Goal: Feedback & Contribution: Contribute content

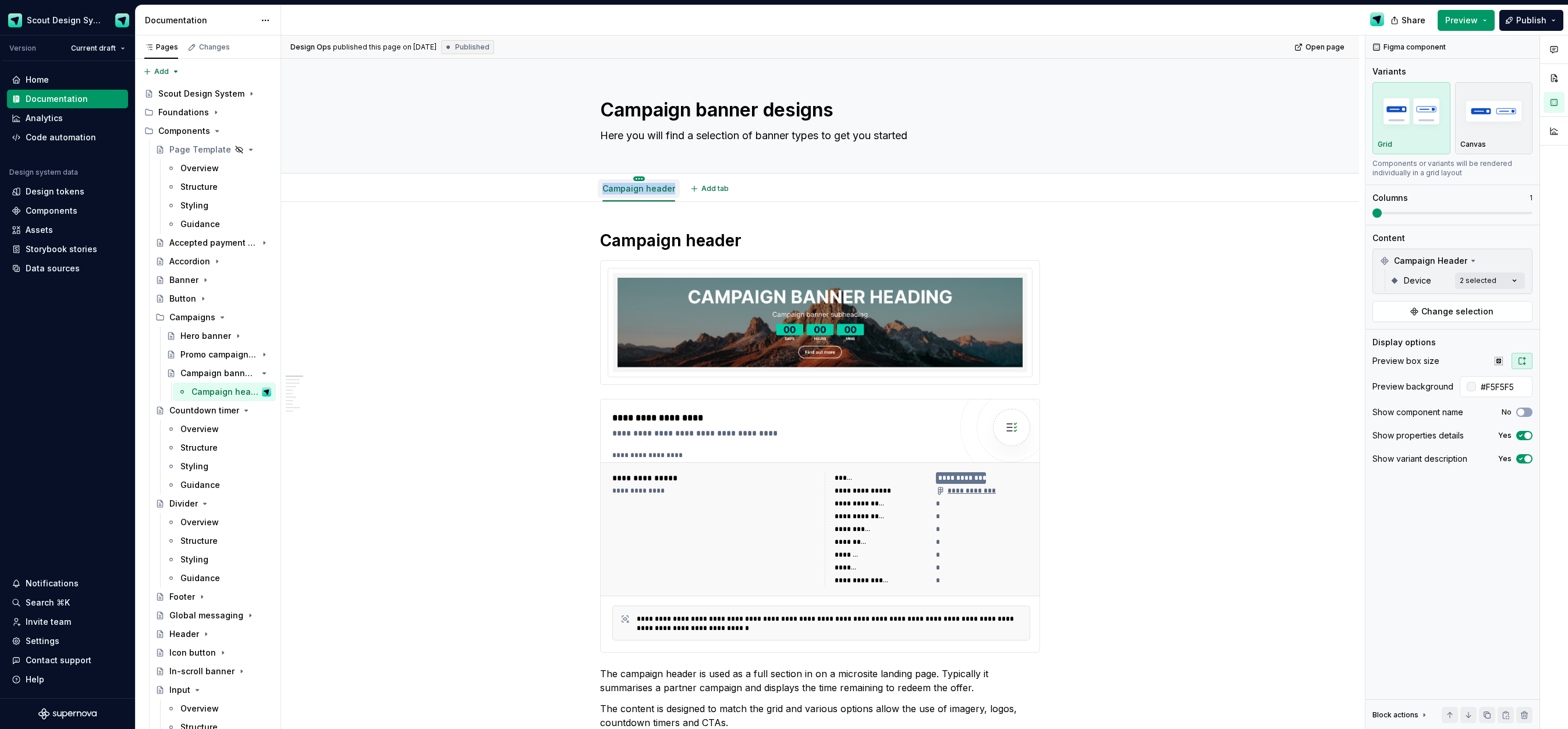
click at [641, 179] on html "Scout Design System Version Current draft Home Documentation Analytics Code aut…" at bounding box center [784, 364] width 1568 height 729
click at [691, 216] on div "Duplicate tab" at bounding box center [710, 214] width 109 height 12
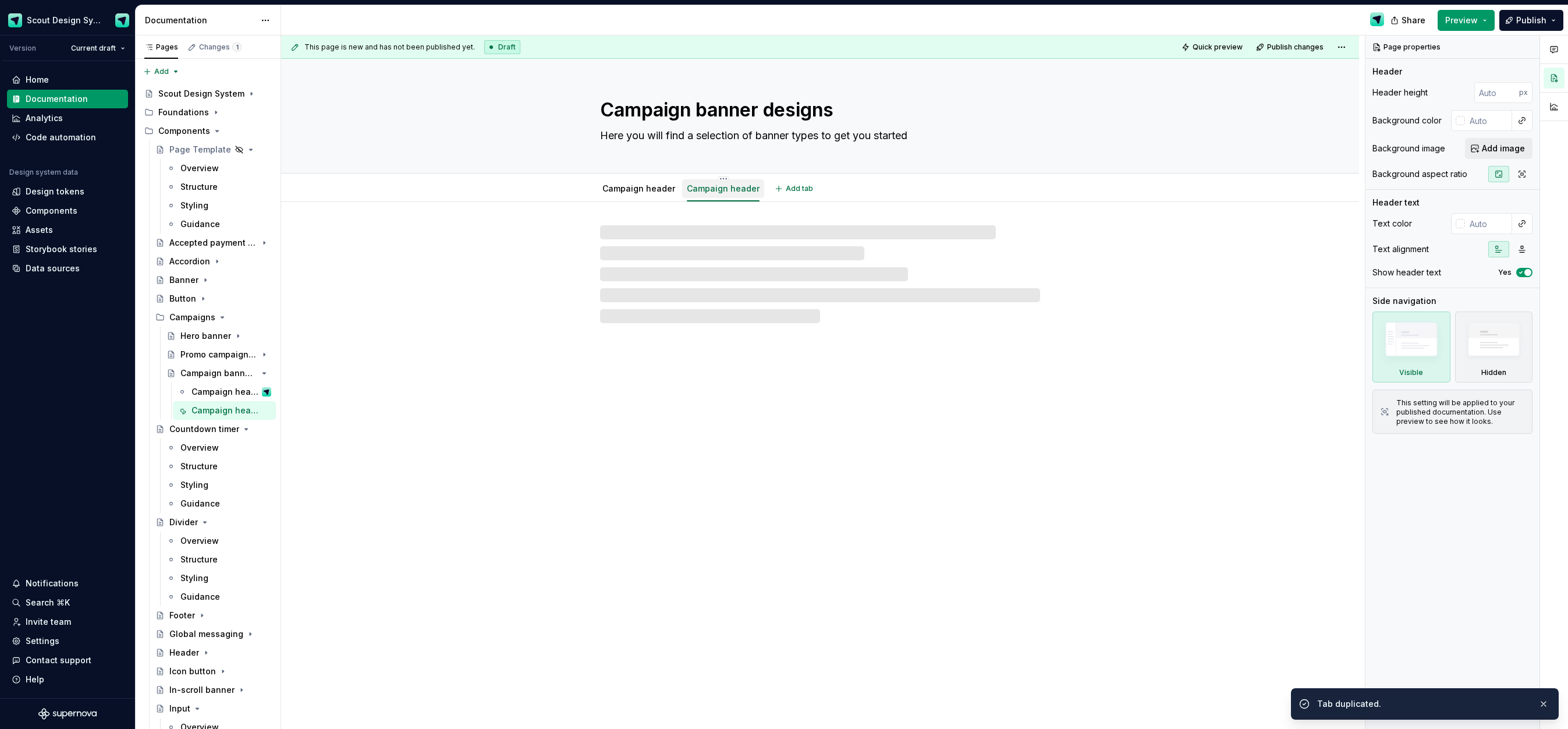
click at [721, 193] on link "Campaign header" at bounding box center [723, 188] width 73 height 10
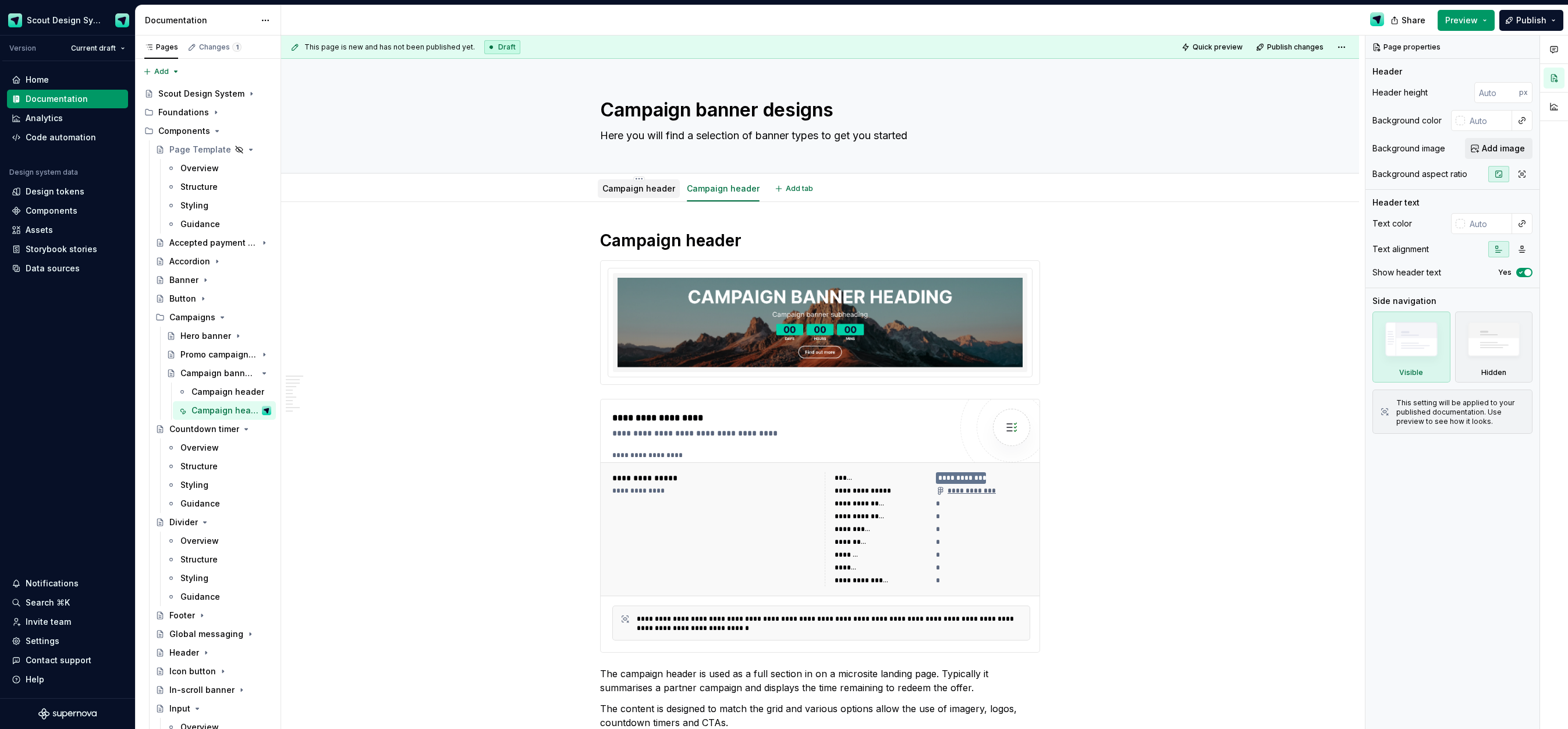
click at [644, 196] on div "Campaign header" at bounding box center [638, 189] width 82 height 18
click at [735, 195] on div "Campaign header" at bounding box center [723, 188] width 73 height 14
click at [723, 180] on html "Scout Design System Version Current draft Home Documentation Analytics Code aut…" at bounding box center [784, 364] width 1568 height 729
type textarea "*"
click at [753, 197] on div "Rename tab" at bounding box center [791, 196] width 109 height 12
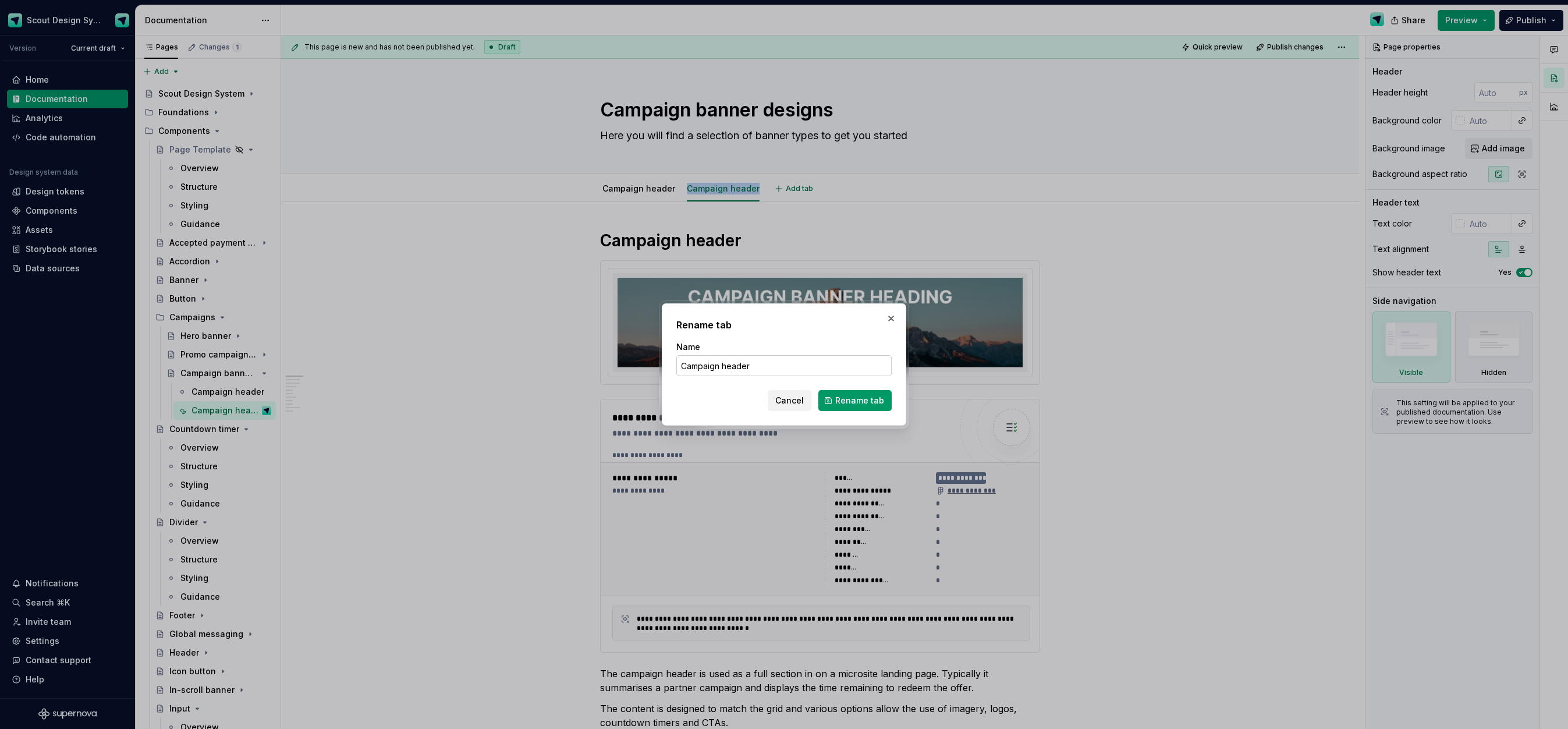
click at [736, 365] on input "Campaign header" at bounding box center [784, 366] width 216 height 21
type input "Campaign ribbon"
click at [858, 407] on button "Rename tab" at bounding box center [855, 401] width 73 height 21
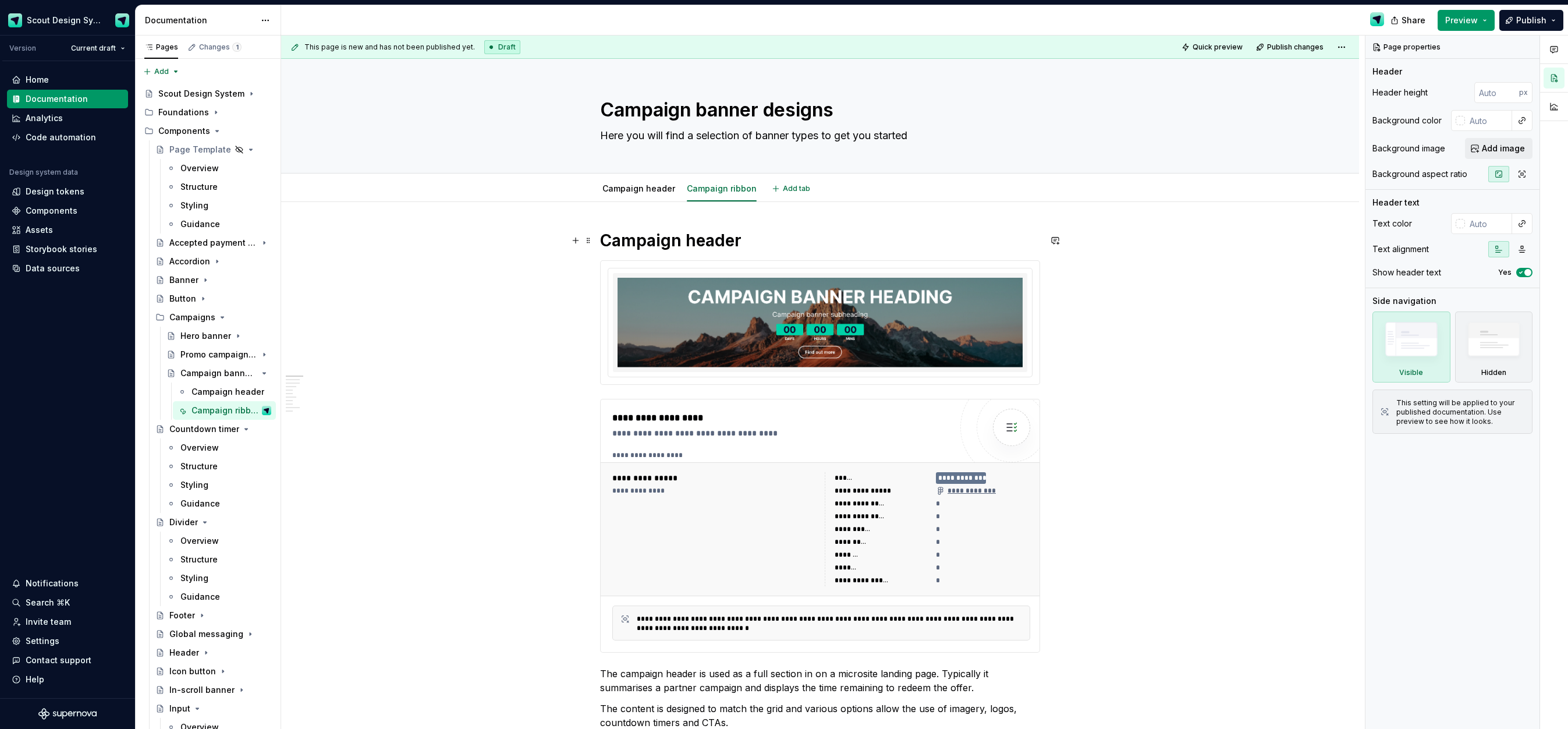
click at [721, 242] on h1 "Campaign header" at bounding box center [820, 241] width 440 height 21
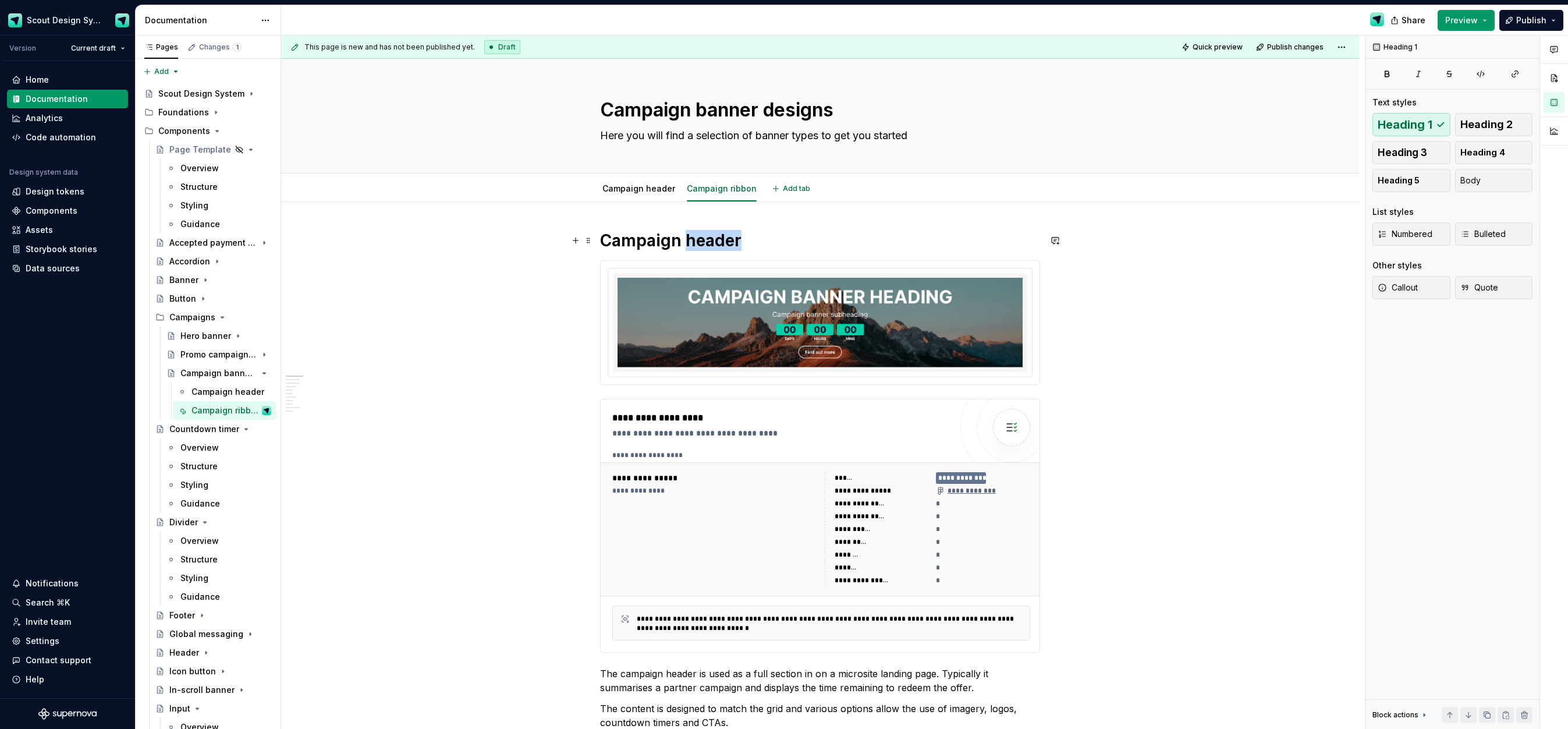
click at [721, 242] on h1 "Campaign header" at bounding box center [820, 241] width 440 height 21
type textarea "*"
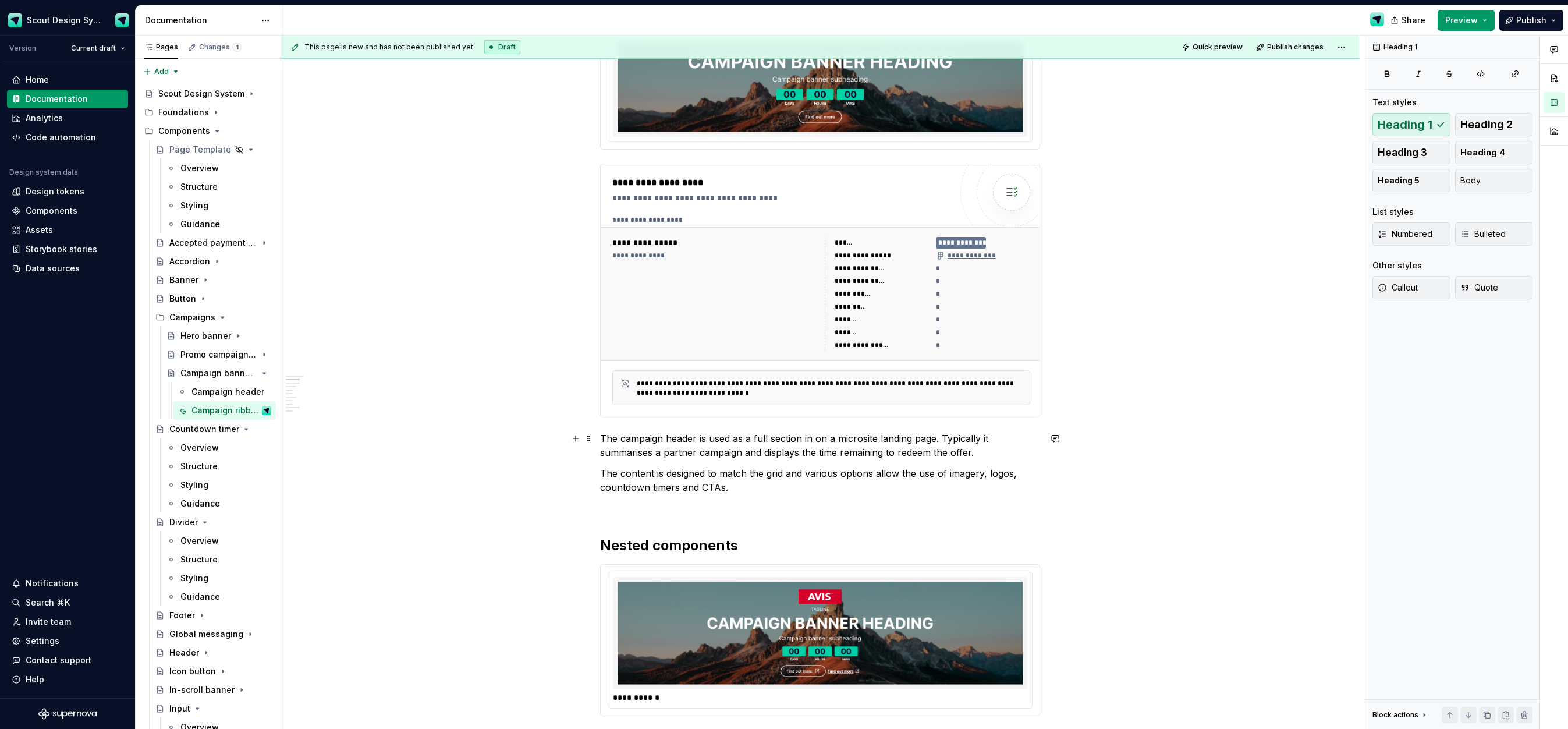
click at [691, 441] on p "The campaign header is used as a full section in on a microsite landing page. T…" at bounding box center [820, 445] width 440 height 28
click at [777, 440] on p "The campaign ribbon is used as a full section in on a microsite landing page. T…" at bounding box center [820, 445] width 440 height 28
drag, startPoint x: 930, startPoint y: 437, endPoint x: 850, endPoint y: 431, distance: 80.2
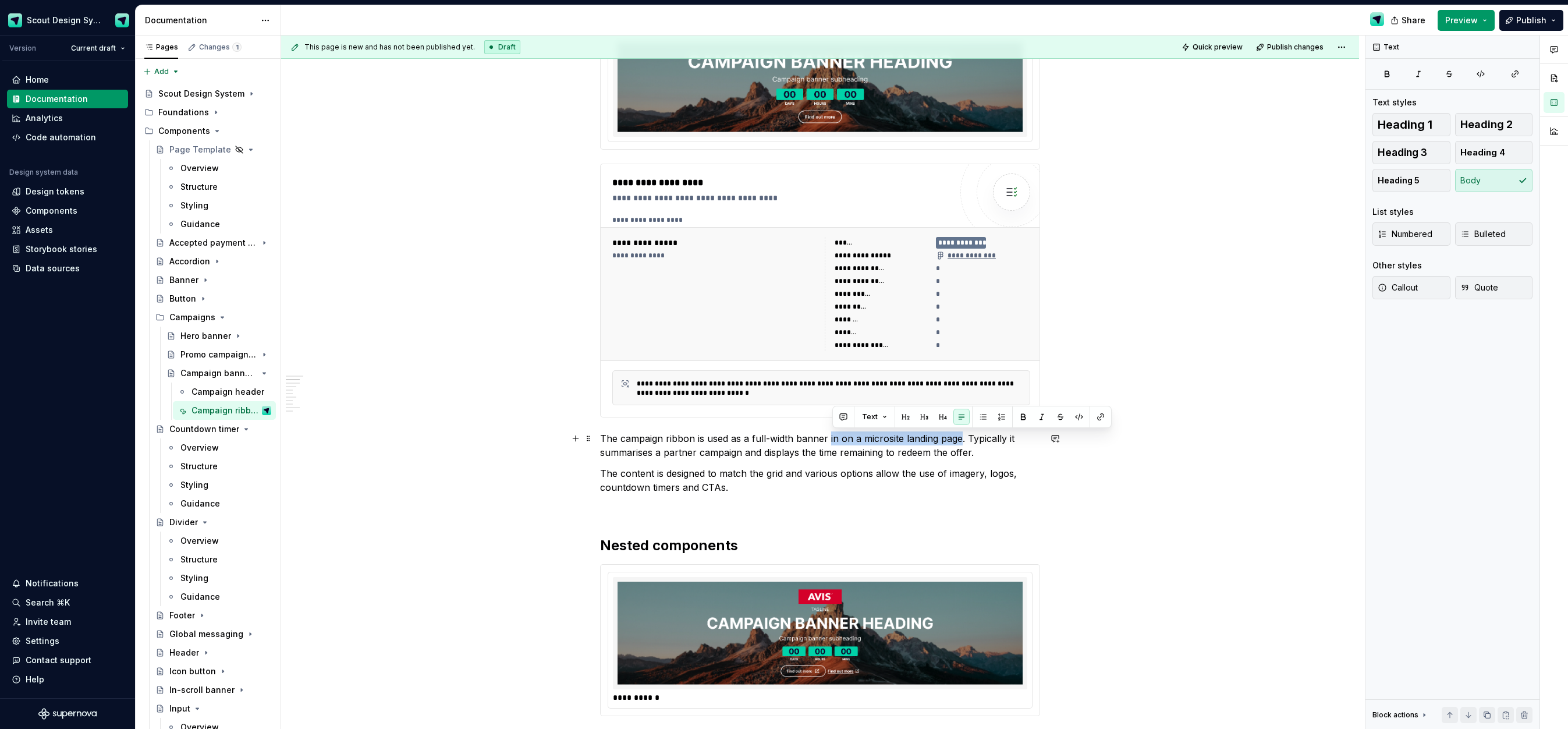
click at [833, 433] on p "The campaign ribbon is used as a full-width banner in on a microsite landing pa…" at bounding box center [820, 445] width 440 height 28
click at [989, 453] on p "The campaign ribbon is used as a full-width banner across the CarTrawler produc…" at bounding box center [820, 445] width 440 height 28
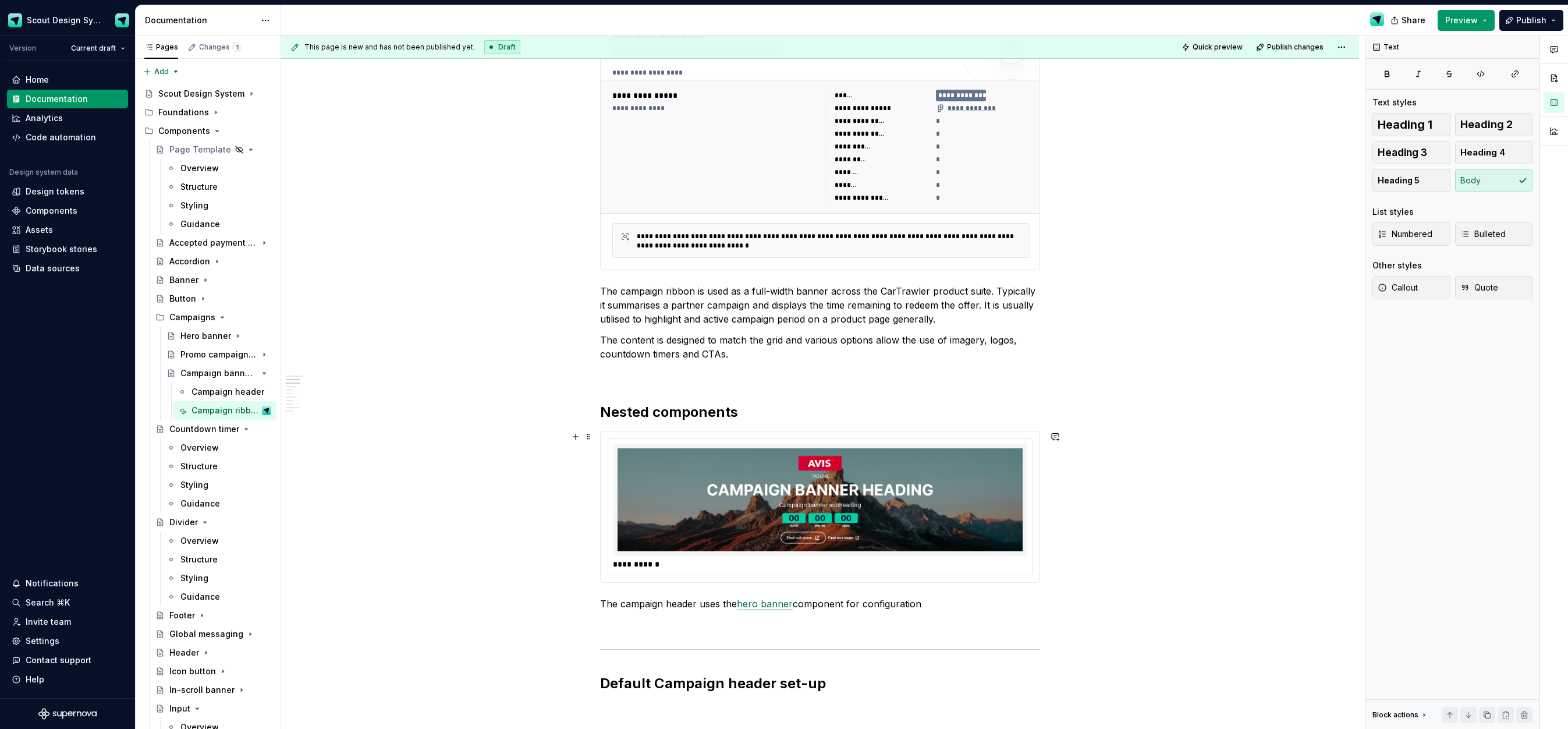
scroll to position [385, 0]
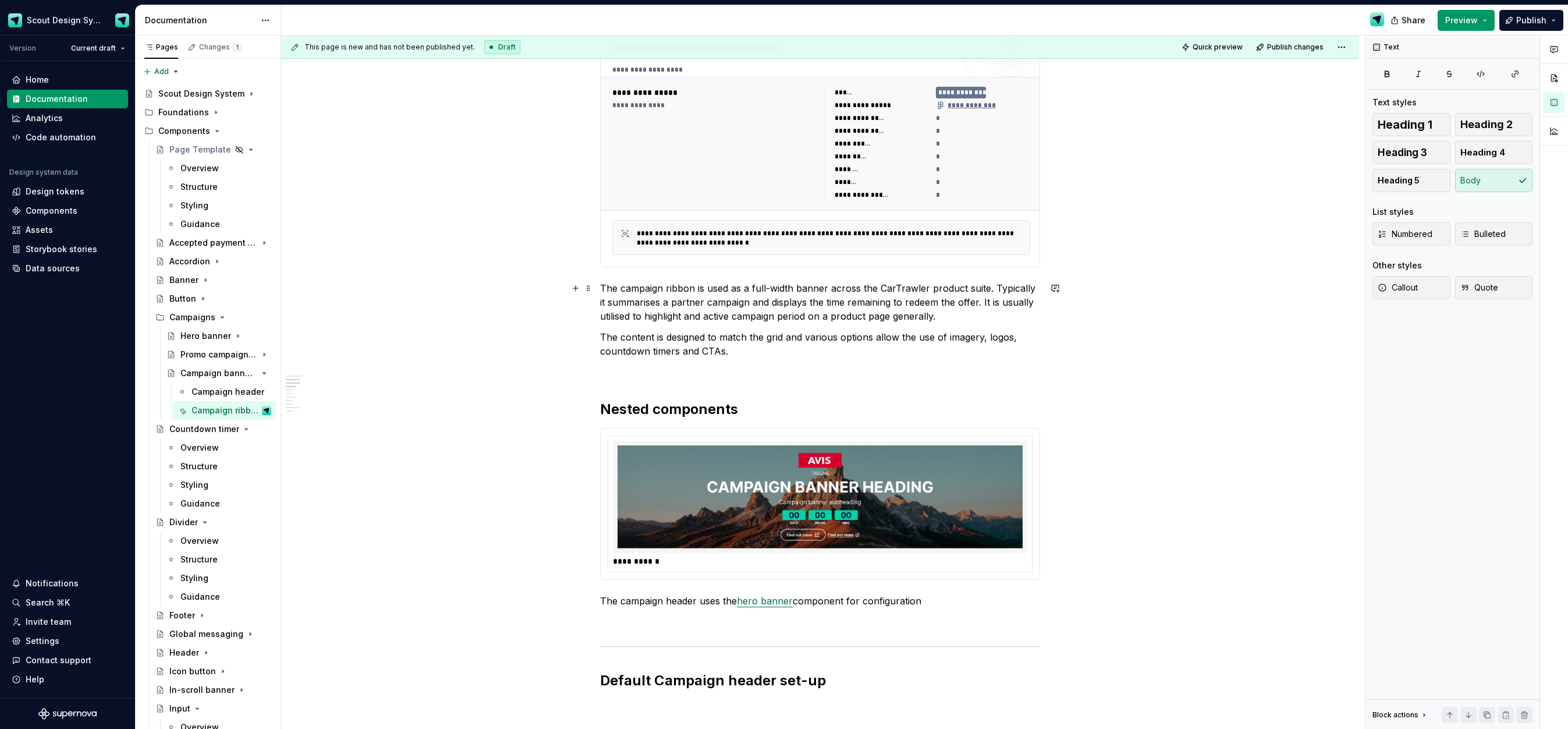
click at [703, 311] on p "The campaign ribbon is used as a full-width banner across the CarTrawler produc…" at bounding box center [820, 302] width 440 height 42
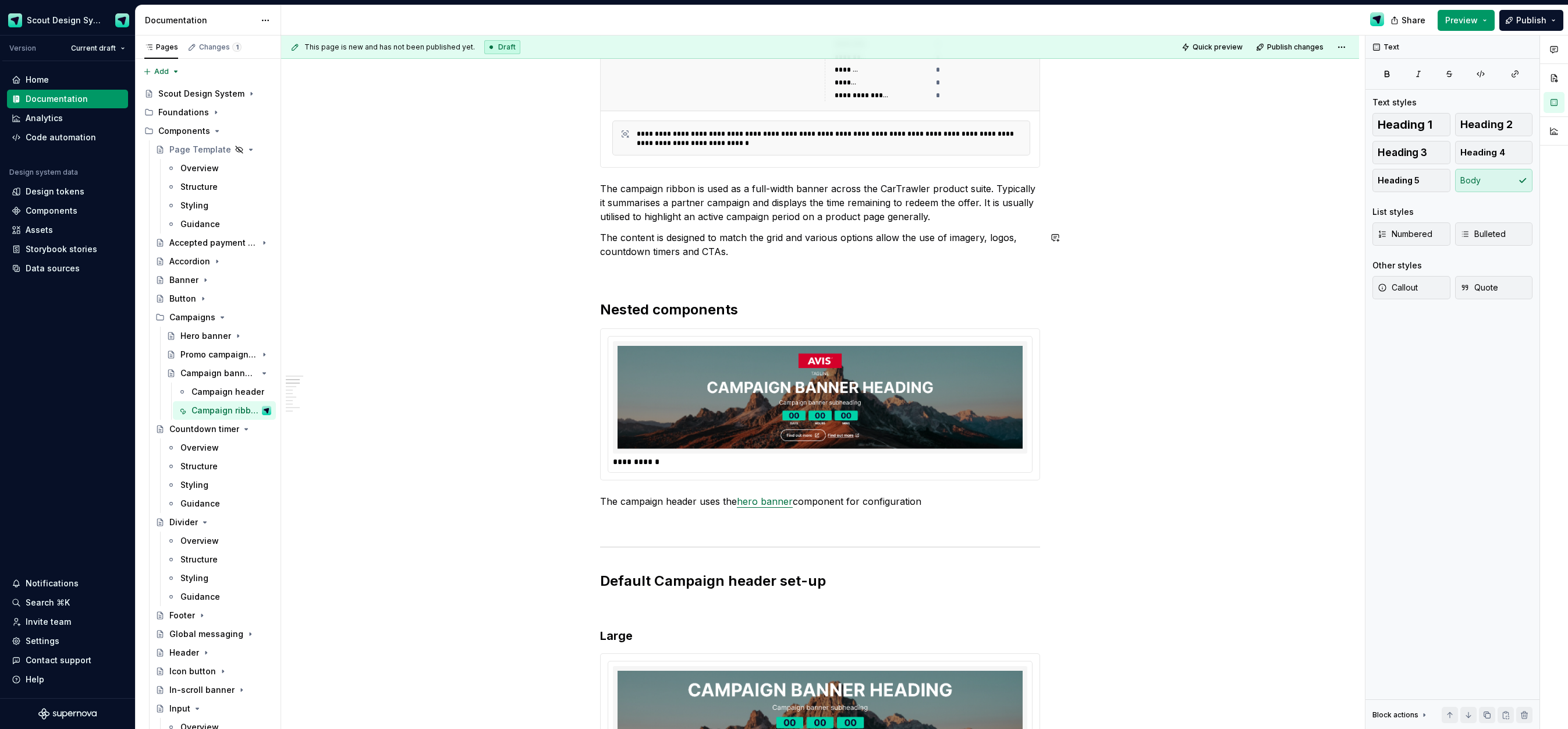
scroll to position [542, 0]
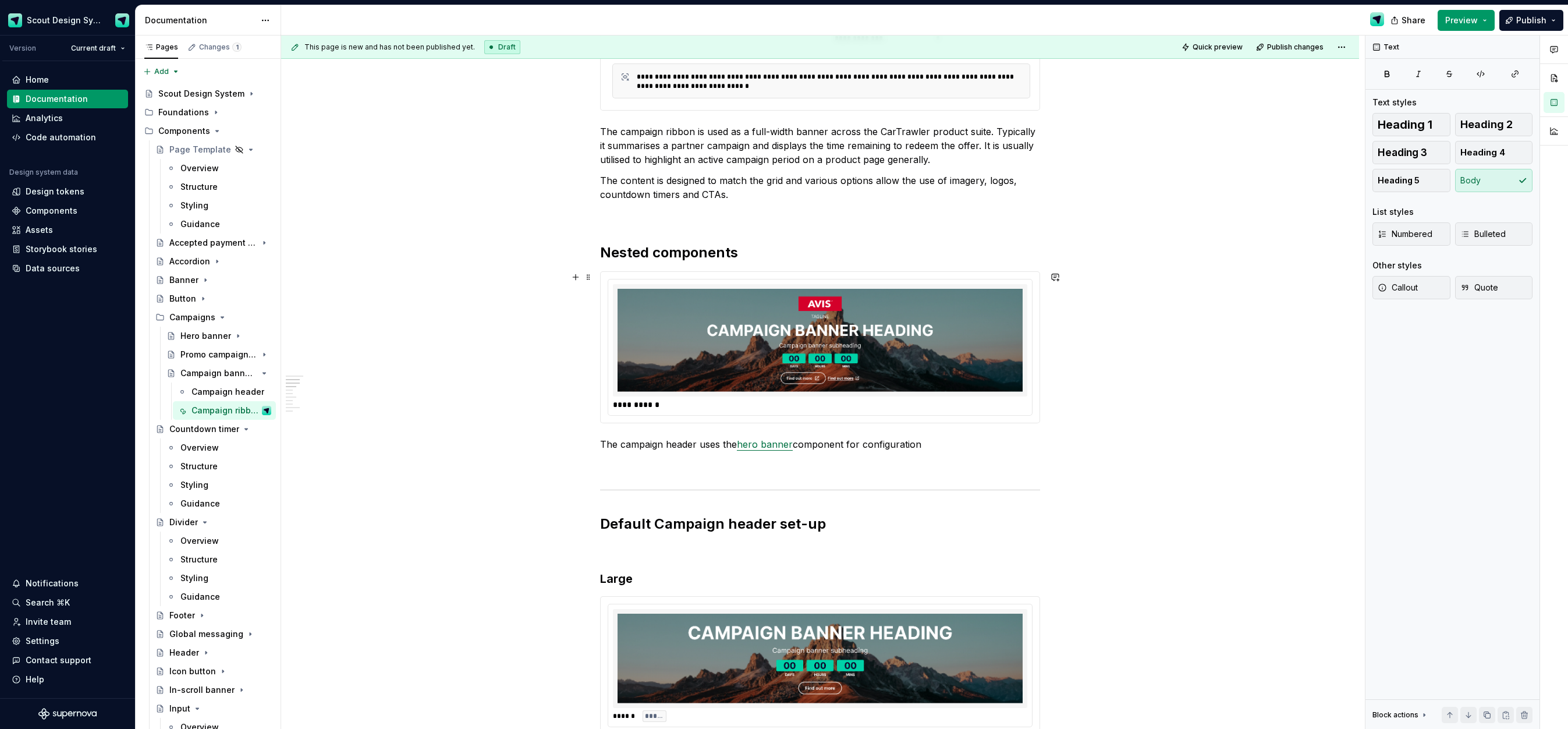
click at [737, 383] on img at bounding box center [820, 340] width 405 height 103
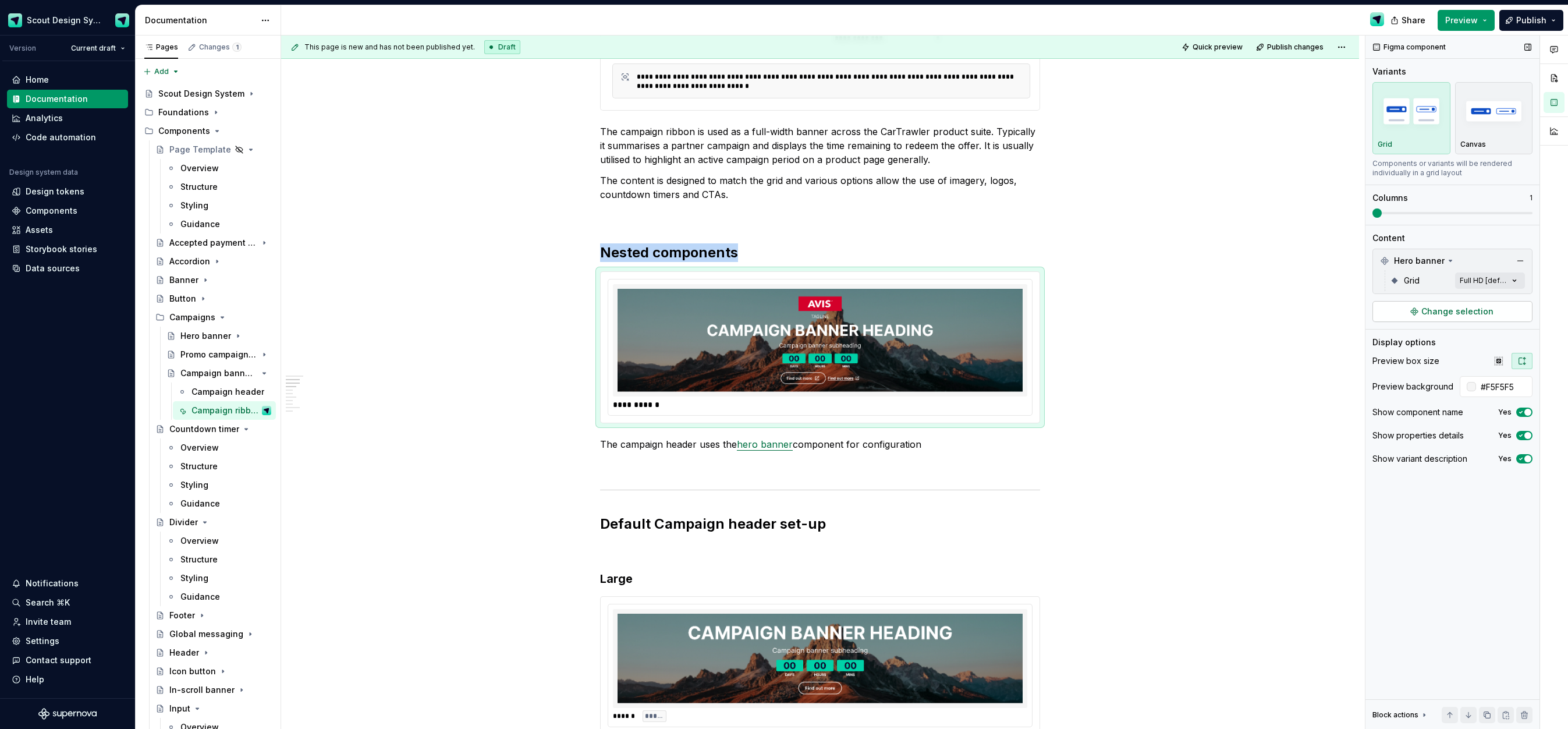
click at [1464, 313] on span "Change selection" at bounding box center [1457, 311] width 72 height 12
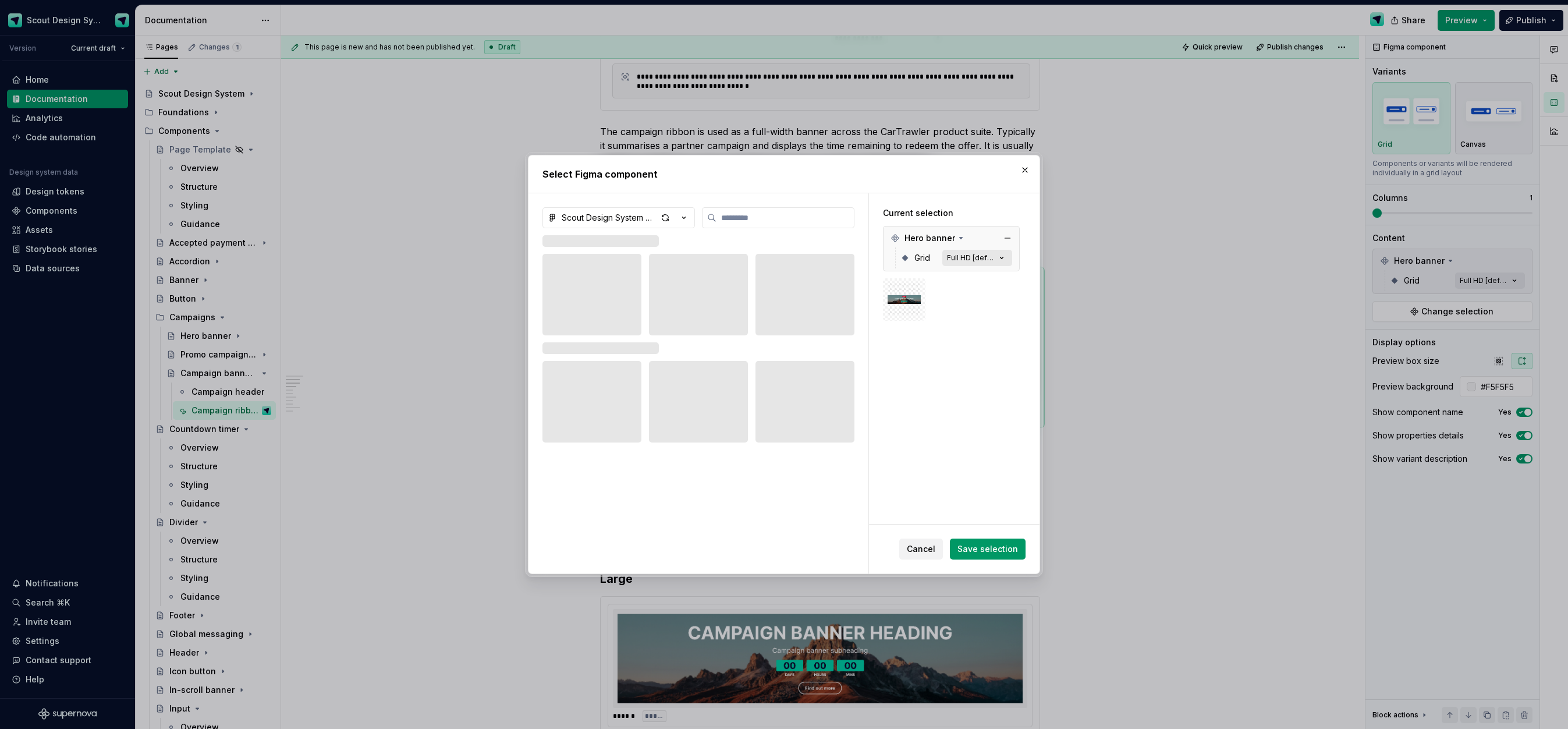
type textarea "*"
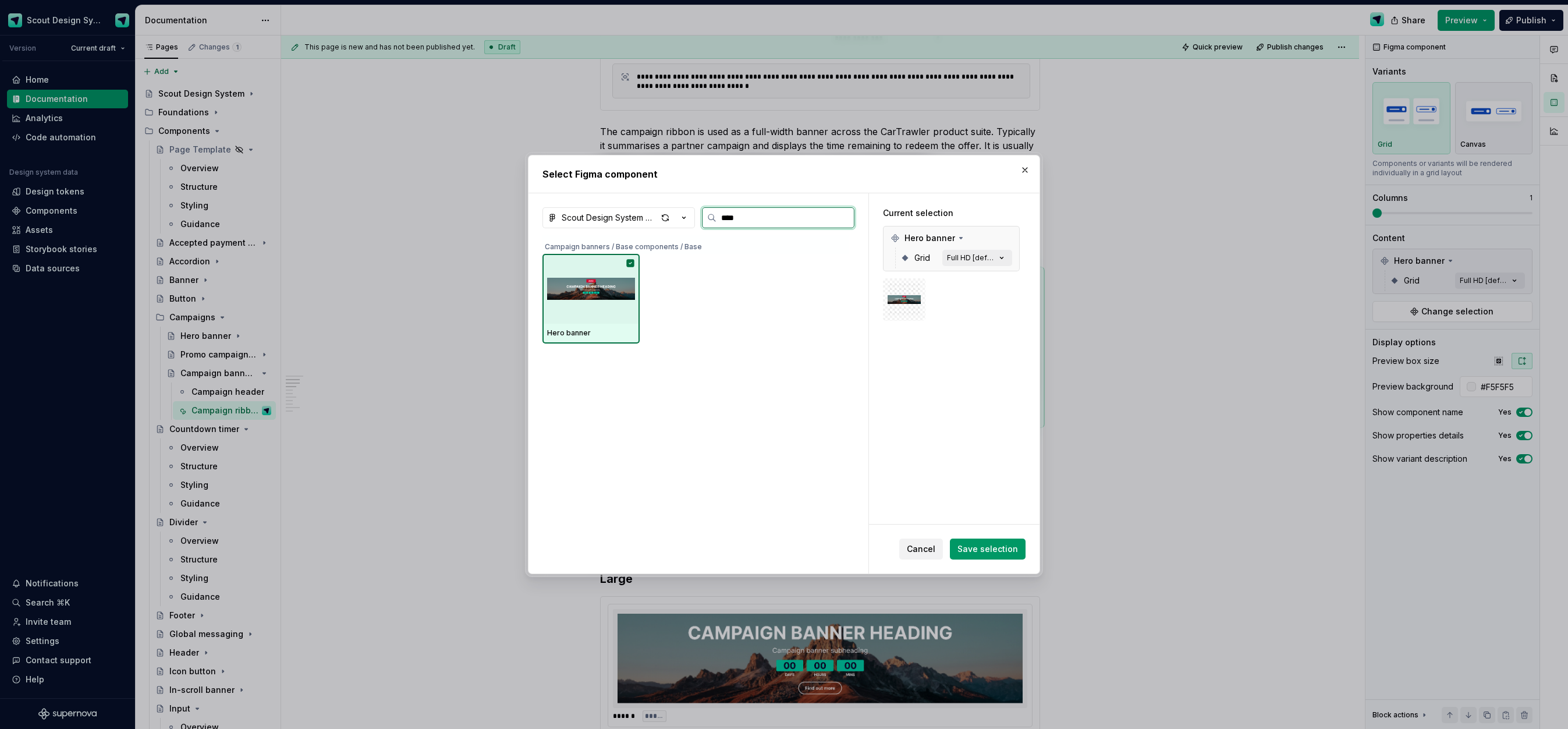
drag, startPoint x: 594, startPoint y: 300, endPoint x: 750, endPoint y: 241, distance: 166.8
click at [595, 300] on img at bounding box center [591, 288] width 88 height 60
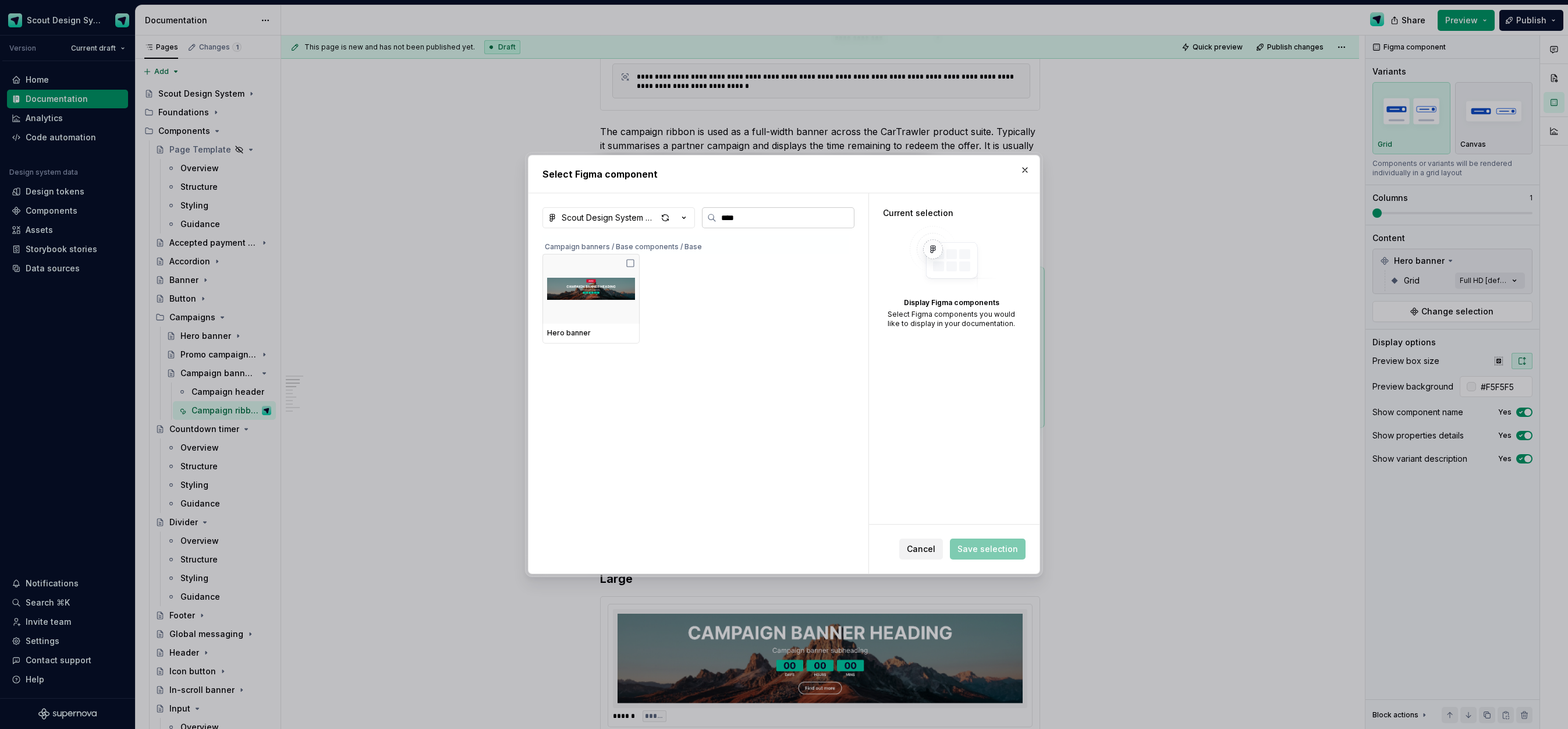
click at [757, 220] on input "****" at bounding box center [785, 218] width 138 height 12
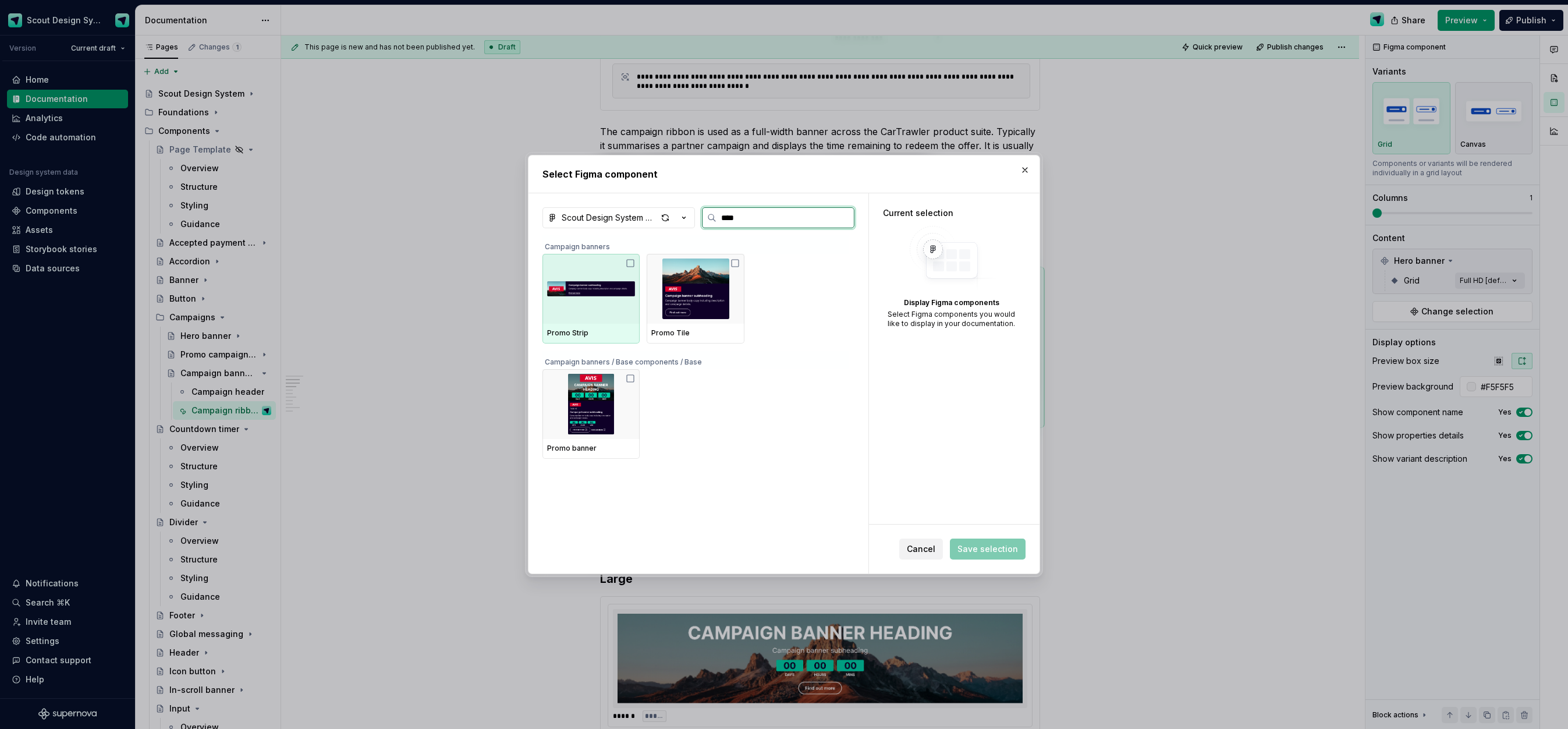
type input "*****"
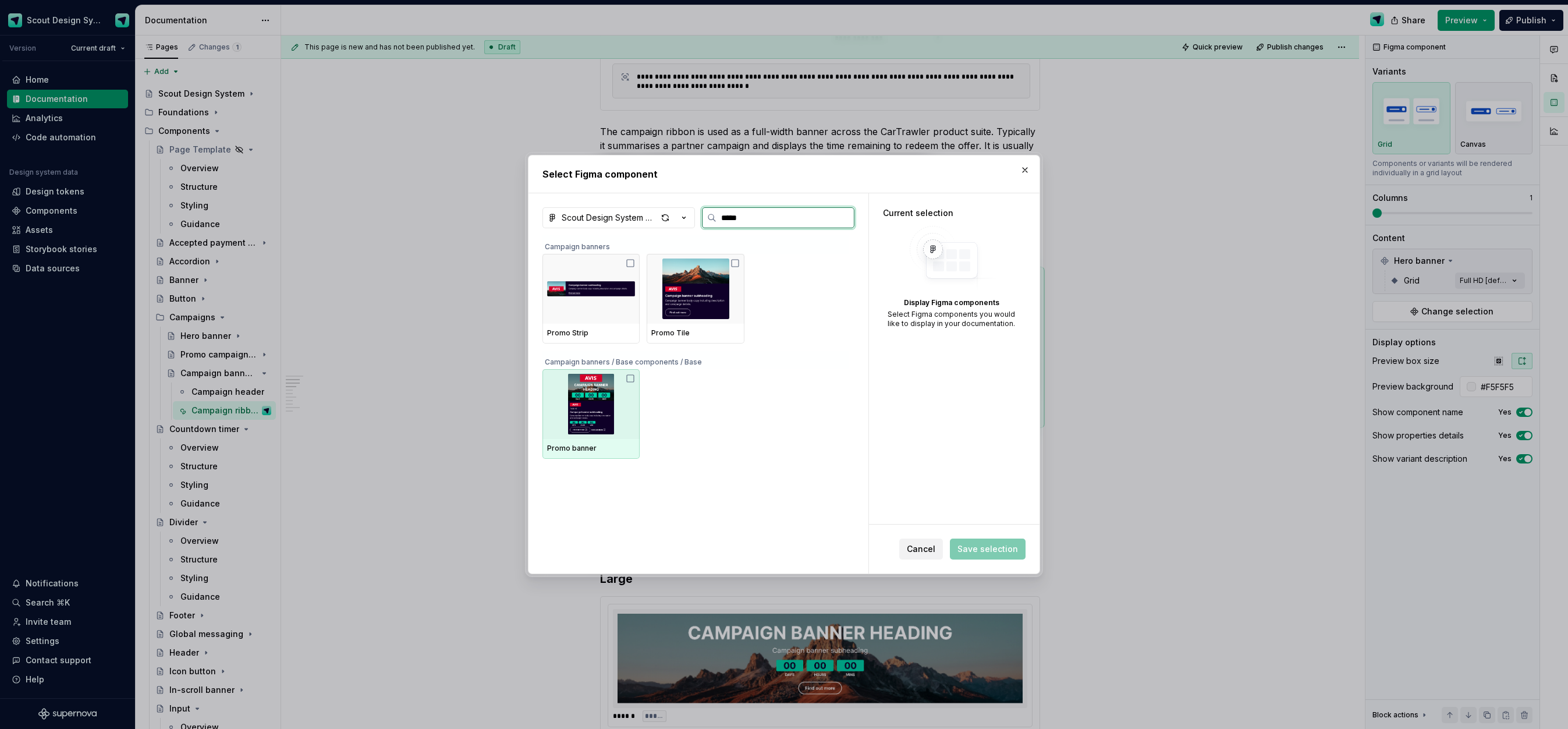
click at [571, 413] on img at bounding box center [591, 404] width 88 height 60
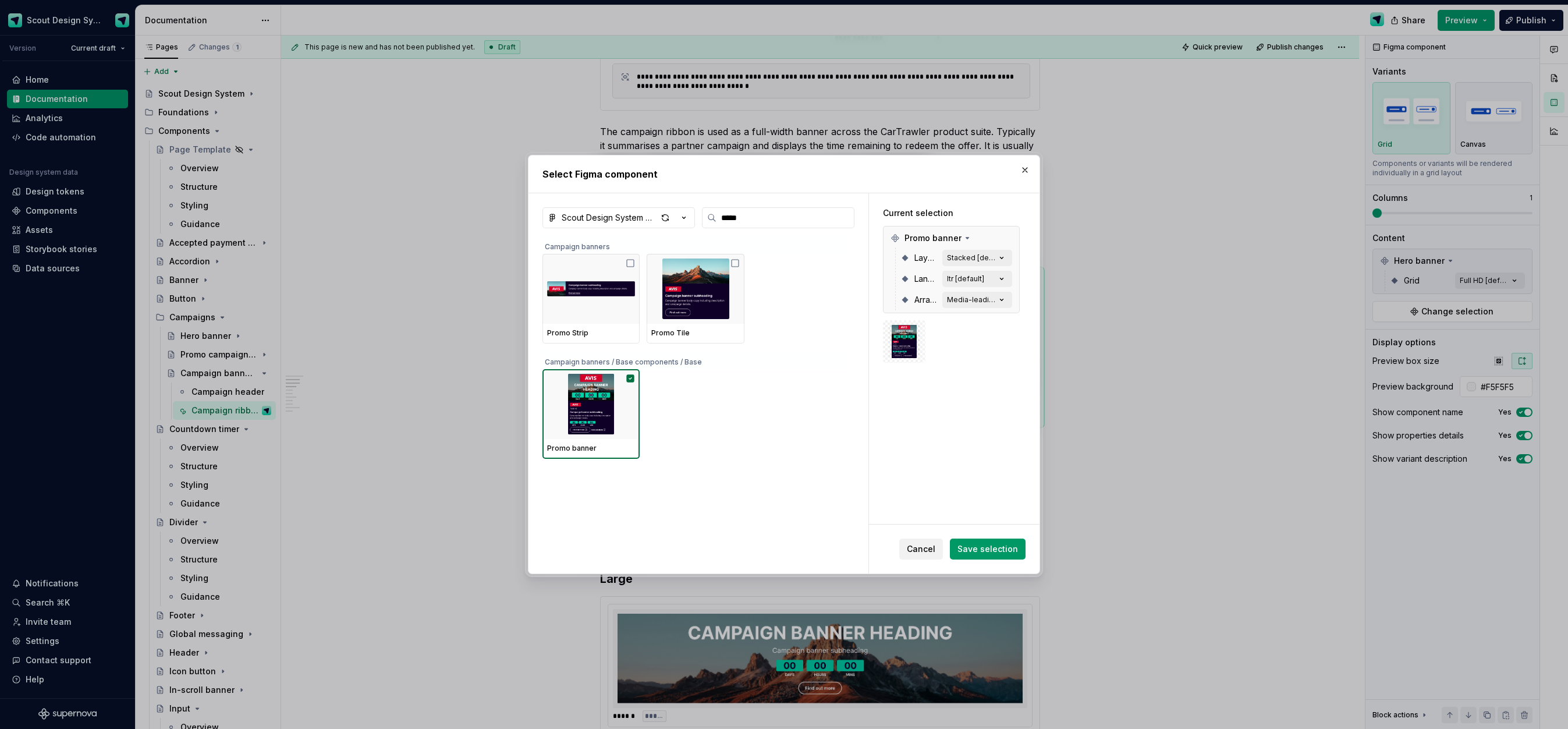
drag, startPoint x: 1004, startPoint y: 553, endPoint x: 1147, endPoint y: 456, distance: 172.8
click at [1004, 553] on span "Save selection" at bounding box center [987, 549] width 60 height 12
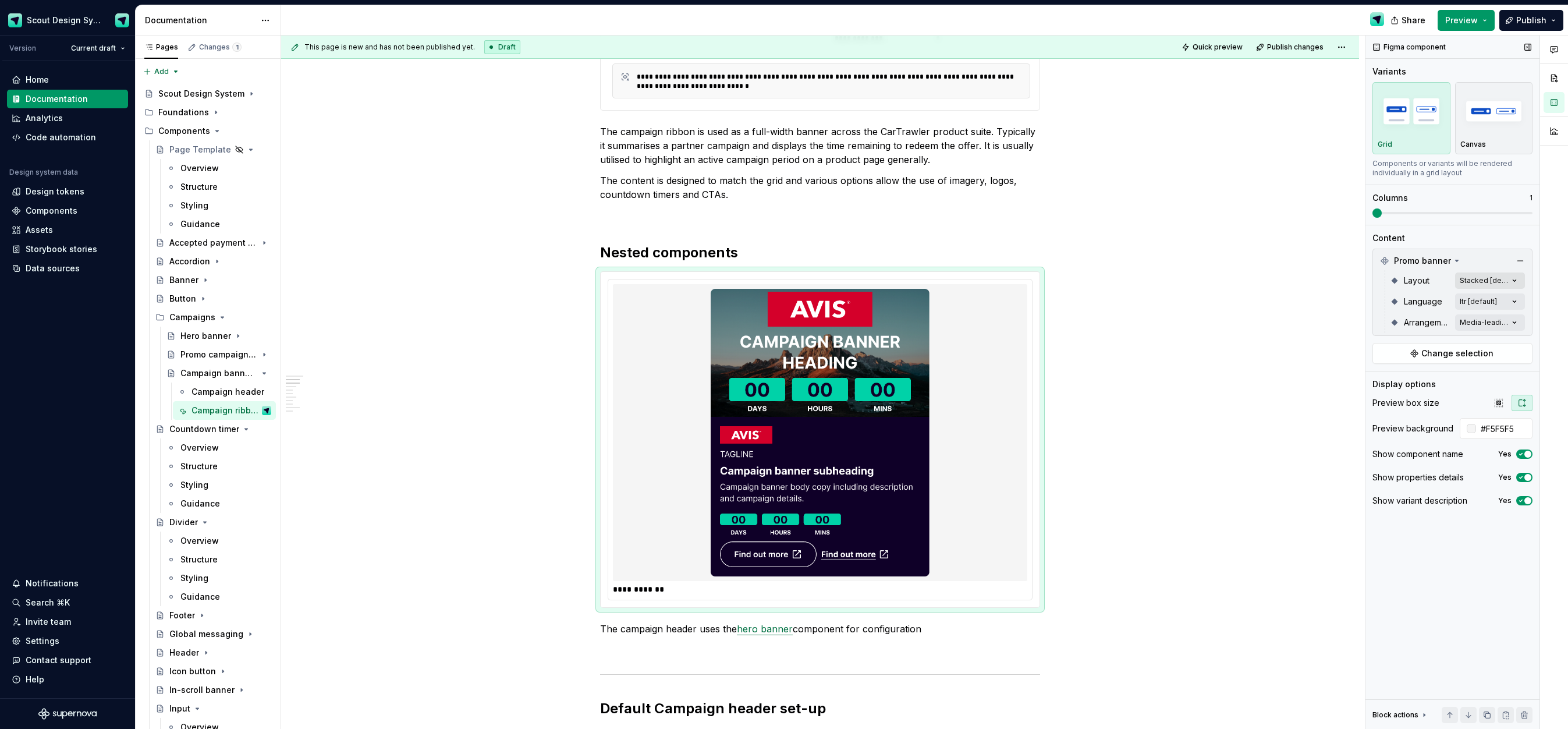
click at [1511, 281] on div "Comments Open comments No comments yet Select ‘Comment’ from the block context …" at bounding box center [1466, 382] width 202 height 694
click at [1381, 351] on div at bounding box center [1380, 355] width 9 height 9
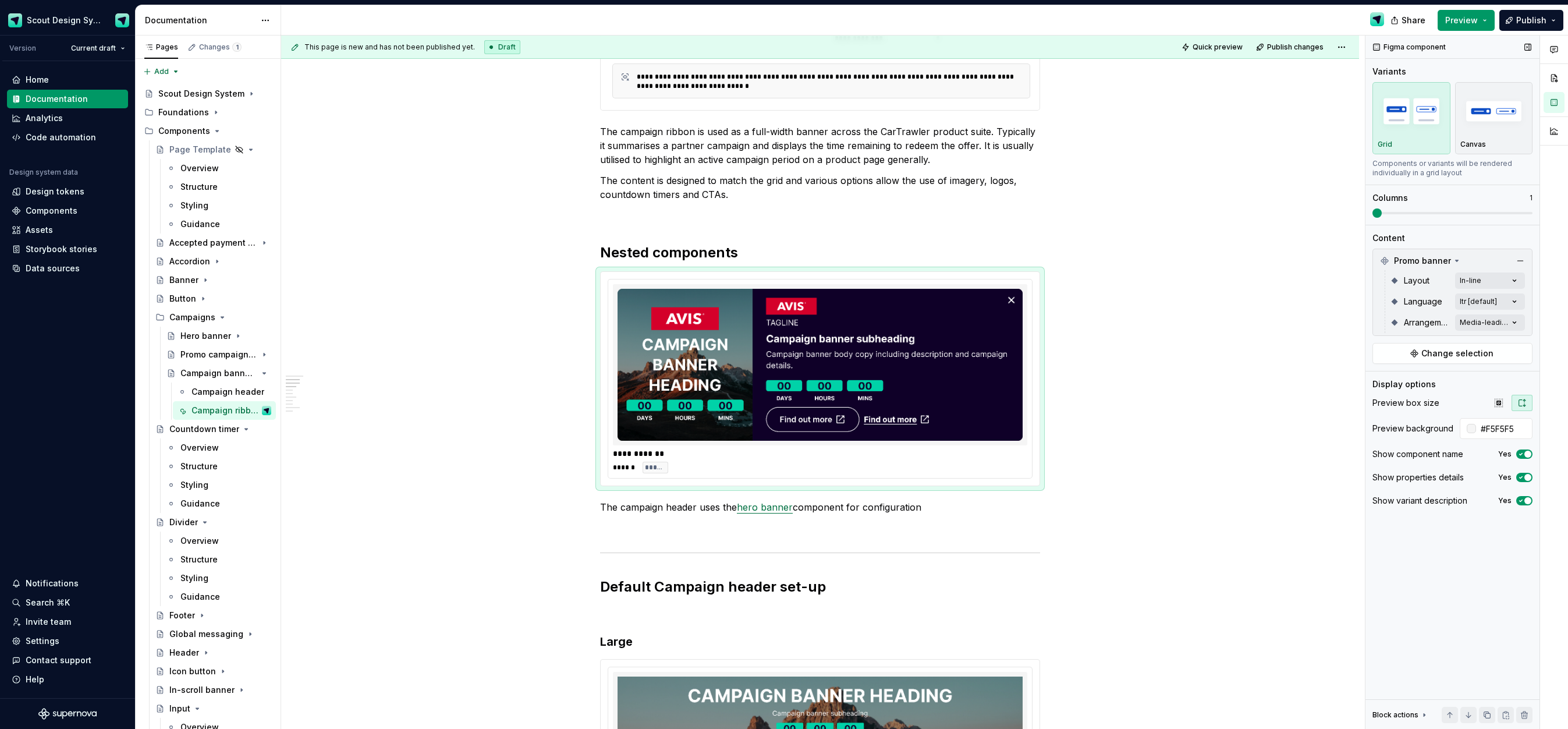
click at [1527, 455] on div "Comments Open comments No comments yet Select ‘Comment’ from the block context …" at bounding box center [1466, 382] width 202 height 694
click at [1521, 457] on icon "button" at bounding box center [1521, 454] width 9 height 7
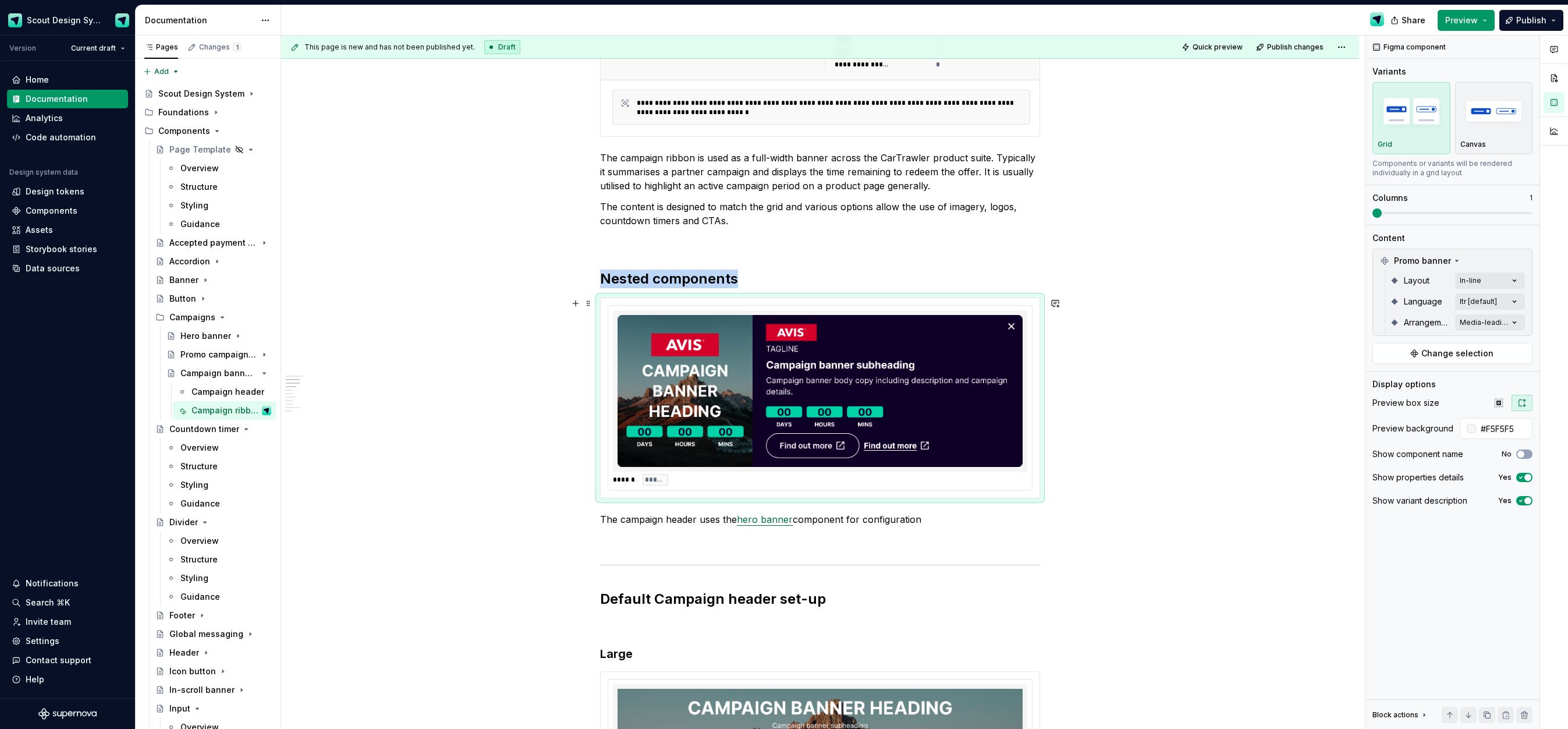
scroll to position [519, 0]
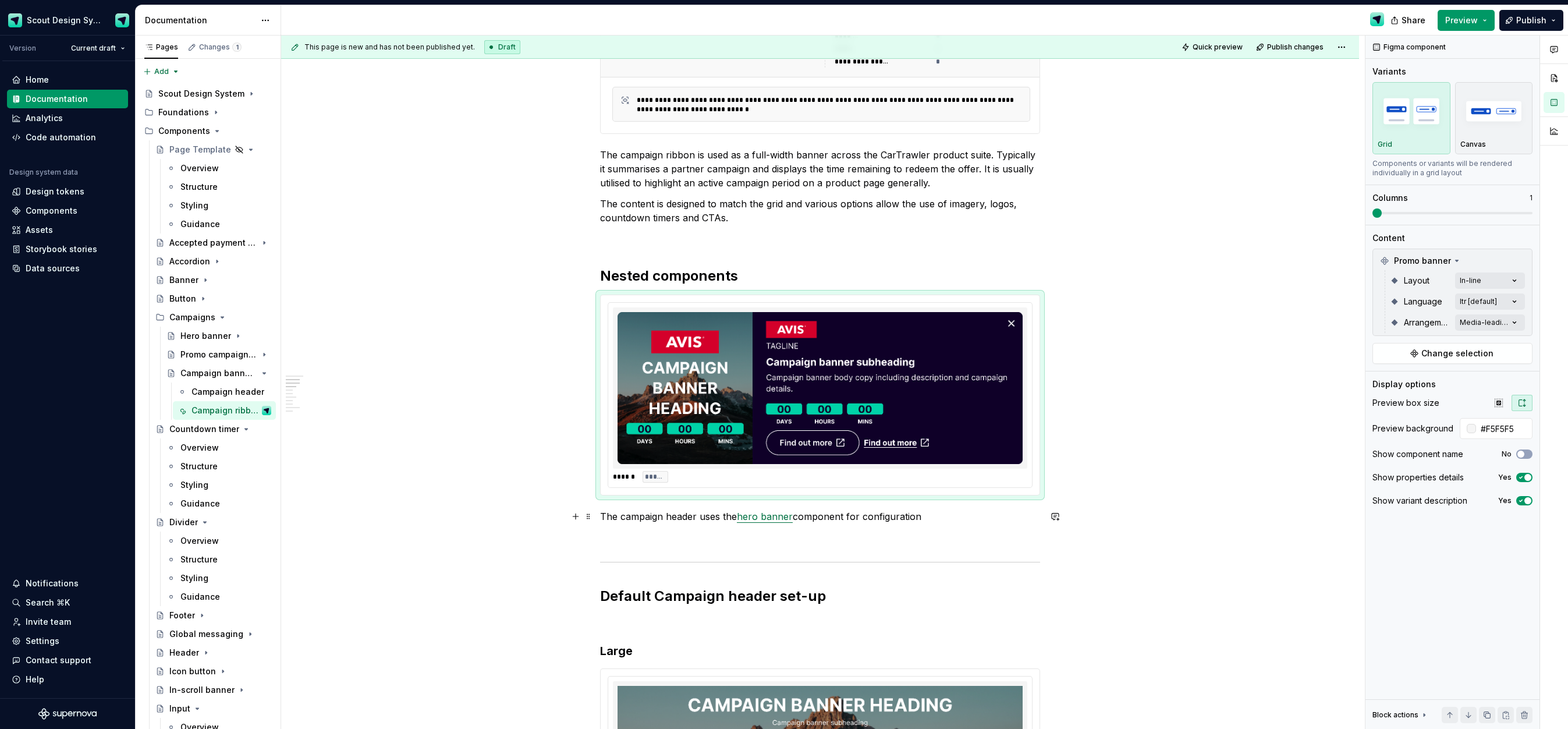
click at [756, 519] on link "hero banner" at bounding box center [765, 517] width 56 height 12
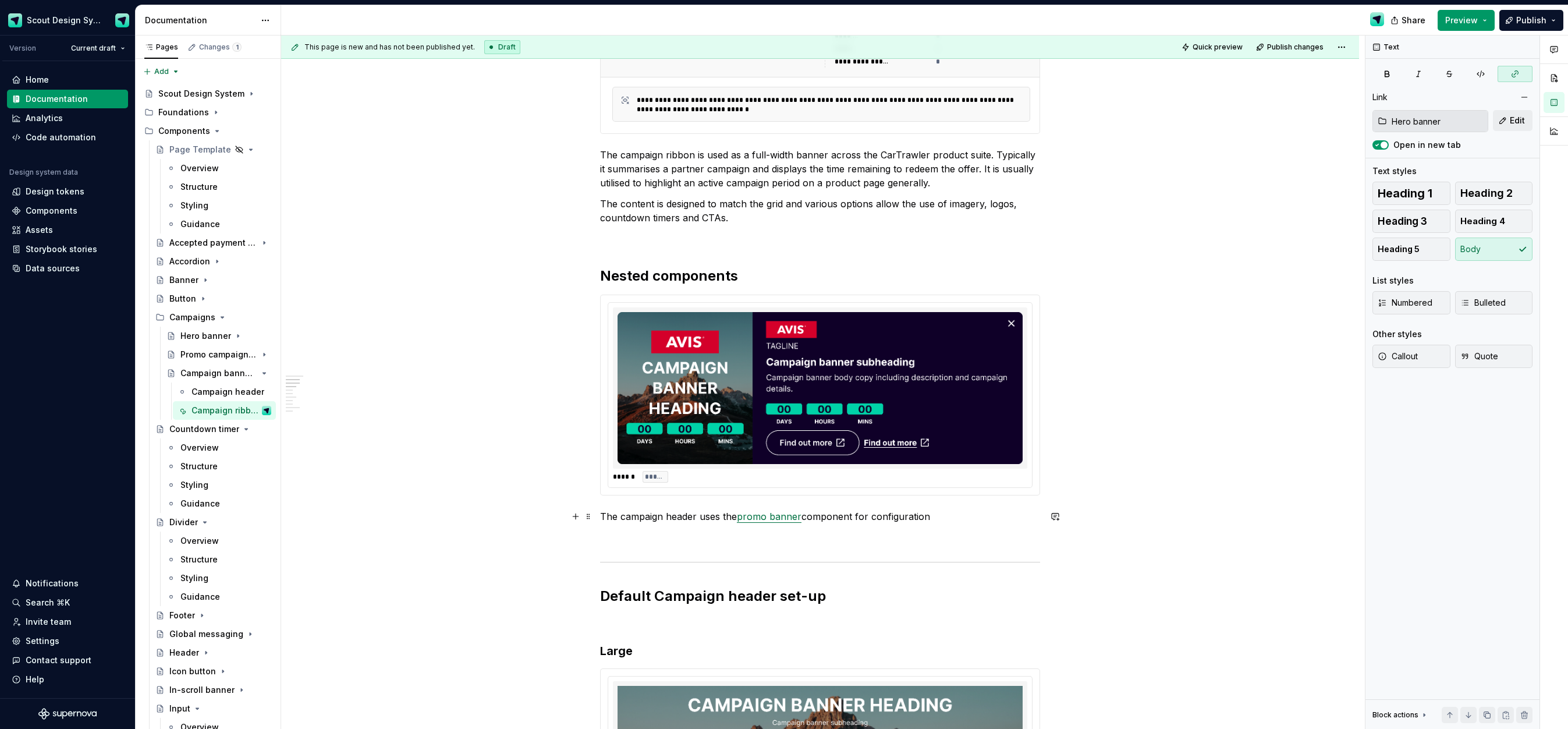
click at [933, 519] on p "The campaign header uses the promo banner component for configuration" at bounding box center [820, 516] width 440 height 14
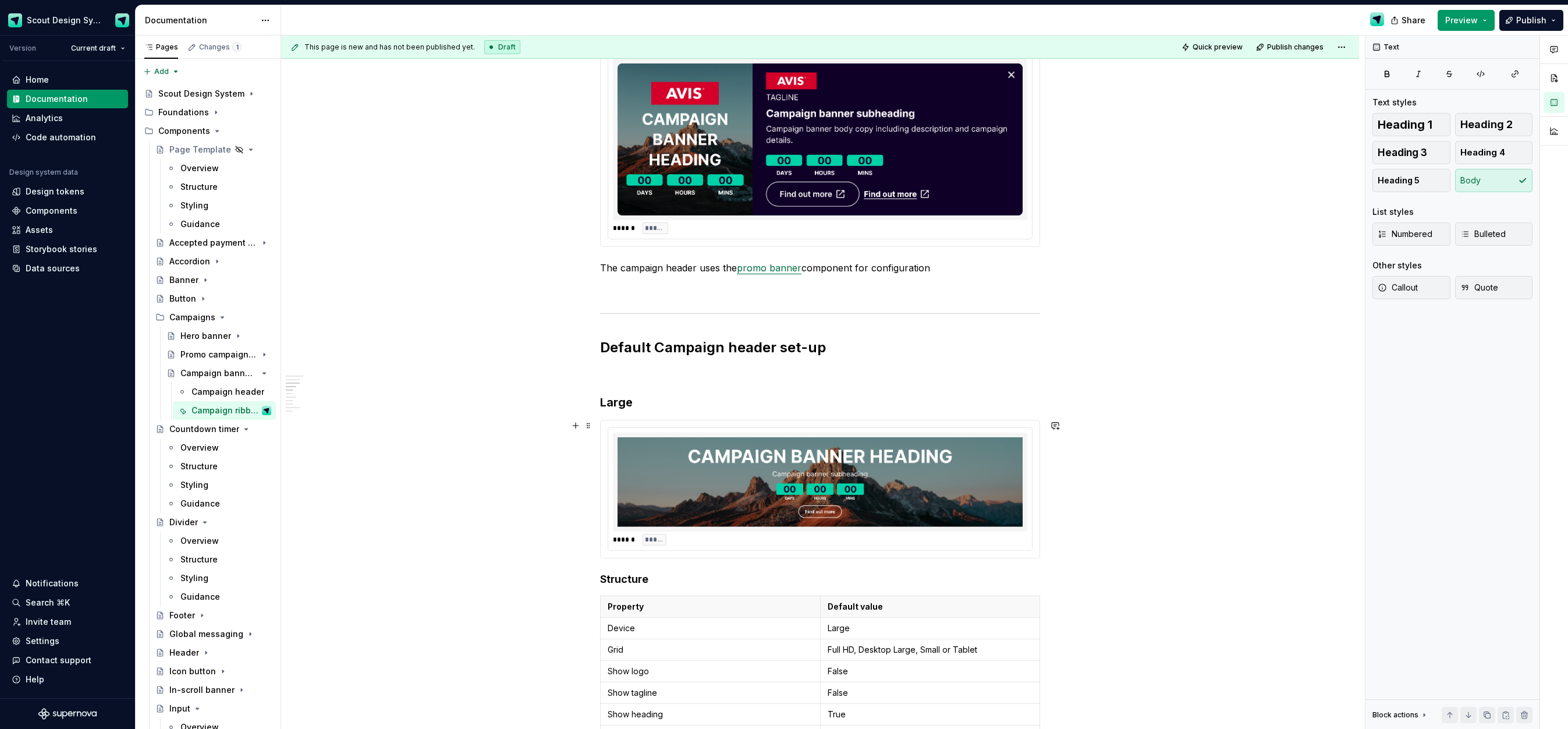
scroll to position [854, 0]
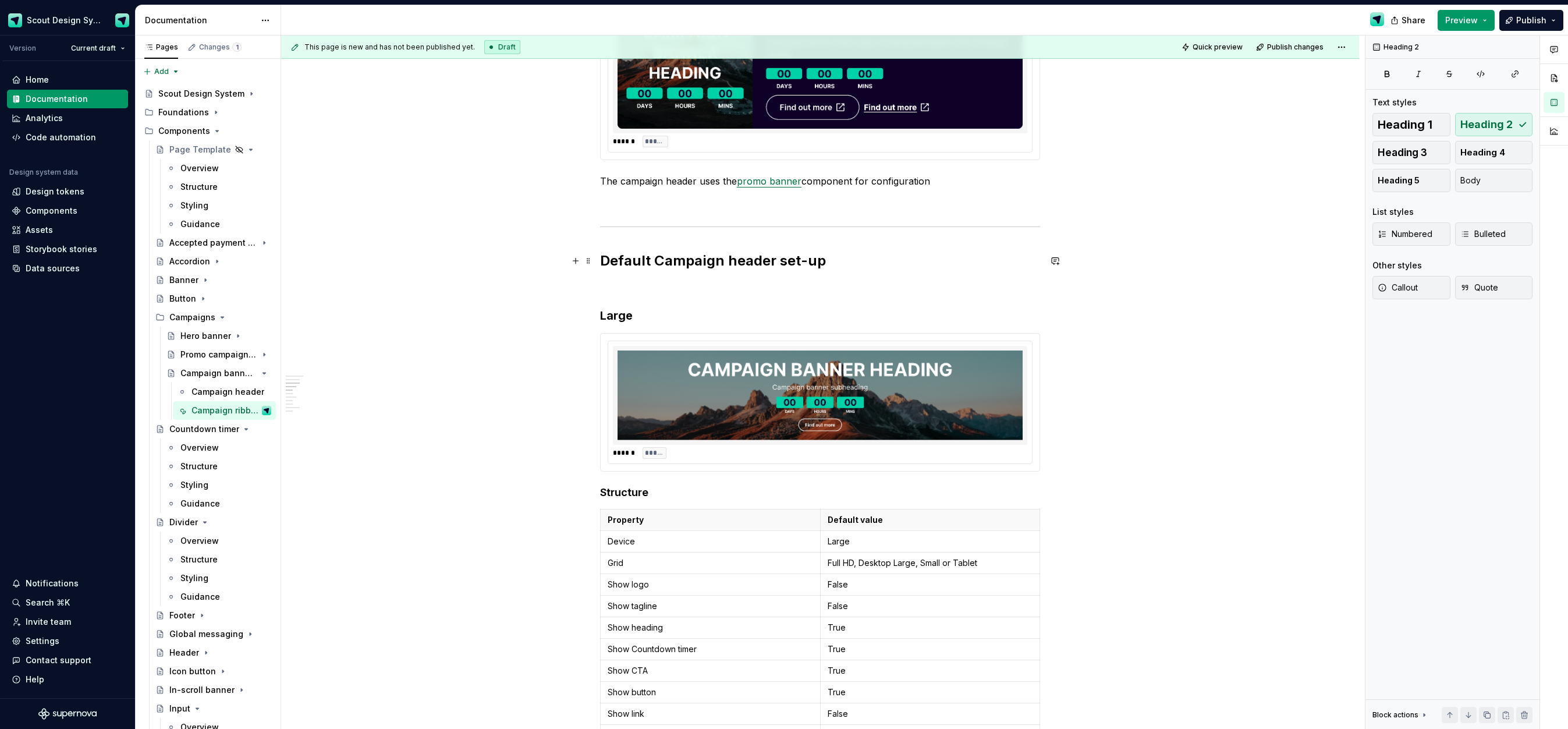
click at [737, 262] on h2 "Default Campaign header set-up" at bounding box center [820, 261] width 440 height 18
click at [683, 182] on p "The campaign header uses the promo banner component for configuration" at bounding box center [820, 181] width 440 height 14
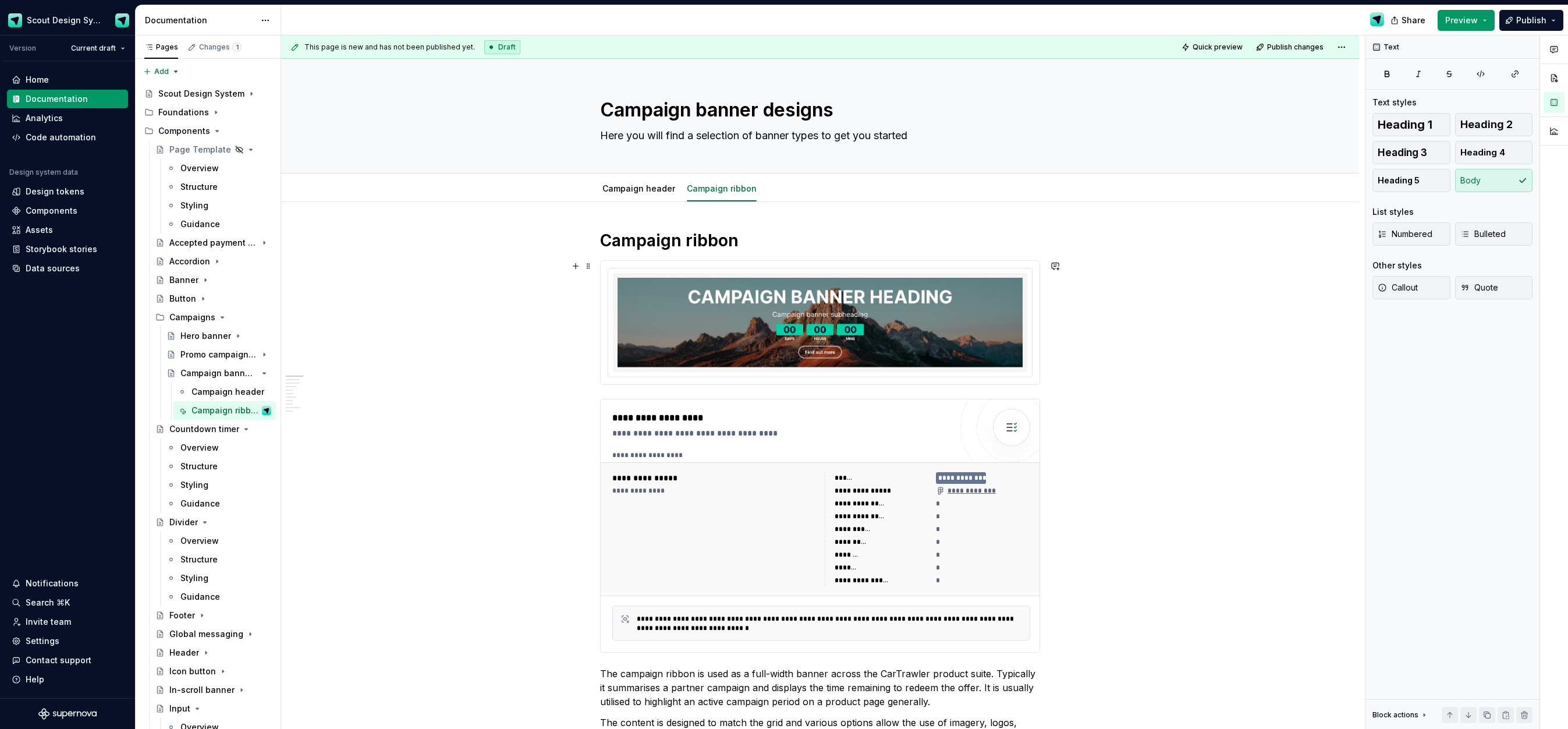
scroll to position [9, 0]
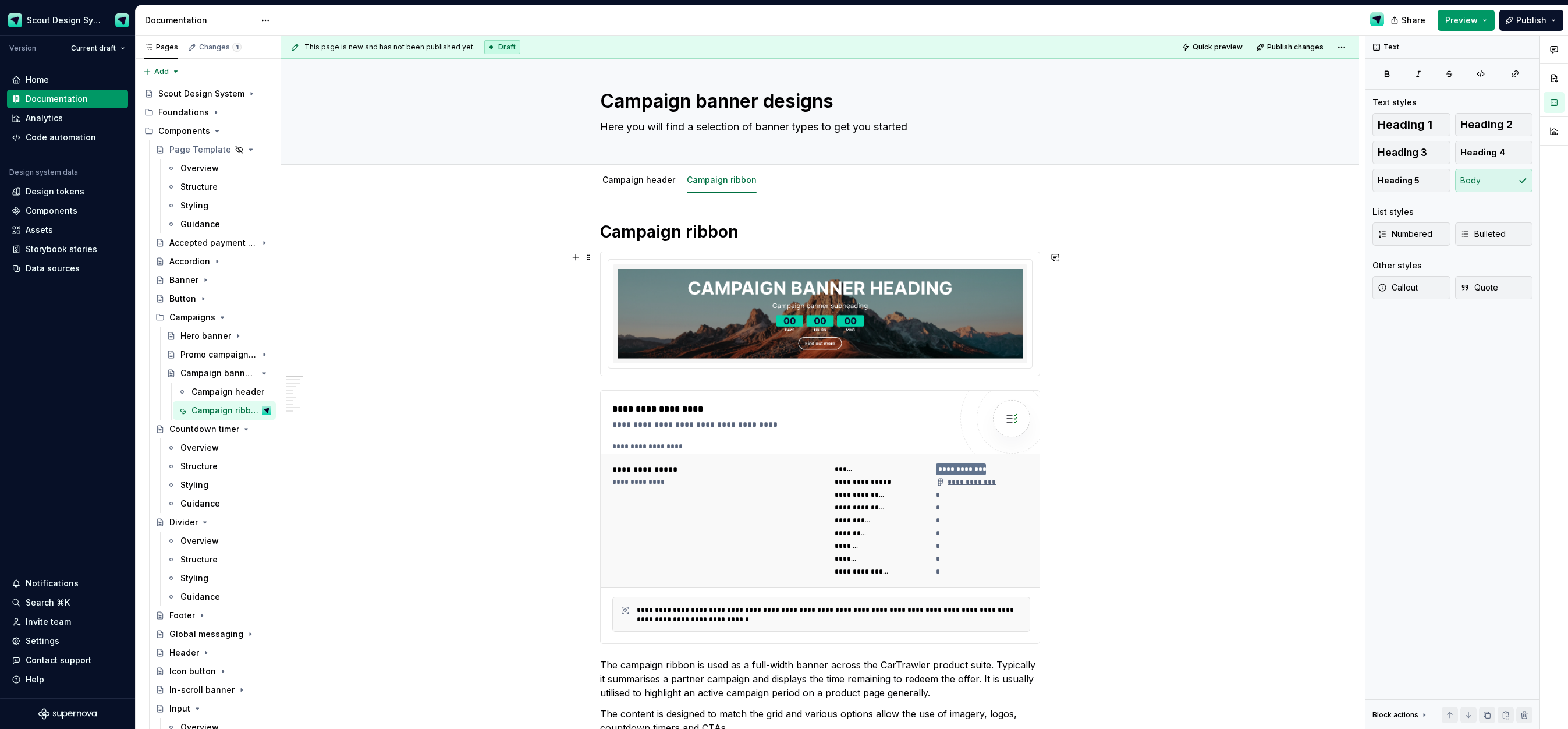
click at [956, 309] on img at bounding box center [820, 313] width 405 height 90
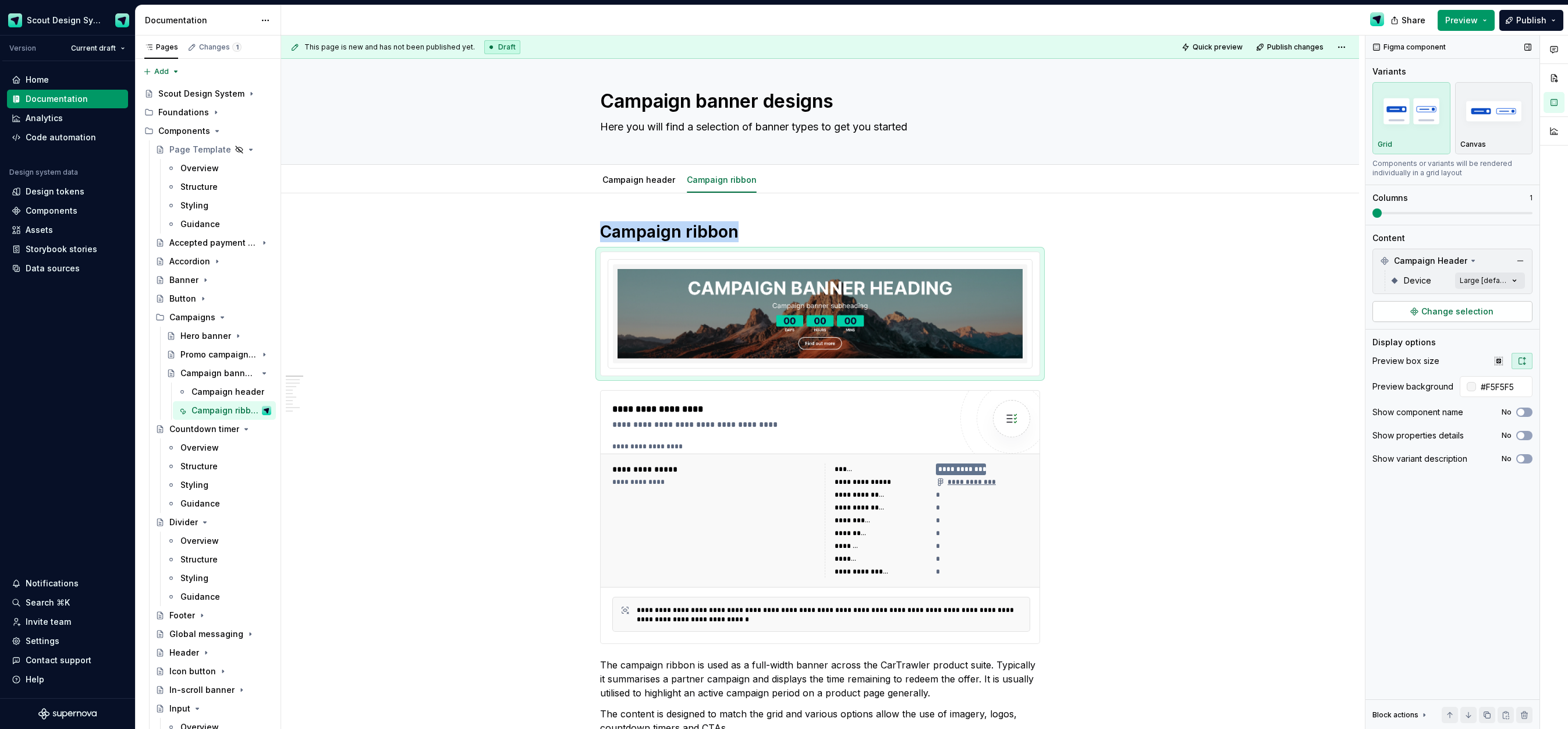
click at [1461, 310] on span "Change selection" at bounding box center [1457, 311] width 72 height 12
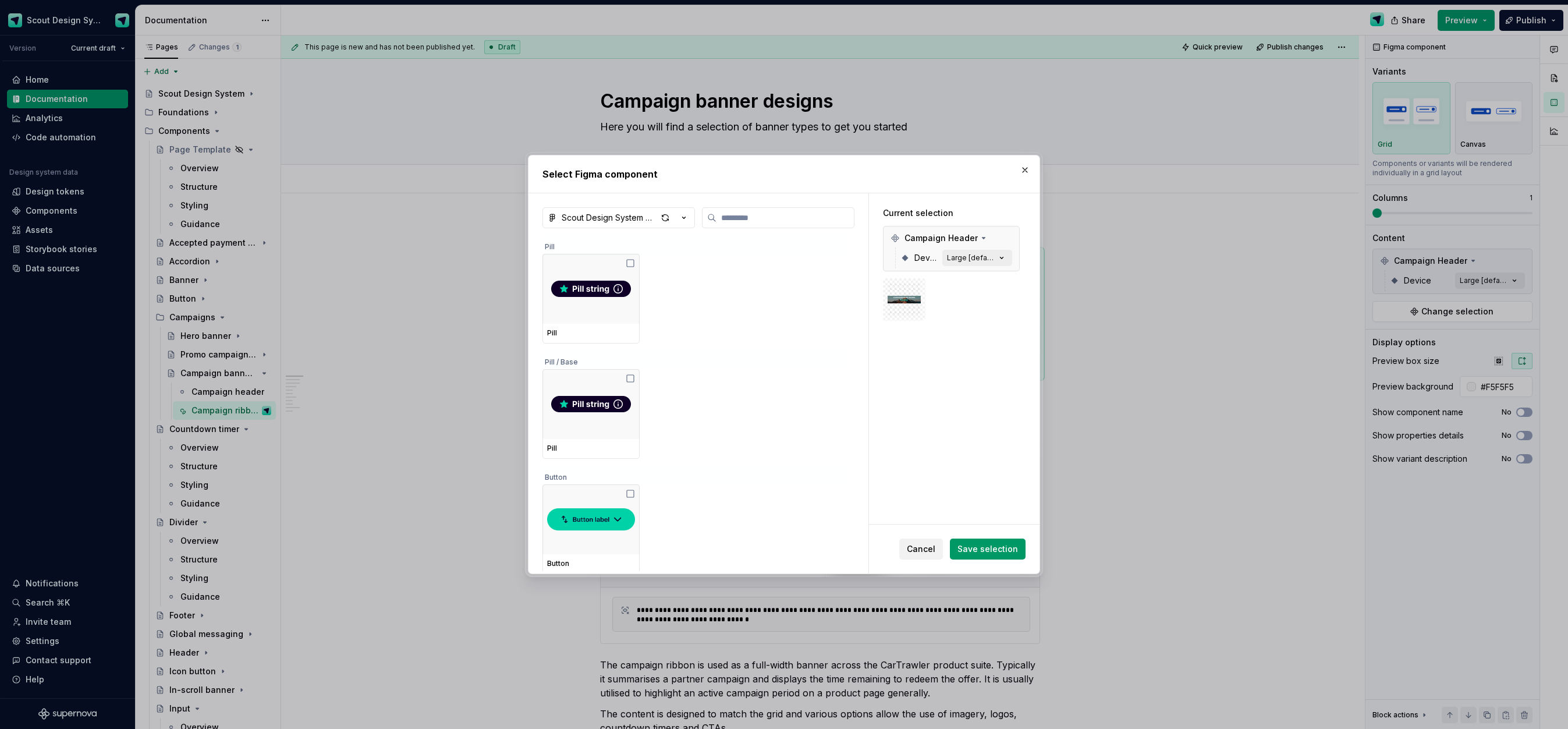
type textarea "*"
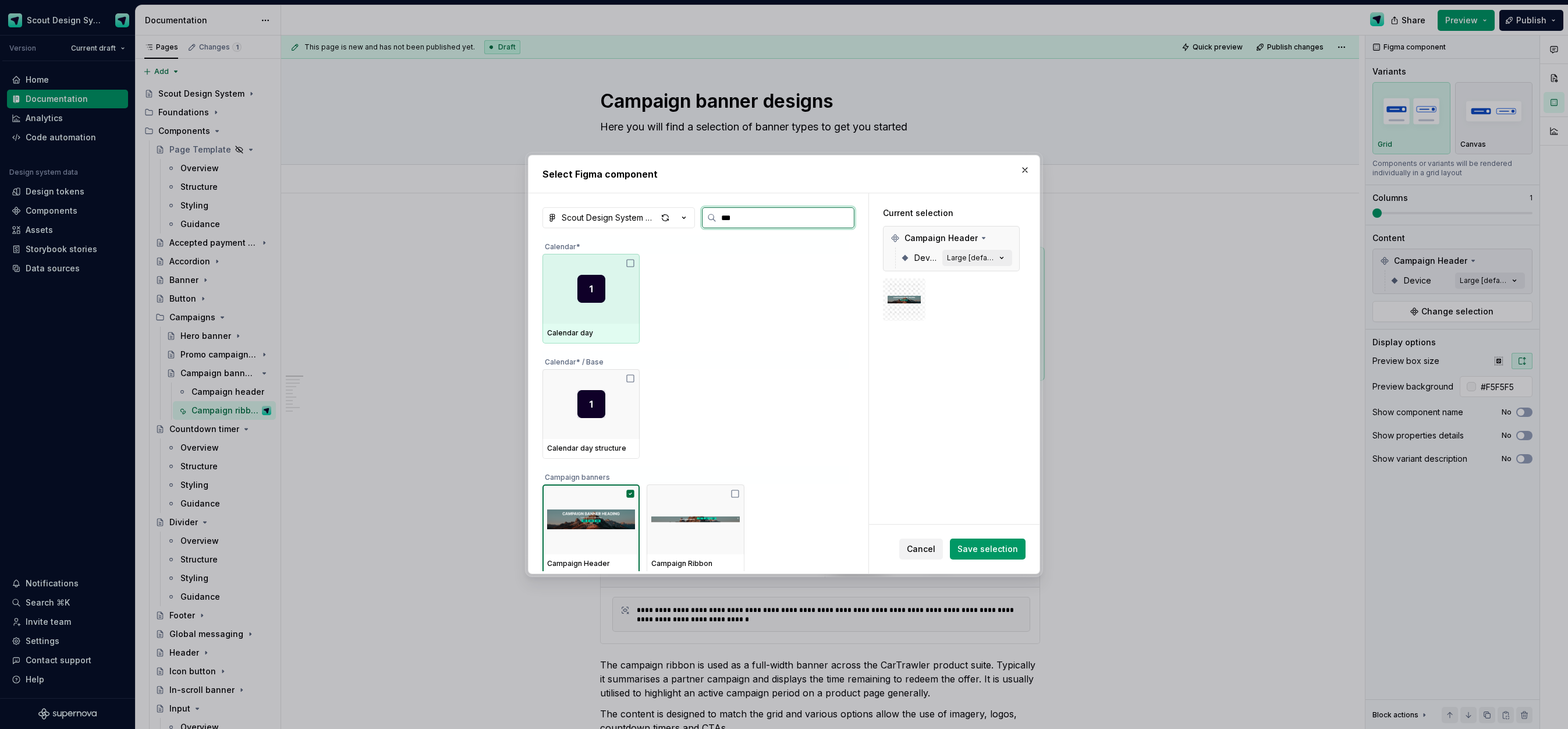
type input "****"
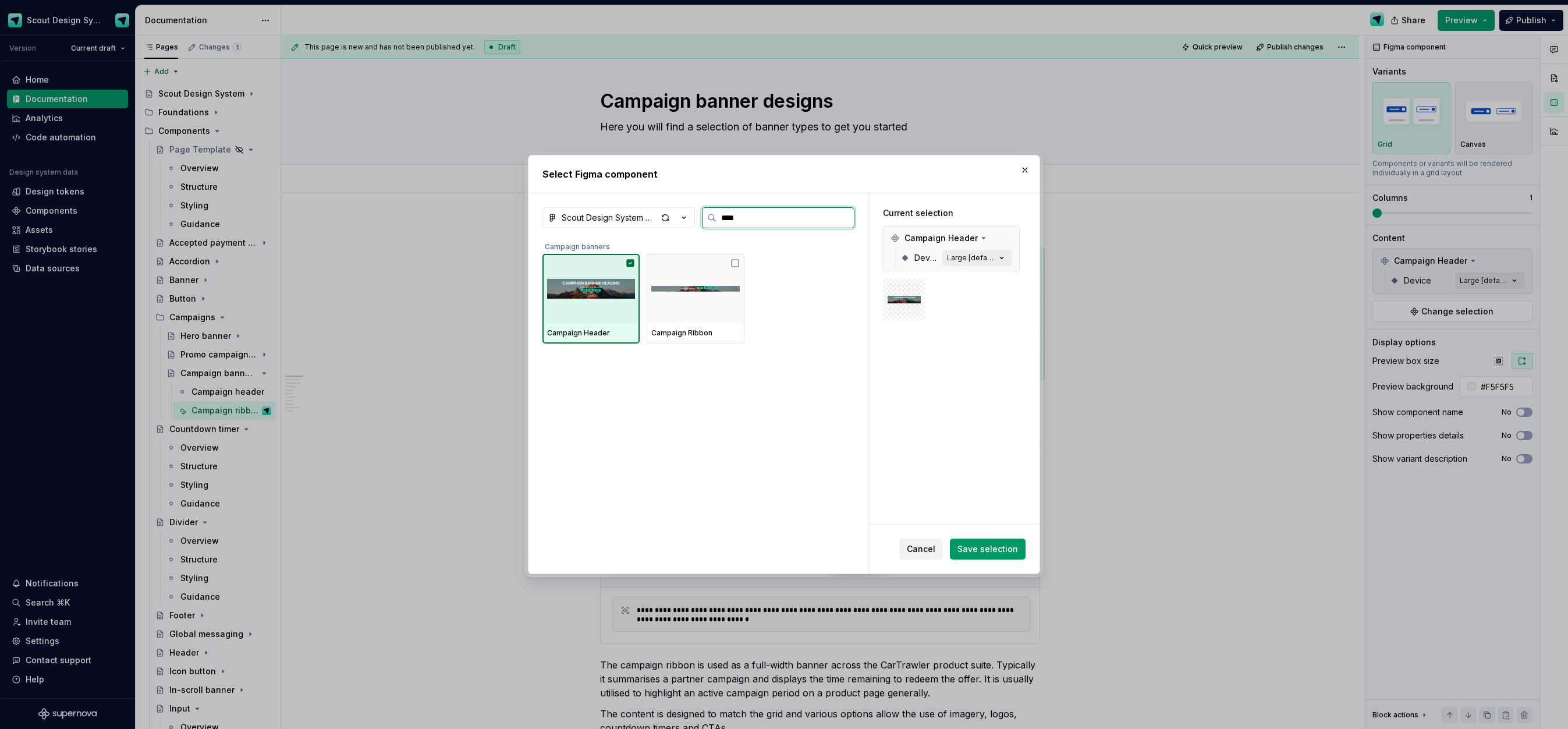
drag, startPoint x: 605, startPoint y: 313, endPoint x: 719, endPoint y: 300, distance: 114.7
click at [607, 313] on img at bounding box center [591, 288] width 88 height 60
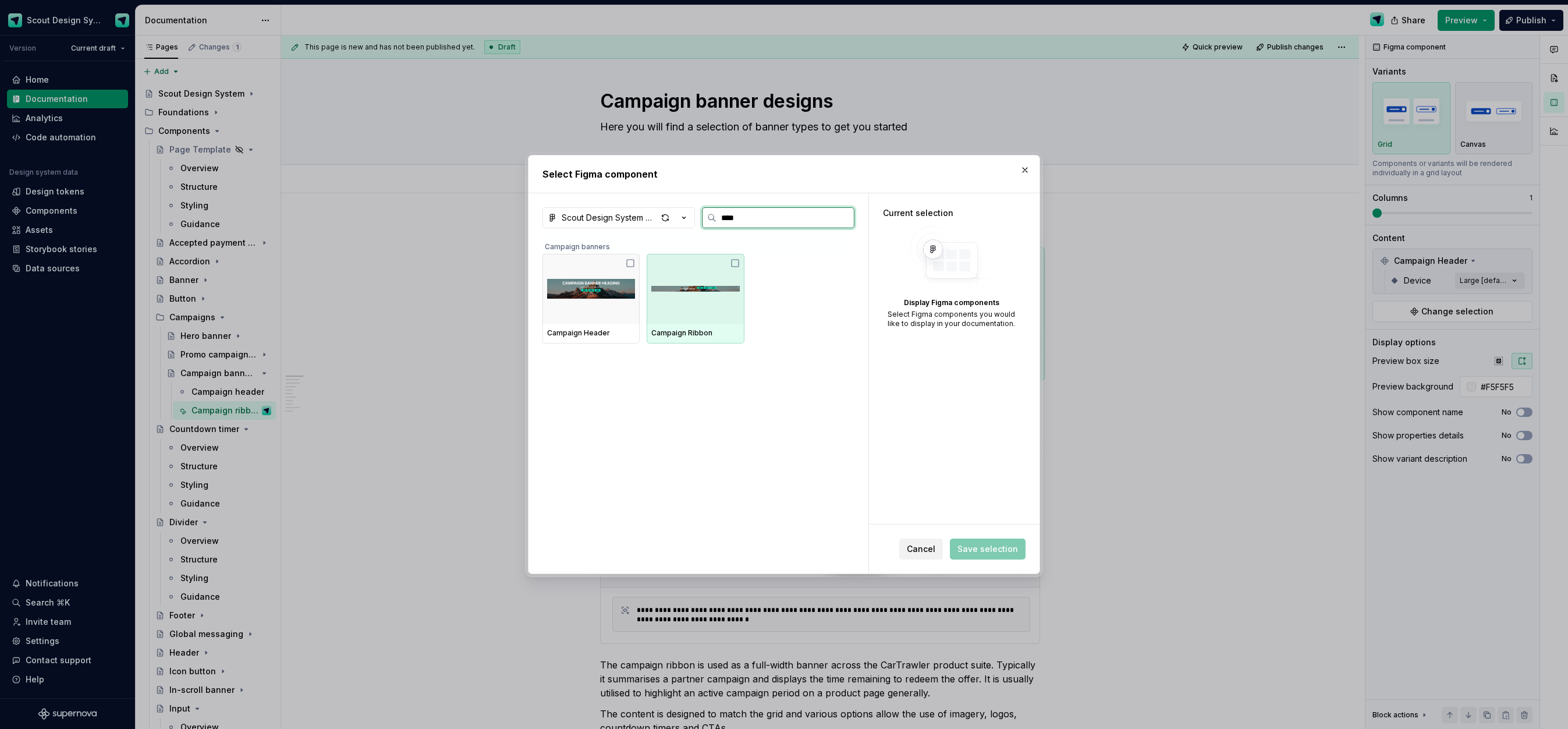
drag, startPoint x: 719, startPoint y: 300, endPoint x: 750, endPoint y: 321, distance: 37.4
click at [718, 300] on img at bounding box center [695, 289] width 88 height 33
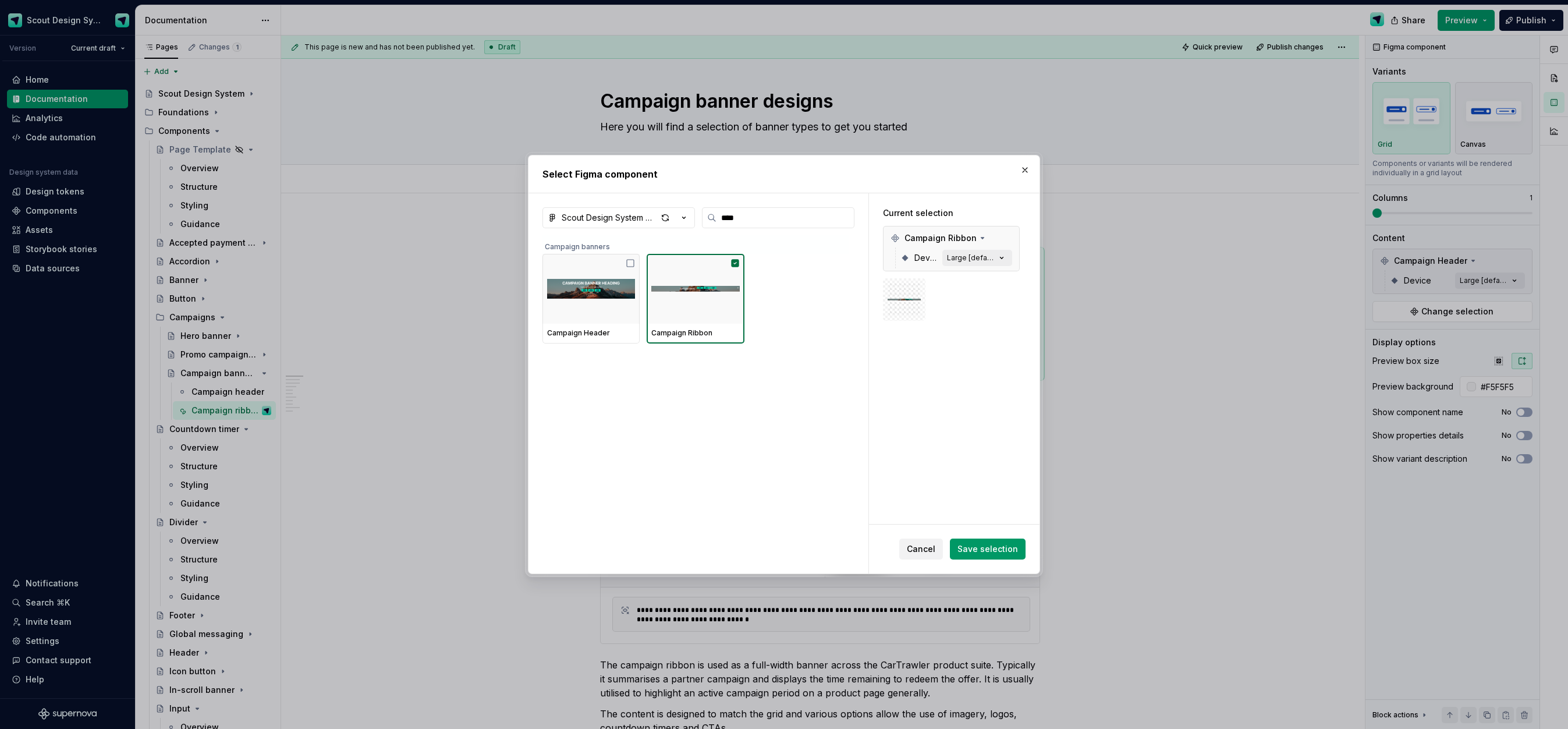
click at [998, 552] on span "Save selection" at bounding box center [987, 549] width 60 height 12
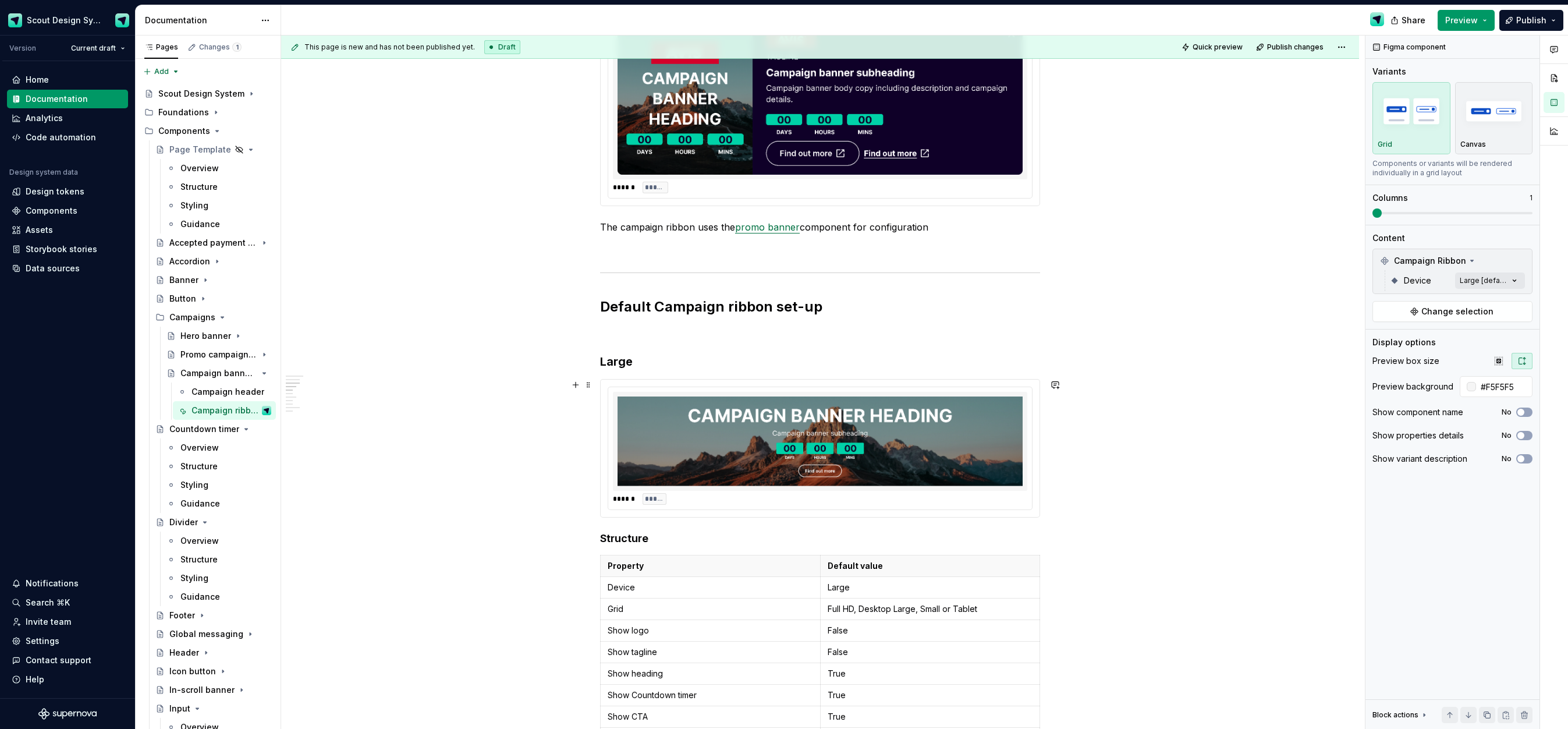
scroll to position [951, 0]
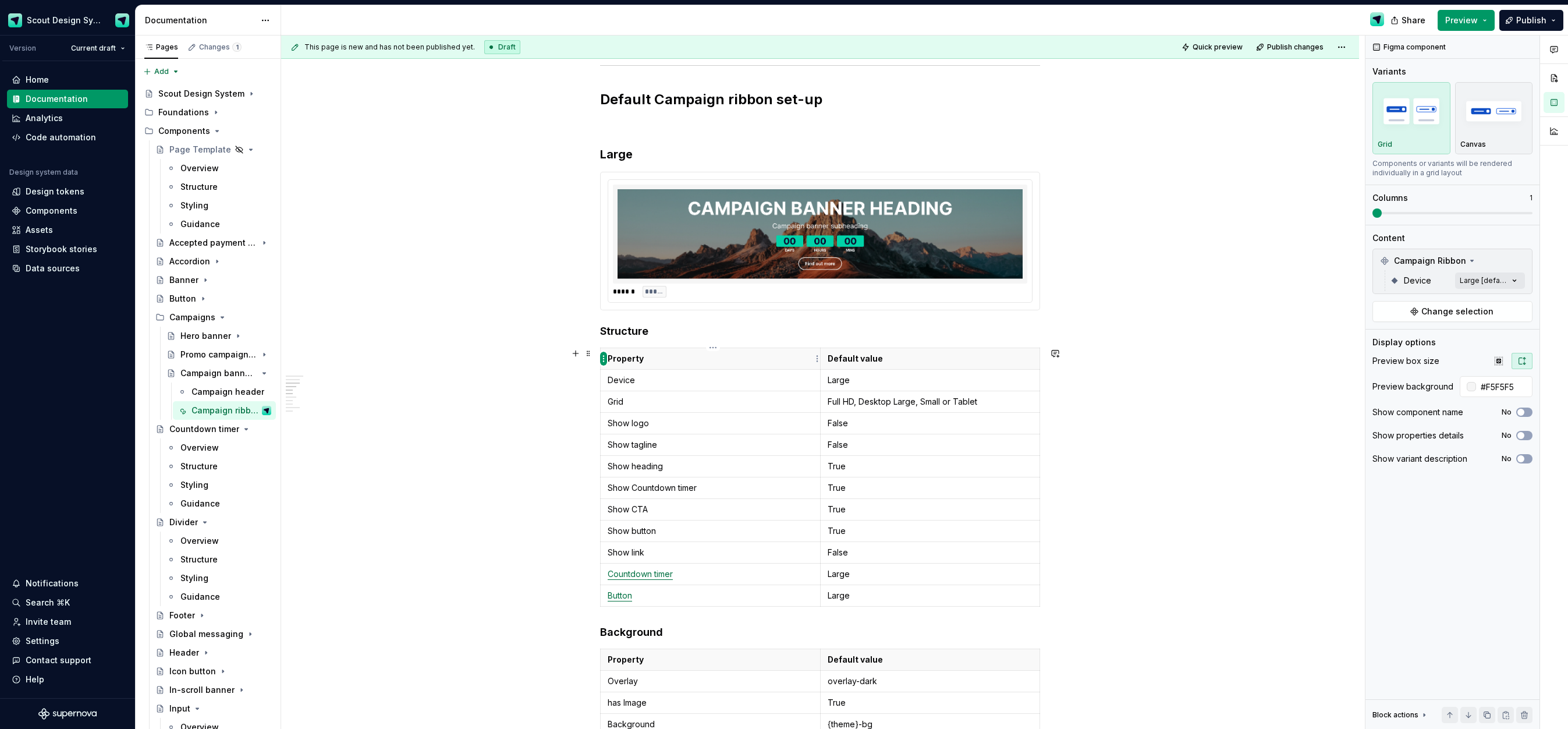
click at [603, 361] on html "Scout Design System Version Current draft Home Documentation Analytics Code aut…" at bounding box center [784, 364] width 1568 height 729
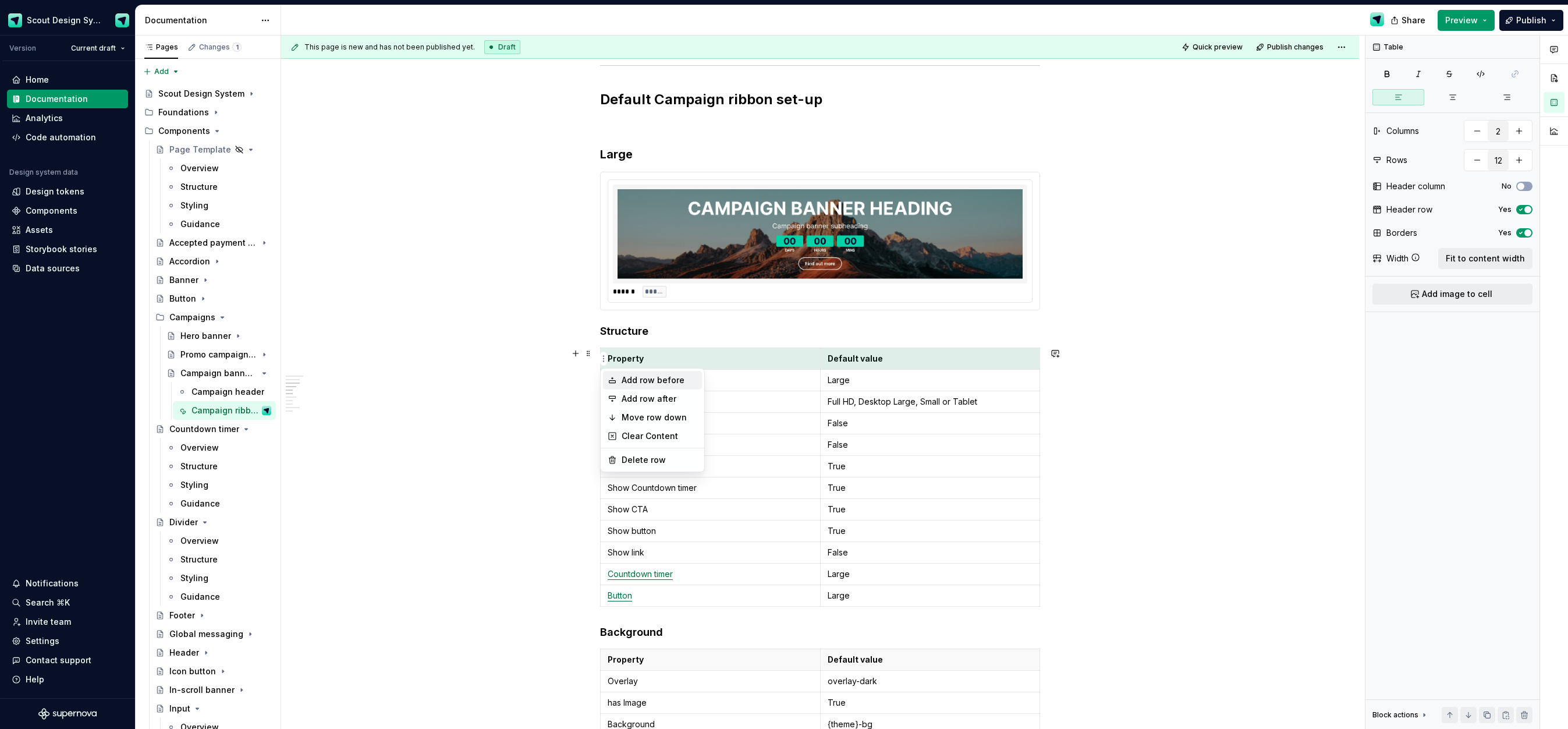
click at [659, 382] on div "Add row before" at bounding box center [659, 380] width 75 height 12
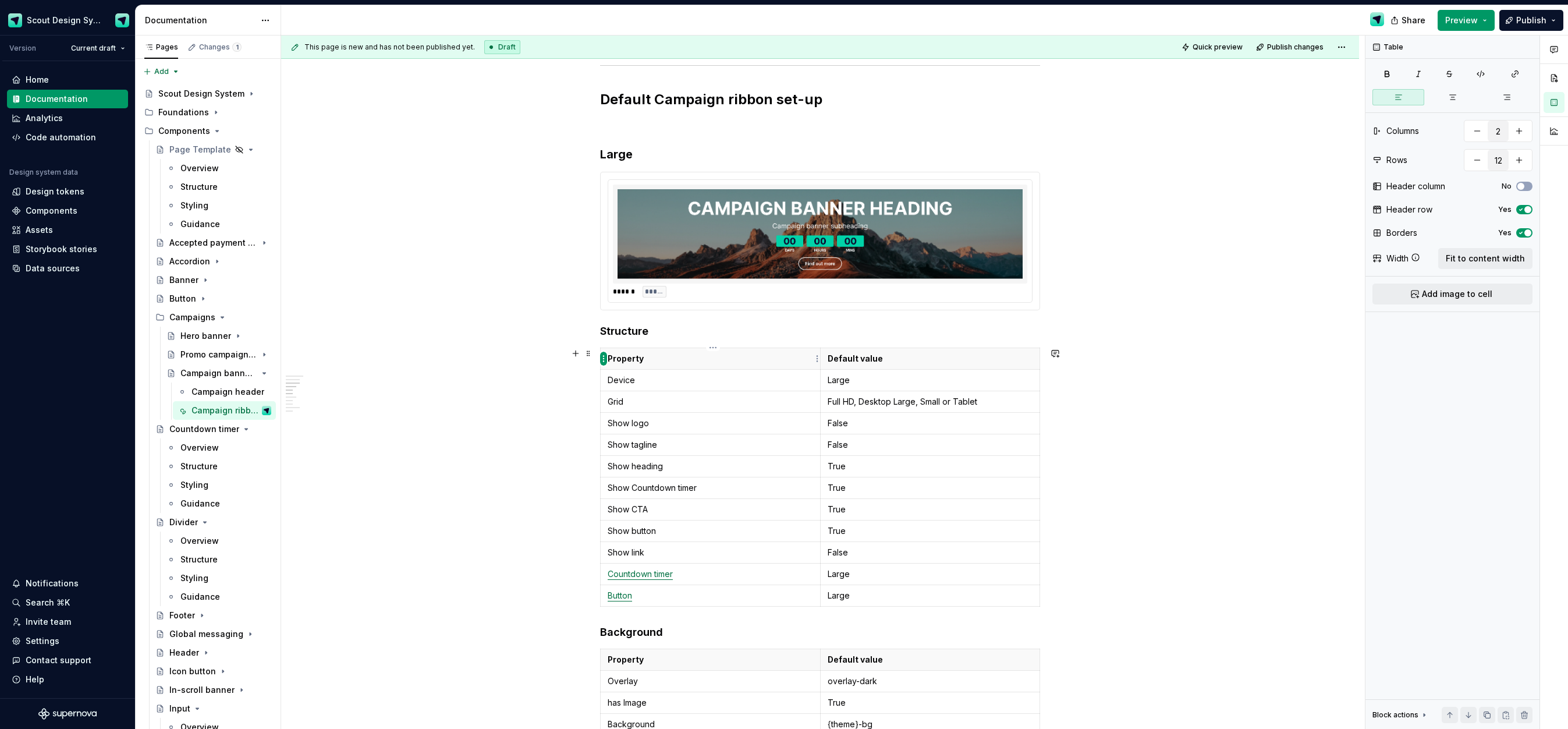
click at [605, 359] on html "Scout Design System Version Current draft Home Documentation Analytics Code aut…" at bounding box center [784, 364] width 1568 height 729
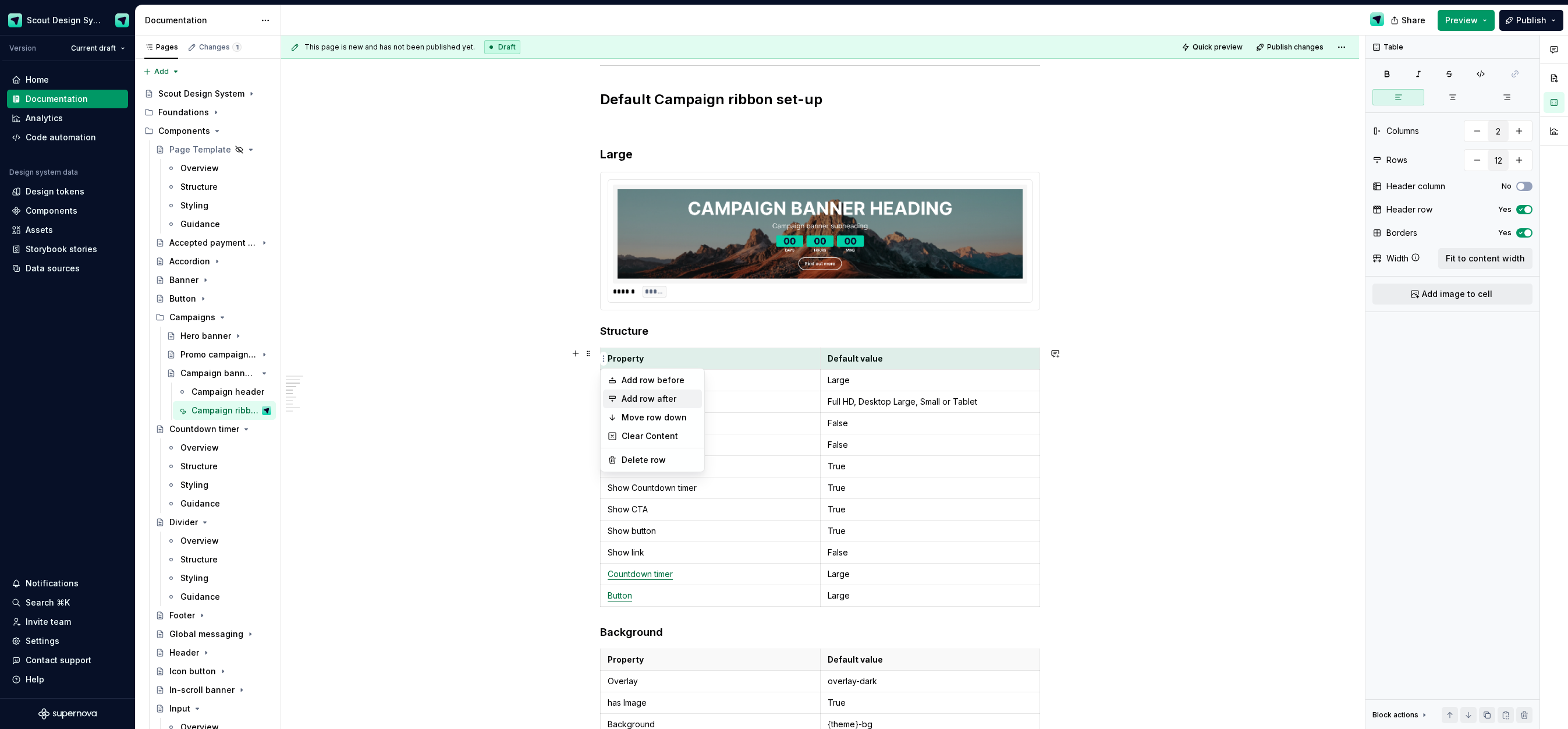
click at [640, 394] on div "Add row after" at bounding box center [659, 399] width 75 height 12
type input "13"
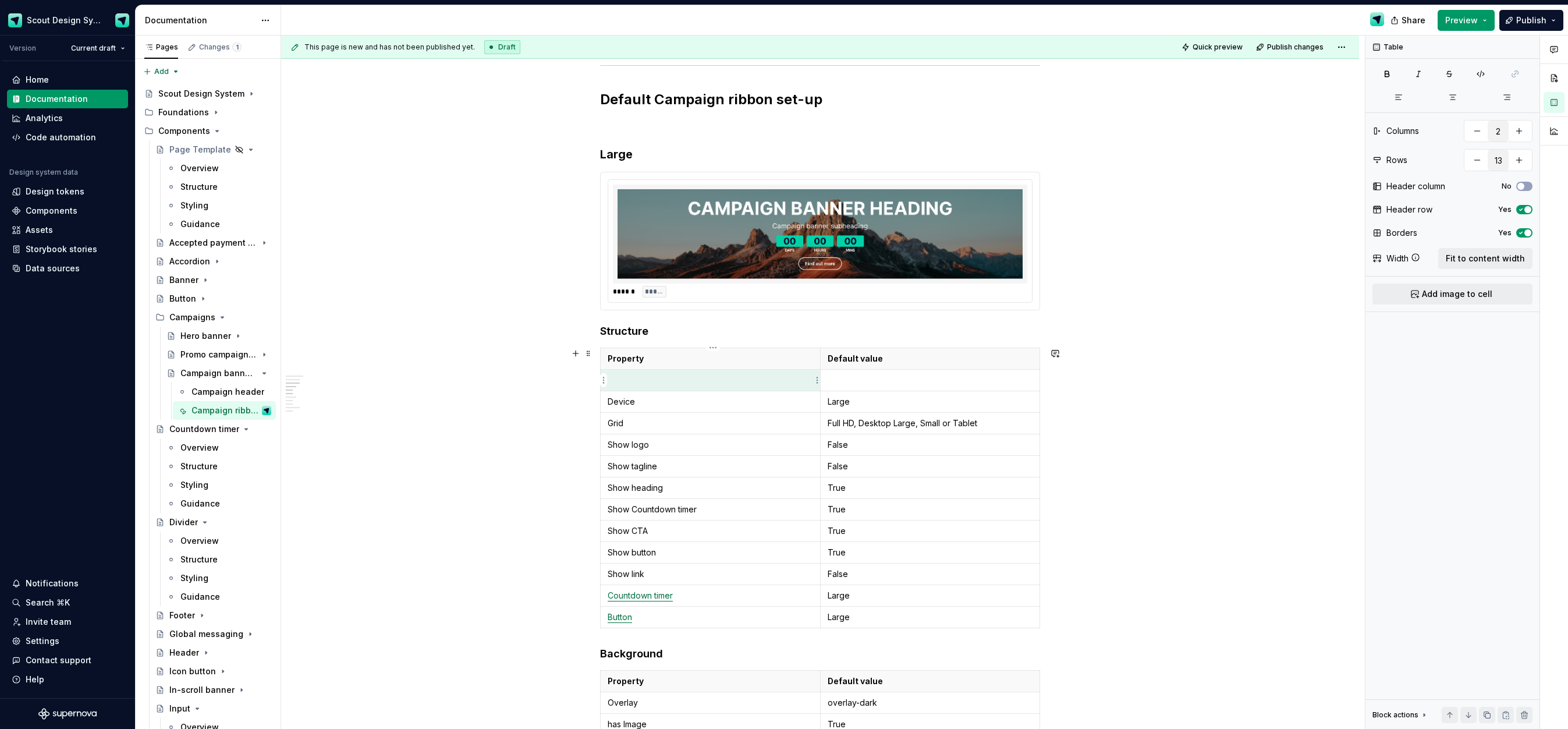
click at [641, 389] on td at bounding box center [711, 380] width 220 height 22
click at [855, 383] on p at bounding box center [930, 380] width 206 height 12
click at [605, 380] on html "Scout Design System Version Current draft Home Documentation Analytics Code aut…" at bounding box center [784, 364] width 1568 height 729
click at [647, 455] on div "Move row down" at bounding box center [659, 458] width 75 height 12
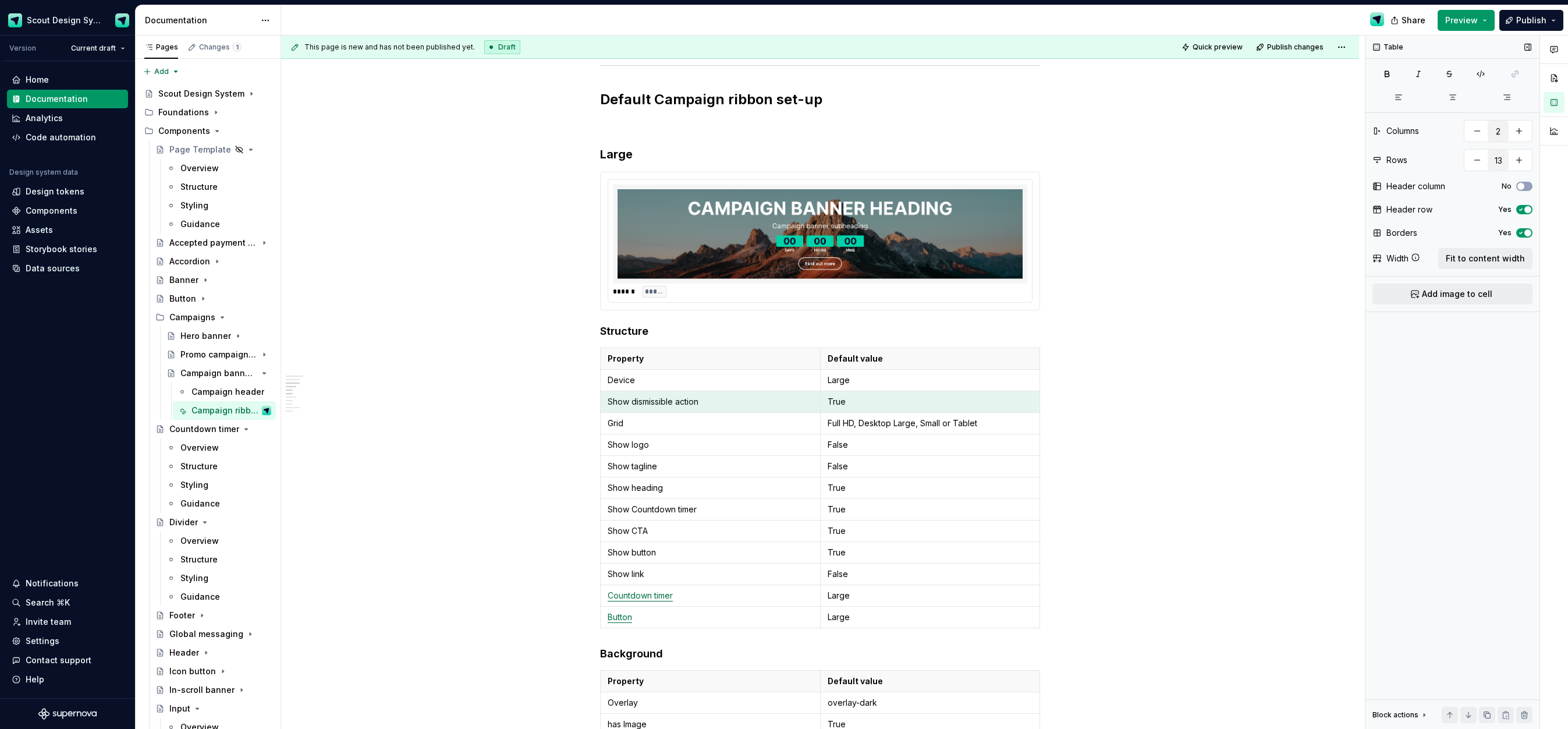
type textarea "*"
click at [603, 400] on html "Scout Design System Version Current draft Home Documentation Analytics Code aut…" at bounding box center [784, 364] width 1568 height 729
click at [668, 427] on div "Add row before" at bounding box center [659, 424] width 75 height 12
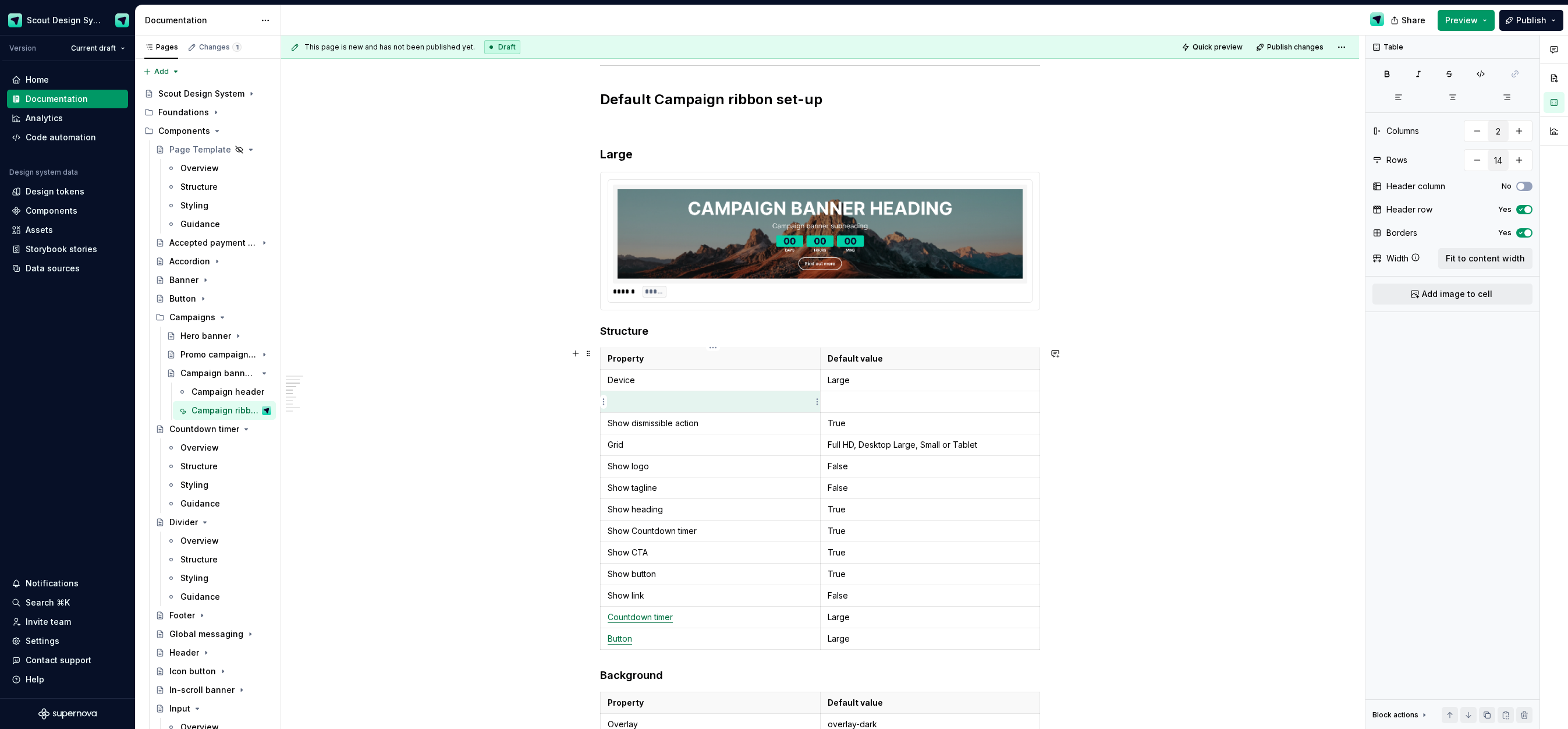
click at [660, 406] on p at bounding box center [710, 402] width 206 height 12
drag, startPoint x: 589, startPoint y: 406, endPoint x: 597, endPoint y: 406, distance: 8.0
click at [589, 406] on div "**********" at bounding box center [820, 688] width 1078 height 2873
click at [603, 399] on html "Scout Design System Version Current draft Home Documentation Analytics Code aut…" at bounding box center [784, 364] width 1568 height 729
click at [636, 444] on div "Add row after" at bounding box center [659, 442] width 75 height 12
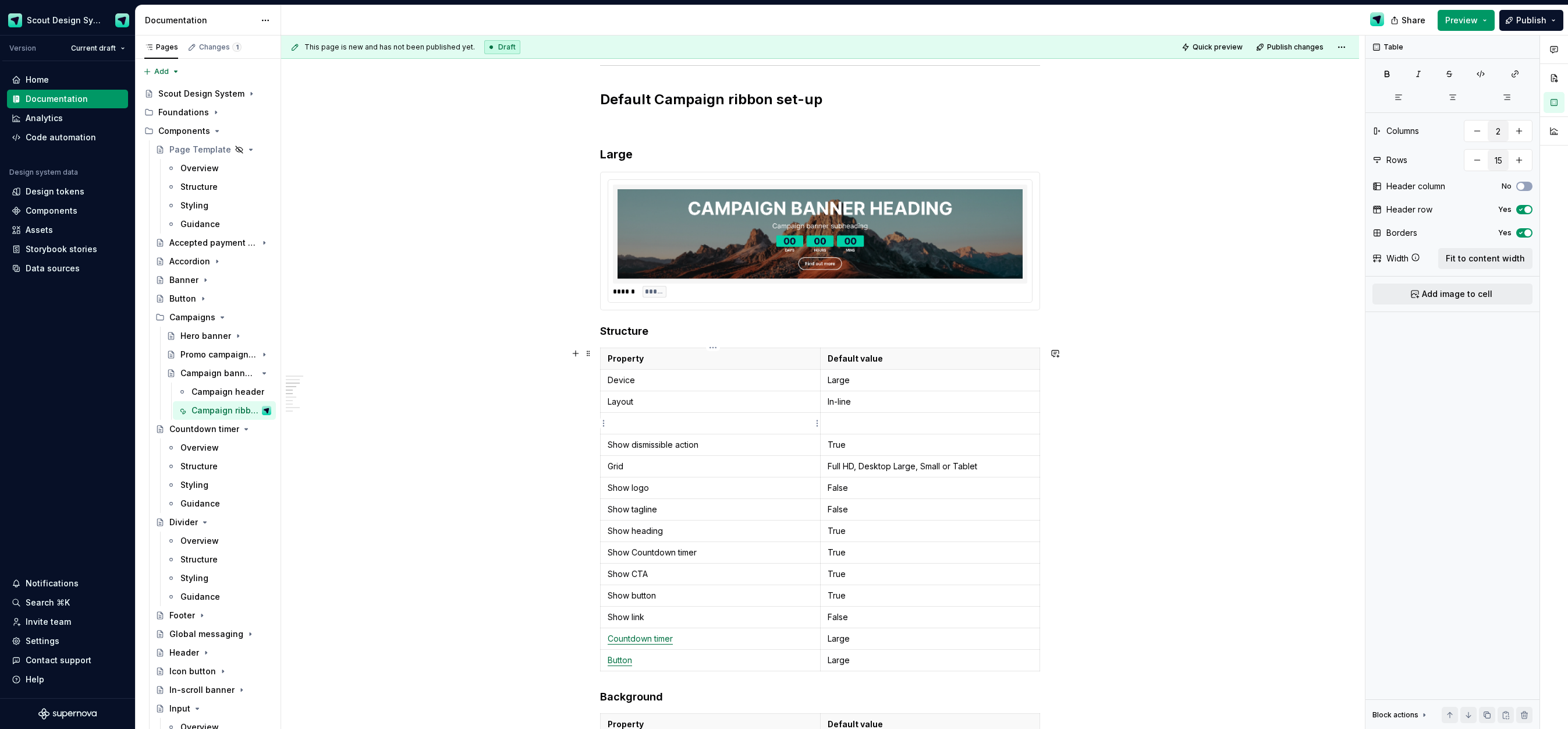
click at [643, 426] on p at bounding box center [710, 424] width 206 height 12
click at [605, 424] on html "Scout Design System Version Current draft Home Documentation Analytics Code aut…" at bounding box center [784, 364] width 1568 height 729
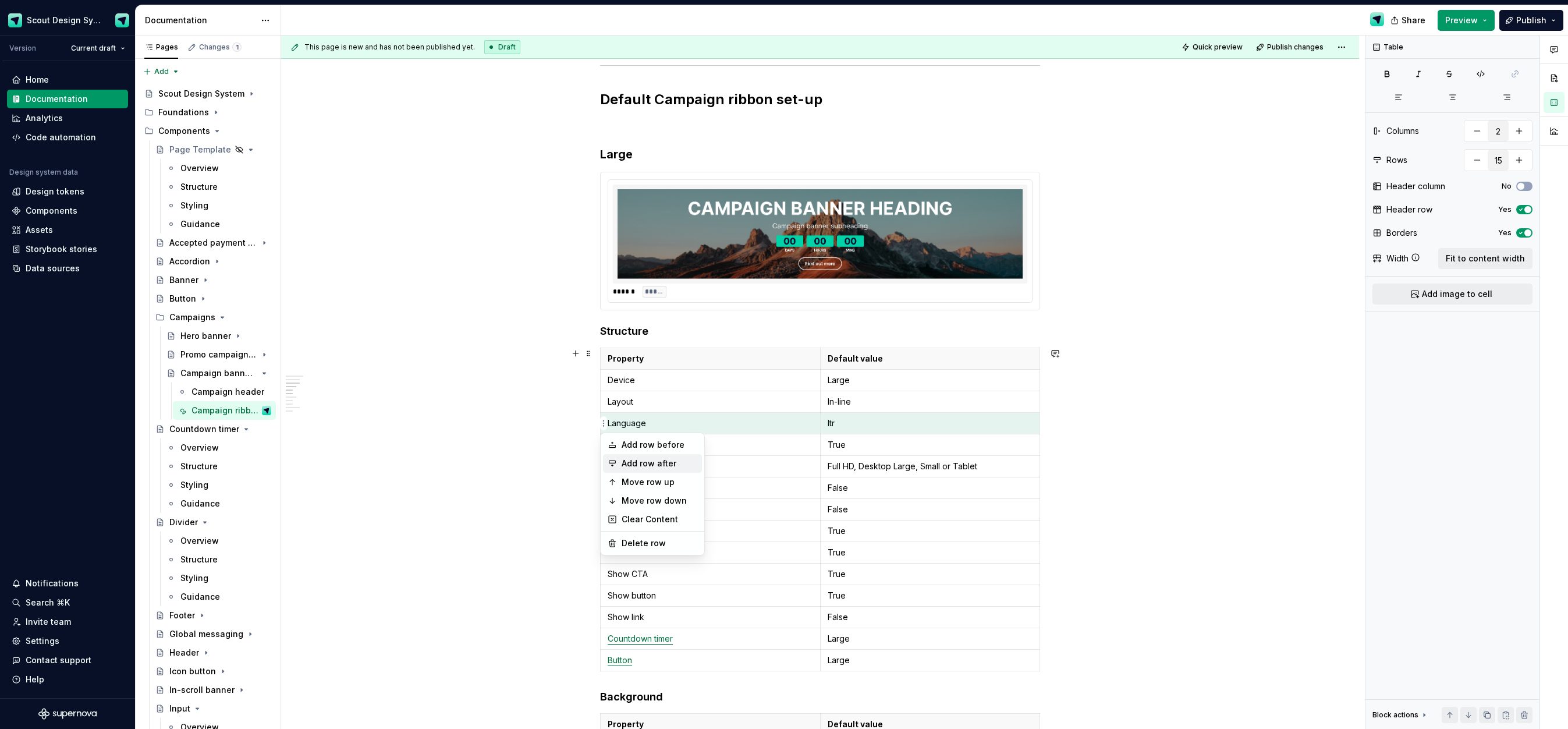
click at [660, 464] on div "Add row after" at bounding box center [659, 463] width 75 height 12
type input "16"
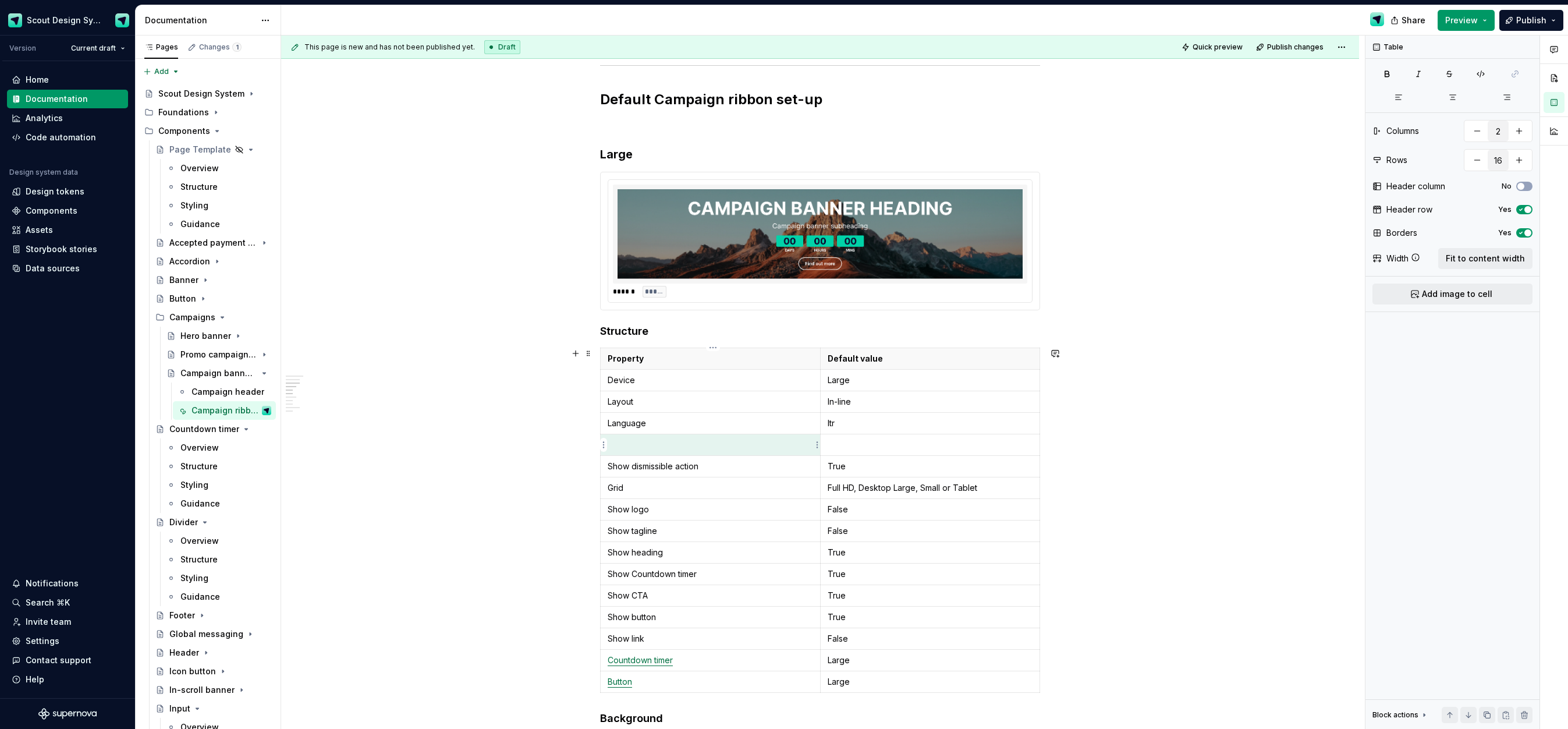
click at [648, 449] on p at bounding box center [710, 445] width 206 height 12
click at [838, 241] on img at bounding box center [820, 234] width 405 height 90
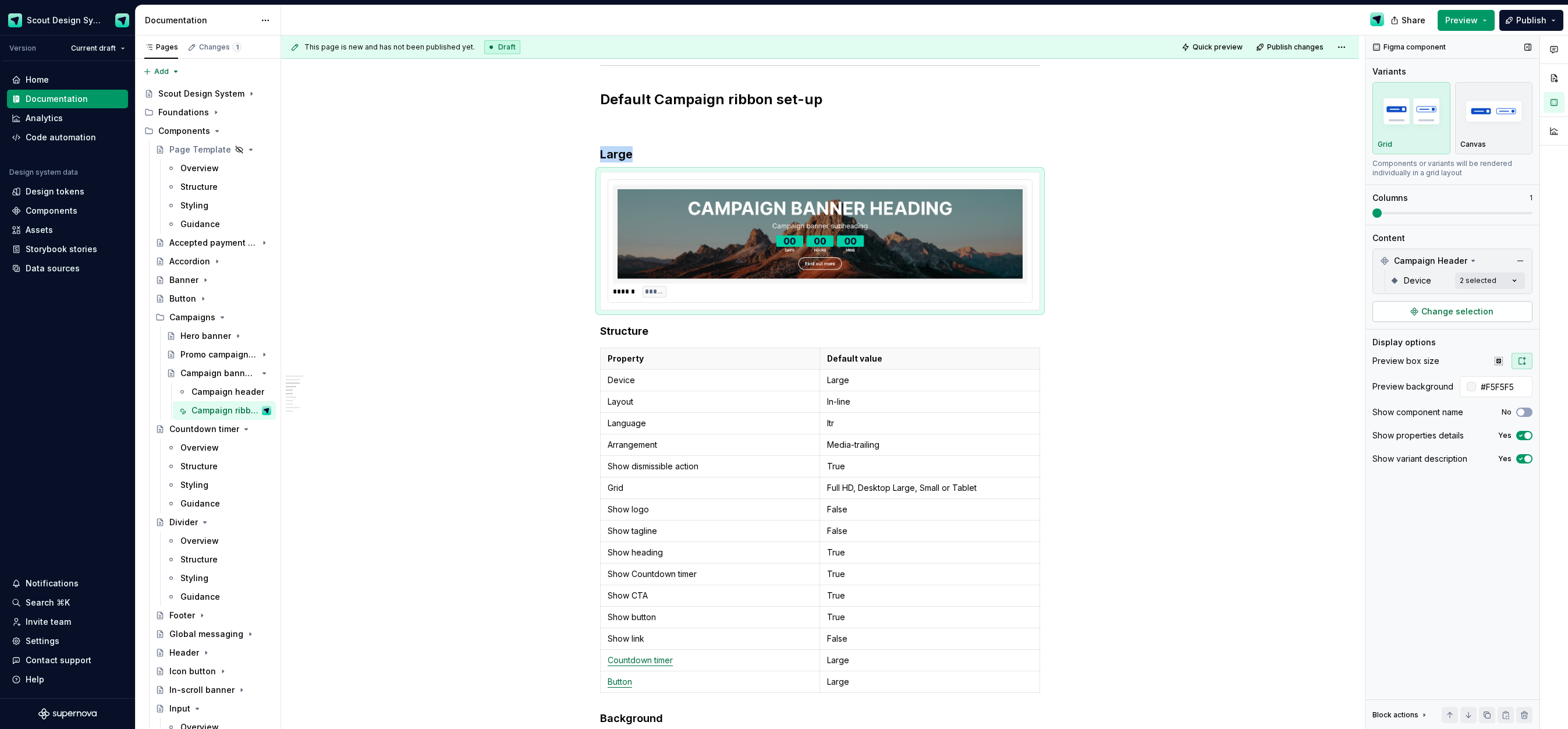
click at [1407, 304] on button "Change selection" at bounding box center [1453, 311] width 160 height 21
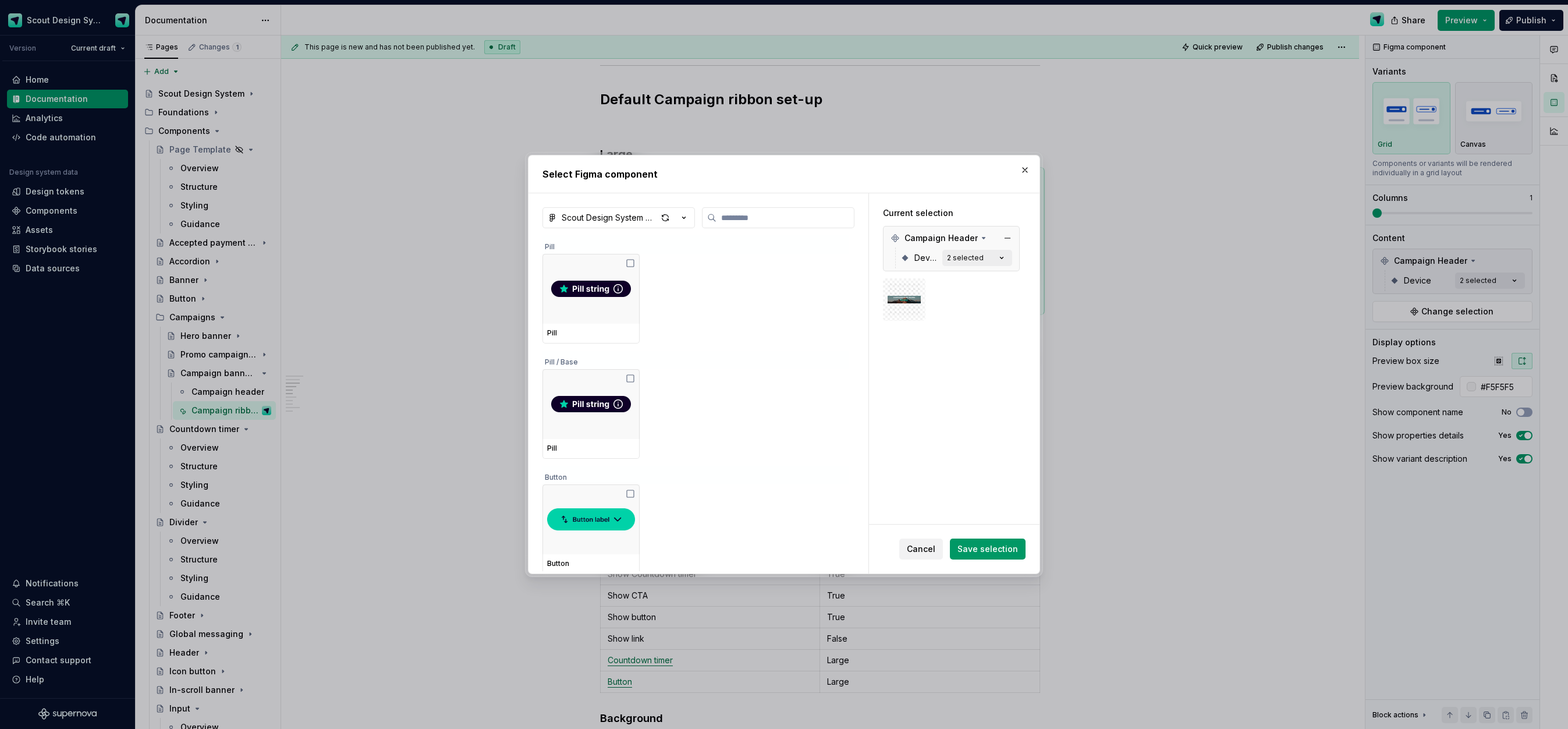
type textarea "*"
click at [717, 222] on input "search" at bounding box center [785, 218] width 138 height 12
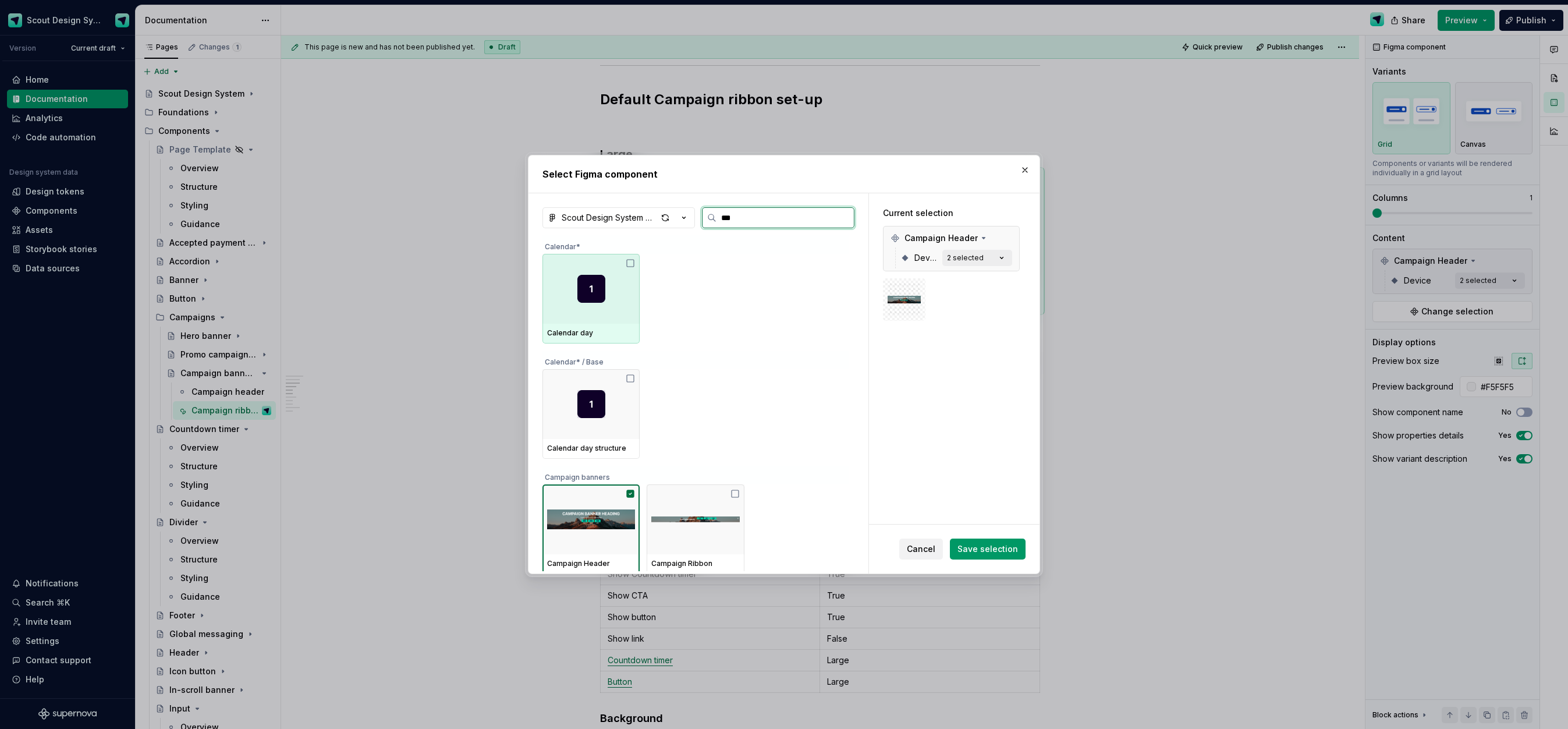
type input "****"
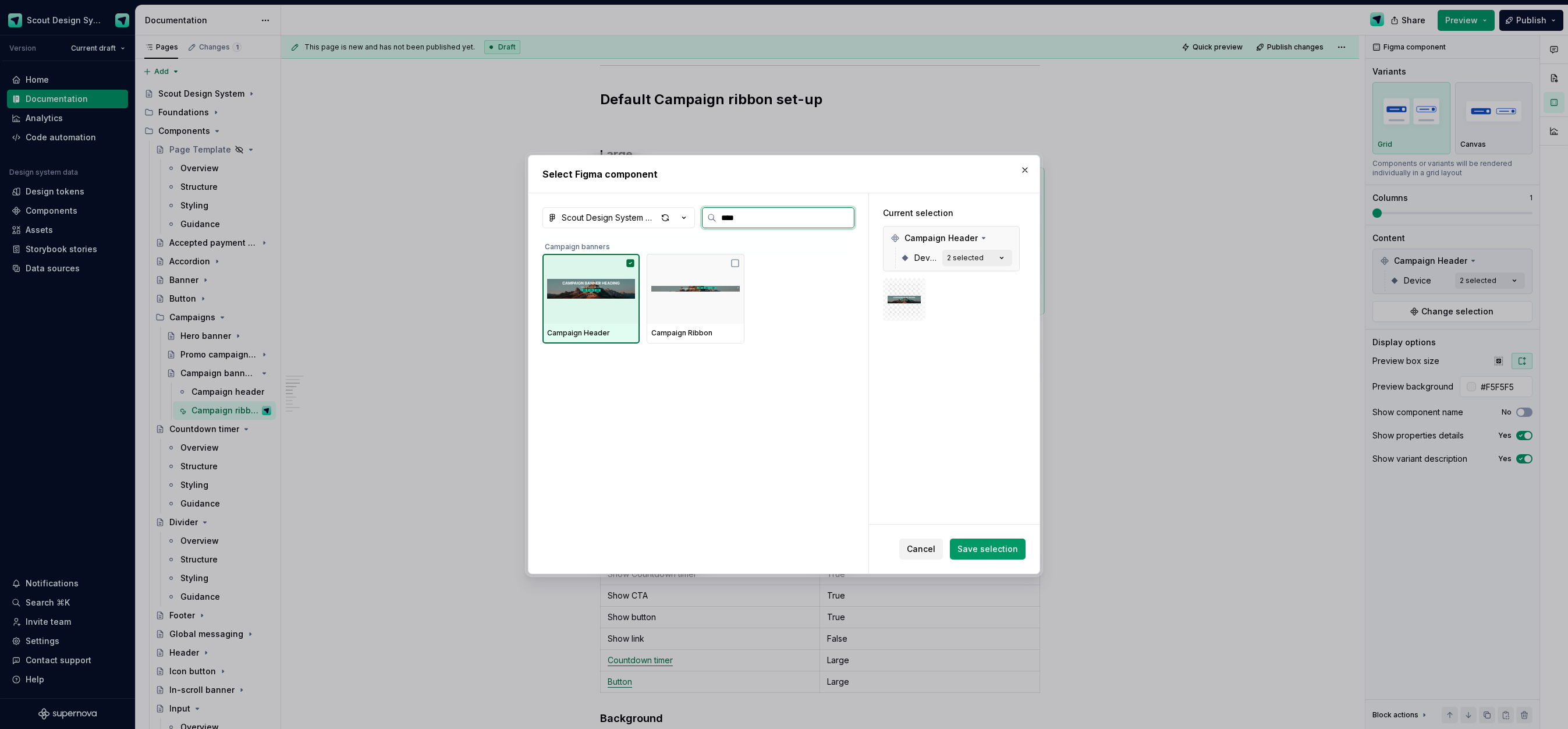
click at [607, 299] on img at bounding box center [591, 288] width 88 height 60
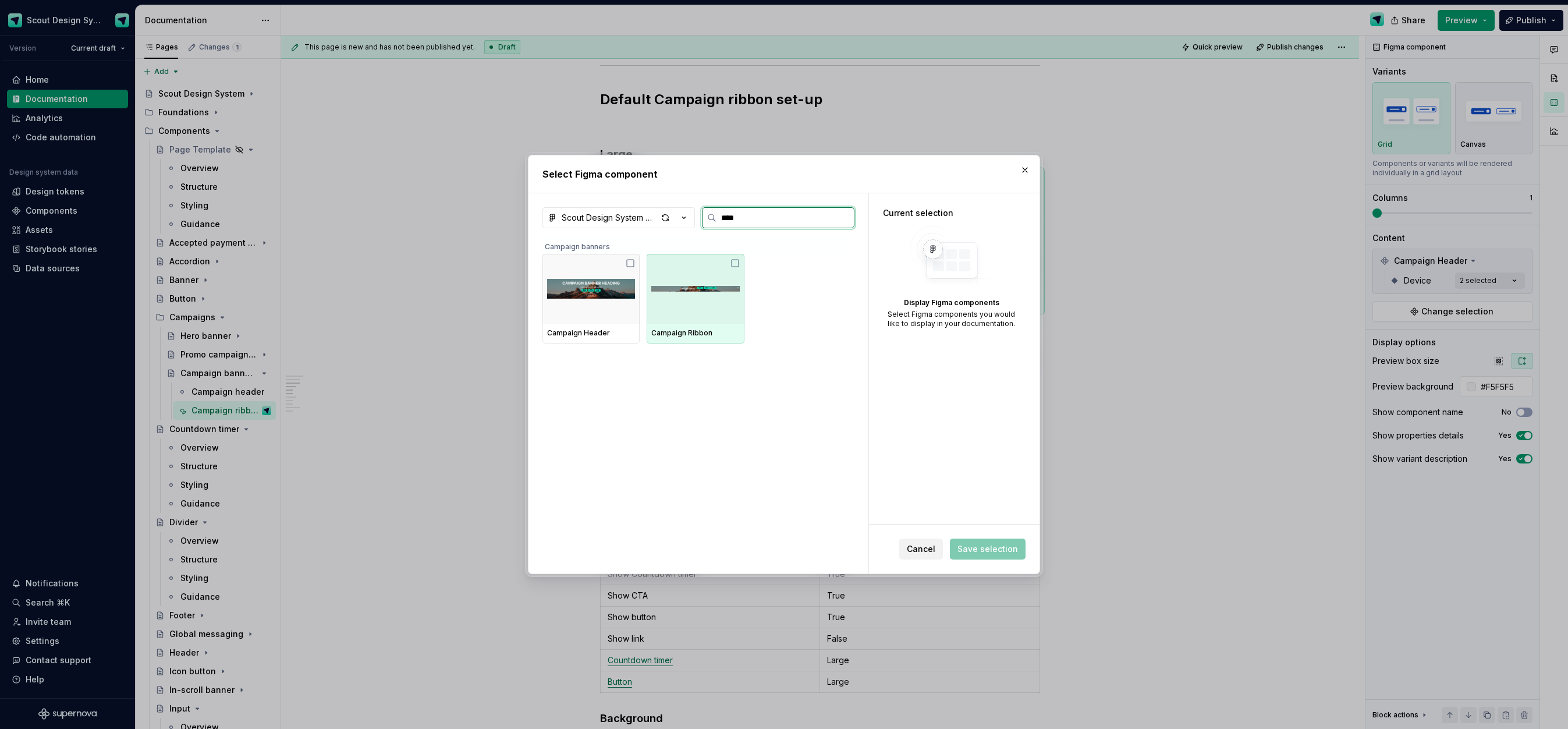
click at [710, 302] on img at bounding box center [695, 289] width 88 height 33
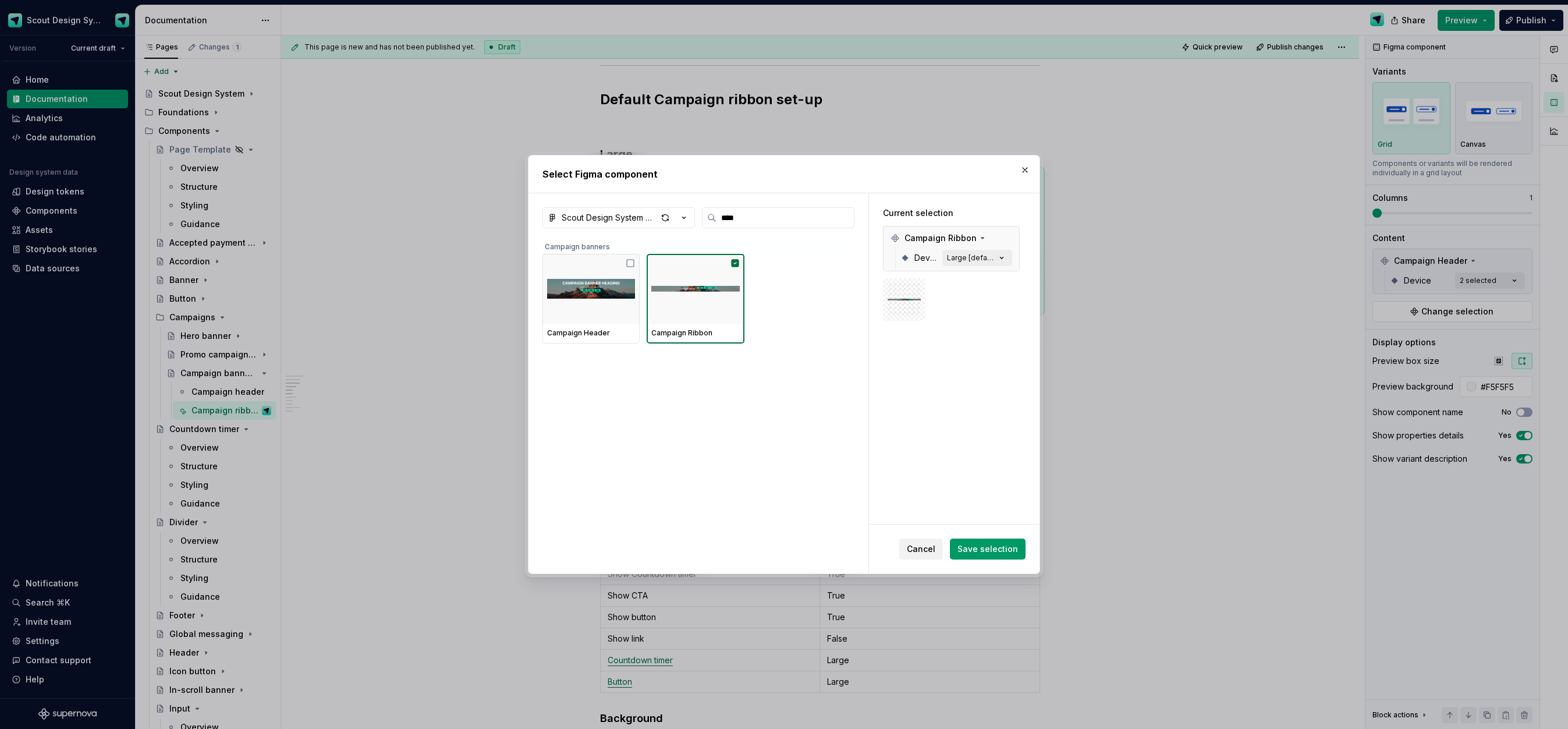
drag, startPoint x: 991, startPoint y: 550, endPoint x: 1316, endPoint y: 306, distance: 406.4
click at [991, 550] on span "Save selection" at bounding box center [987, 549] width 60 height 12
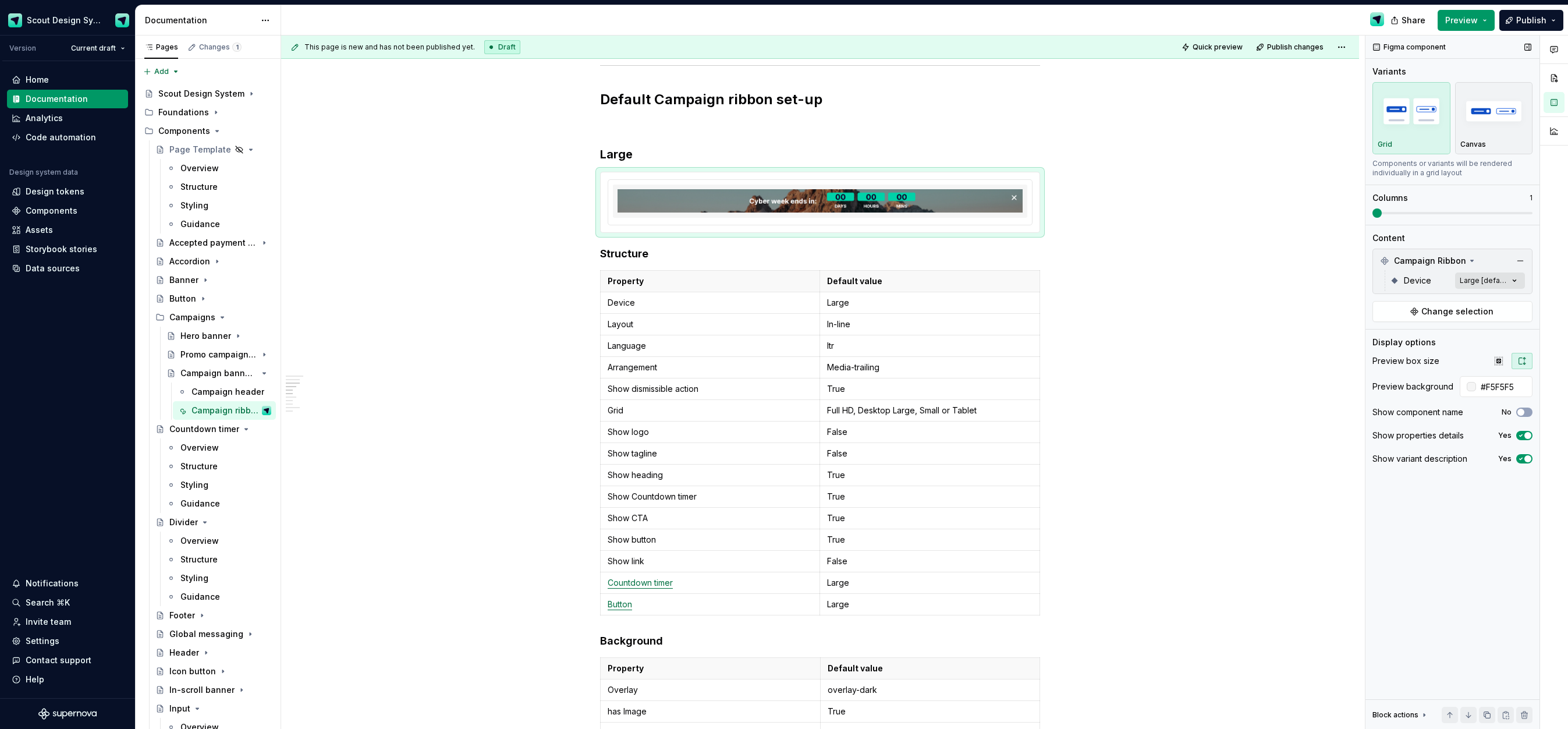
click at [1495, 282] on div "Comments Open comments No comments yet Select ‘Comment’ from the block context …" at bounding box center [1466, 382] width 202 height 694
click at [1382, 338] on div at bounding box center [1380, 336] width 9 height 9
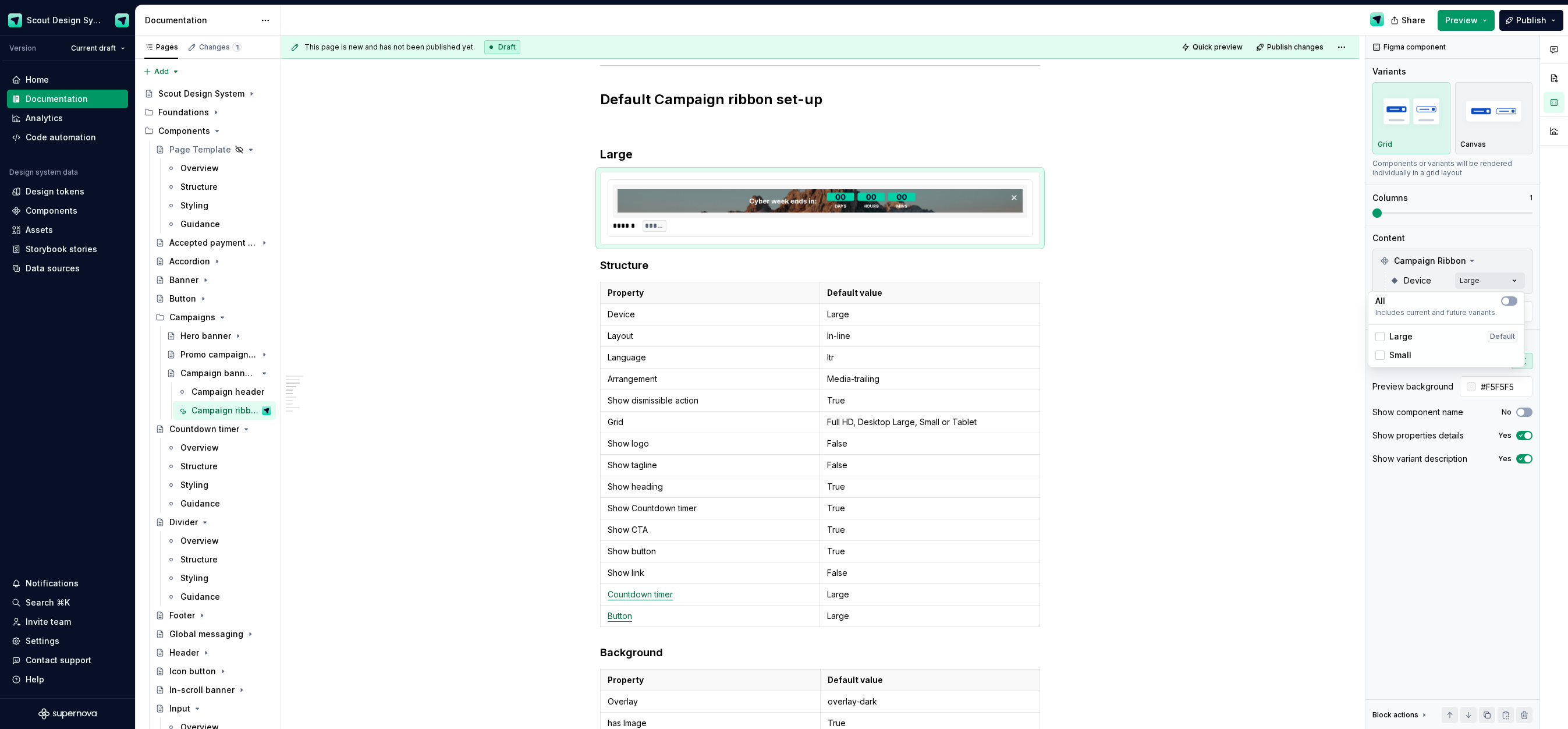
click at [640, 403] on html "Scout Design System Version Current draft Home Documentation Analytics Code aut…" at bounding box center [784, 364] width 1568 height 729
click at [602, 403] on html "Scout Design System Version Current draft Home Documentation Analytics Code aut…" at bounding box center [784, 364] width 1568 height 729
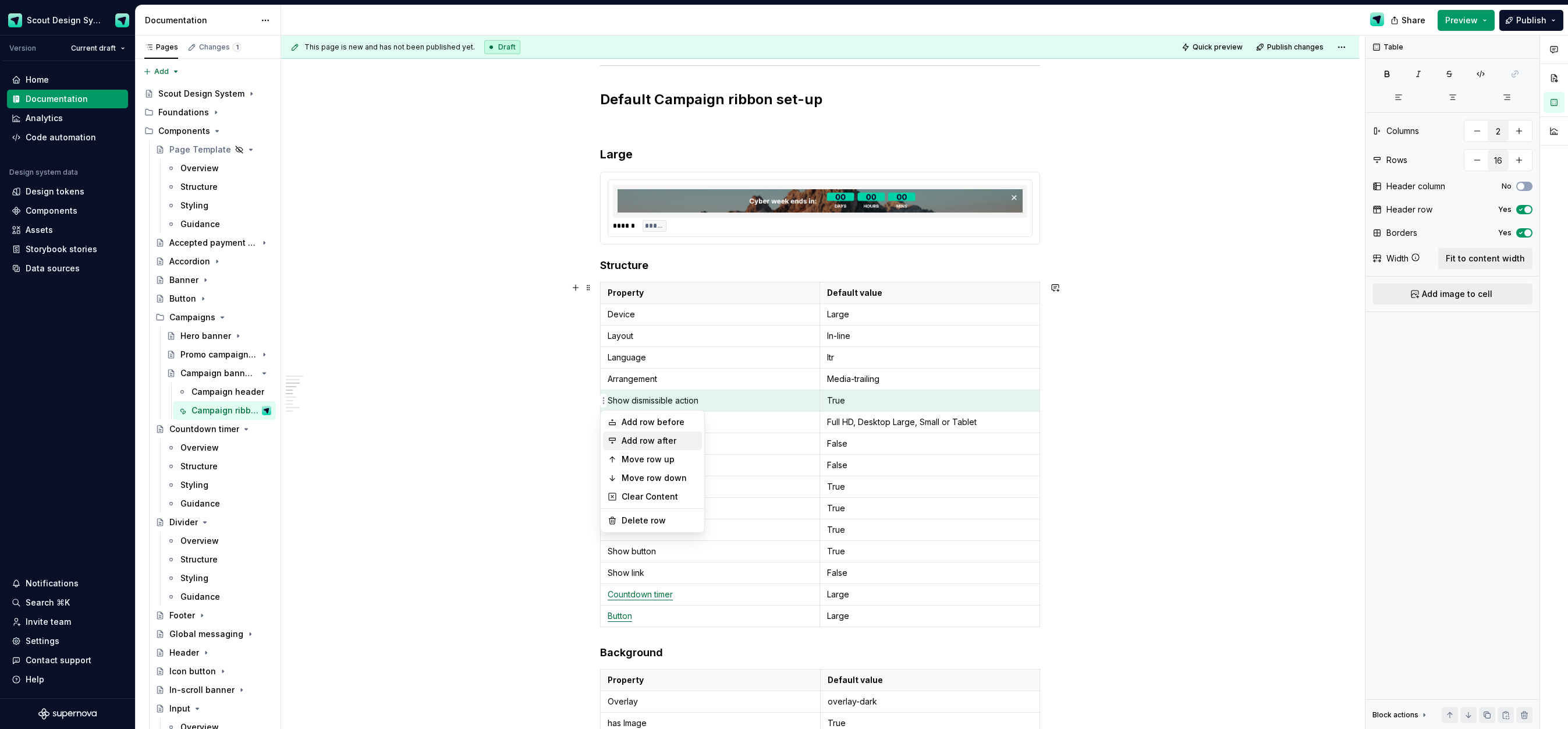
click at [637, 439] on div "Add row after" at bounding box center [659, 441] width 75 height 12
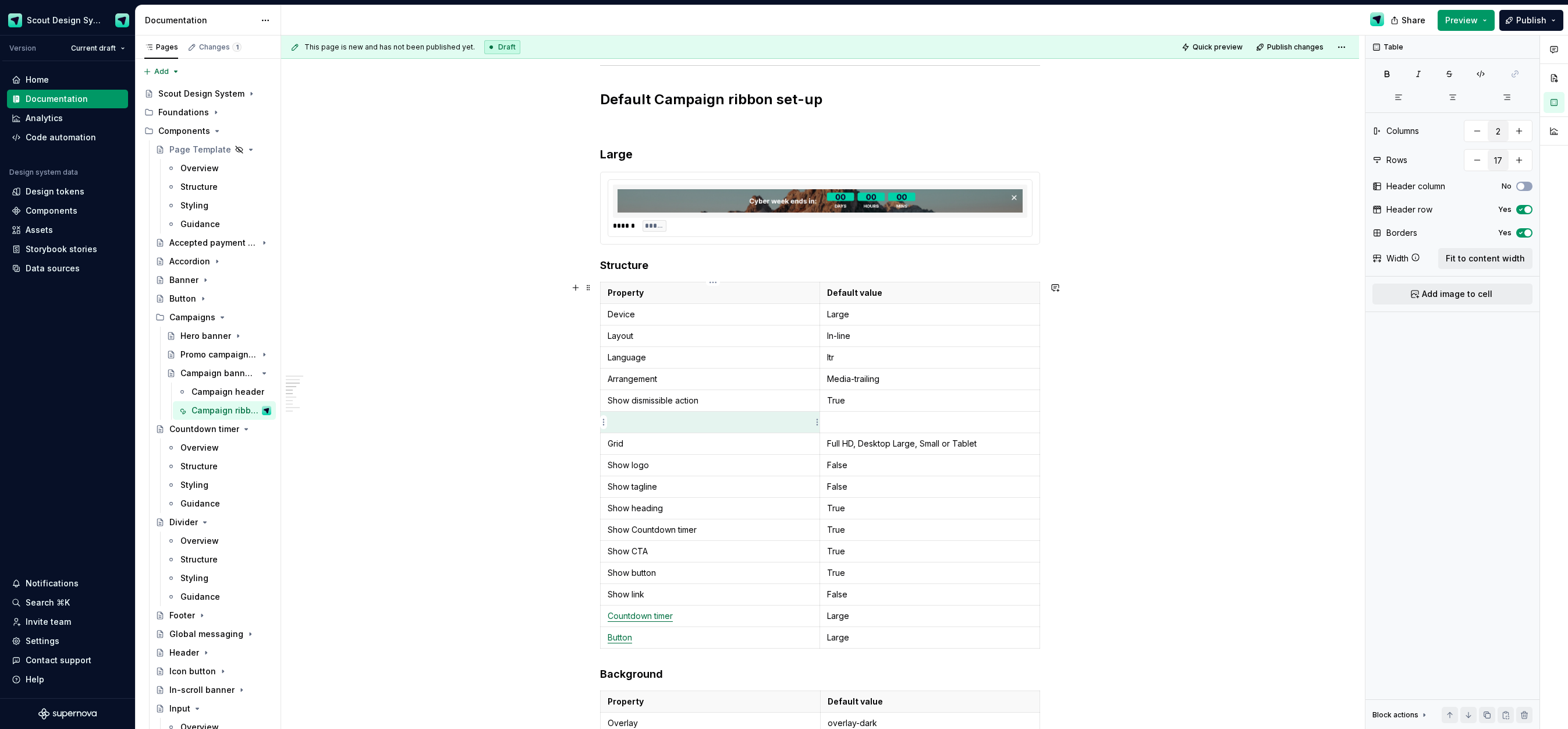
click at [657, 424] on p at bounding box center [710, 422] width 205 height 12
click at [630, 444] on p "Grid" at bounding box center [710, 444] width 205 height 12
click at [603, 446] on html "Scout Design System Version Current draft Home Documentation Analytics Code aut…" at bounding box center [784, 364] width 1568 height 729
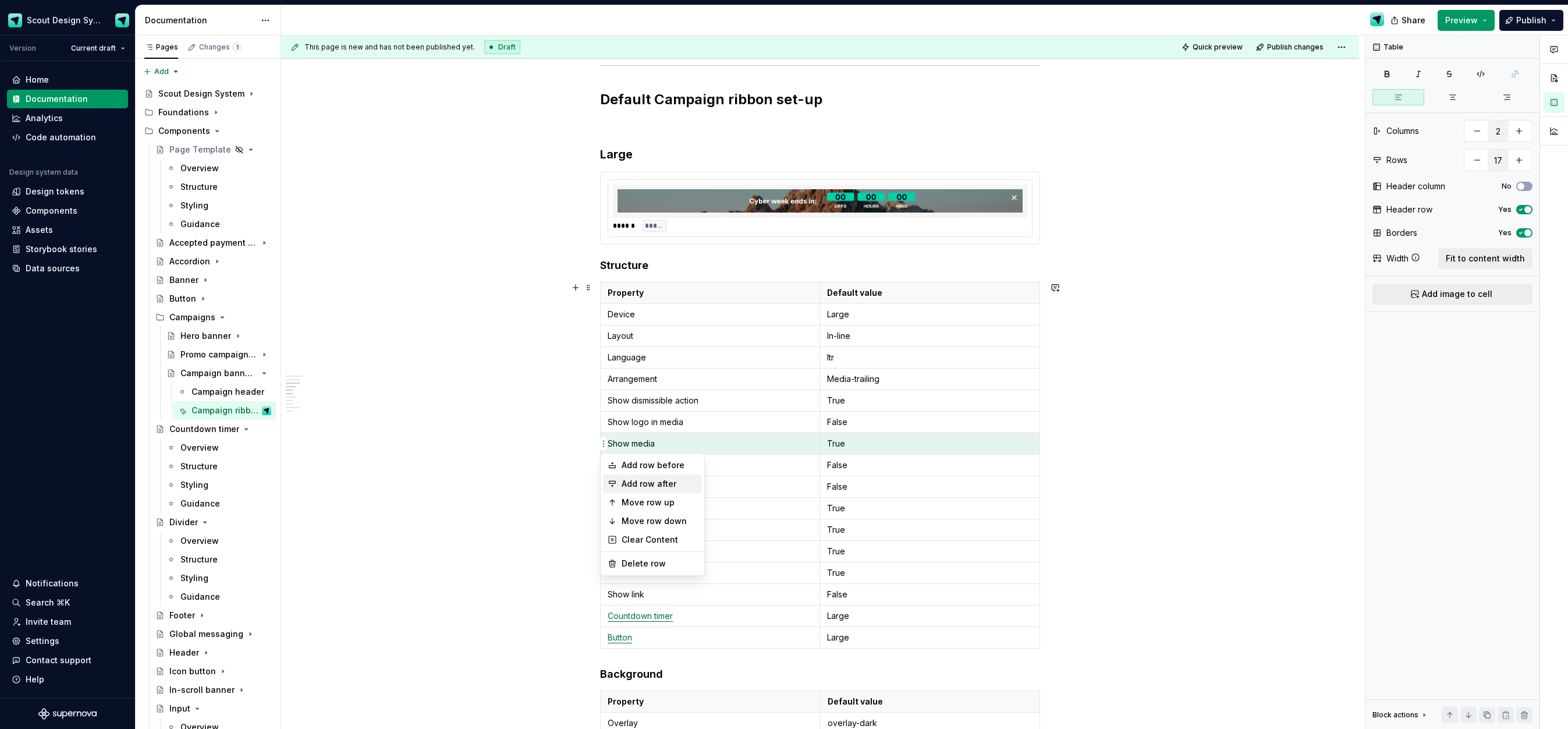
click at [679, 487] on div "Add row after" at bounding box center [659, 484] width 75 height 12
type input "18"
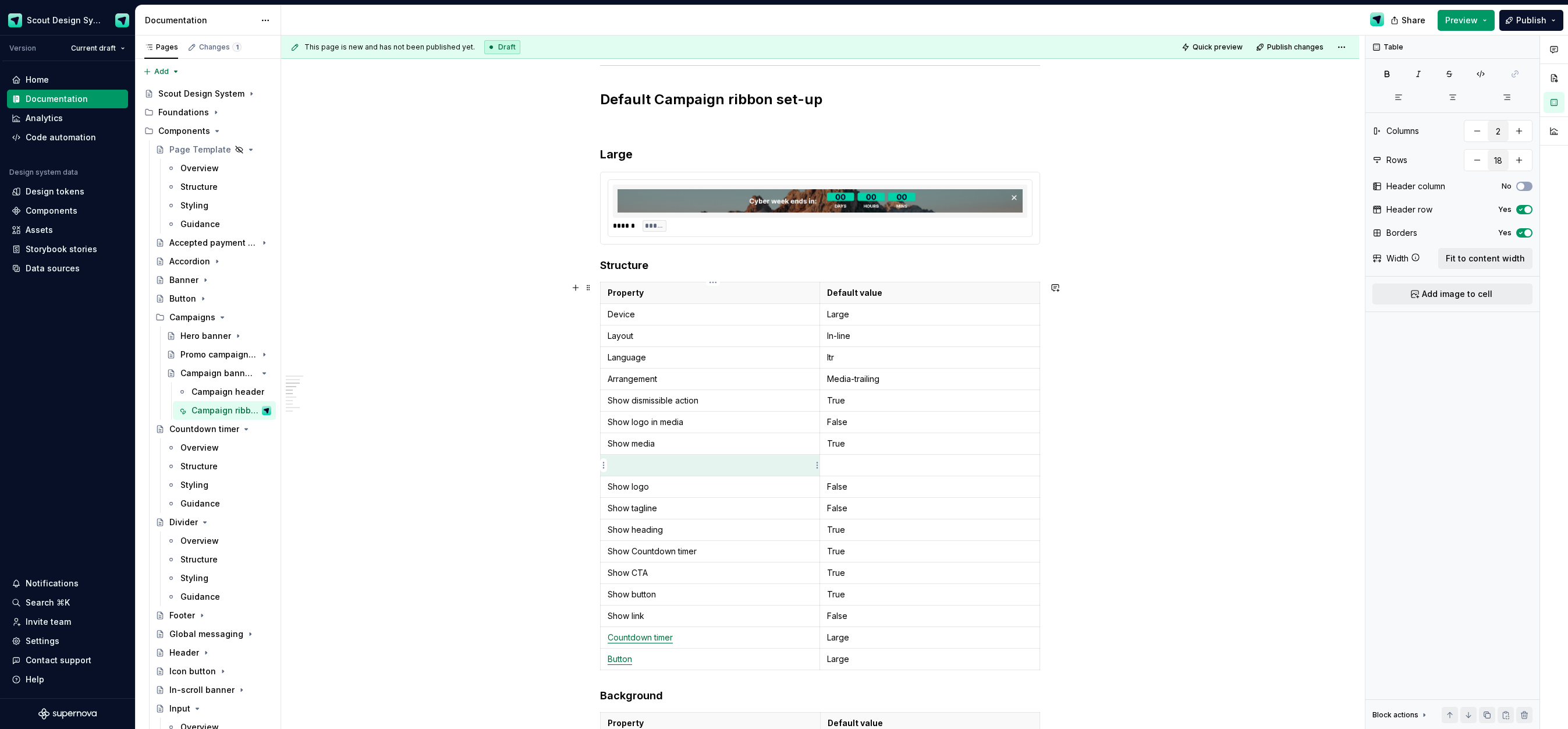
click at [660, 467] on p at bounding box center [710, 465] width 205 height 12
type textarea "*"
click at [691, 468] on p "Show timer-in-medoa" at bounding box center [710, 465] width 205 height 12
click at [602, 529] on html "Scout Design System Version Current draft Home Documentation Analytics Code aut…" at bounding box center [784, 364] width 1568 height 729
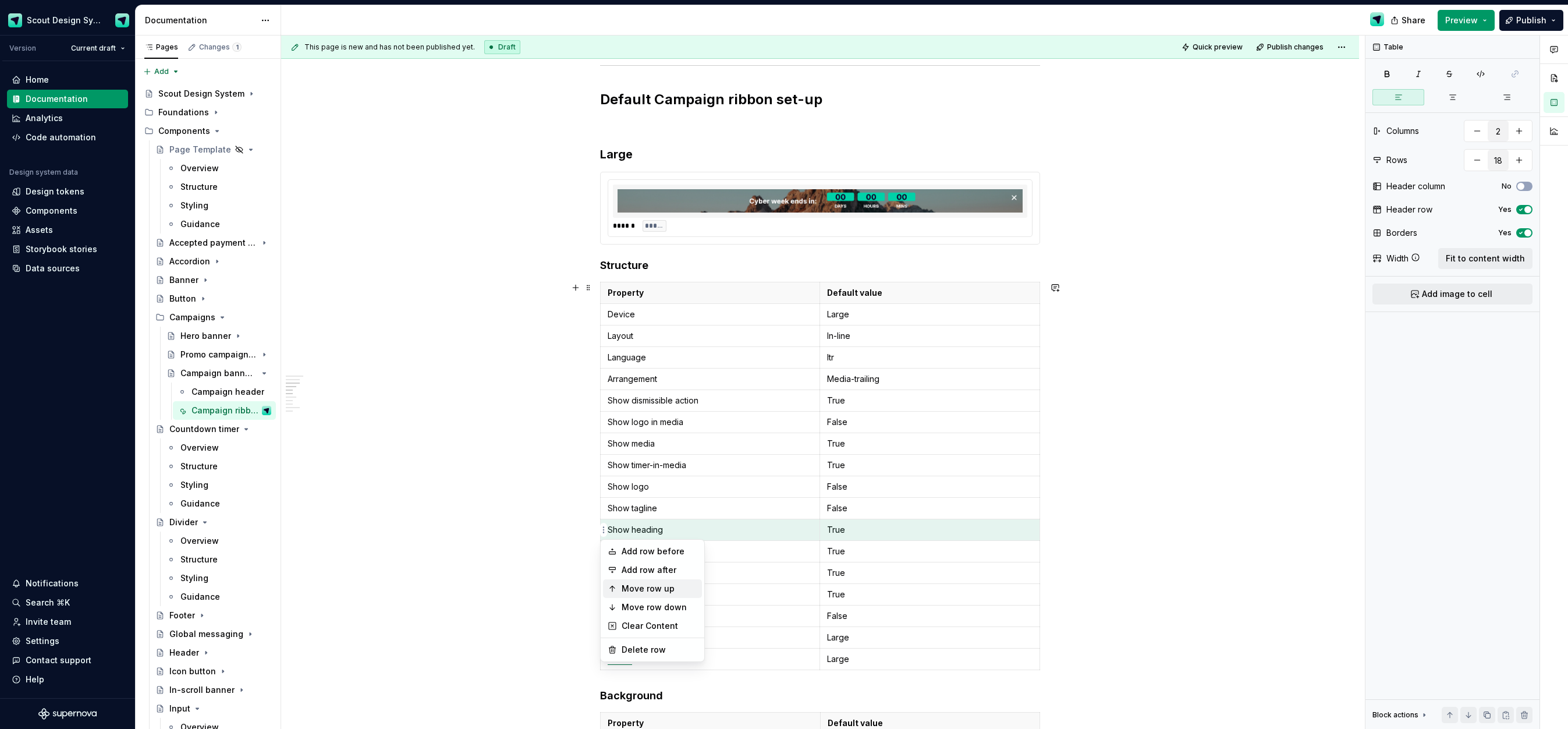
click at [656, 590] on div "Move row up" at bounding box center [659, 589] width 75 height 12
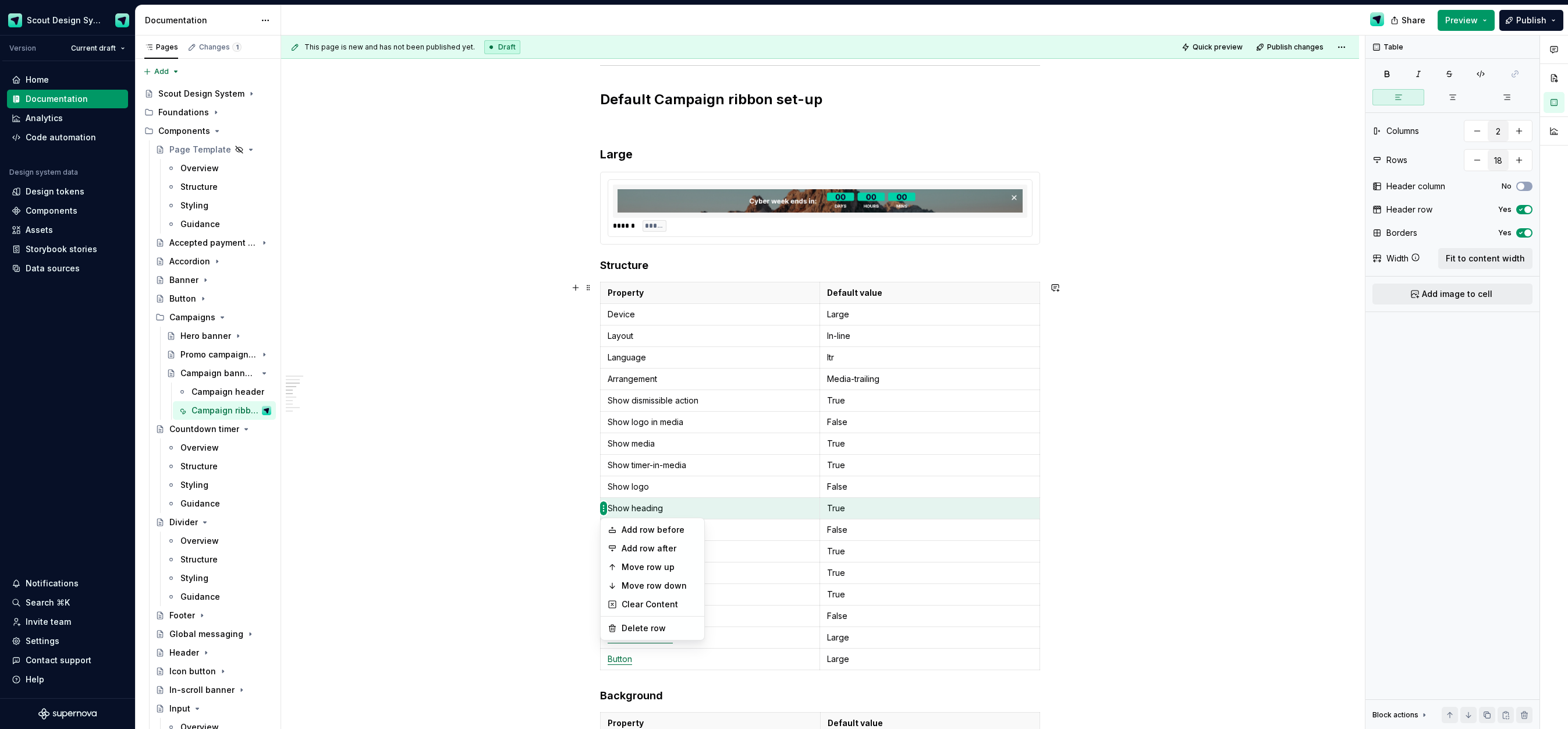
click at [603, 509] on html "Scout Design System Version Current draft Home Documentation Analytics Code aut…" at bounding box center [784, 364] width 1568 height 729
click at [653, 569] on div "Move row up" at bounding box center [659, 567] width 75 height 12
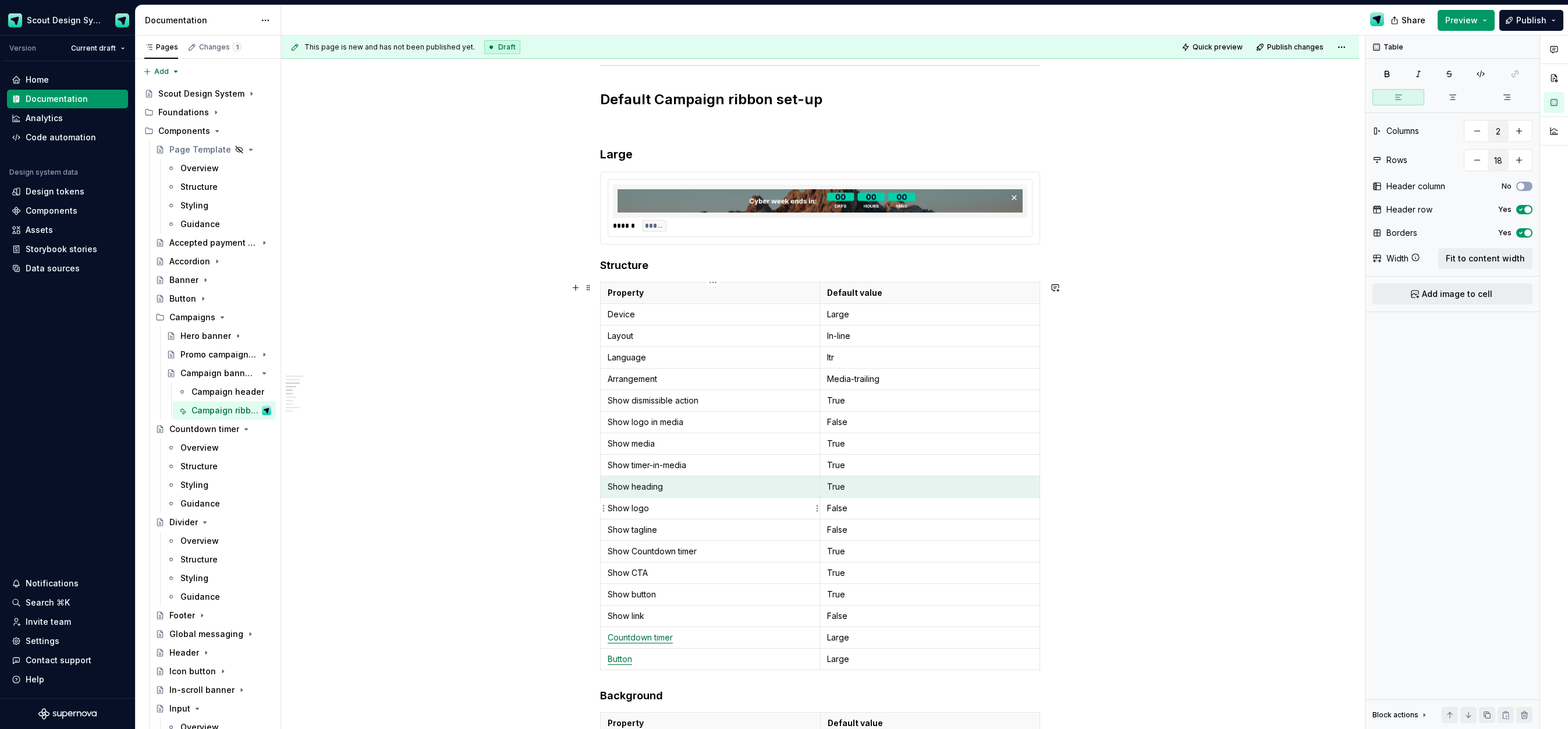
click at [664, 508] on p "Show logo" at bounding box center [710, 509] width 205 height 12
click at [697, 512] on p "Show logo in body" at bounding box center [710, 509] width 205 height 12
click at [844, 493] on td "True" at bounding box center [930, 487] width 220 height 22
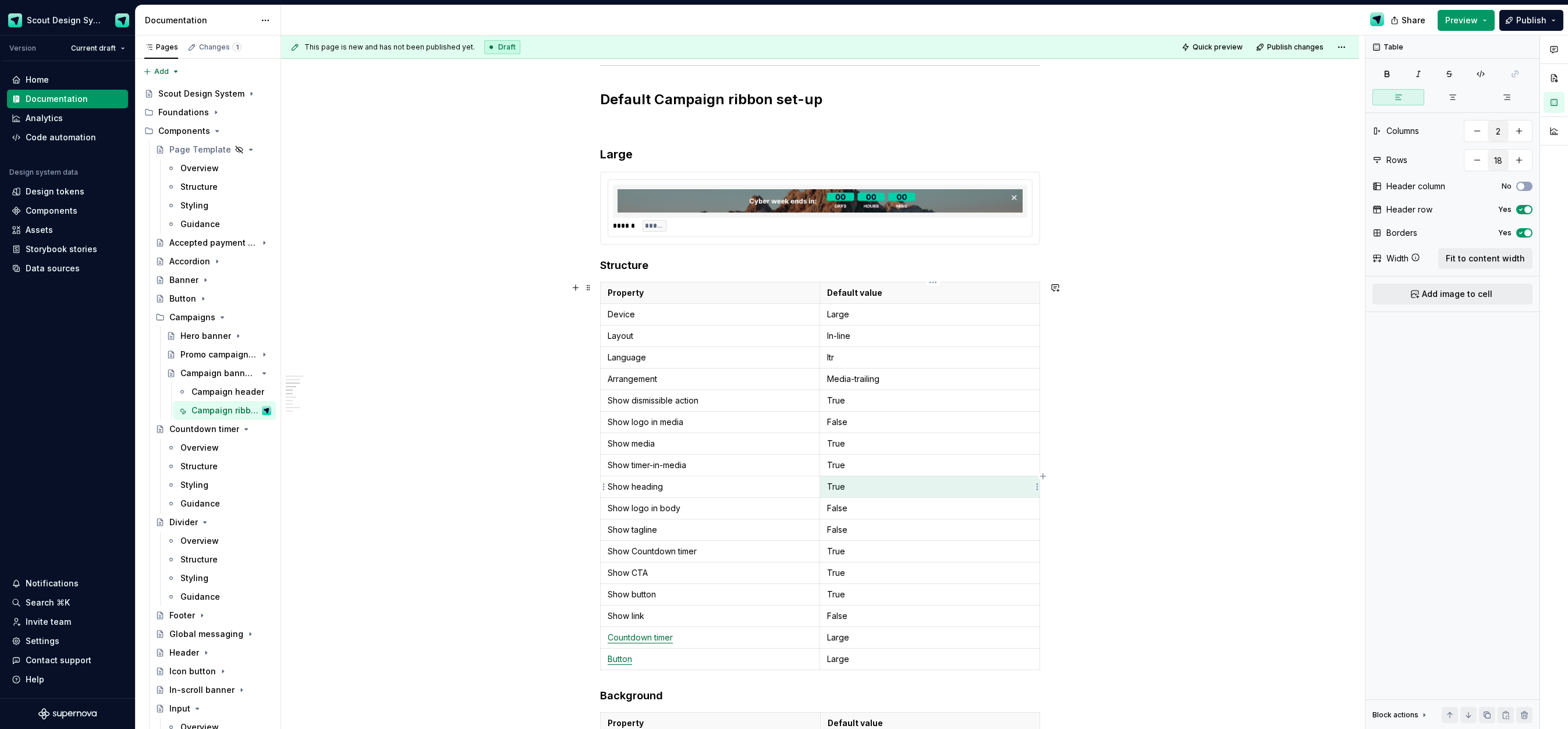
click at [844, 491] on p "True" at bounding box center [930, 487] width 206 height 12
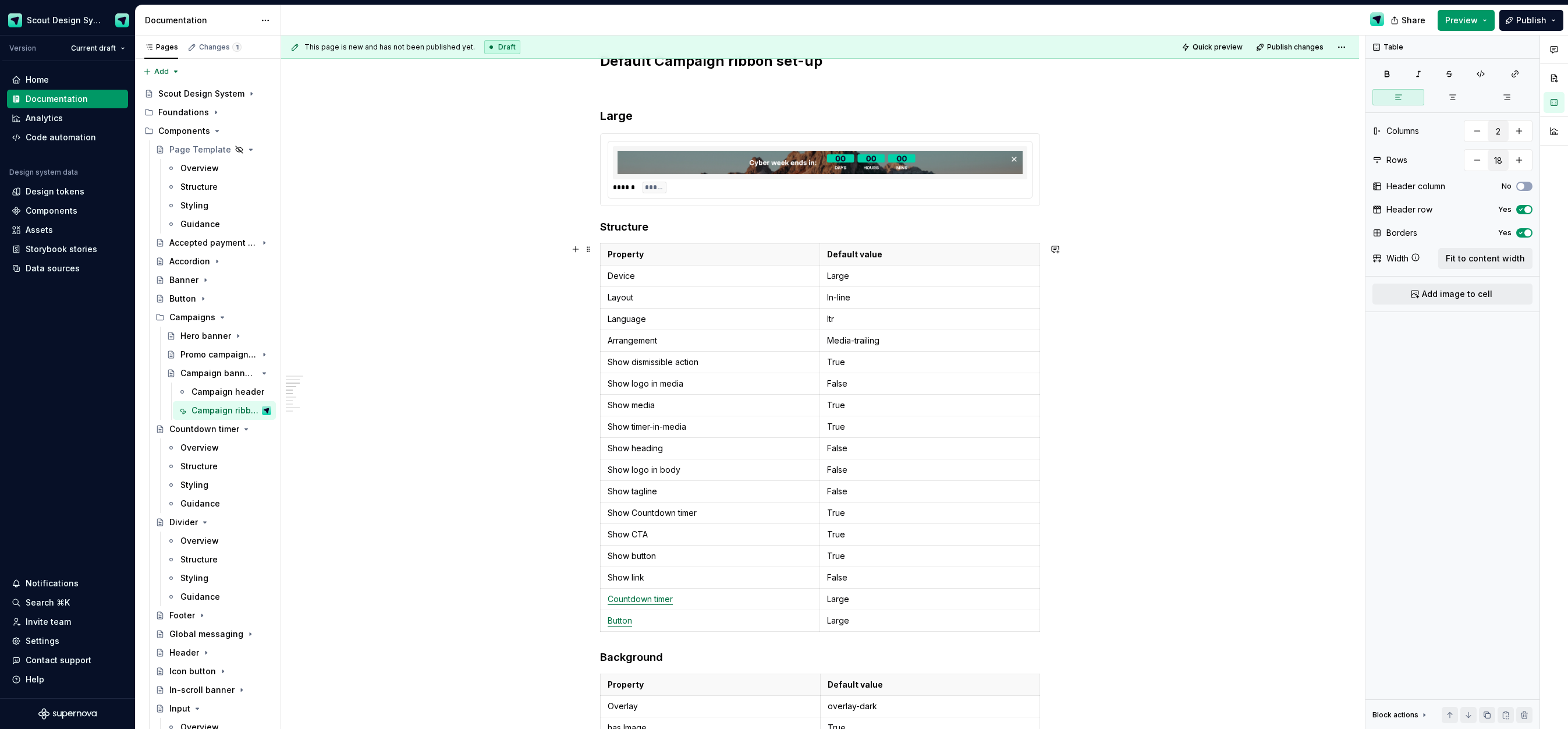
scroll to position [993, 0]
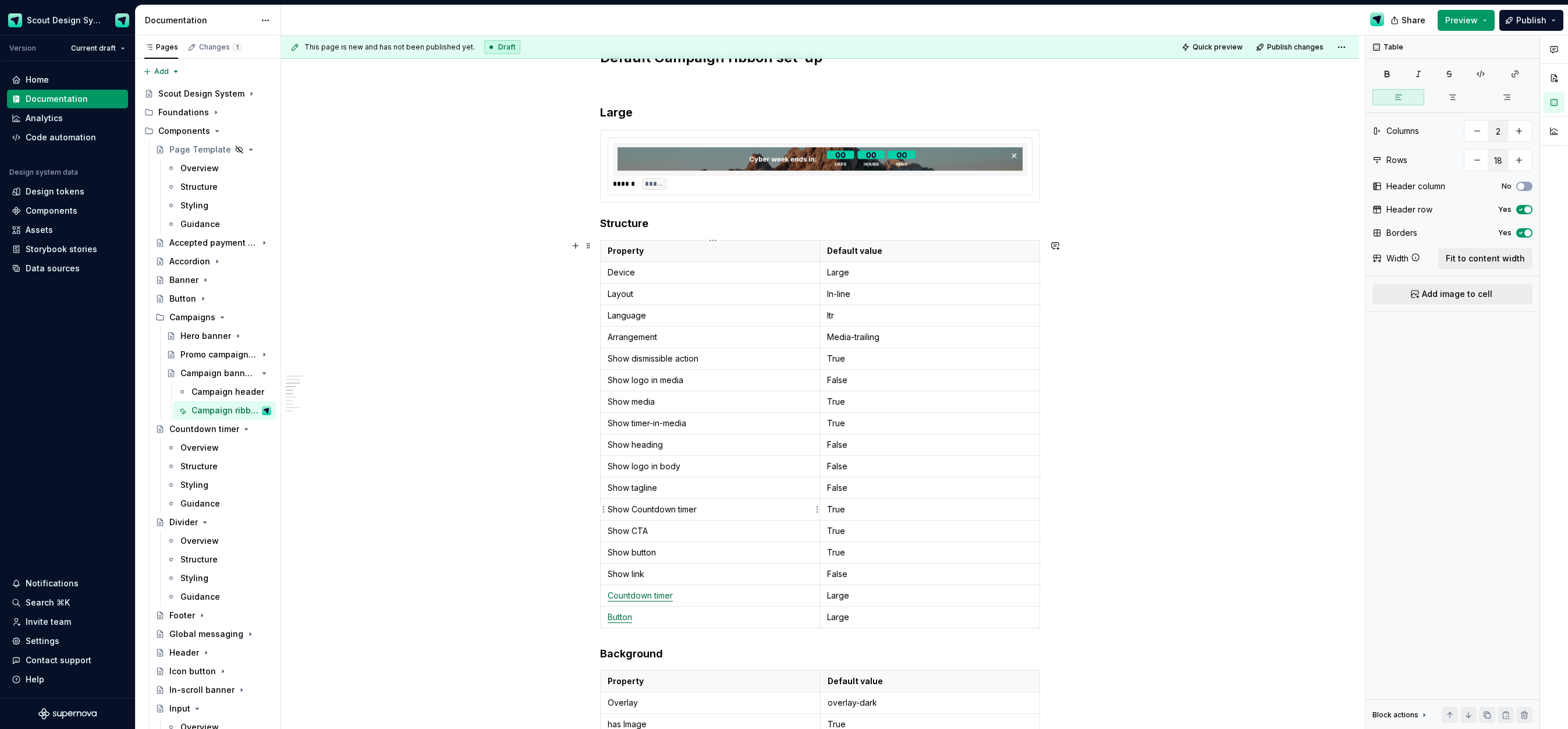
click at [605, 510] on html "Scout Design System Version Current draft Home Documentation Analytics Code aut…" at bounding box center [784, 364] width 1568 height 729
click at [633, 528] on div "Add row before" at bounding box center [659, 531] width 75 height 12
click at [646, 508] on p at bounding box center [710, 509] width 205 height 12
click at [604, 512] on html "Scout Design System Version Current draft Home Documentation Analytics Code aut…" at bounding box center [784, 364] width 1568 height 729
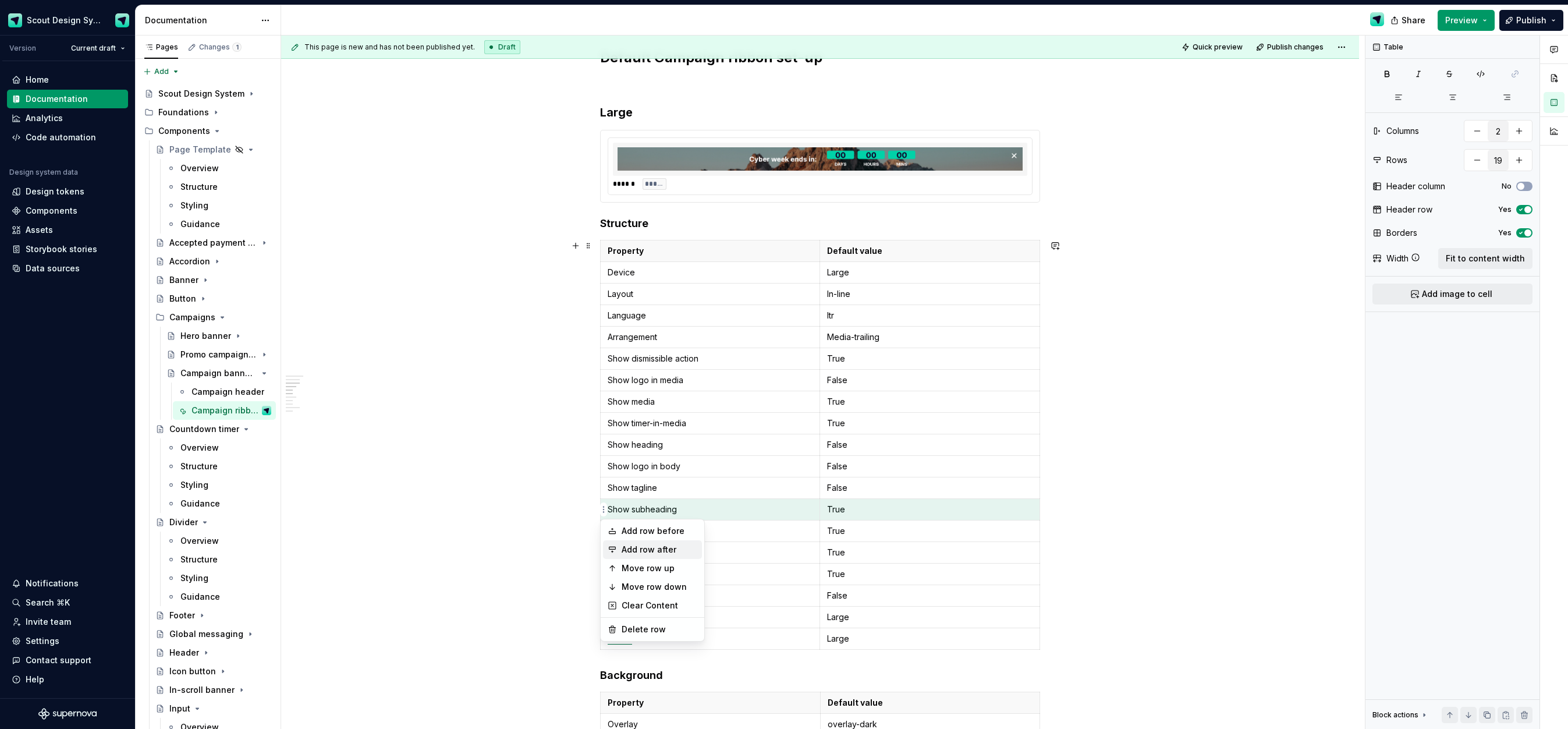
click at [657, 545] on div "Add row after" at bounding box center [659, 550] width 75 height 12
type input "20"
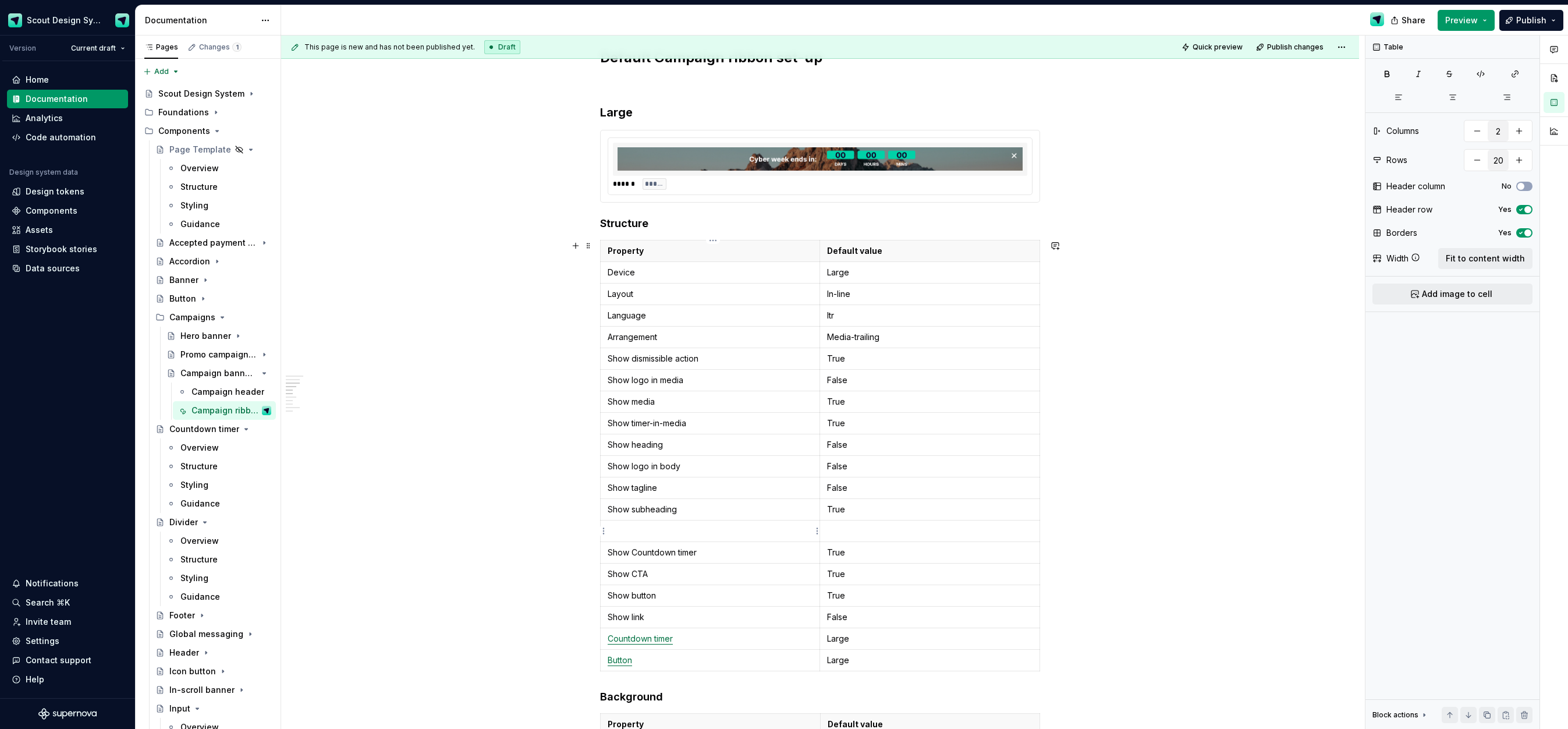
click at [642, 531] on p at bounding box center [710, 531] width 205 height 12
click at [703, 552] on p "Show Countdown timer" at bounding box center [710, 553] width 205 height 12
drag, startPoint x: 703, startPoint y: 552, endPoint x: 636, endPoint y: 551, distance: 67.0
click at [636, 551] on p "Show Countdown timer" at bounding box center [710, 553] width 205 height 12
click at [843, 578] on p "True" at bounding box center [930, 574] width 206 height 12
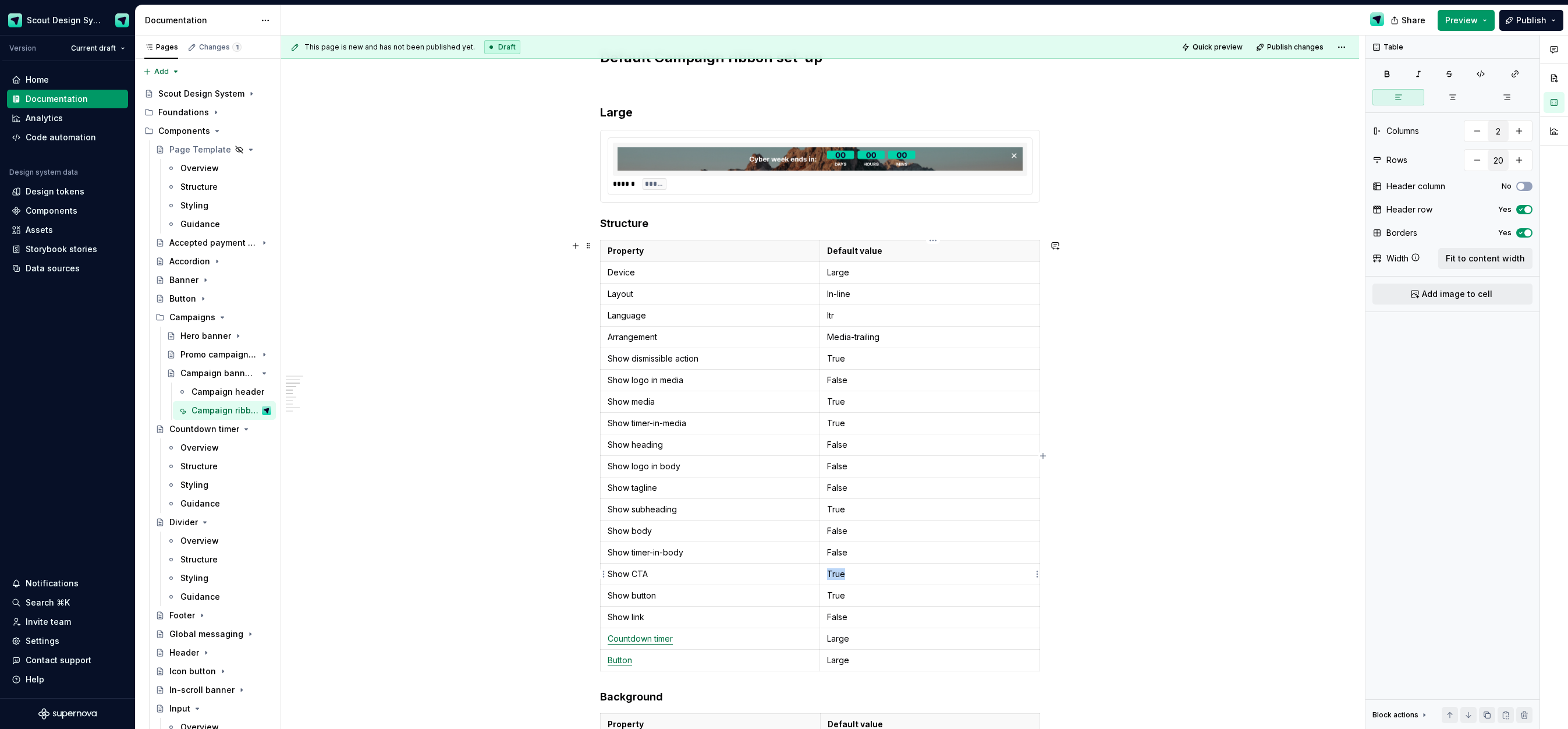
click at [843, 578] on p "True" at bounding box center [930, 574] width 206 height 12
click at [841, 595] on p "True" at bounding box center [930, 596] width 206 height 12
click at [841, 638] on p "Large" at bounding box center [930, 639] width 206 height 12
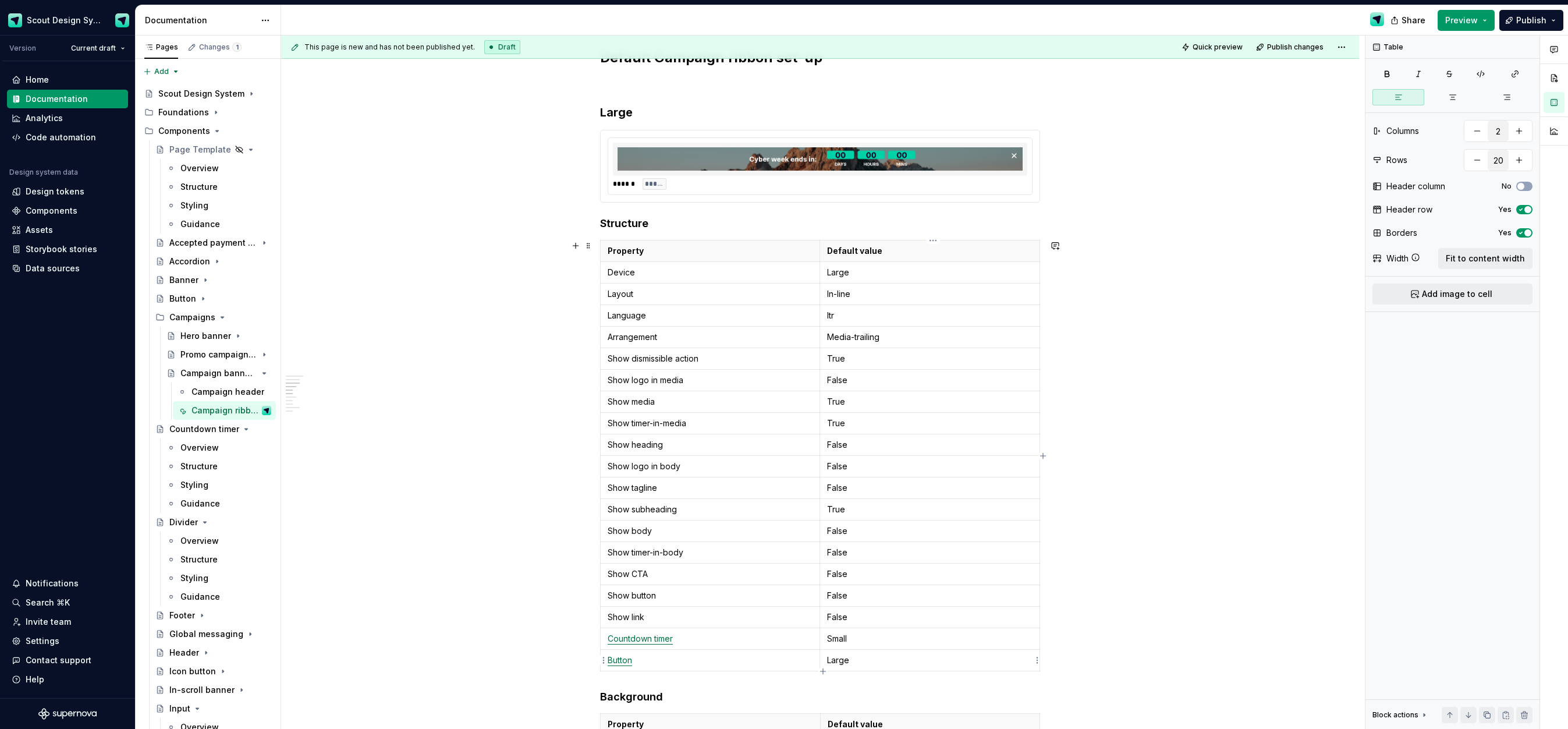
click at [847, 662] on p "Large" at bounding box center [930, 660] width 206 height 12
drag, startPoint x: 561, startPoint y: 589, endPoint x: 497, endPoint y: 593, distance: 64.1
click at [561, 589] on div "**********" at bounding box center [820, 679] width 1078 height 2937
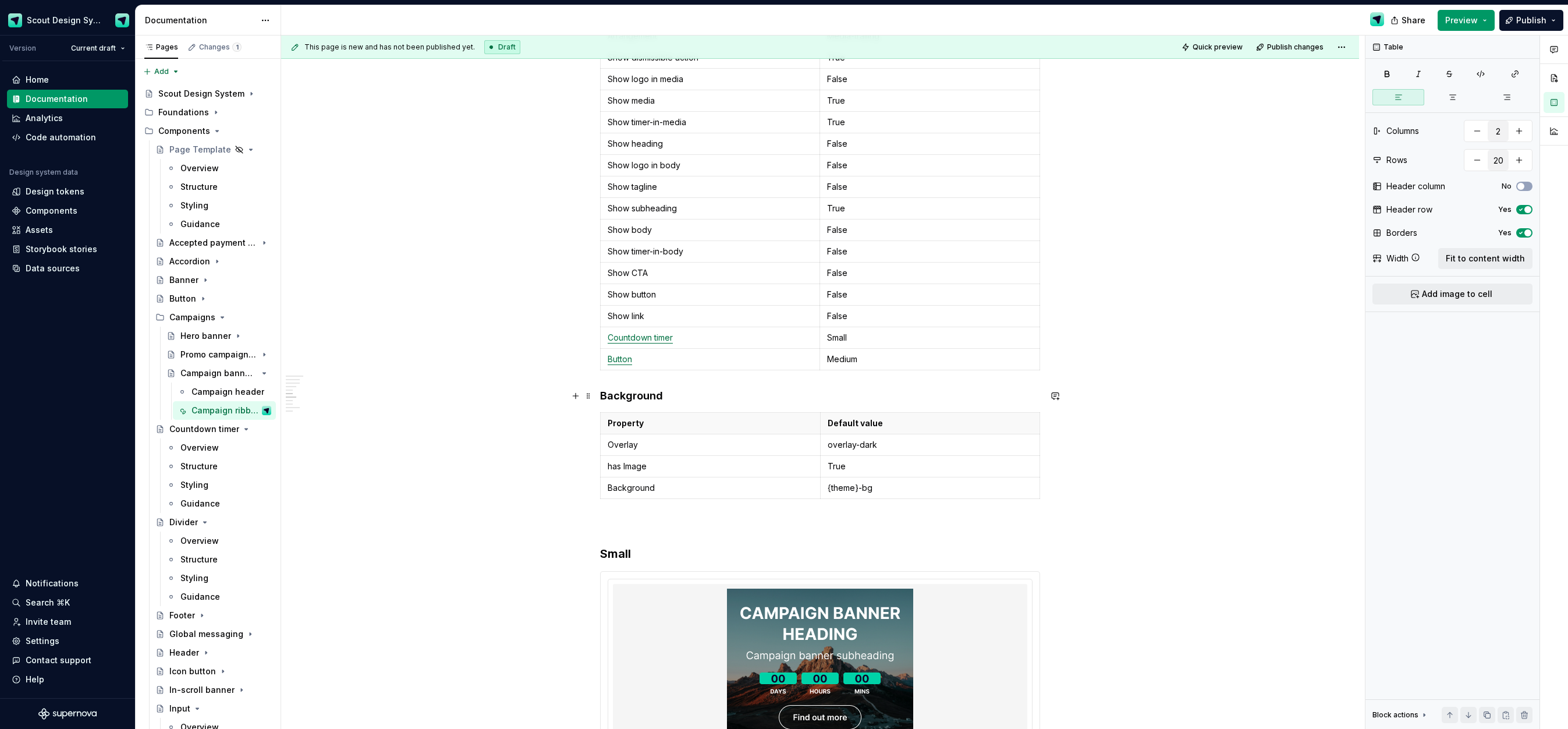
scroll to position [870, 0]
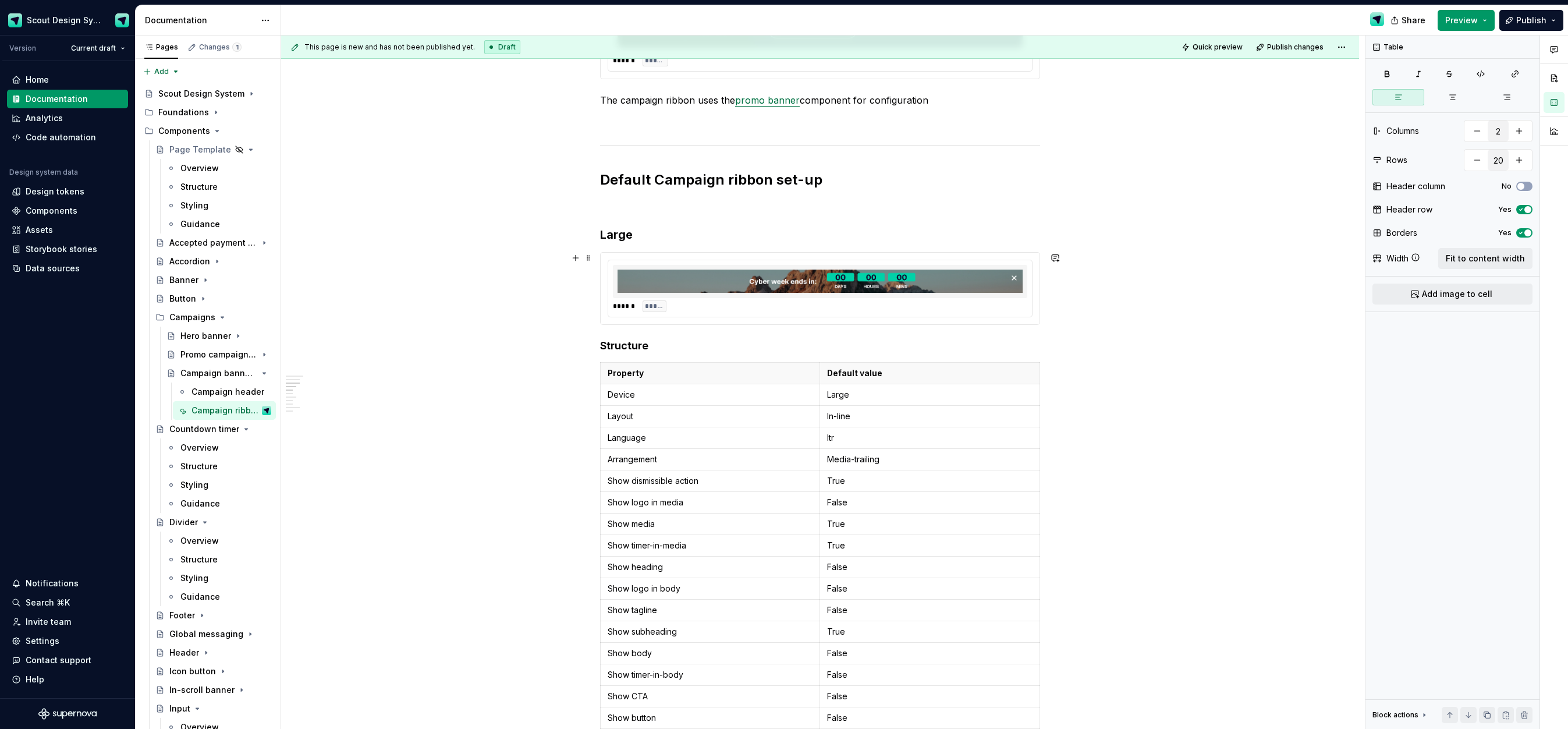
click at [708, 292] on img at bounding box center [820, 281] width 405 height 24
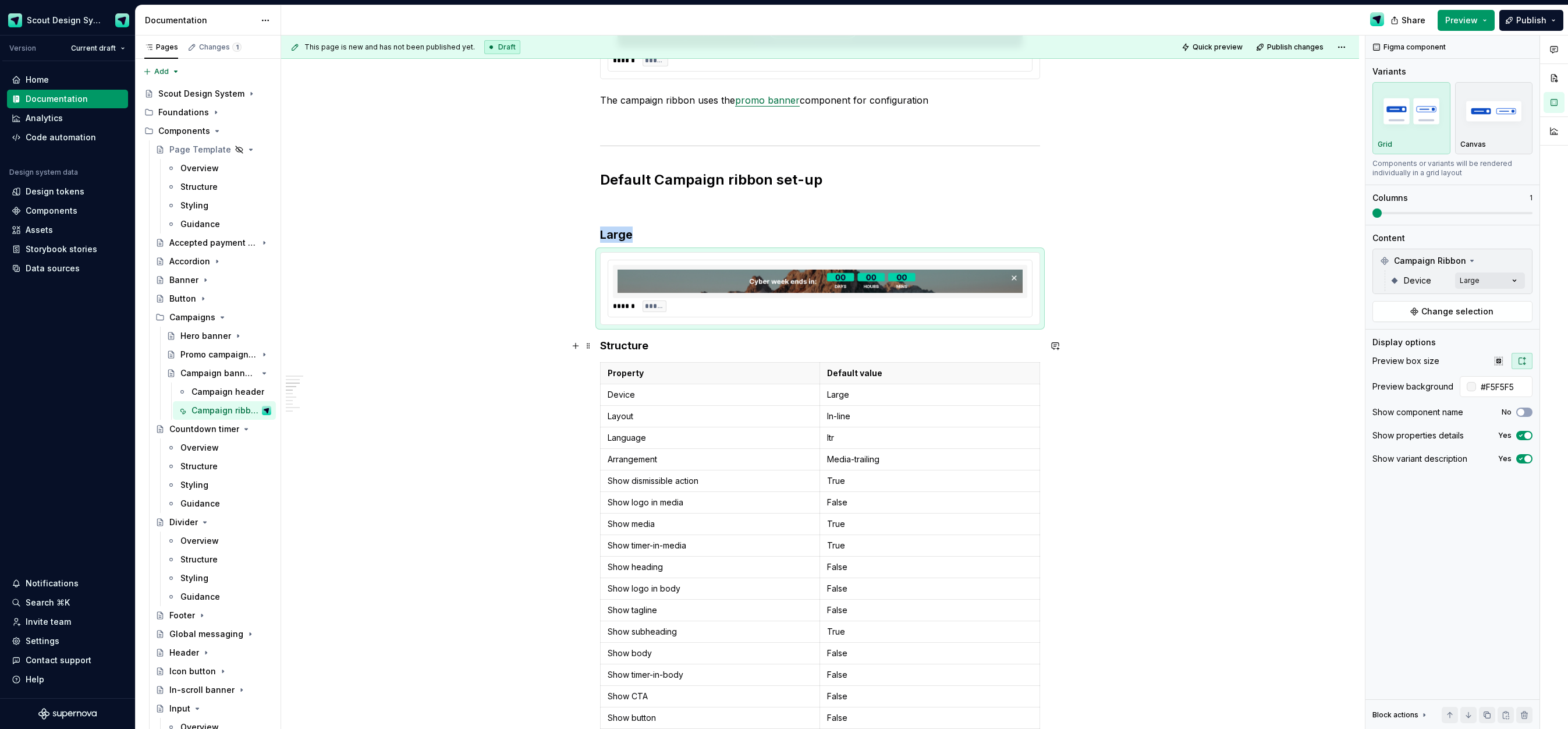
copy h3 "Large"
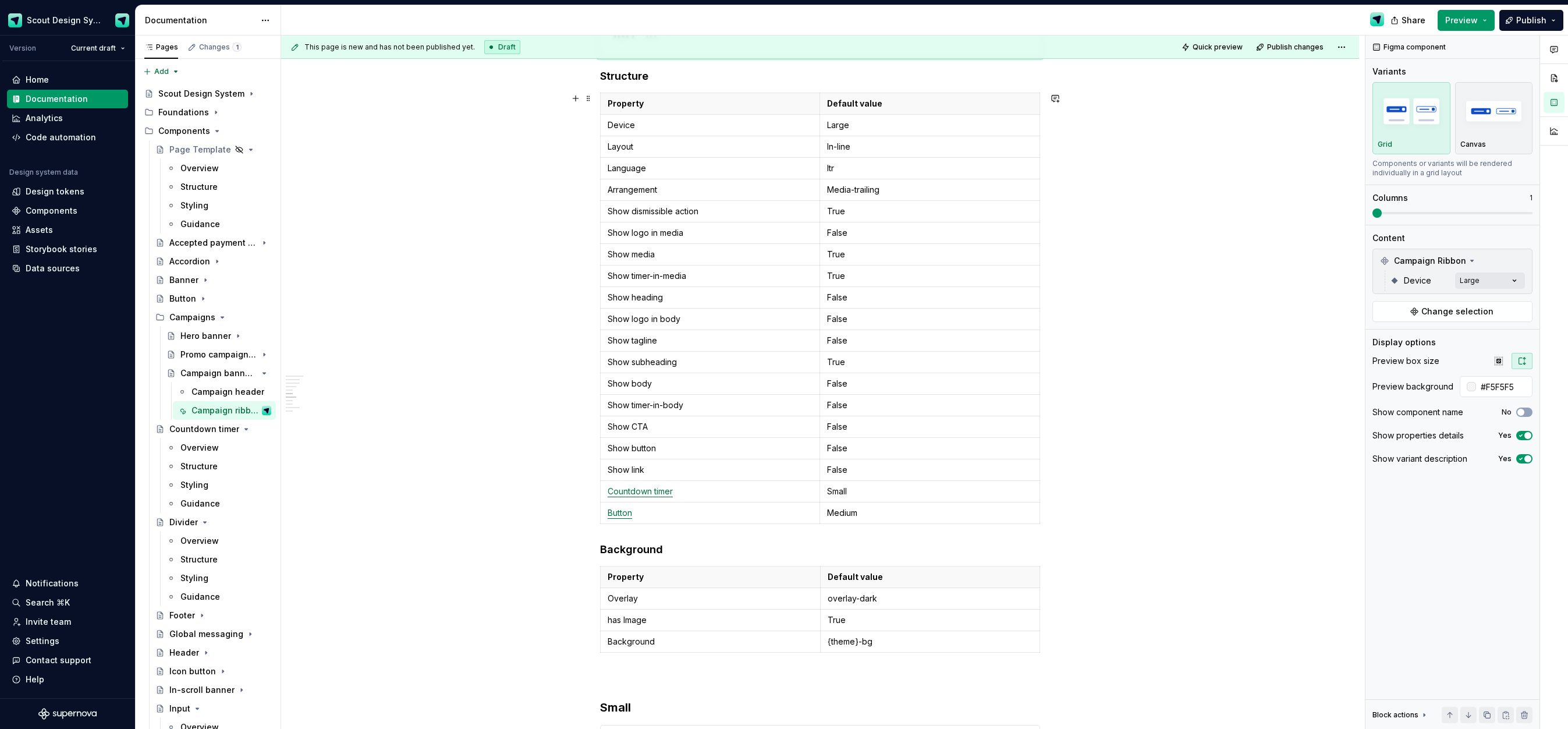
scroll to position [1387, 0]
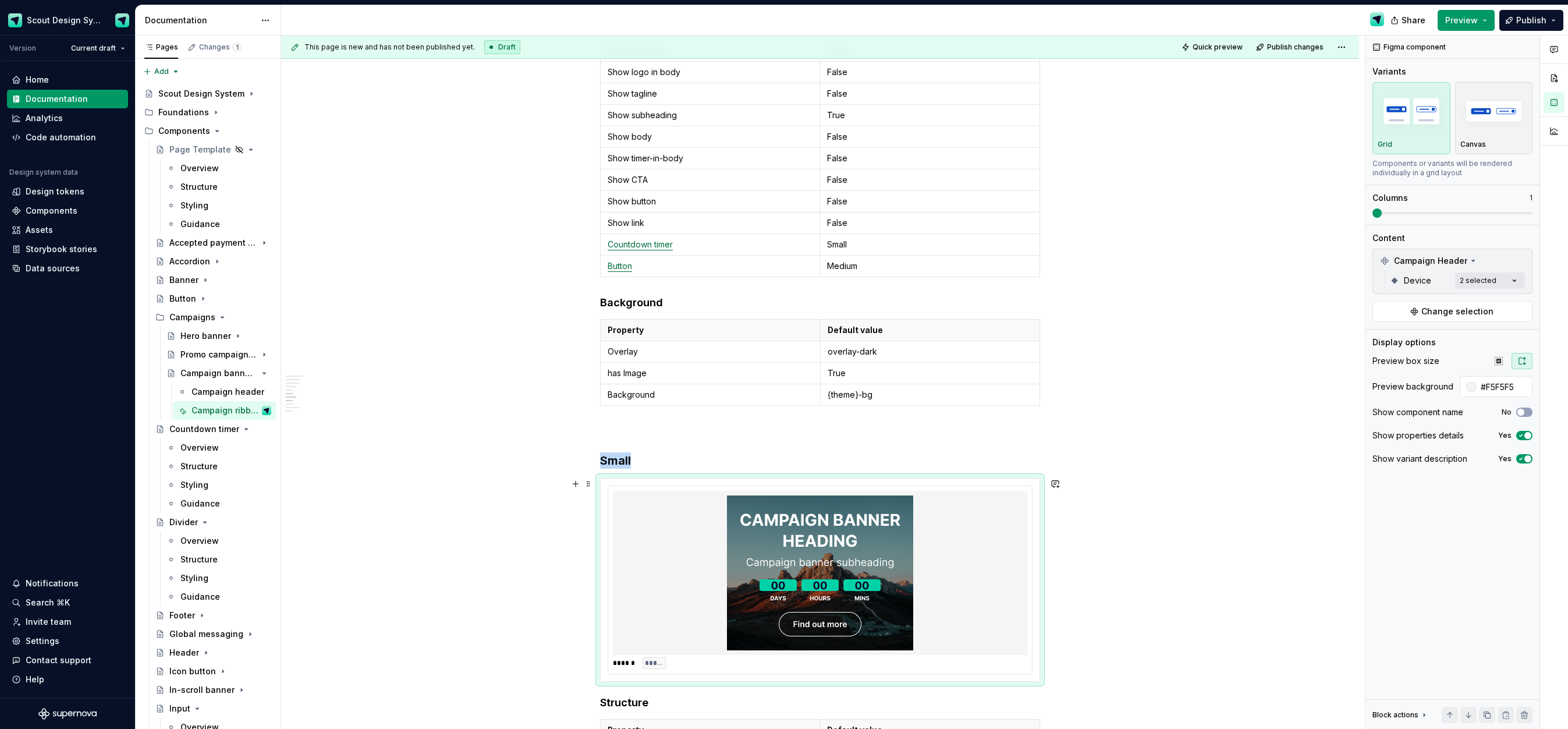
click at [700, 540] on div at bounding box center [820, 573] width 414 height 164
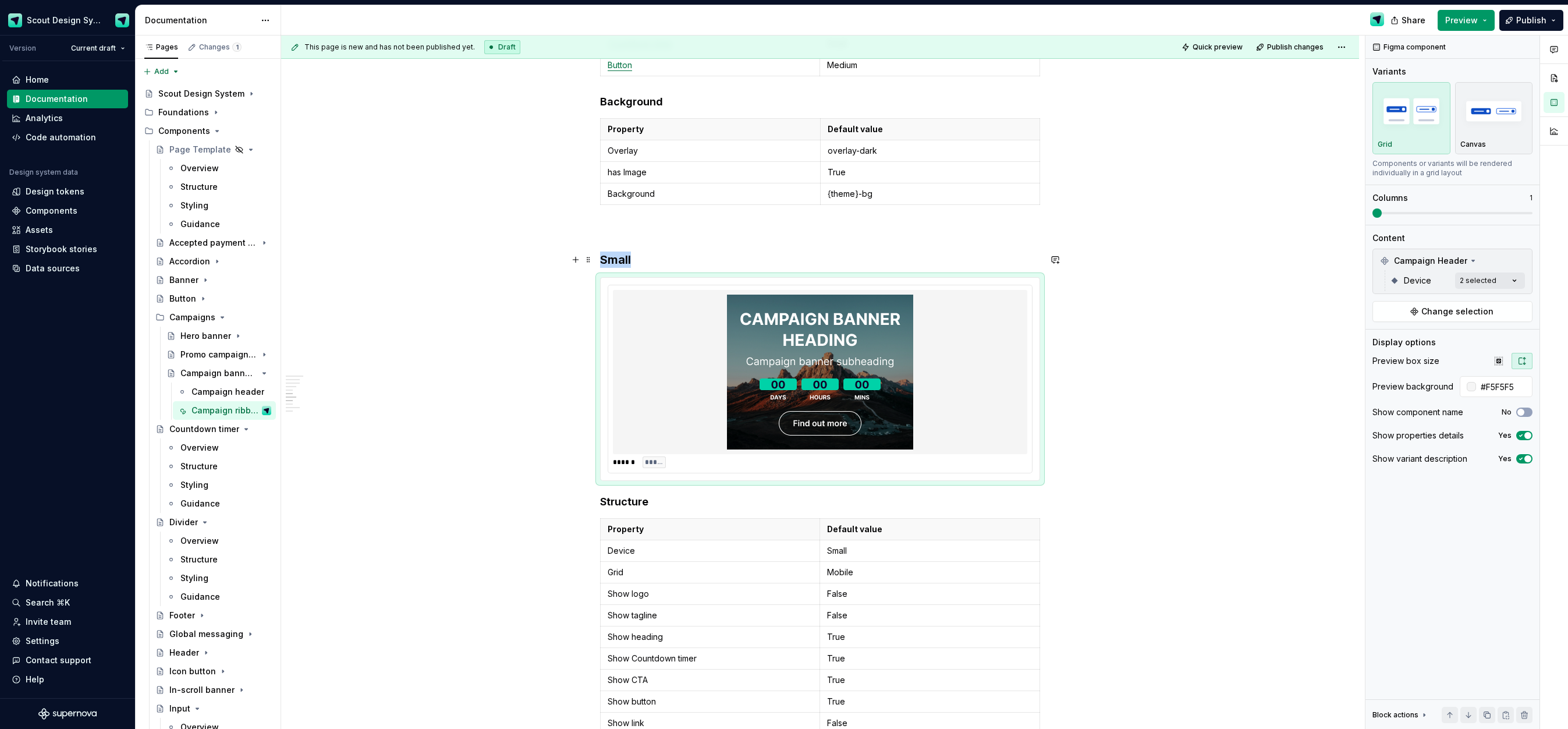
click at [664, 264] on h3 "Small" at bounding box center [820, 260] width 440 height 16
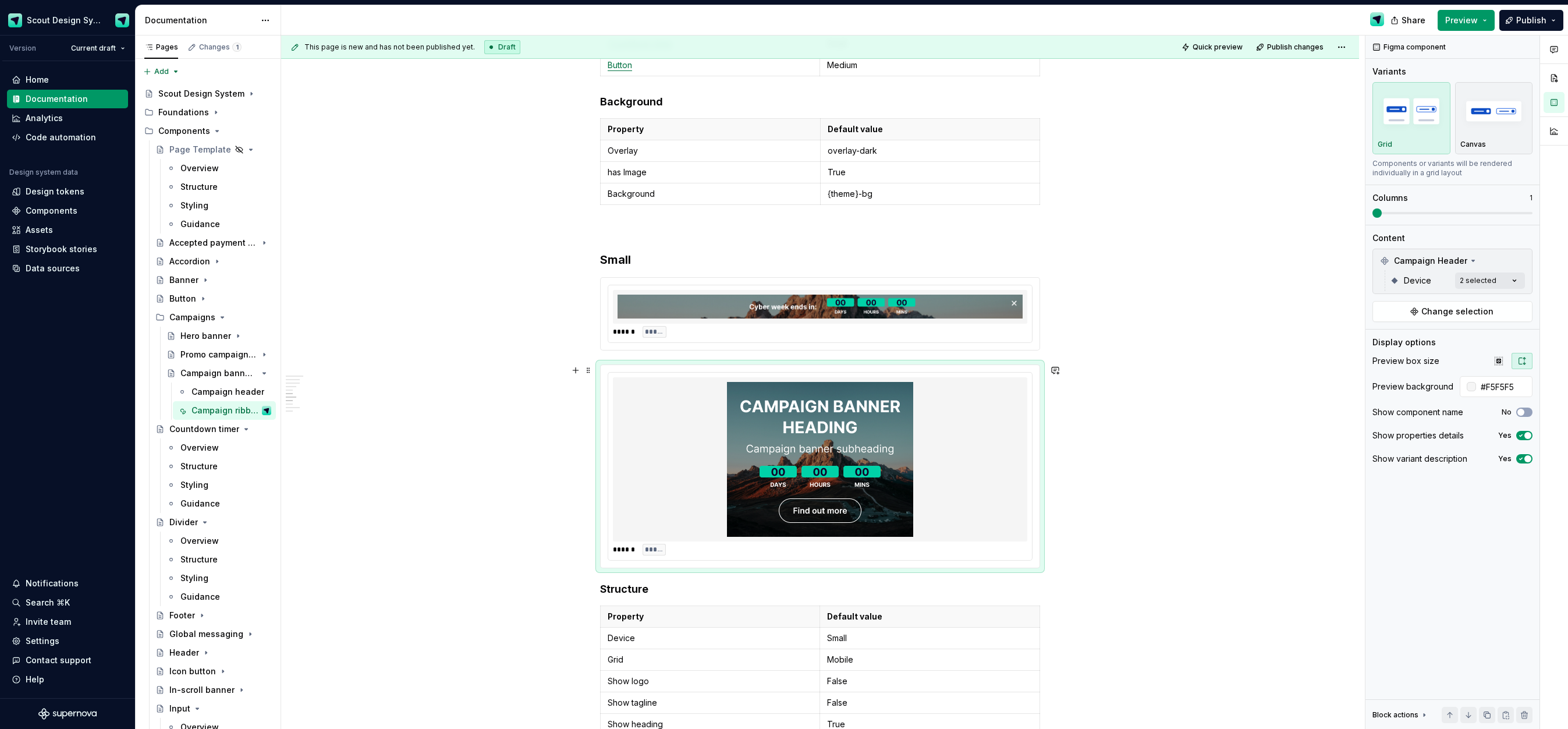
click at [670, 389] on div at bounding box center [820, 460] width 414 height 164
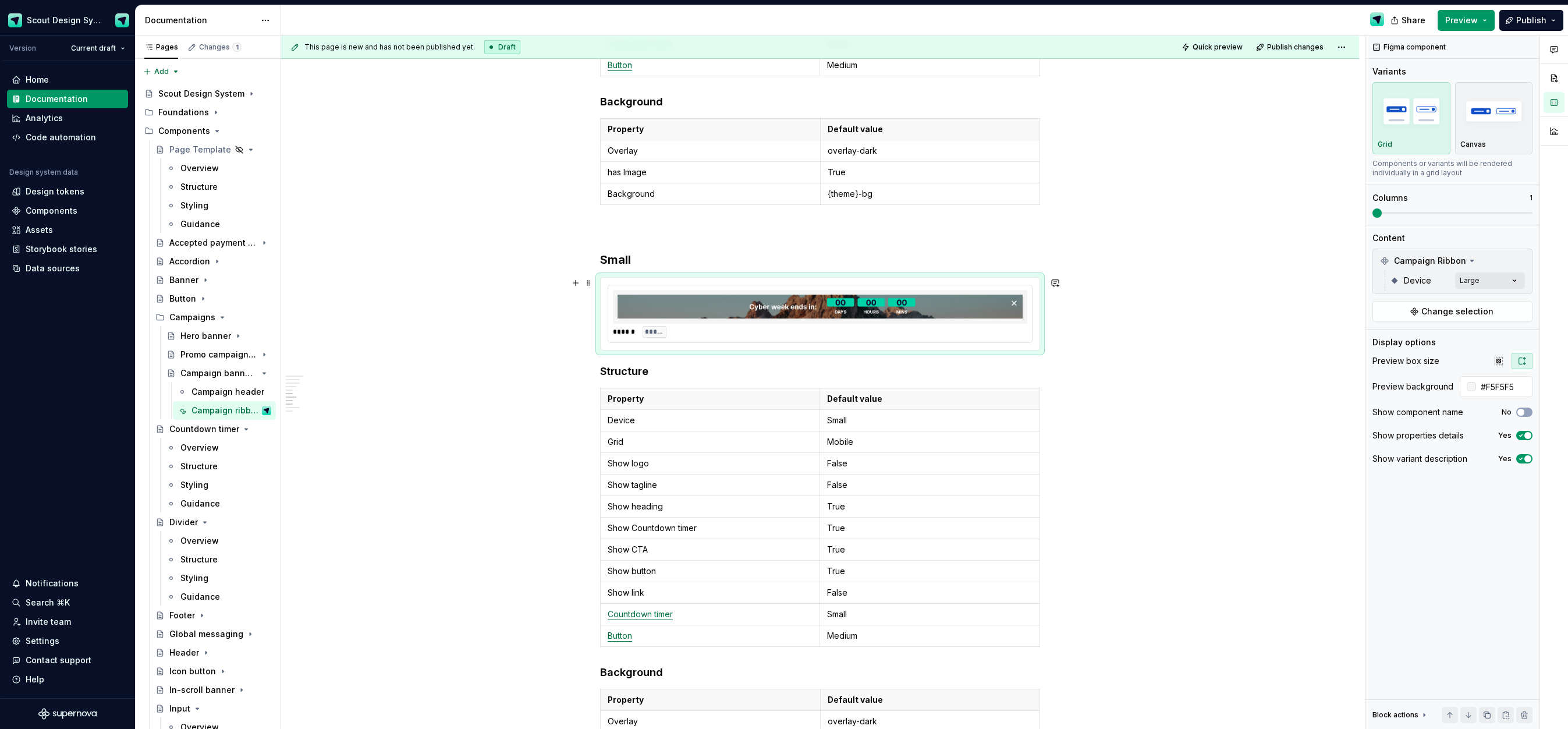
click at [759, 306] on img at bounding box center [820, 306] width 405 height 24
click at [1482, 267] on div "Campaign Ribbon" at bounding box center [1452, 261] width 154 height 18
click at [1494, 262] on div "Campaign Ribbon" at bounding box center [1452, 261] width 154 height 18
click at [1472, 282] on div "Comments Open comments No comments yet Select ‘Comment’ from the block context …" at bounding box center [1466, 382] width 202 height 694
click at [1386, 353] on div "Small" at bounding box center [1393, 355] width 36 height 12
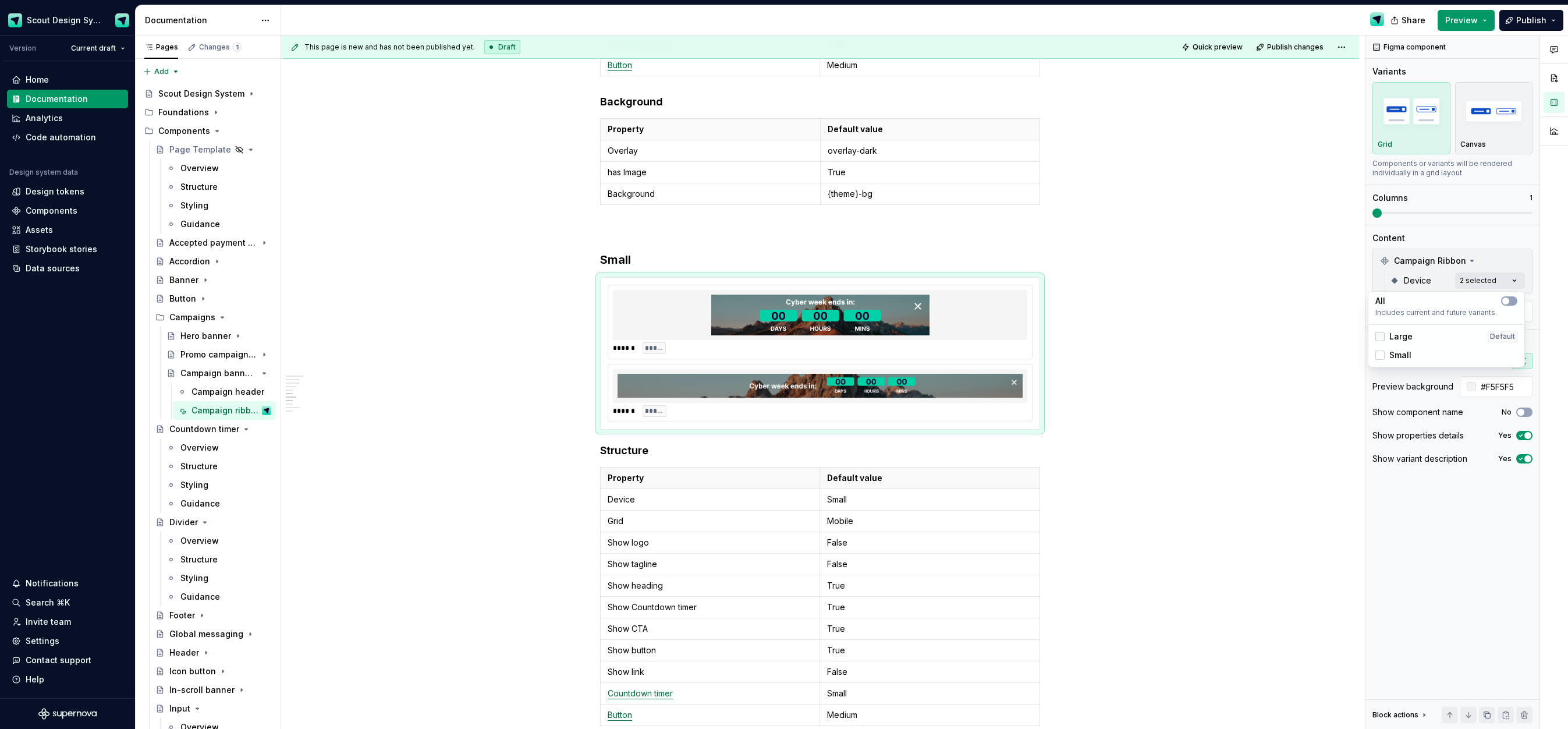
click at [1380, 336] on icon at bounding box center [1380, 336] width 0 height 0
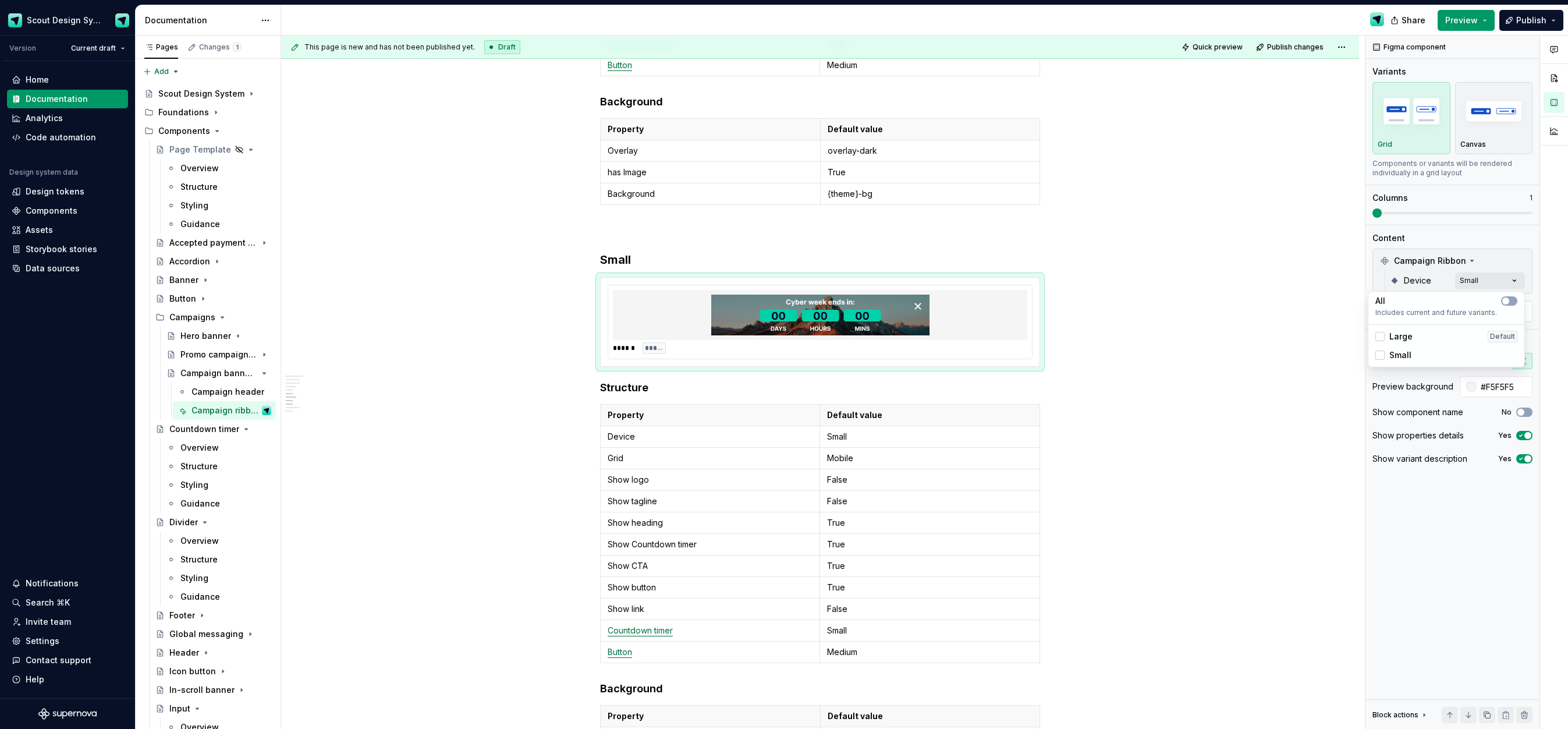
click at [524, 252] on html "Scout Design System Version Current draft Home Documentation Analytics Code aut…" at bounding box center [784, 364] width 1568 height 729
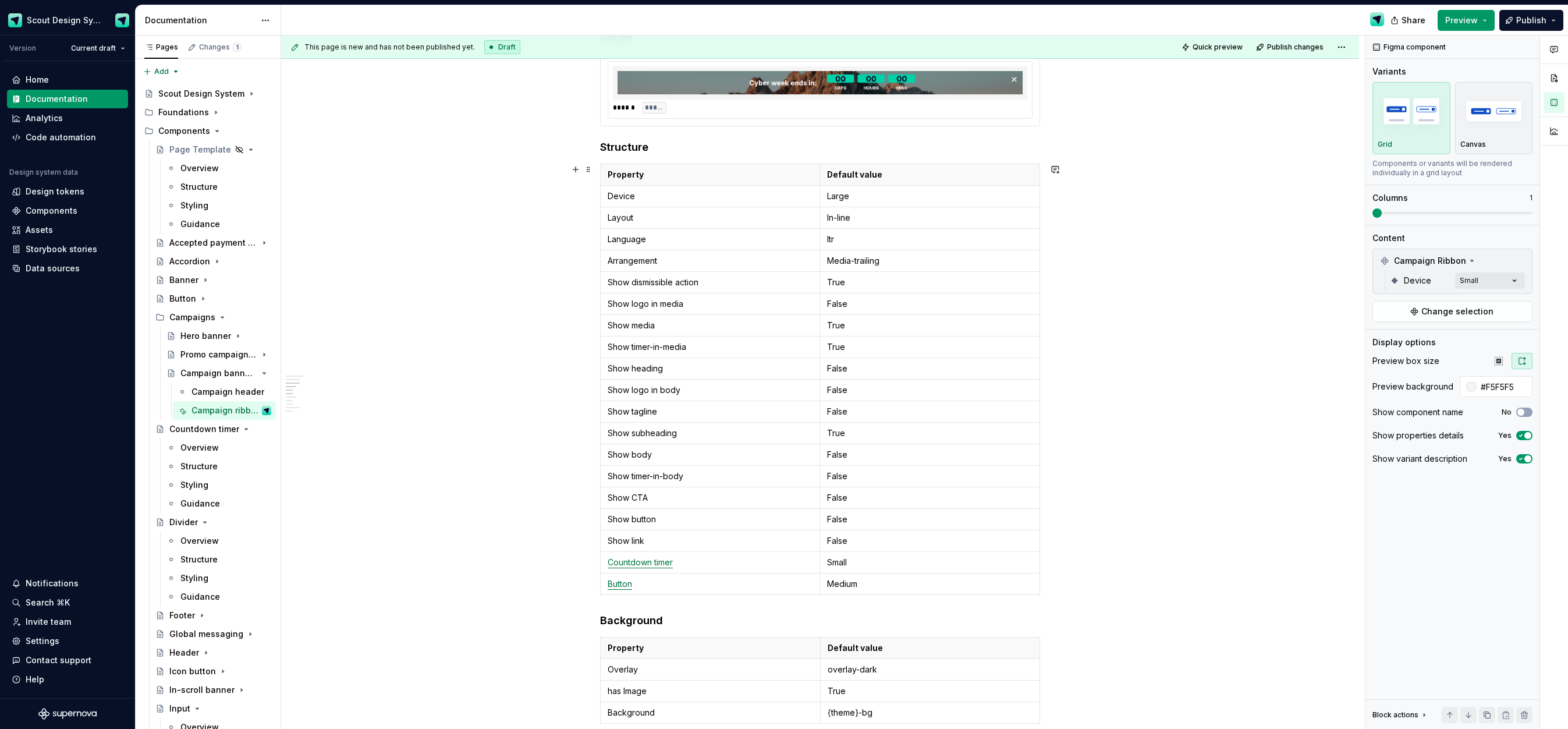
scroll to position [972, 0]
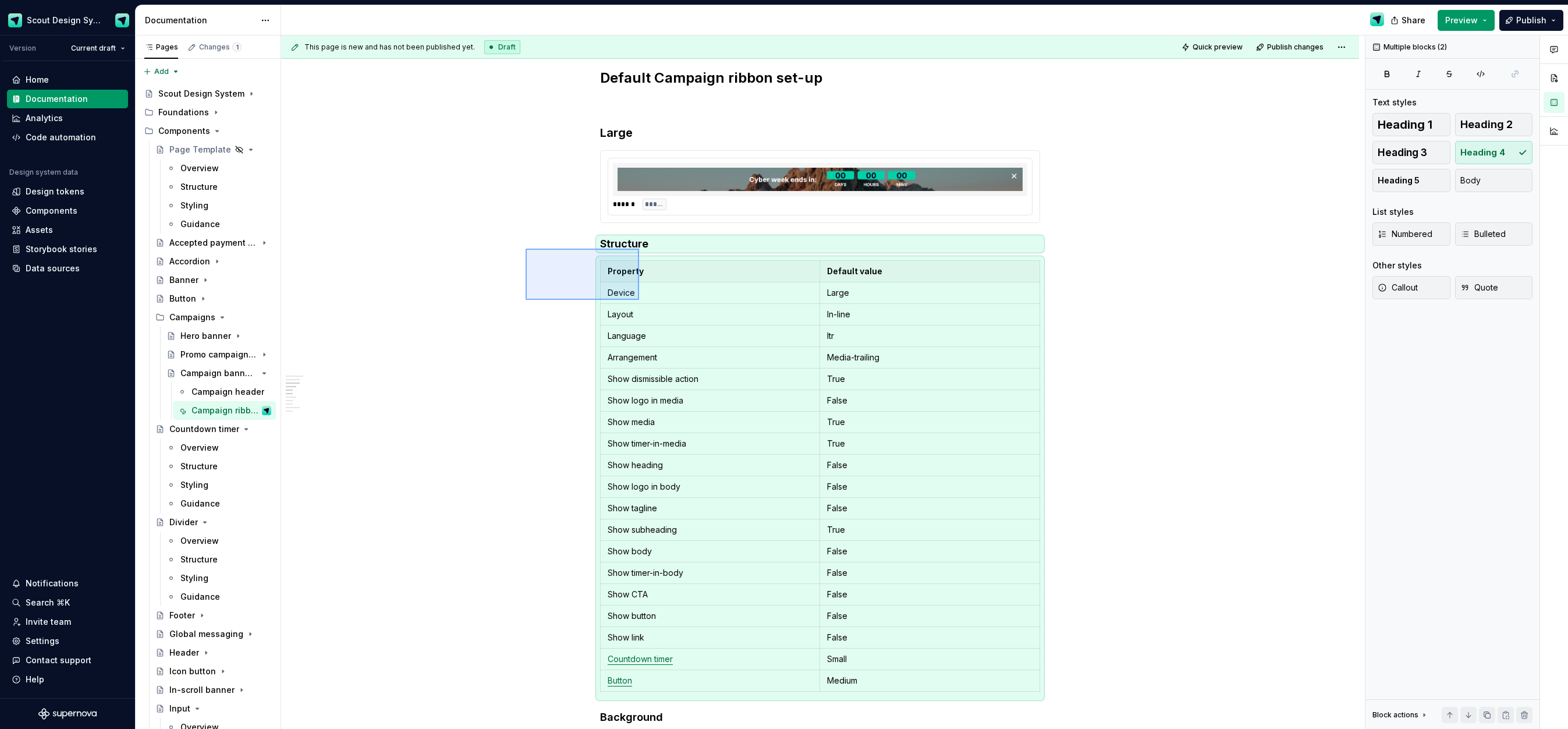
drag, startPoint x: 564, startPoint y: 264, endPoint x: 639, endPoint y: 300, distance: 83.2
click at [639, 300] on div "**********" at bounding box center [823, 382] width 1084 height 694
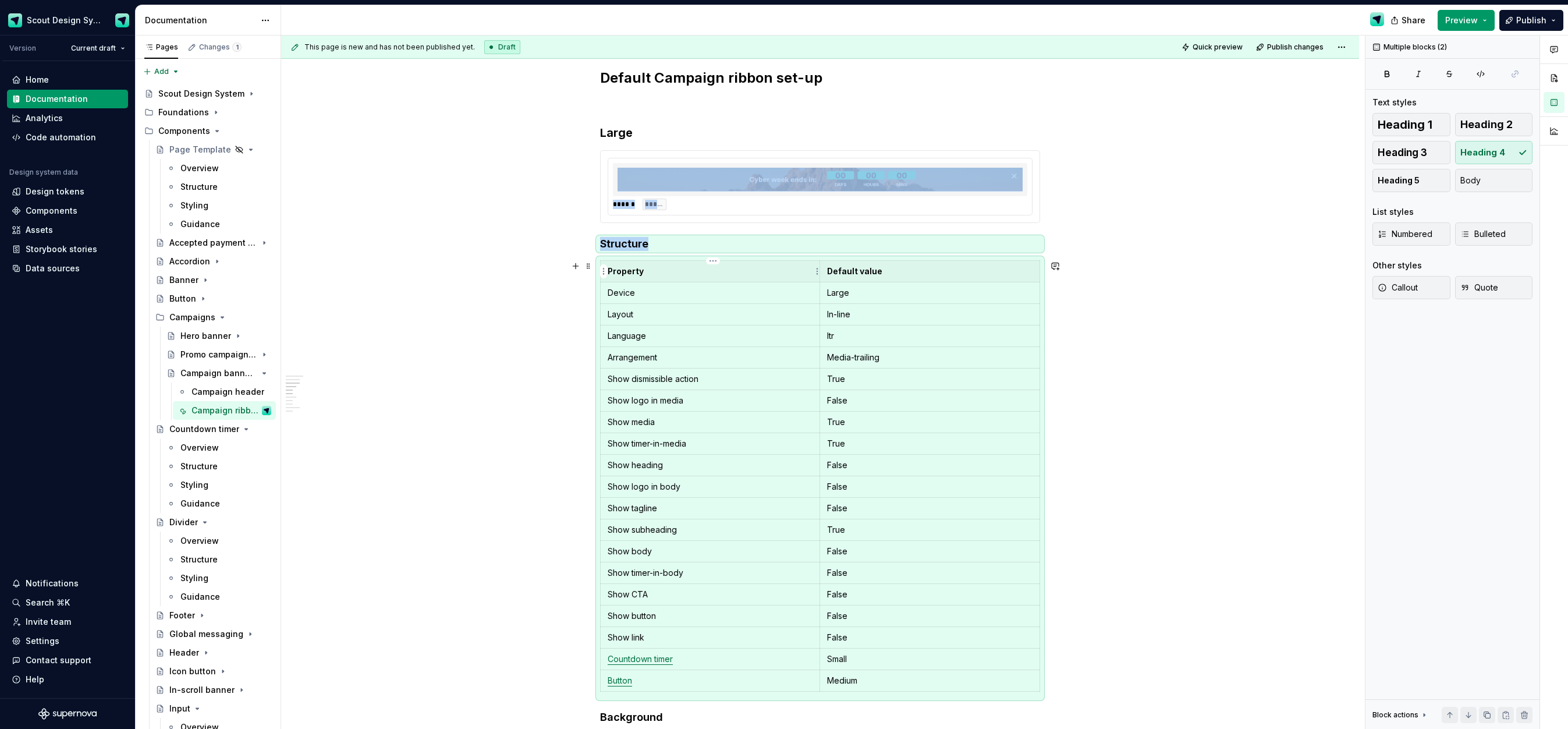
copy div "****** ***** Structure"
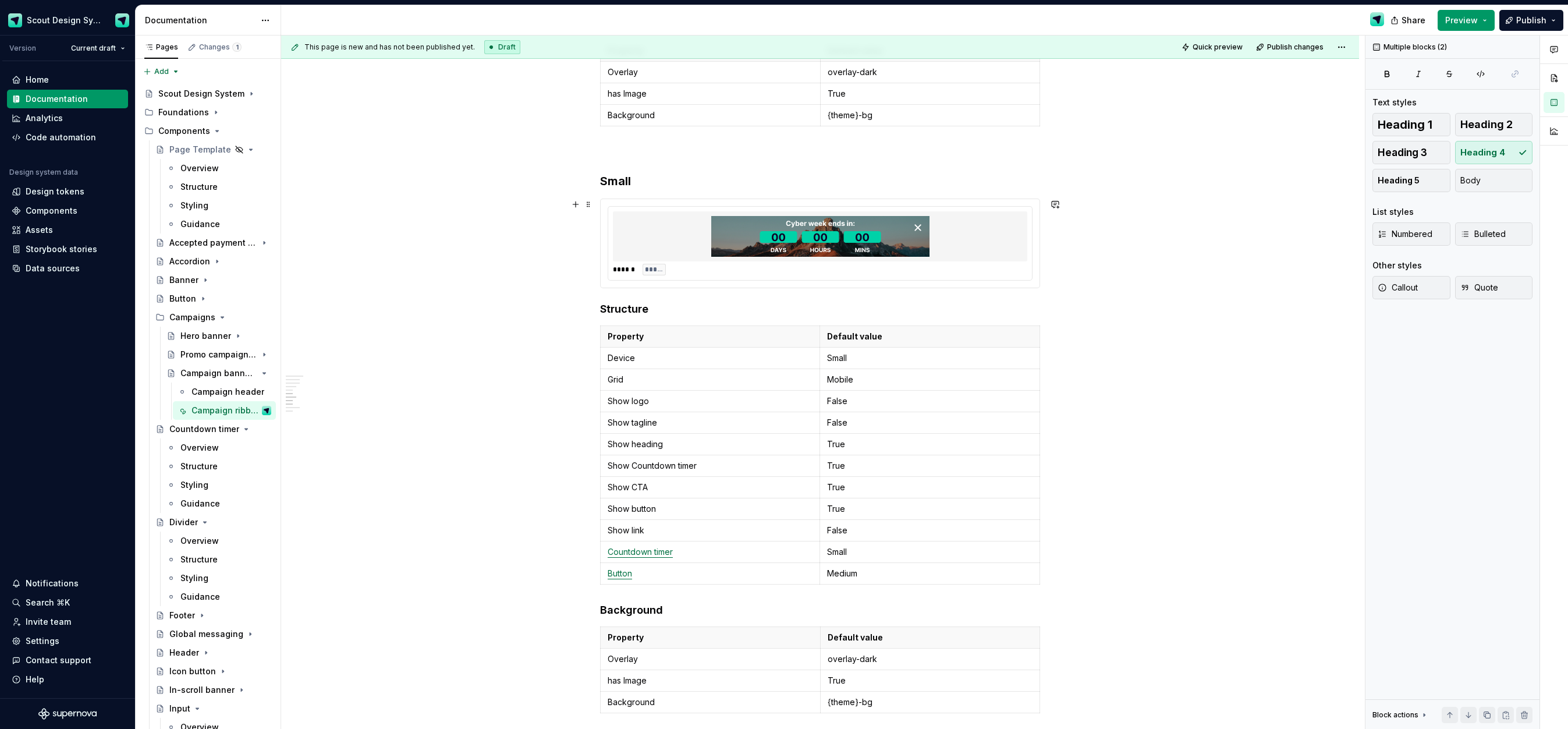
scroll to position [1811, 0]
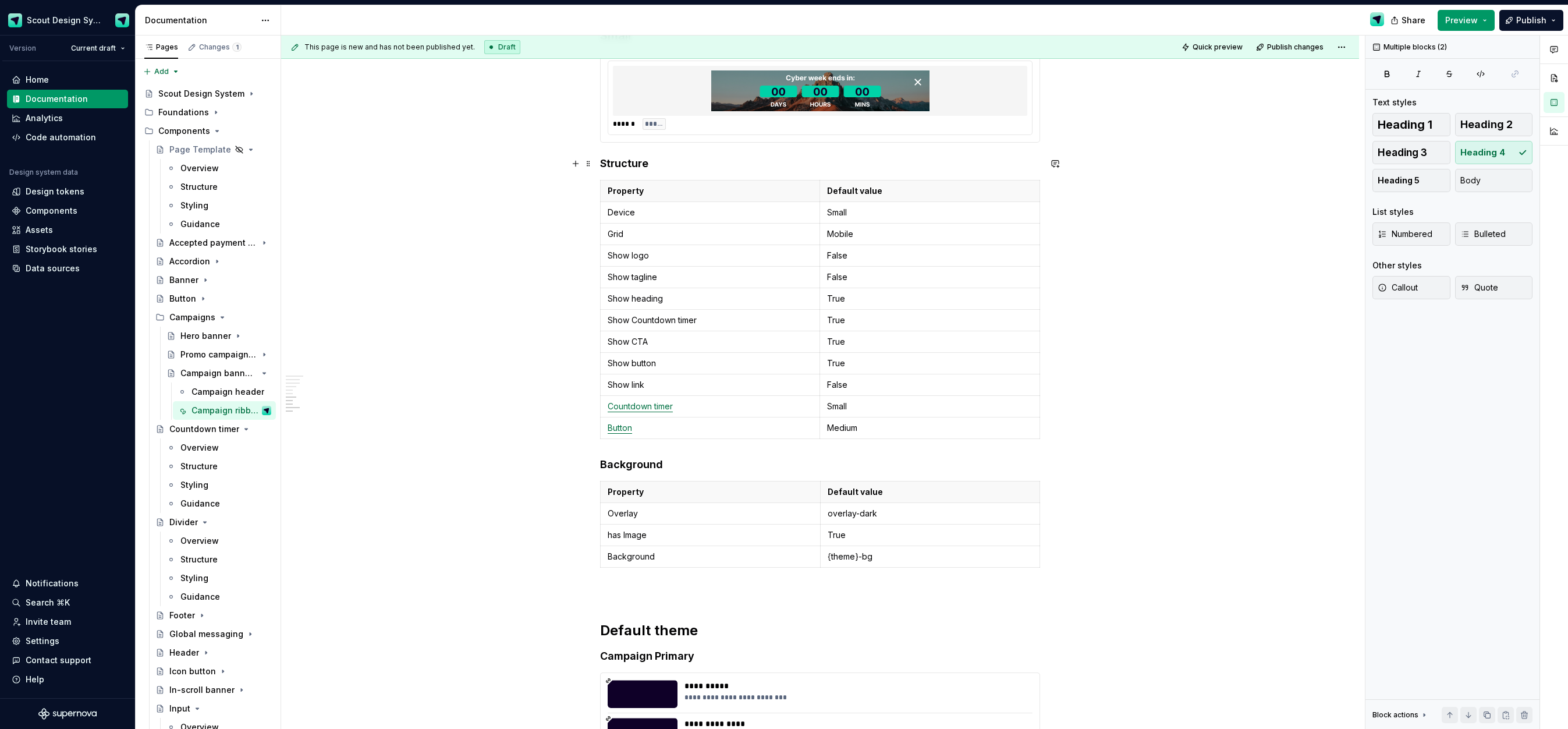
type textarea "*"
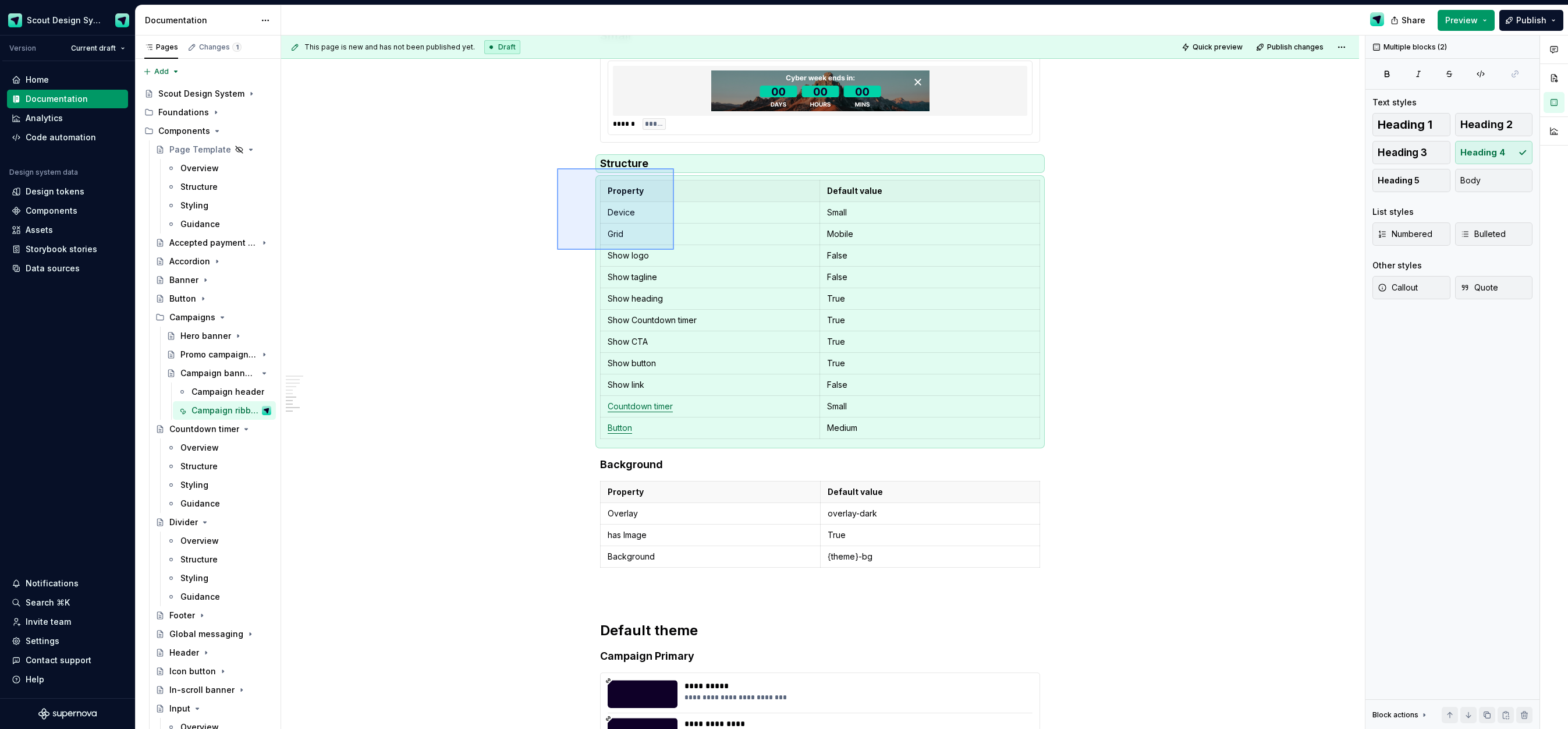
drag, startPoint x: 557, startPoint y: 168, endPoint x: 674, endPoint y: 250, distance: 142.9
click at [674, 250] on div "**********" at bounding box center [823, 382] width 1084 height 694
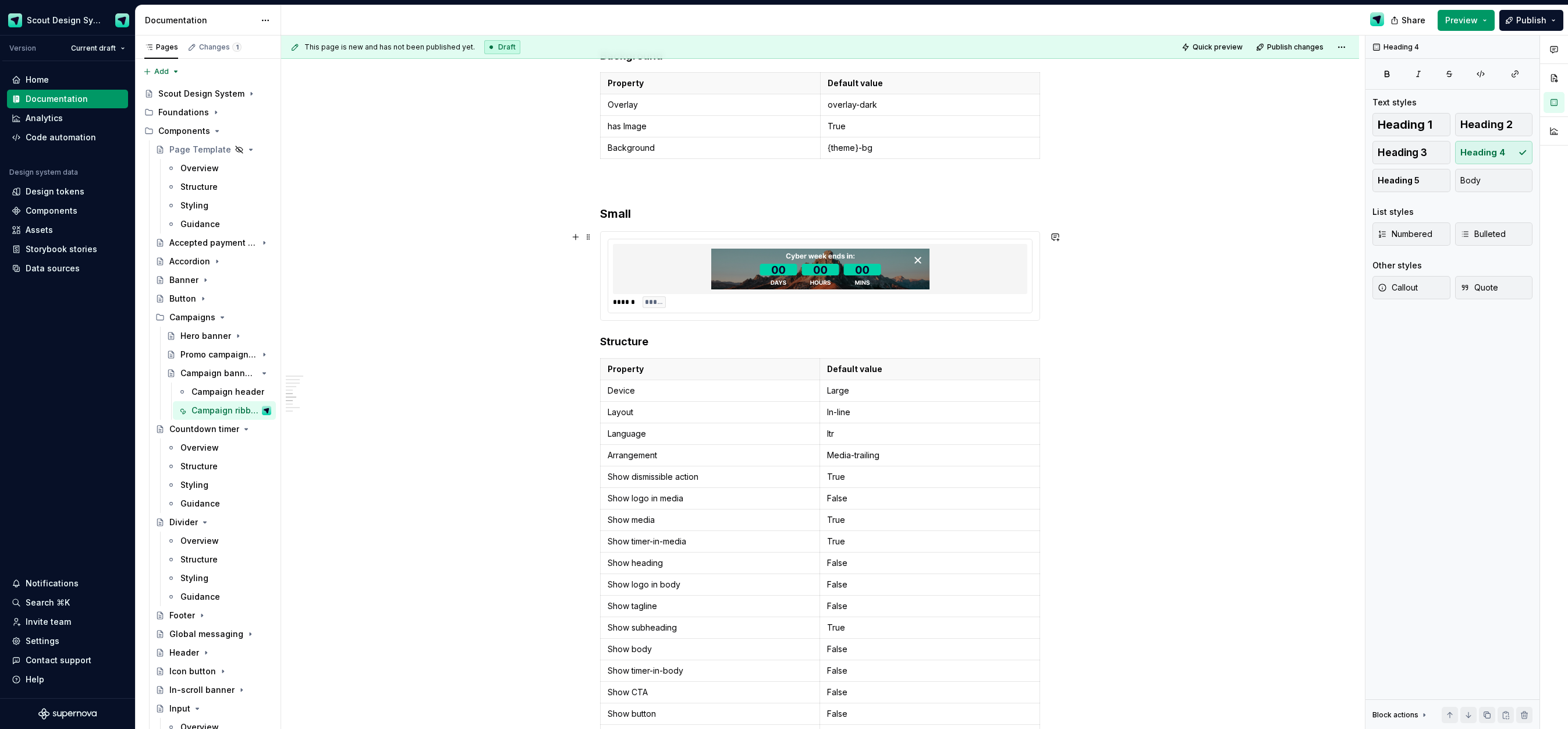
scroll to position [1626, 0]
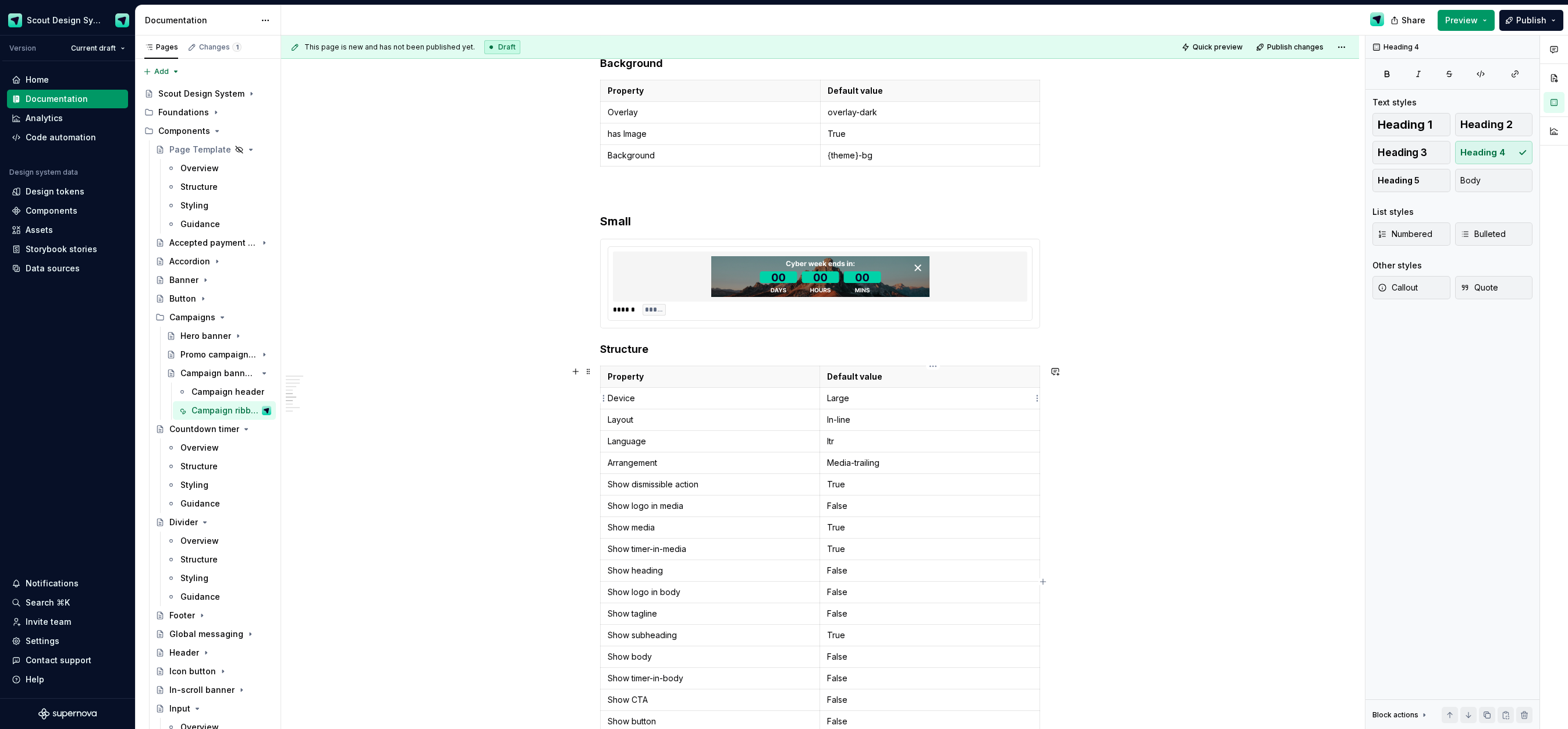
click at [847, 395] on p "Large" at bounding box center [930, 399] width 206 height 12
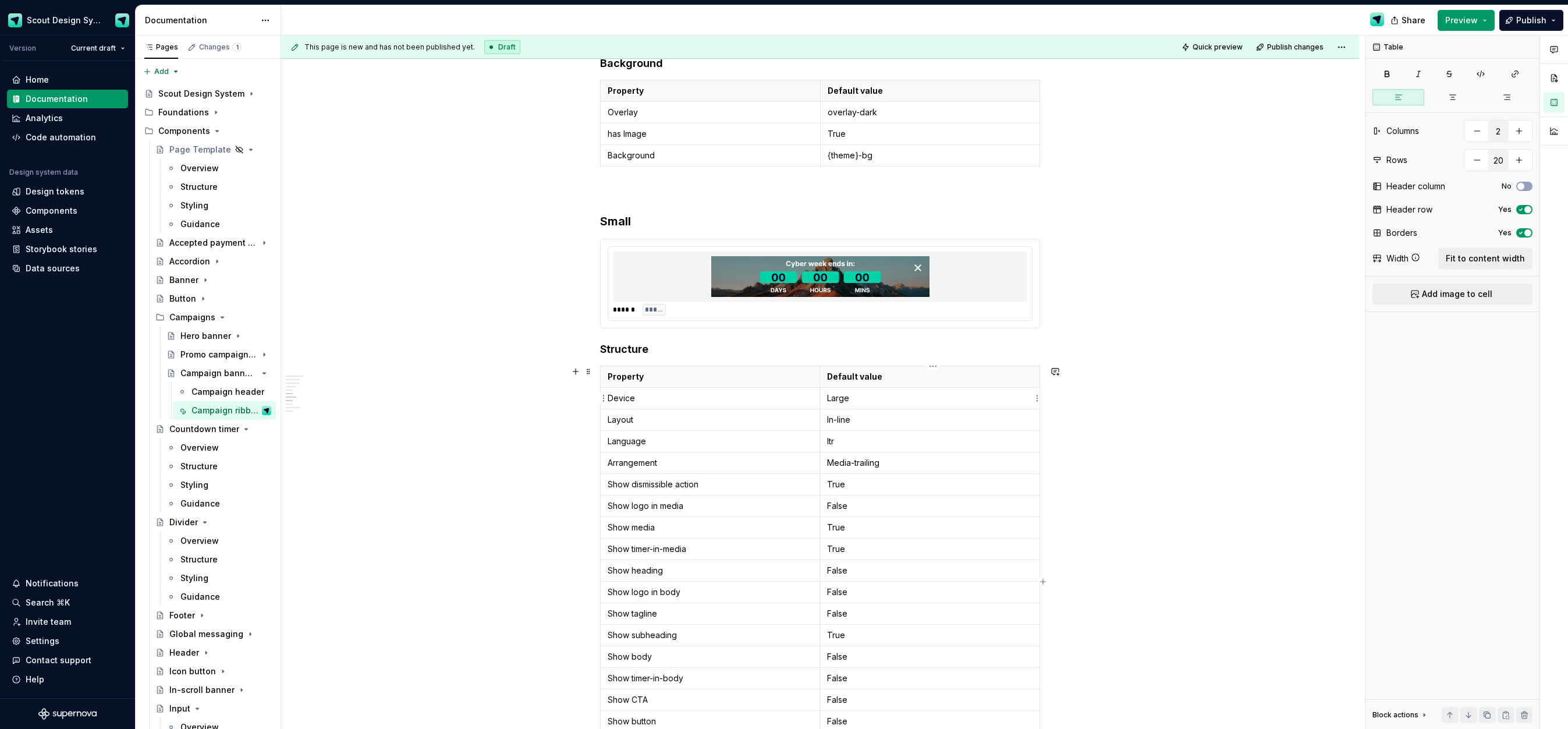
click at [847, 395] on p "Large" at bounding box center [930, 399] width 206 height 12
click at [843, 517] on tbody "Property Default value Device Small Layout In-line Language ltr Arrangement Med…" at bounding box center [820, 581] width 440 height 431
click at [841, 532] on p "True" at bounding box center [930, 528] width 206 height 12
click at [602, 548] on html "Scout Design System Version Current draft Home Documentation Analytics Code aut…" at bounding box center [784, 364] width 1568 height 729
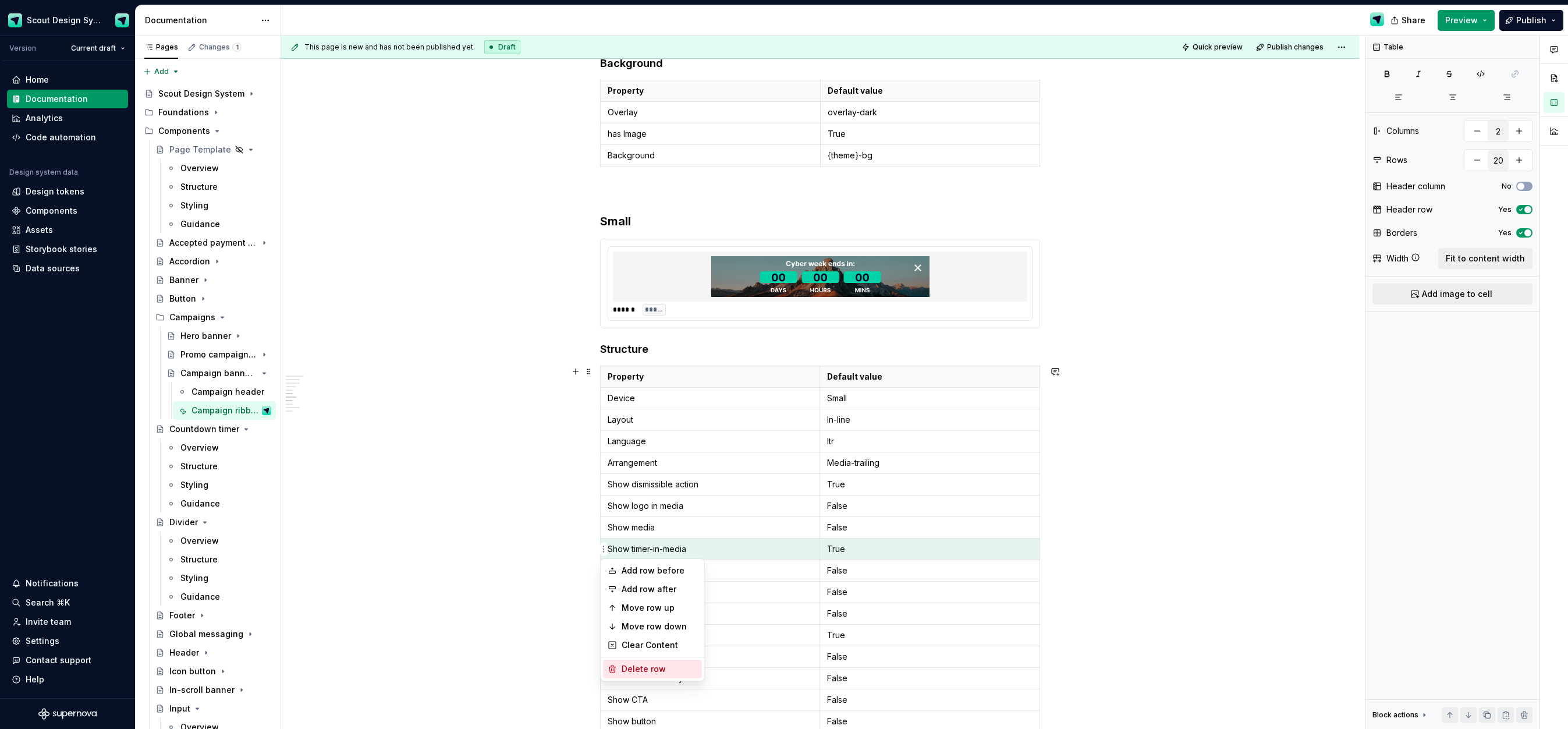
click at [640, 665] on div "Delete row" at bounding box center [659, 669] width 75 height 12
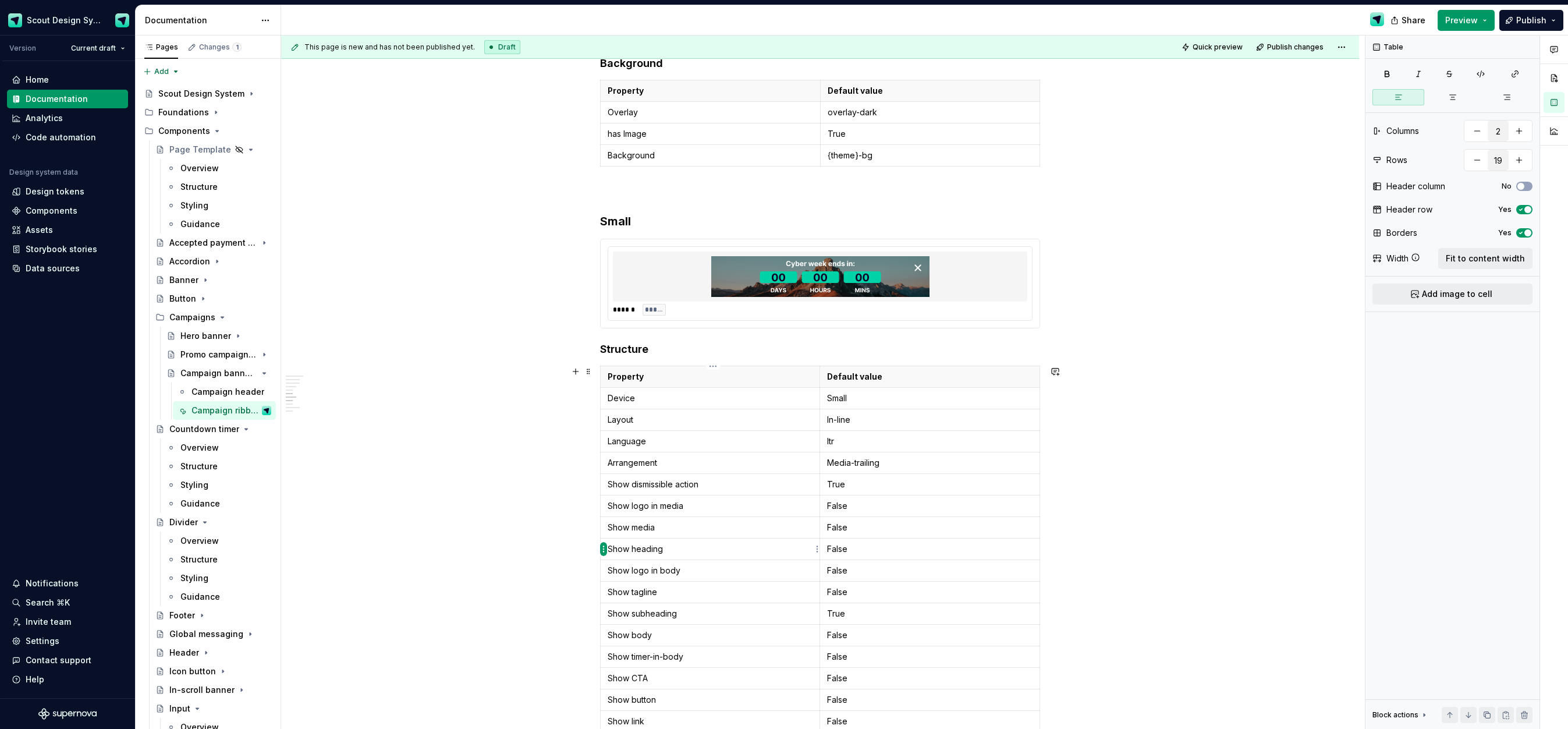
click at [603, 548] on html "Scout Design System Version Current draft Home Documentation Analytics Code aut…" at bounding box center [784, 364] width 1568 height 729
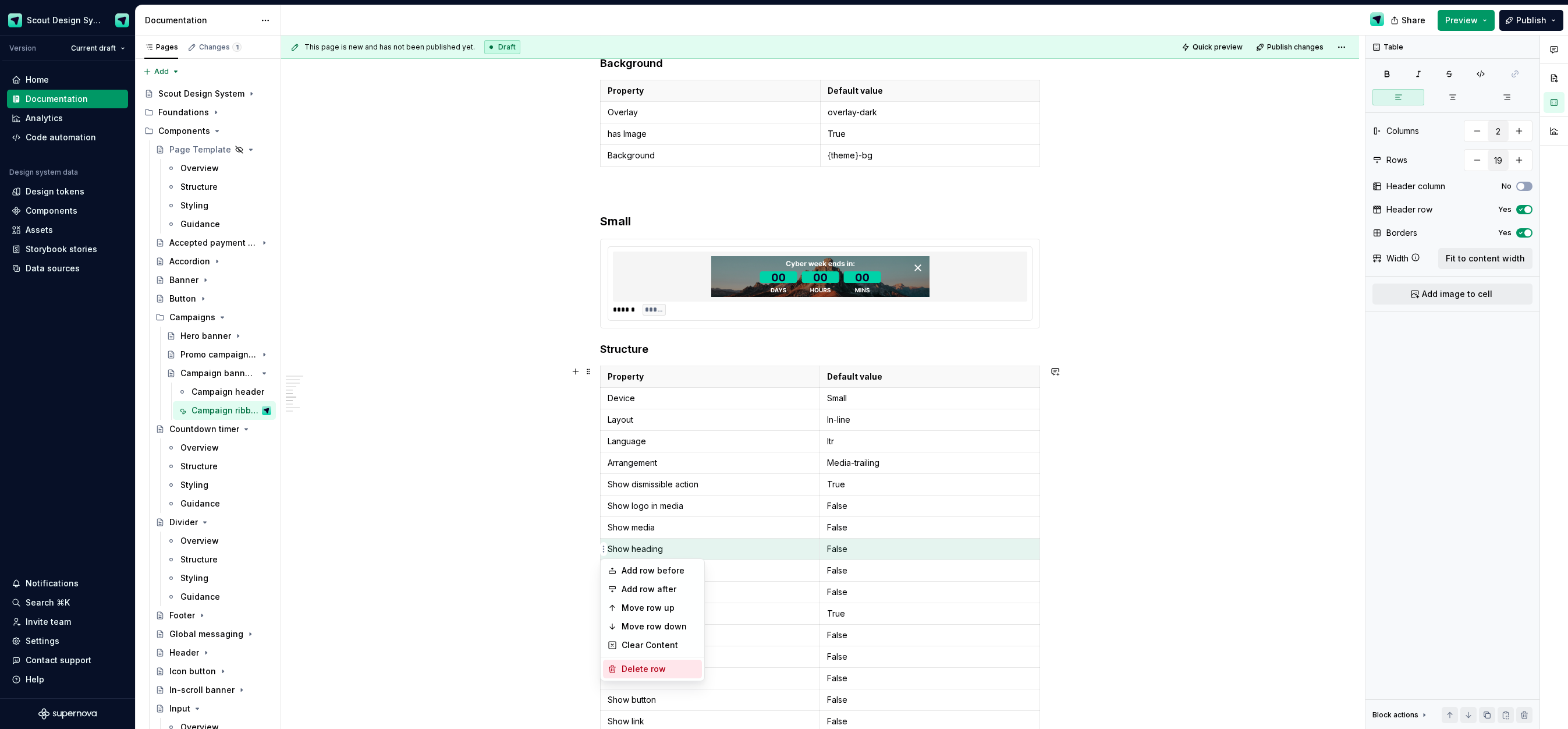
click at [638, 665] on div "Delete row" at bounding box center [659, 669] width 75 height 12
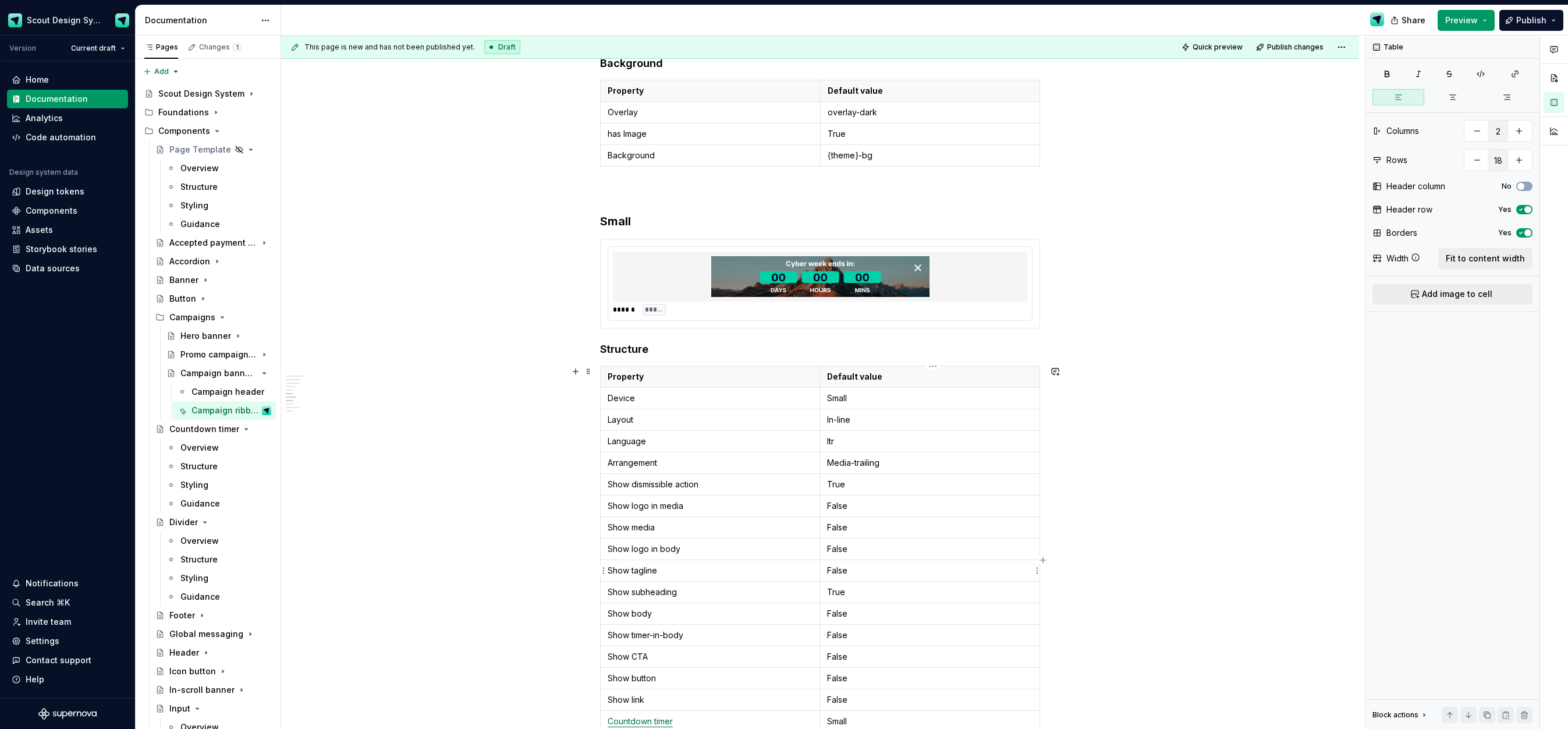
click at [839, 572] on p "False" at bounding box center [930, 571] width 206 height 12
click at [602, 591] on html "Scout Design System Version Current draft Home Documentation Analytics Code aut…" at bounding box center [784, 364] width 1568 height 729
click at [654, 708] on div "Delete row" at bounding box center [659, 712] width 75 height 12
type input "17"
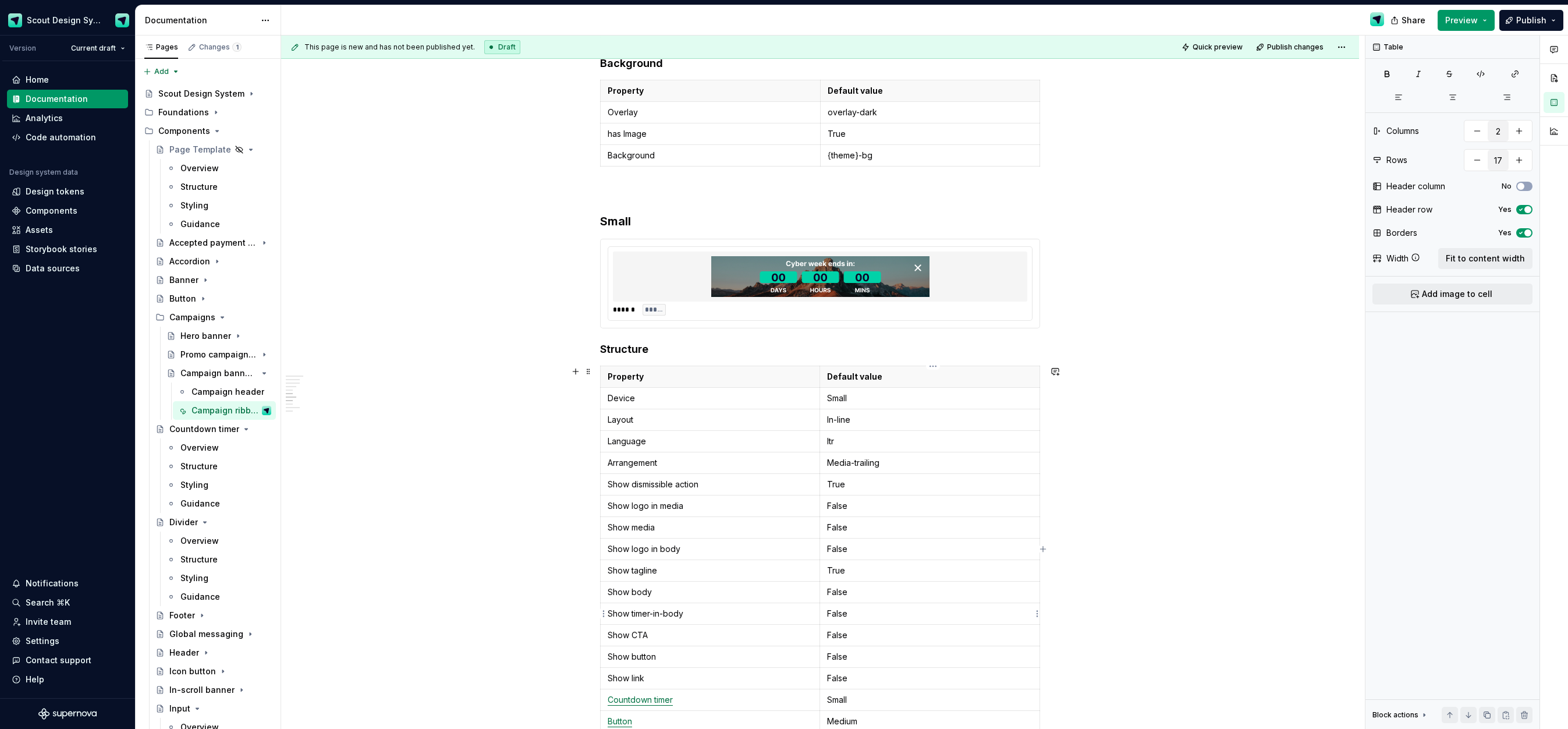
click at [840, 614] on p "False" at bounding box center [930, 614] width 206 height 12
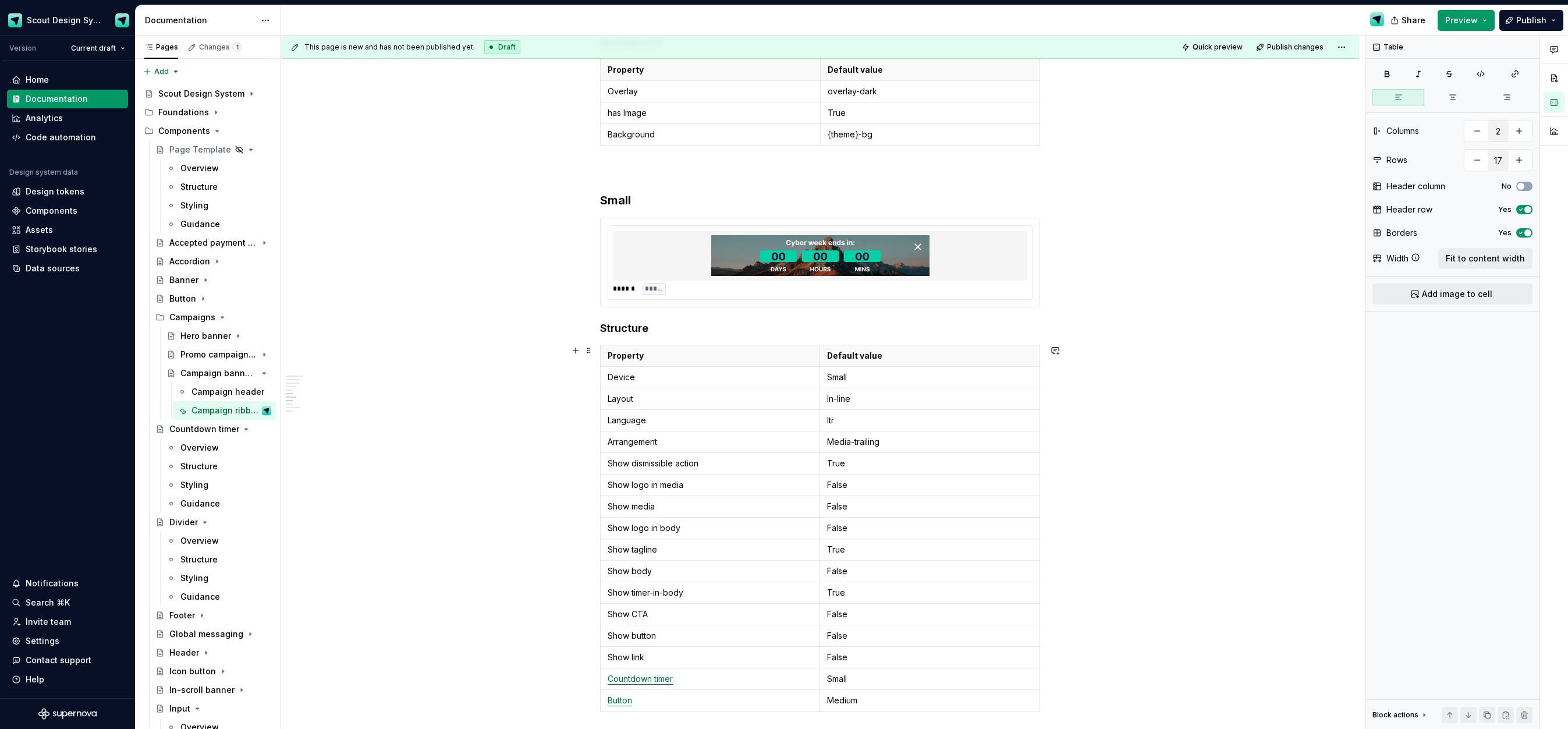
scroll to position [1305, 0]
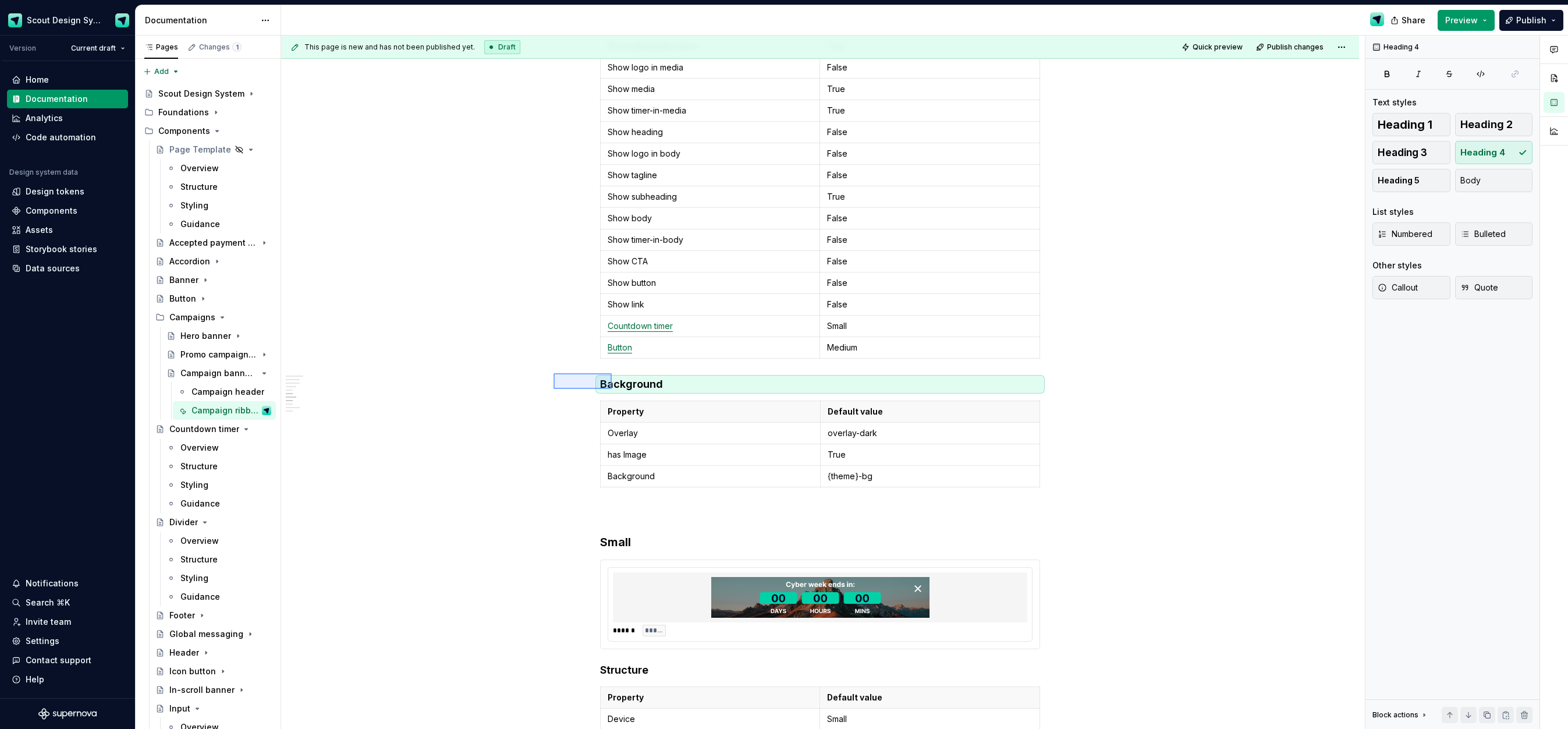
drag, startPoint x: 554, startPoint y: 373, endPoint x: 614, endPoint y: 389, distance: 62.1
click at [614, 389] on div "**********" at bounding box center [823, 382] width 1084 height 694
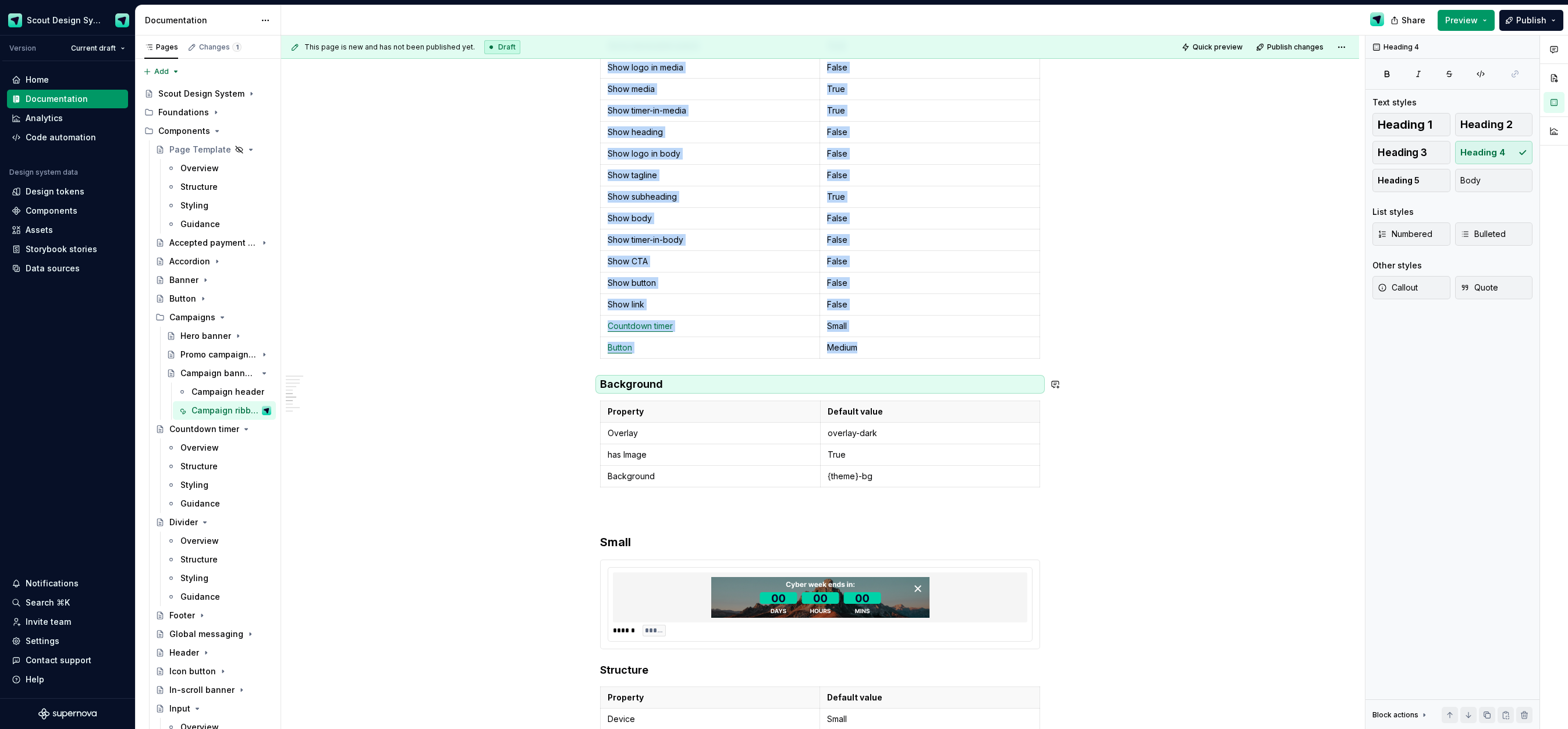
copy div "Property Default value Device Large Layout In-line Language ltr Arrangement Med…"
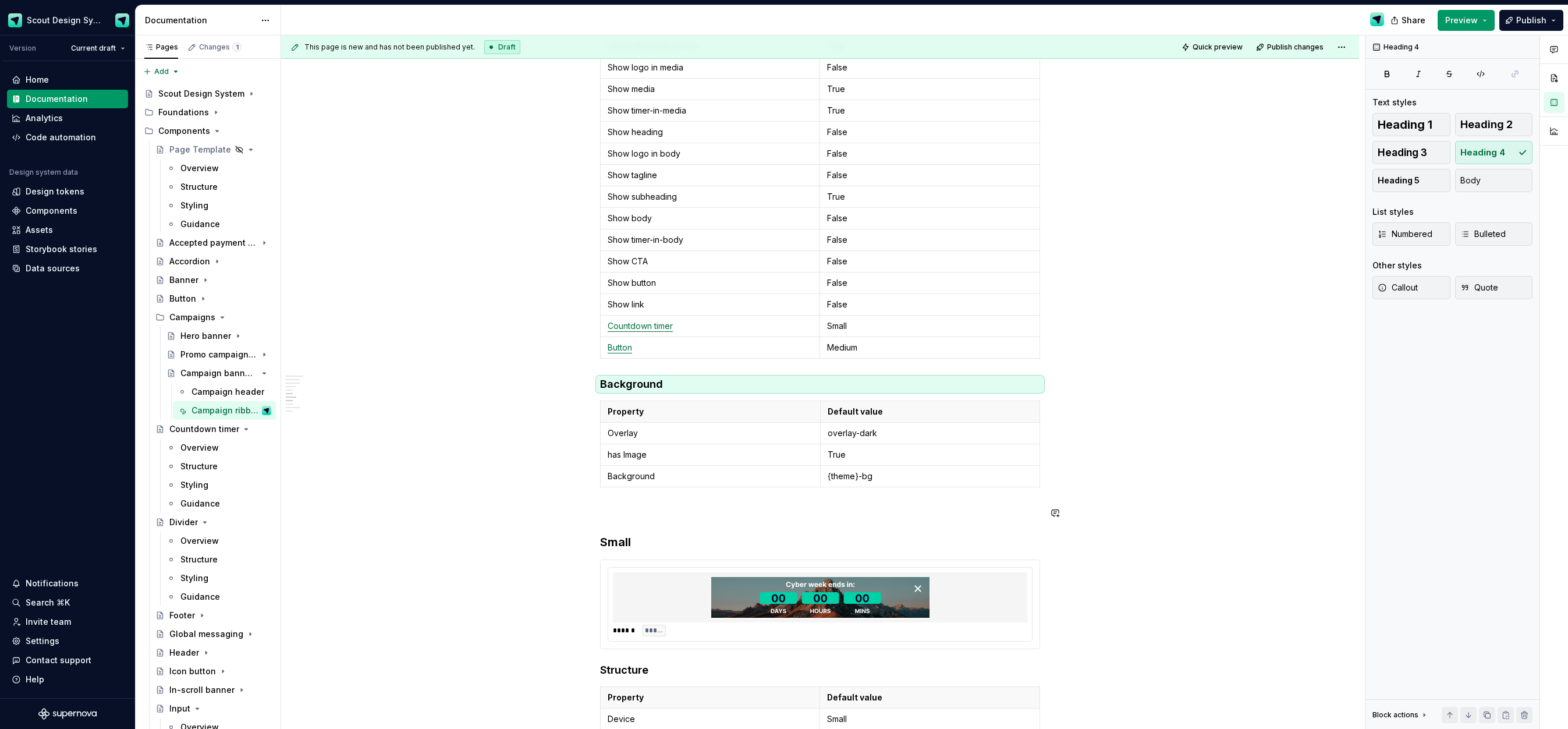
click at [637, 500] on div "**********" at bounding box center [820, 260] width 440 height 2670
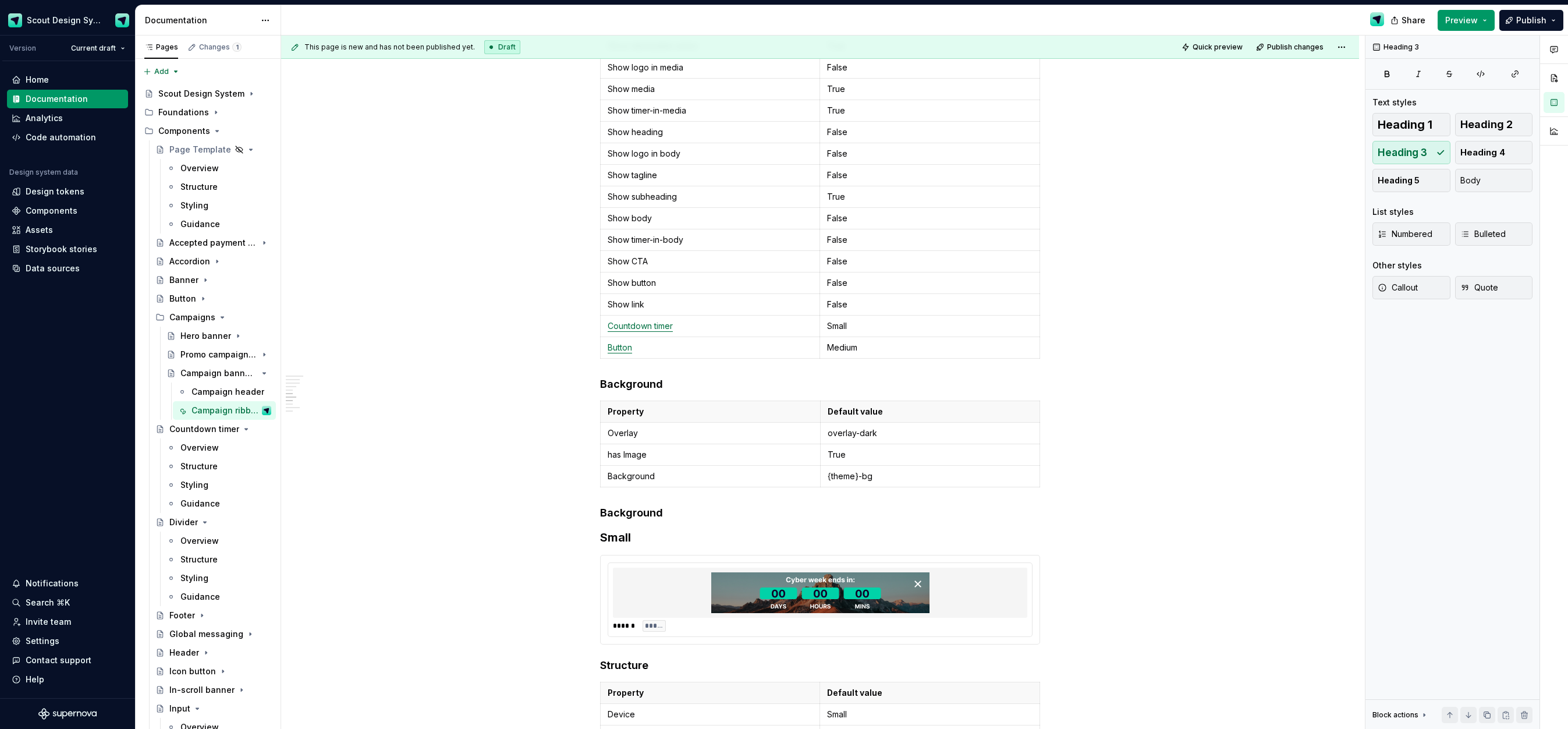
click at [668, 505] on div "**********" at bounding box center [820, 258] width 440 height 2666
drag, startPoint x: 670, startPoint y: 511, endPoint x: 577, endPoint y: 502, distance: 93.4
click at [577, 502] on div "**********" at bounding box center [820, 361] width 1078 height 2926
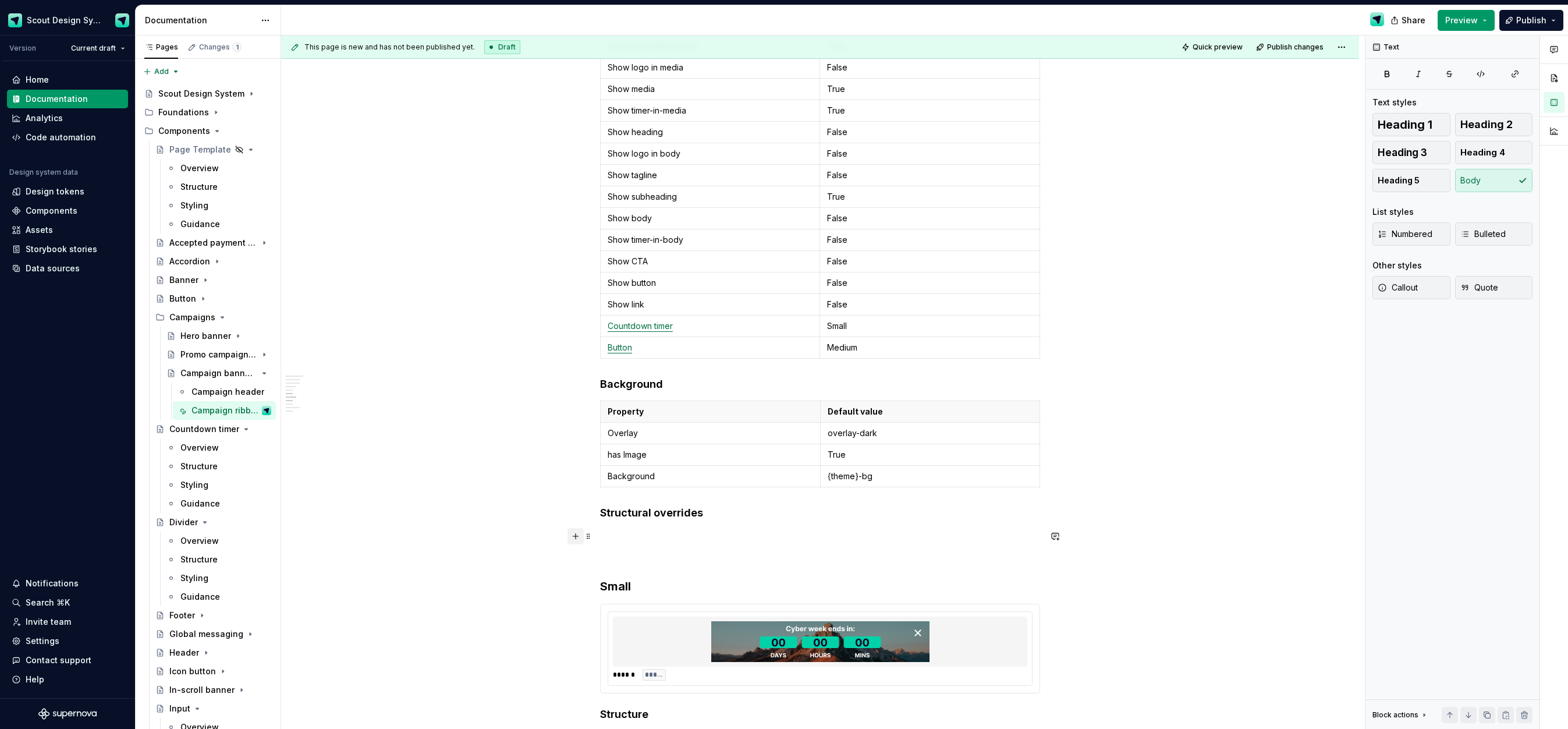
click at [583, 536] on button "button" at bounding box center [575, 536] width 16 height 16
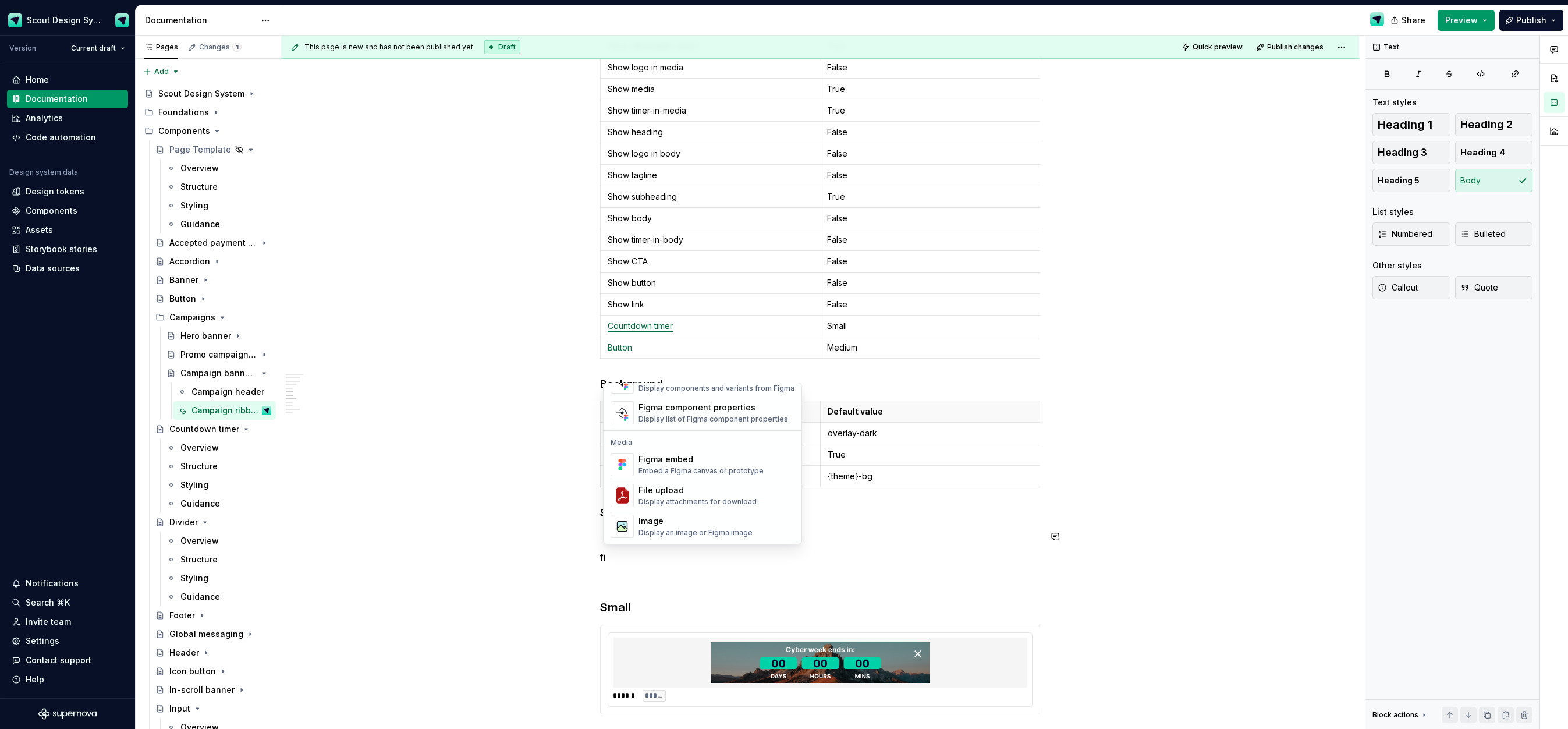
scroll to position [35, 0]
click at [681, 519] on div "Image" at bounding box center [695, 521] width 114 height 12
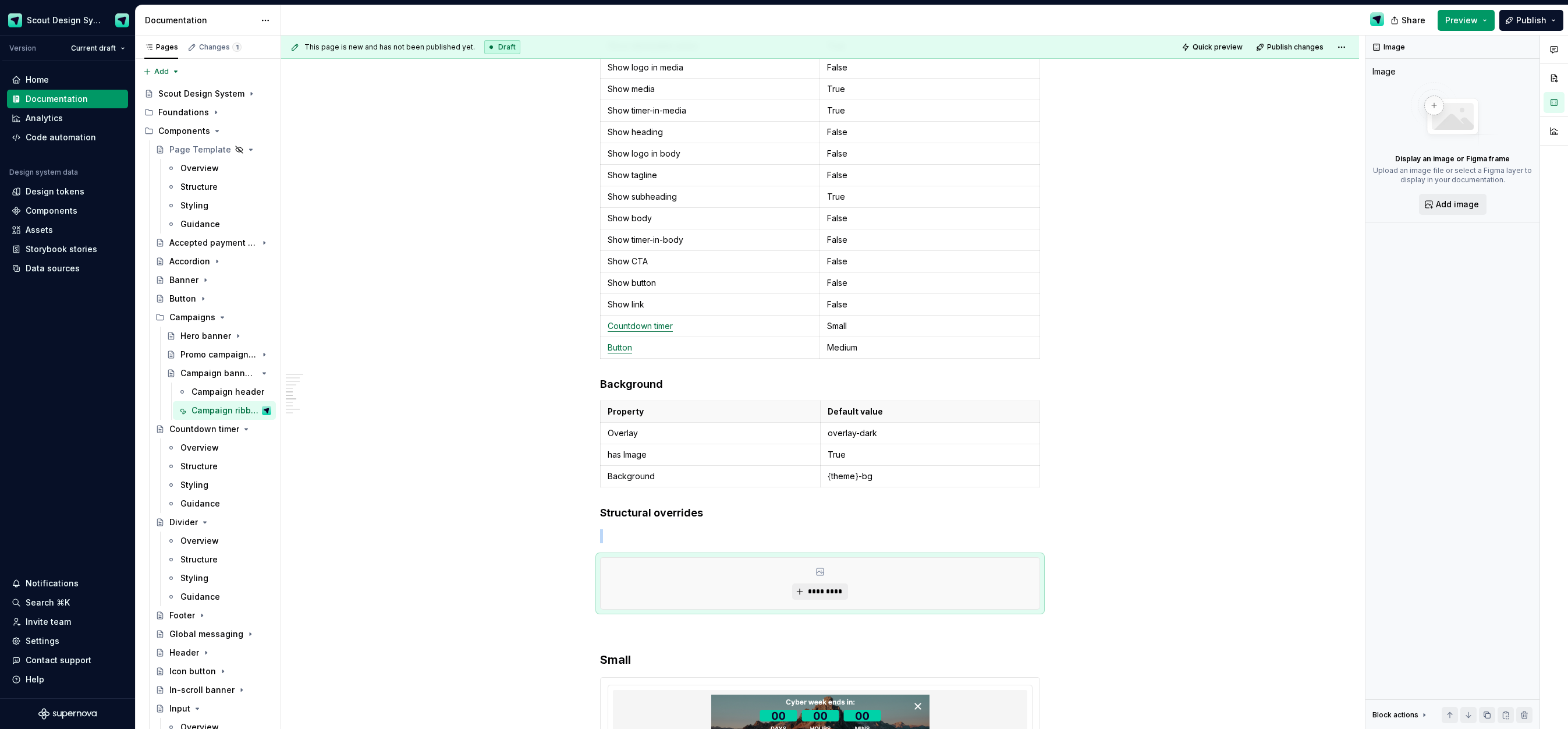
type textarea "*"
drag, startPoint x: 714, startPoint y: 580, endPoint x: 674, endPoint y: 585, distance: 40.3
click at [713, 580] on div "*********" at bounding box center [820, 583] width 439 height 51
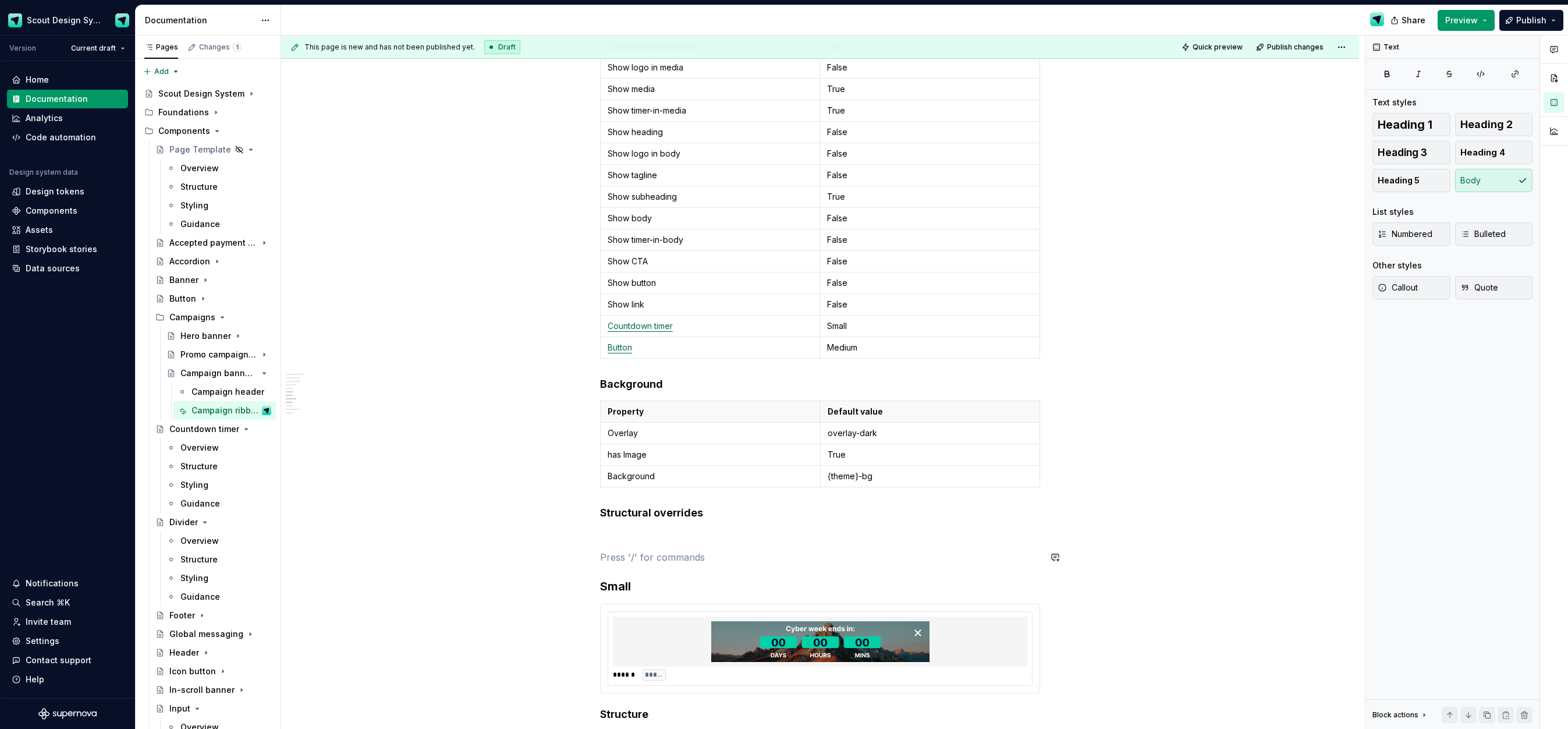
click at [642, 532] on p at bounding box center [820, 536] width 440 height 14
click at [577, 512] on button "button" at bounding box center [575, 513] width 16 height 16
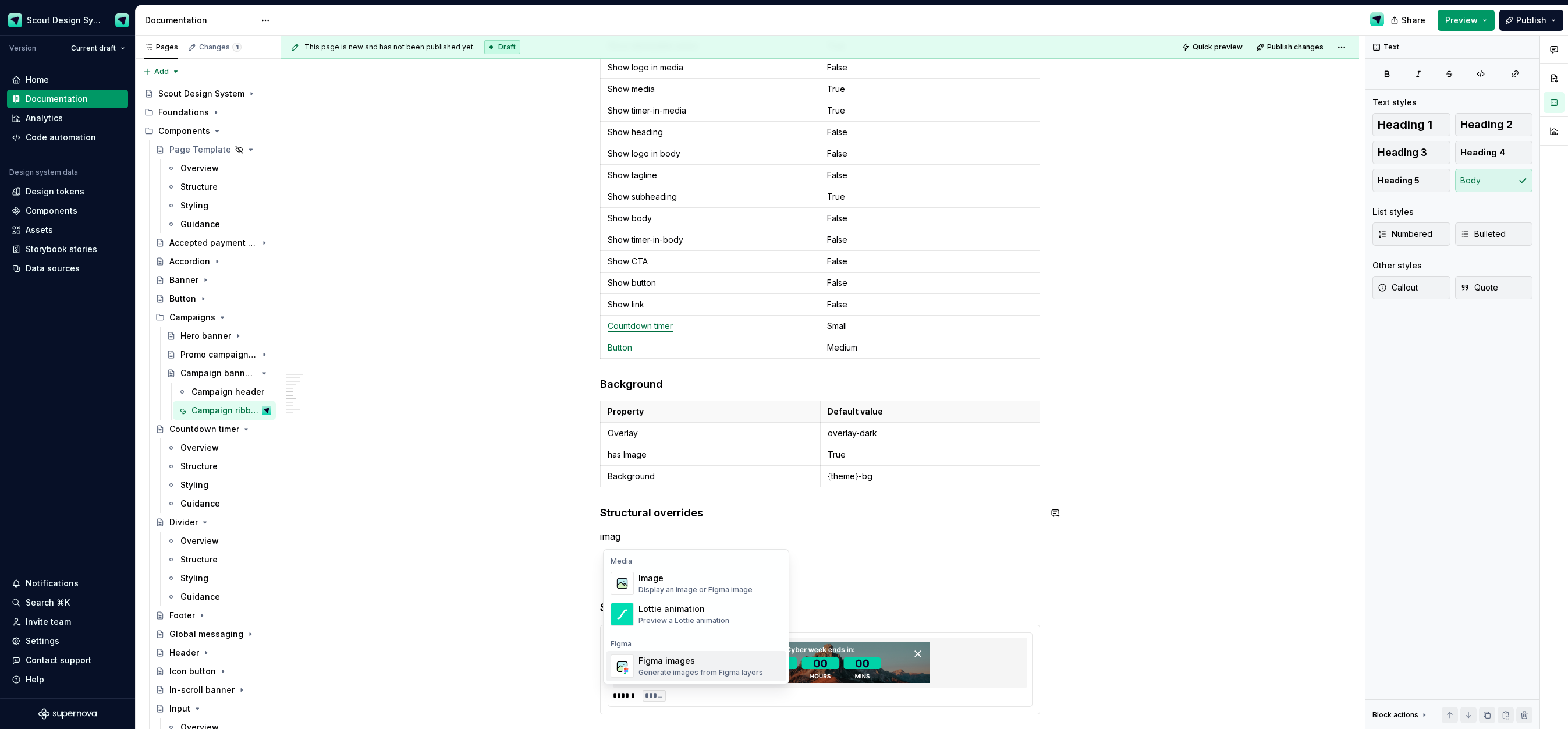
click at [670, 666] on div "Figma images" at bounding box center [700, 661] width 124 height 12
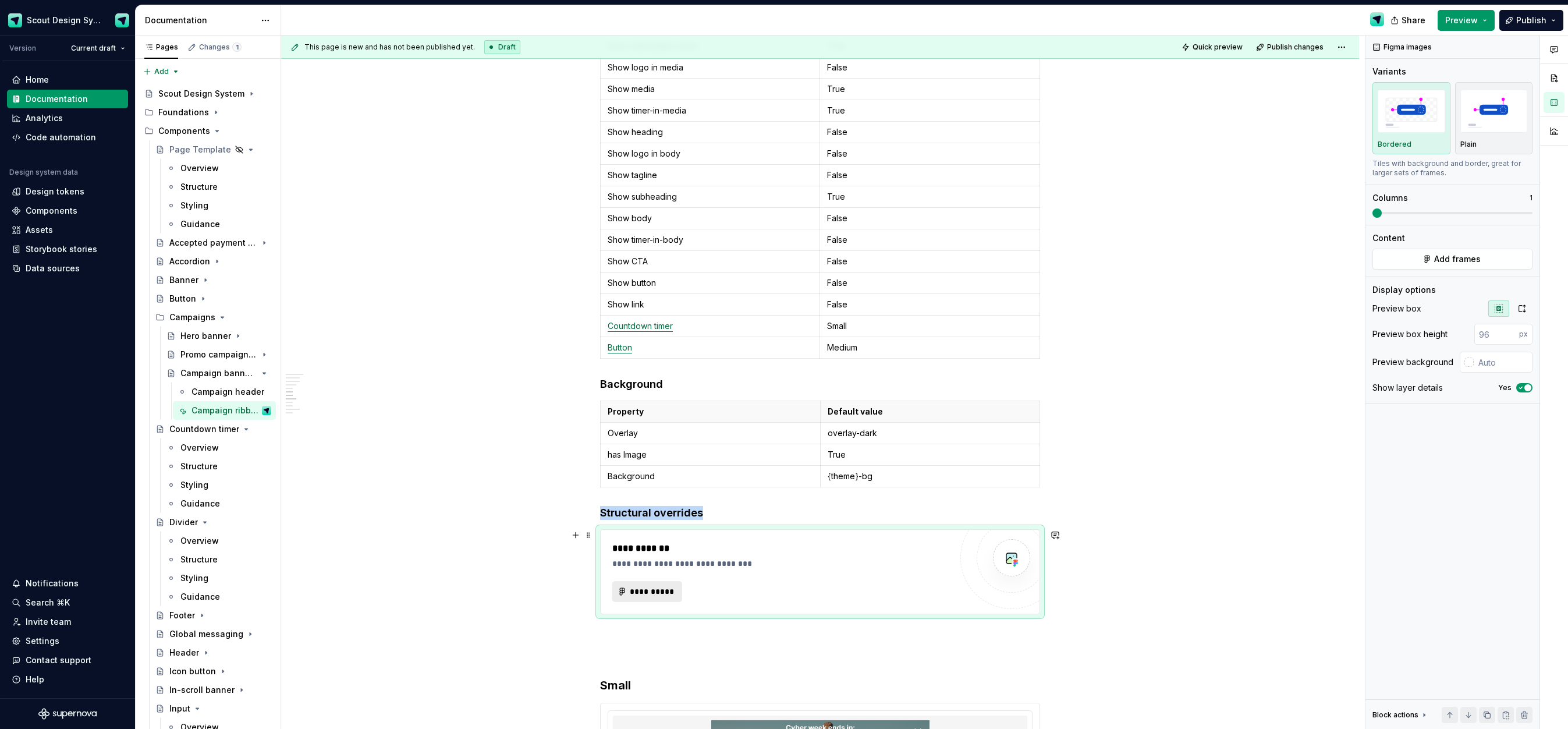
click at [663, 594] on span "**********" at bounding box center [651, 592] width 45 height 12
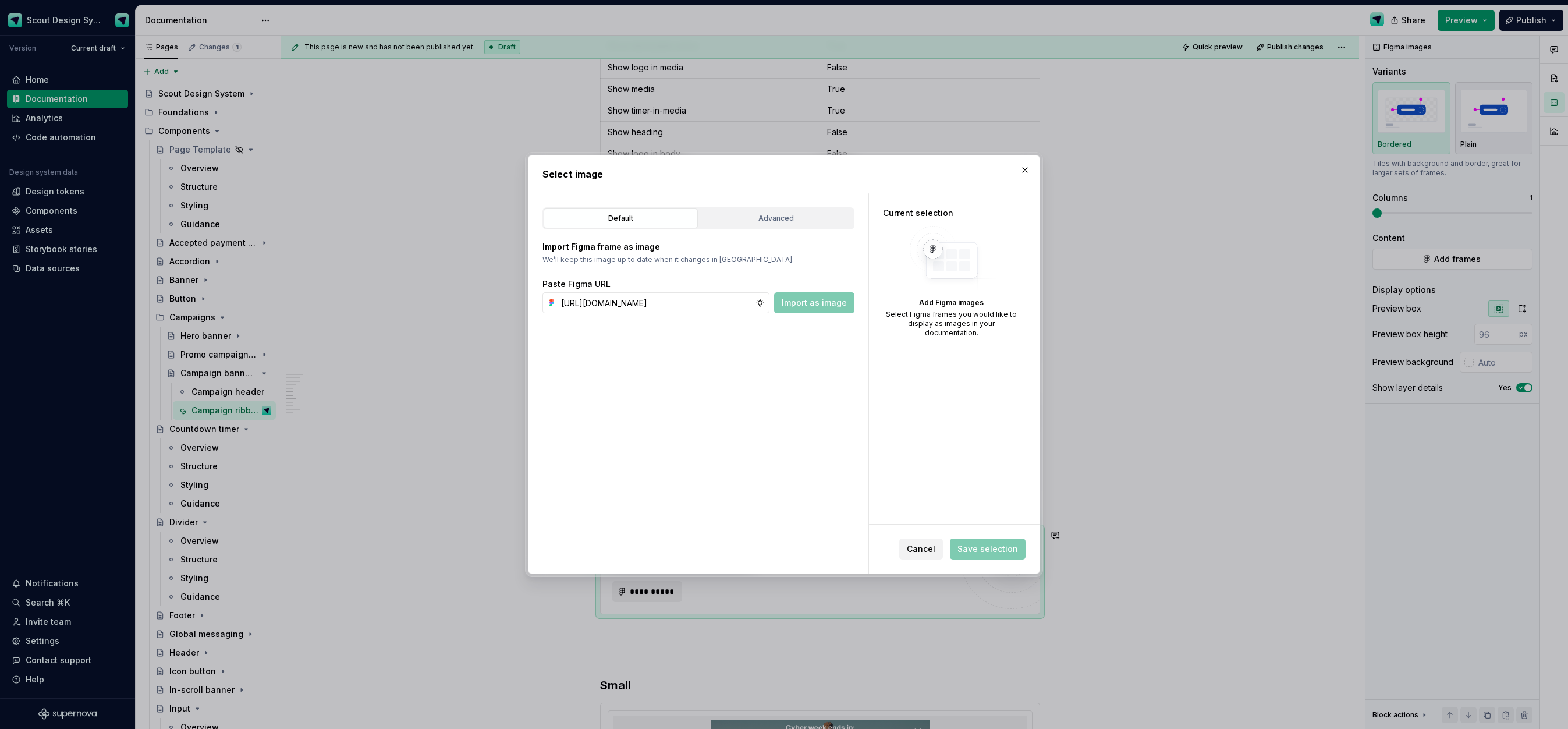
scroll to position [0, 362]
type input "[URL][DOMAIN_NAME]"
click at [805, 307] on span "Import as image" at bounding box center [814, 303] width 65 height 12
click at [988, 548] on span "Save selection" at bounding box center [987, 549] width 60 height 12
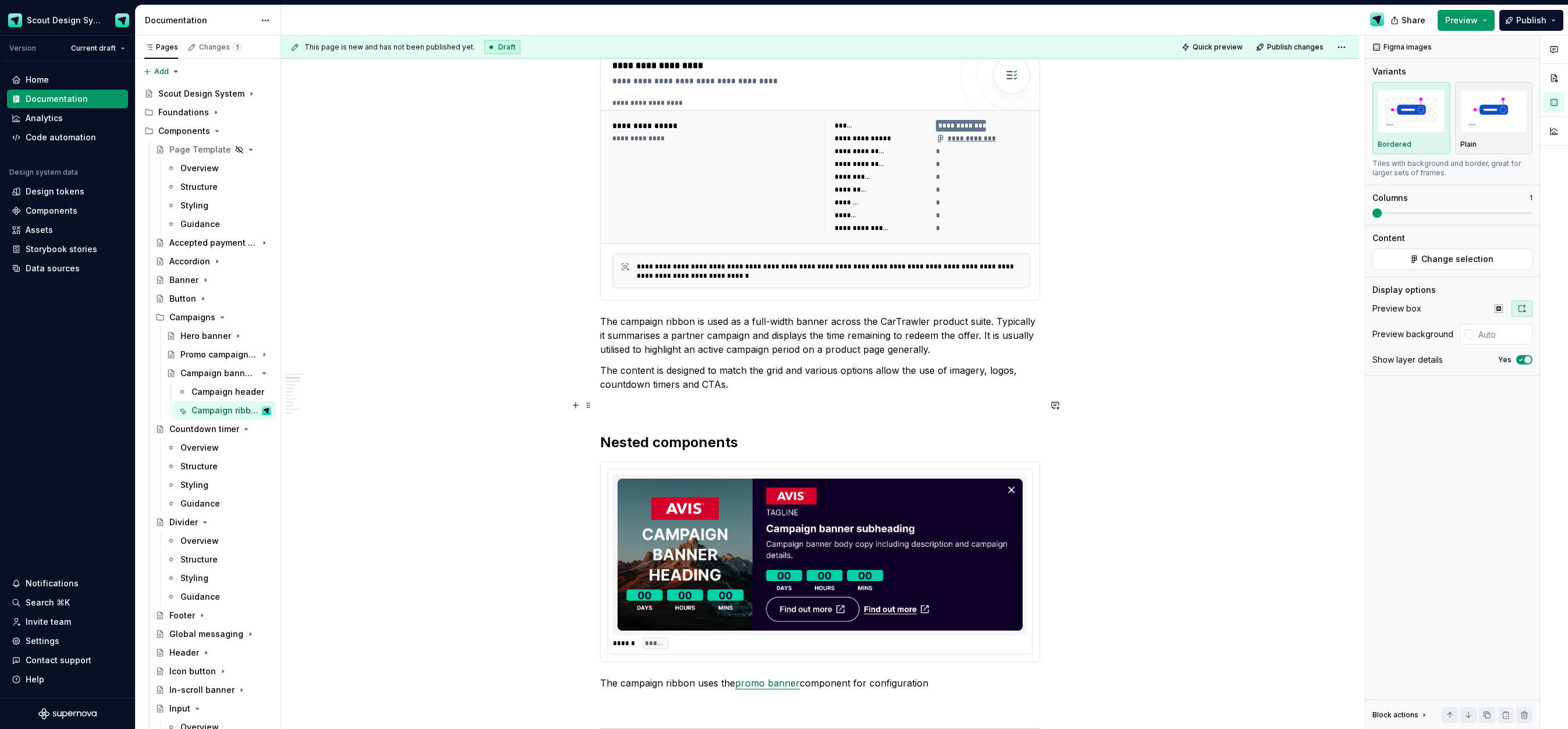
scroll to position [703, 0]
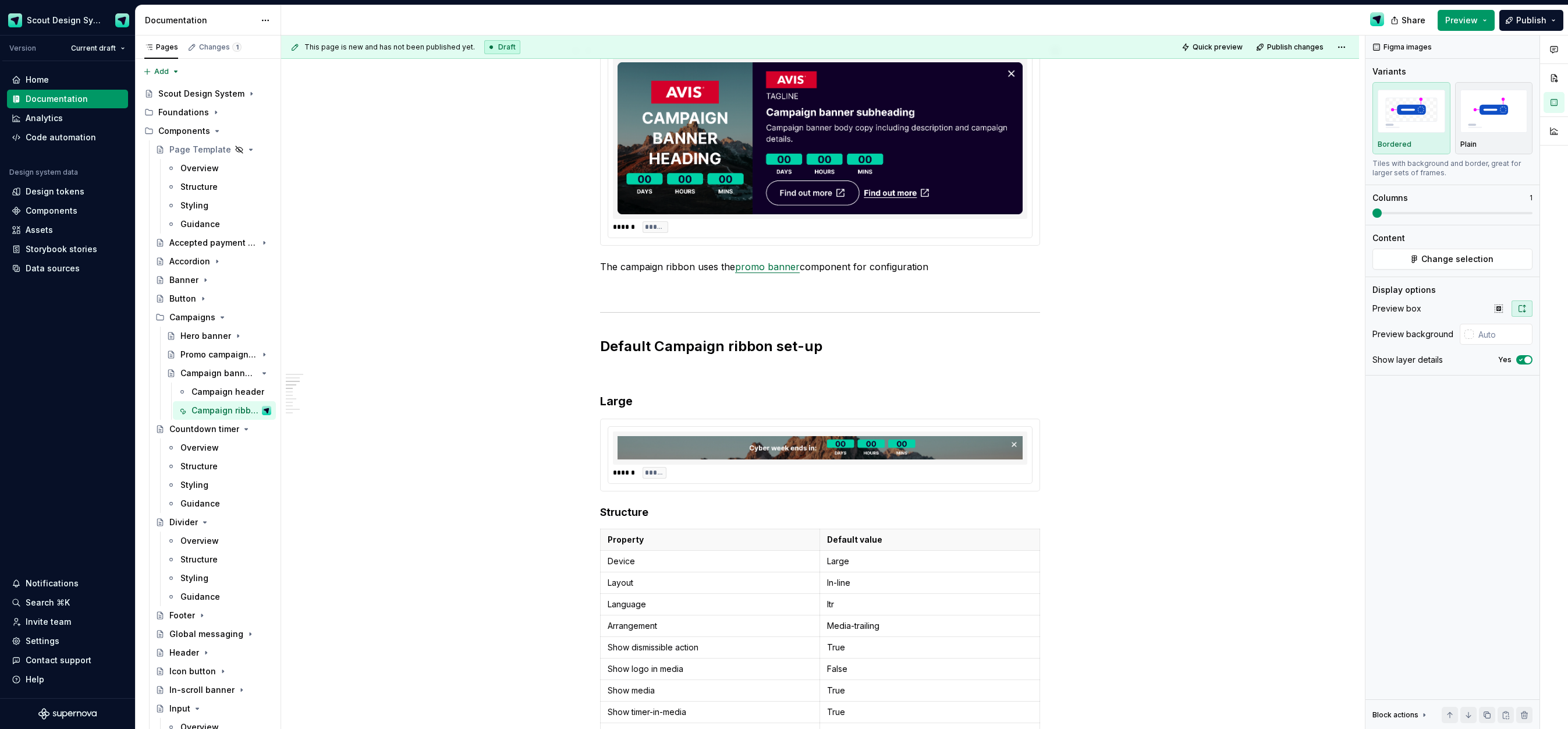
click at [945, 177] on img at bounding box center [820, 138] width 405 height 152
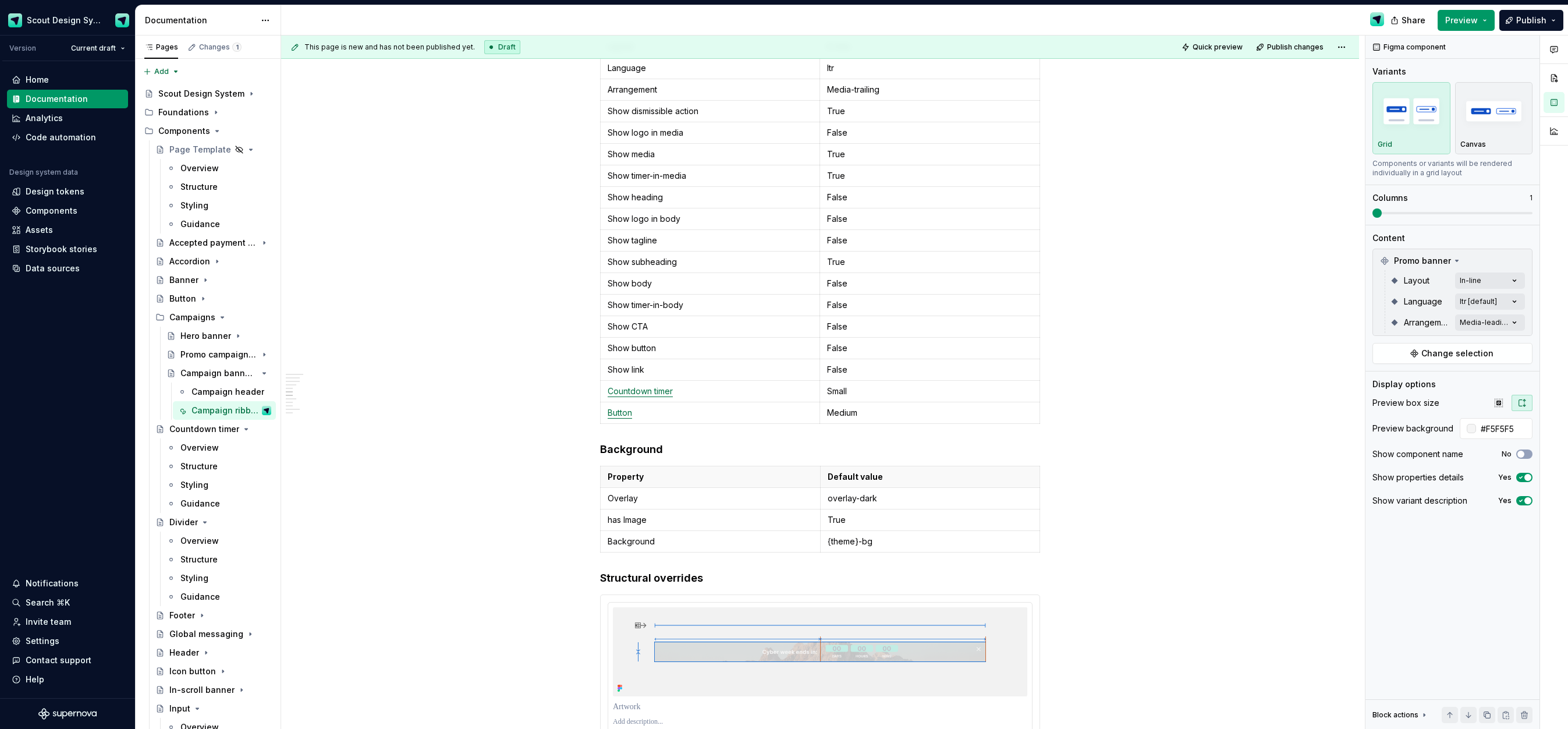
scroll to position [1524, 0]
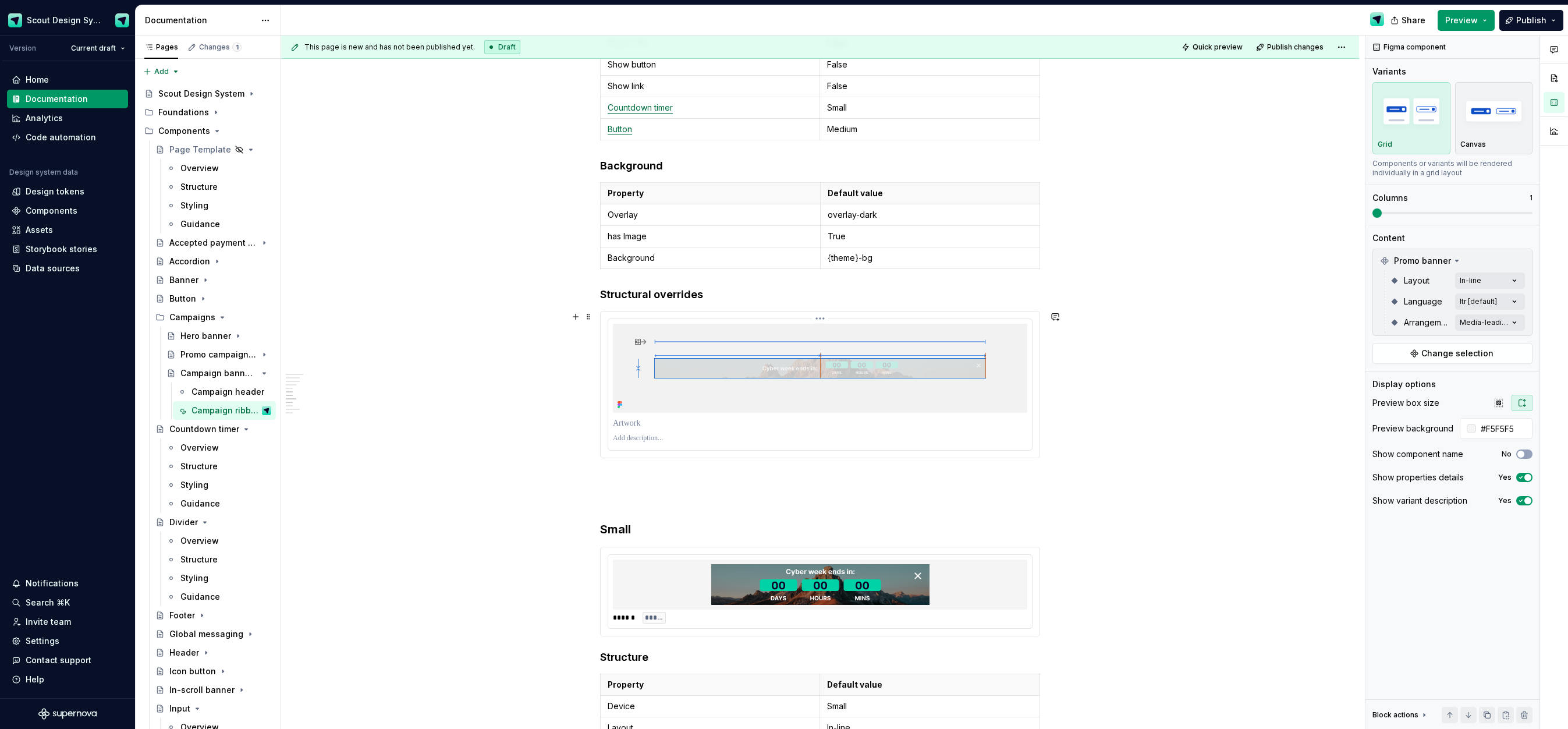
click at [915, 441] on p at bounding box center [820, 439] width 414 height 9
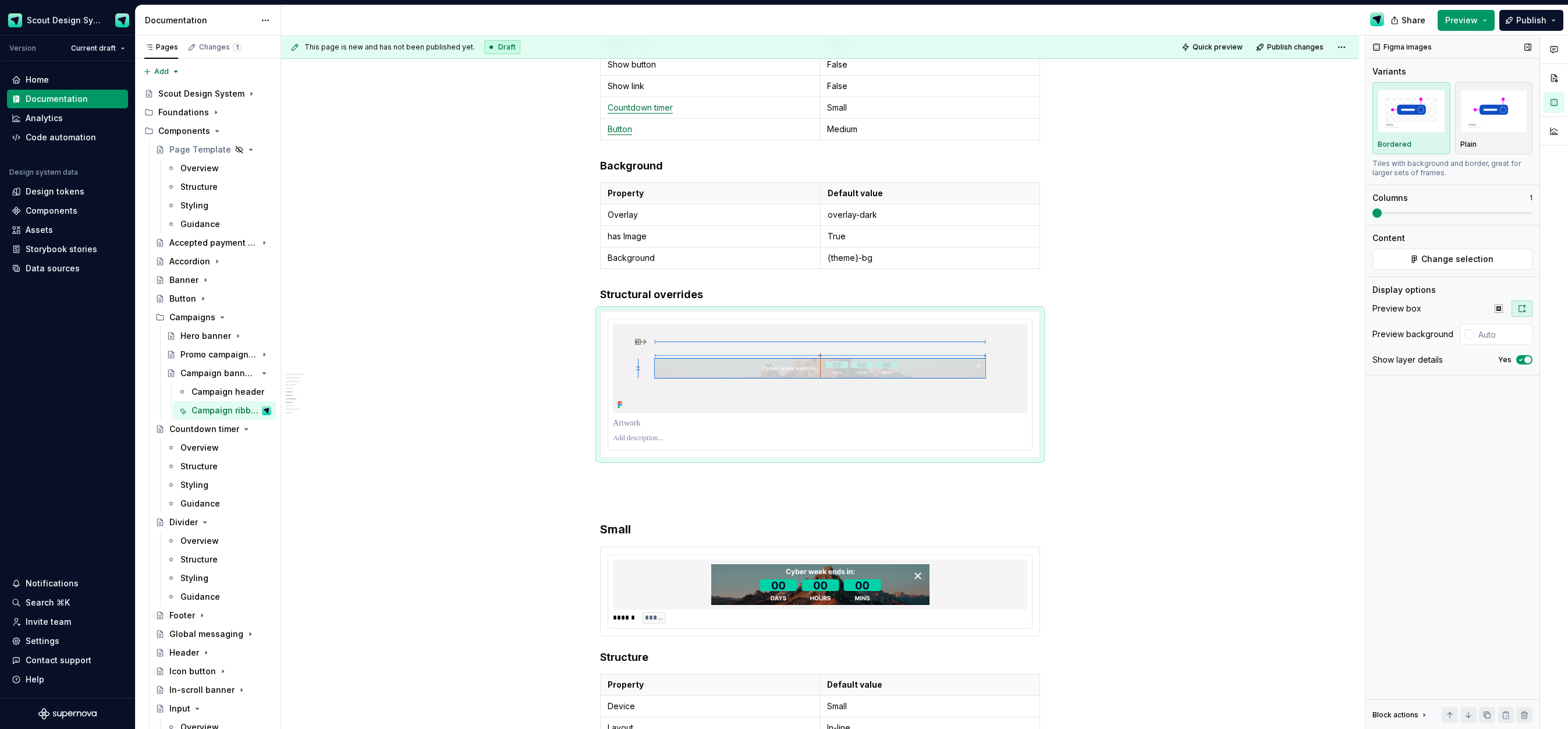
click at [1528, 359] on span "button" at bounding box center [1527, 360] width 7 height 7
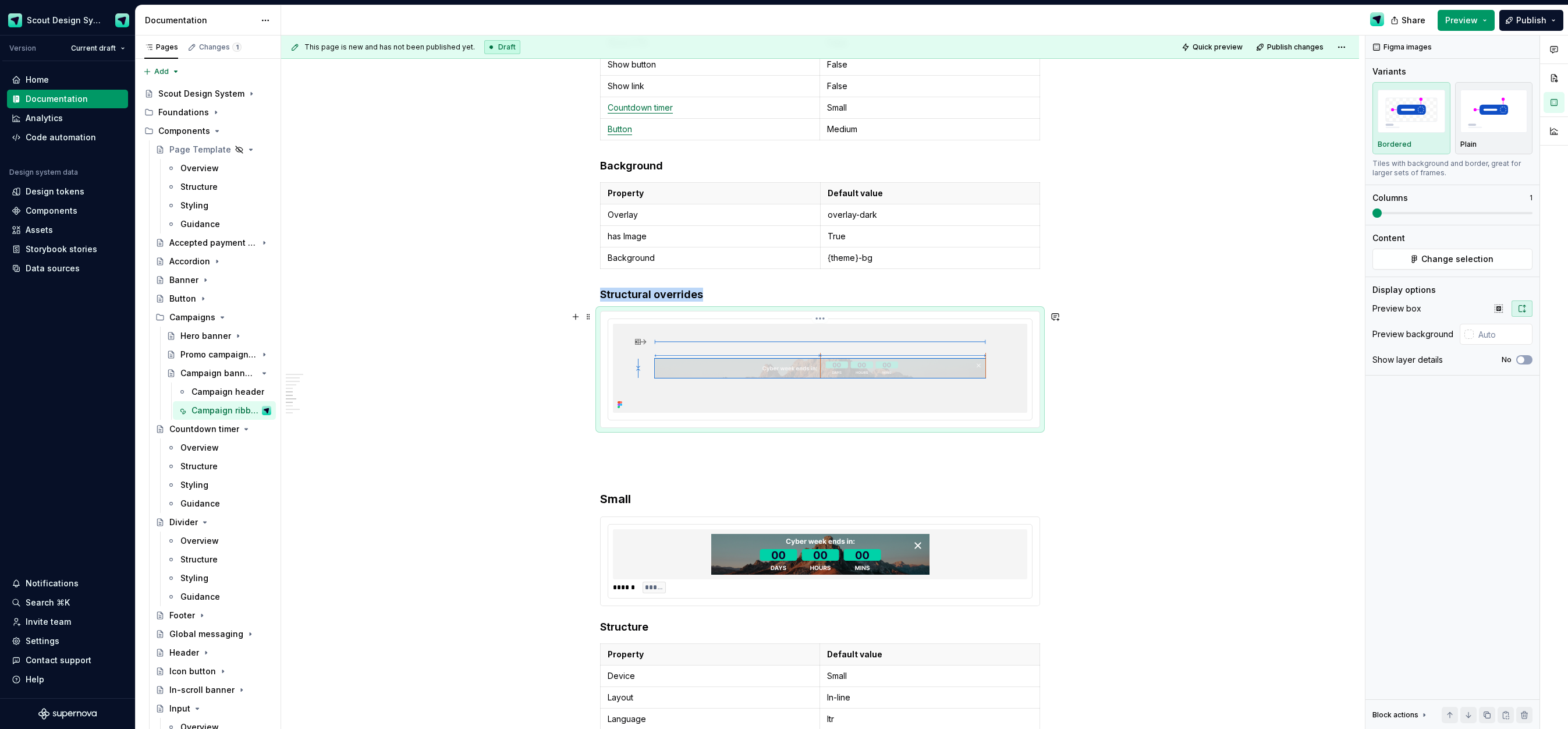
click at [831, 412] on img at bounding box center [820, 368] width 414 height 89
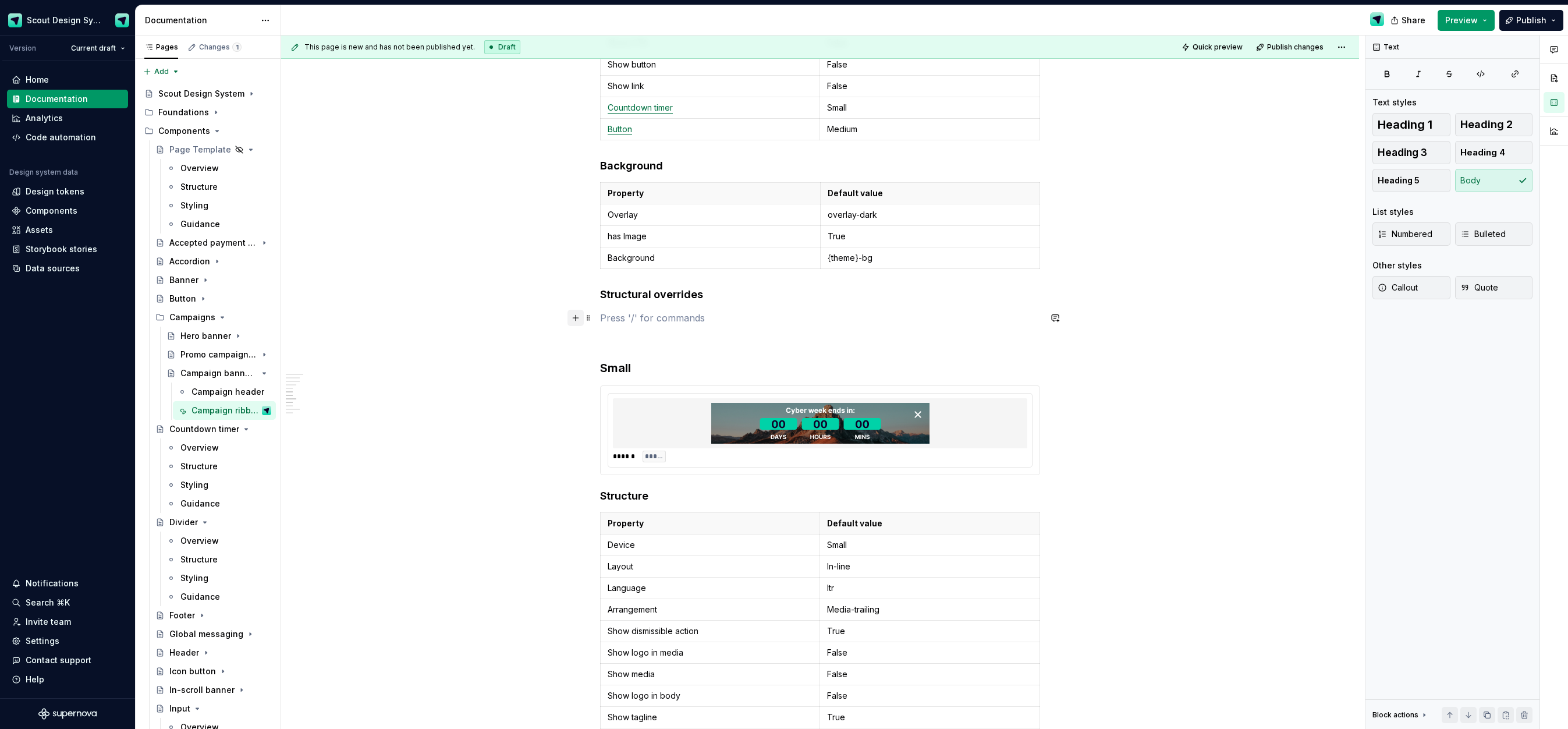
click at [581, 319] on button "button" at bounding box center [575, 318] width 16 height 16
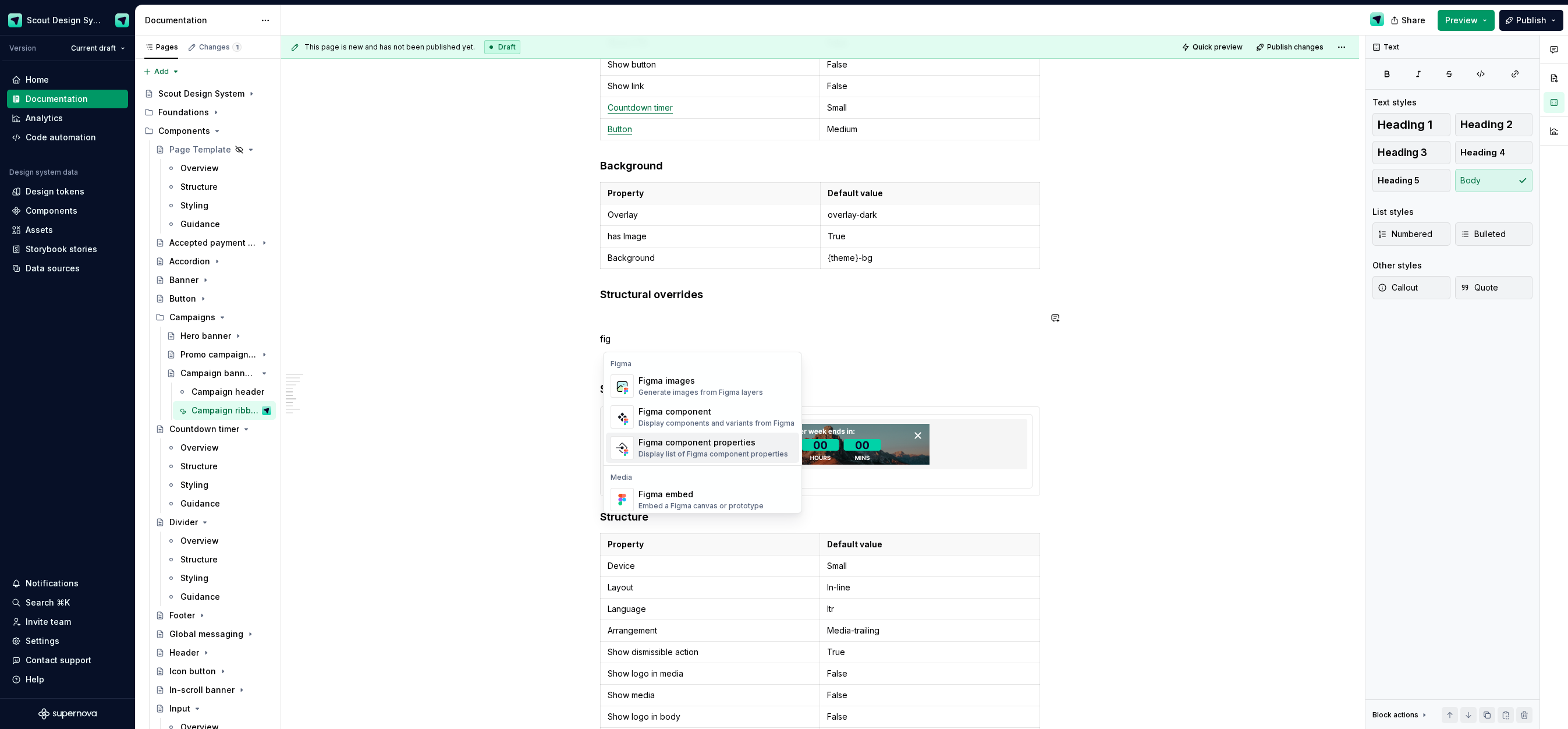
scroll to position [35, 0]
click at [679, 495] on div "Image" at bounding box center [695, 490] width 114 height 12
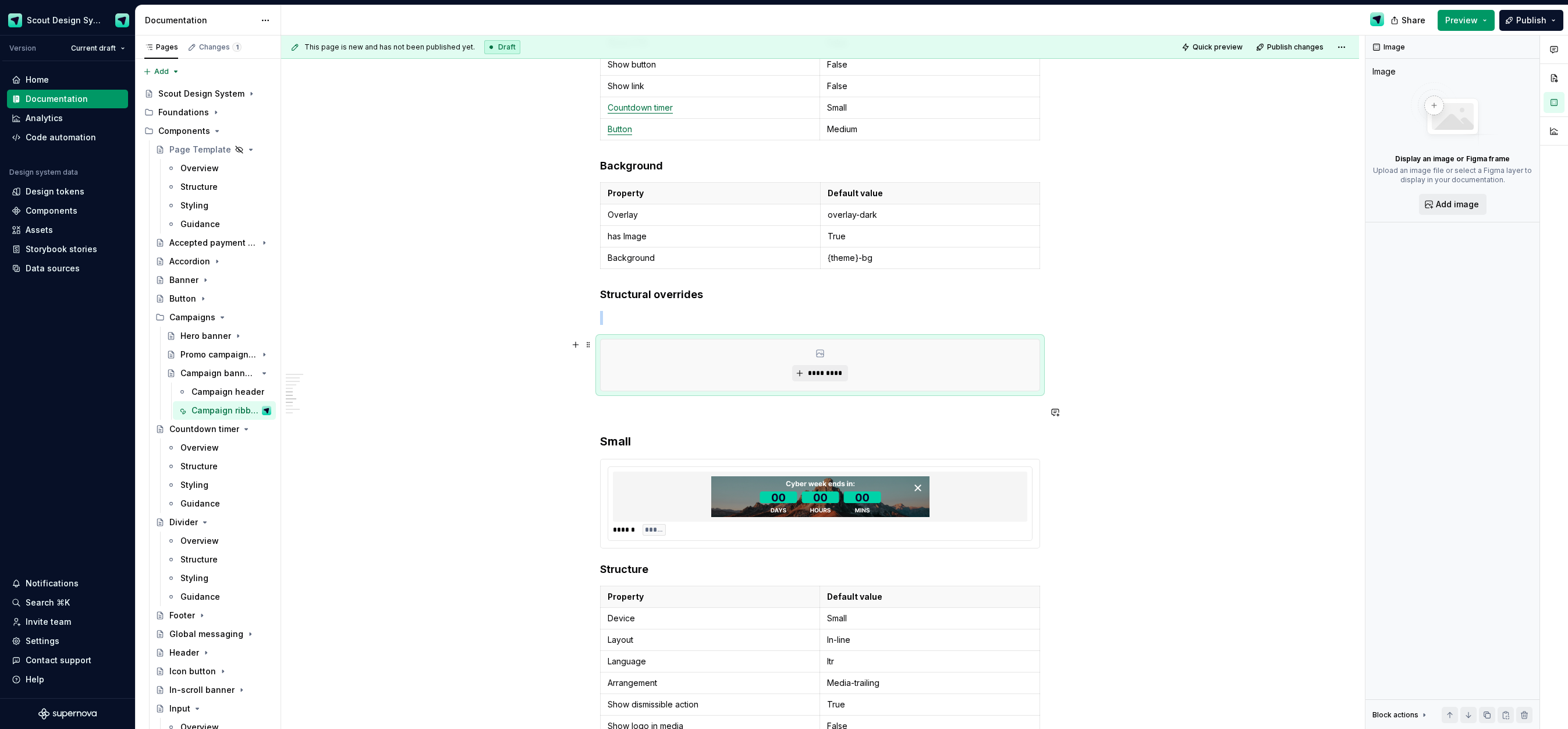
type textarea "*"
click at [814, 375] on span "*********" at bounding box center [824, 373] width 35 height 9
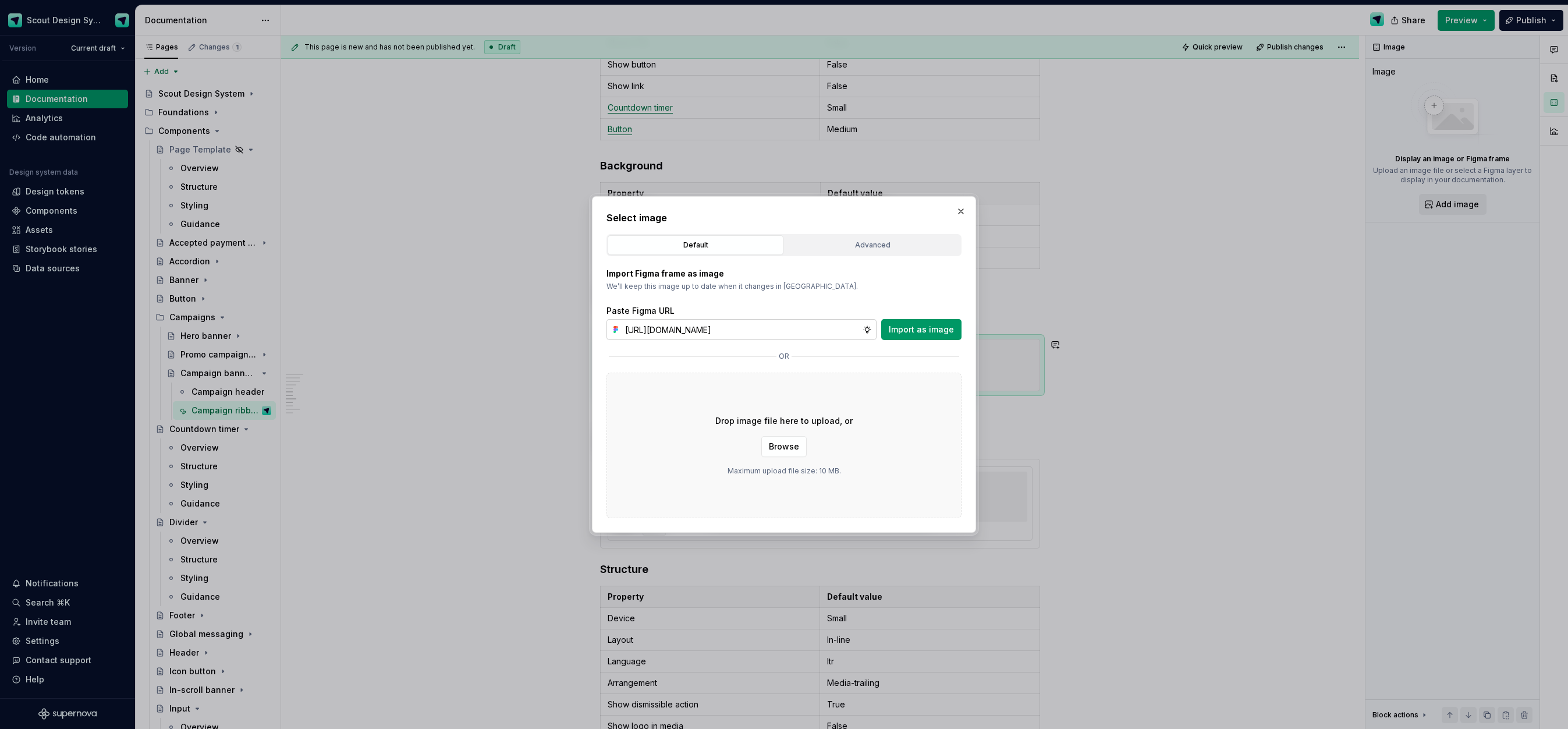
scroll to position [0, 320]
type input "[URL][DOMAIN_NAME]"
click at [908, 326] on span "Import as image" at bounding box center [921, 330] width 65 height 12
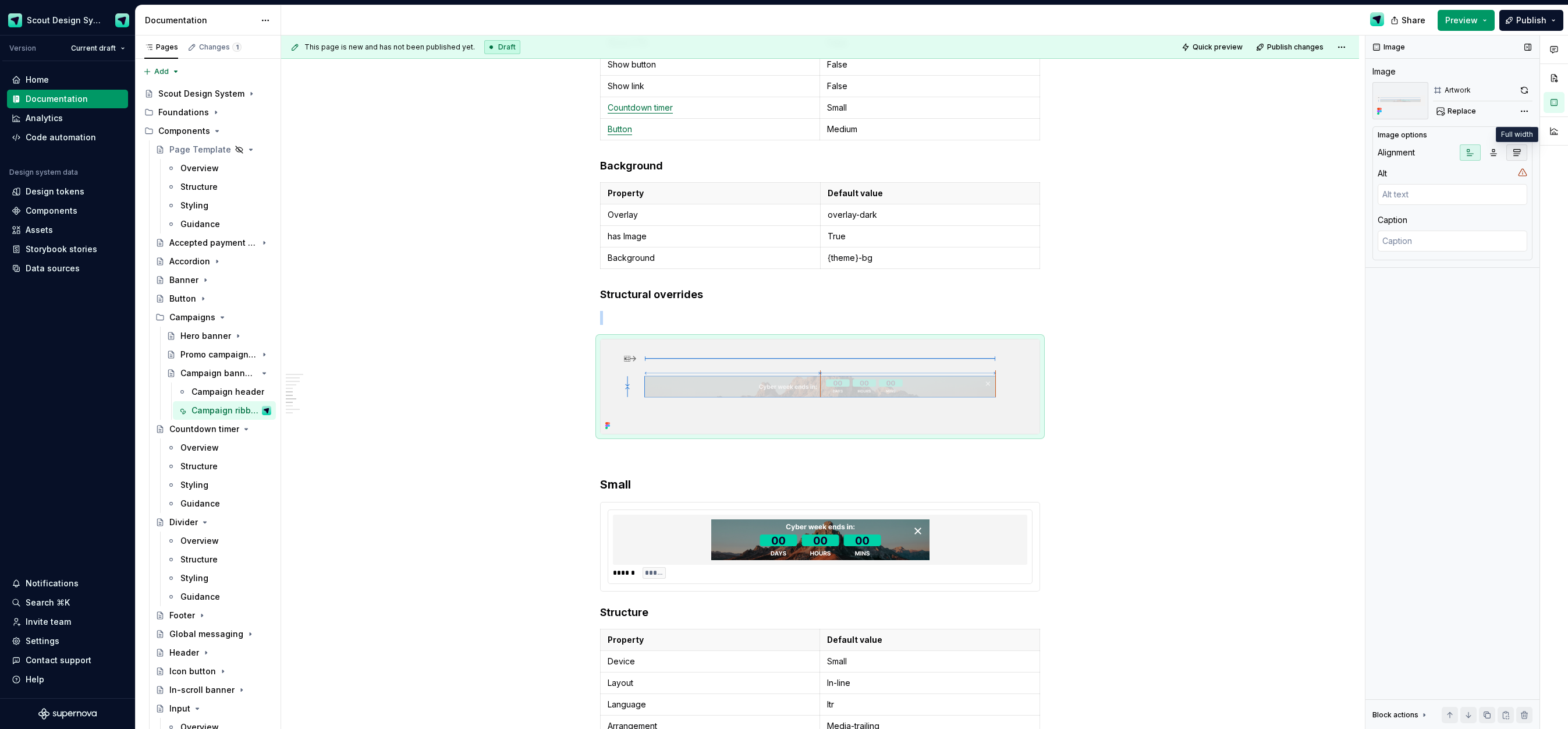
click at [1514, 151] on icon "button" at bounding box center [1517, 153] width 7 height 7
type textarea "*"
click at [1425, 235] on textarea at bounding box center [1453, 241] width 149 height 21
type textarea "T"
type textarea "*"
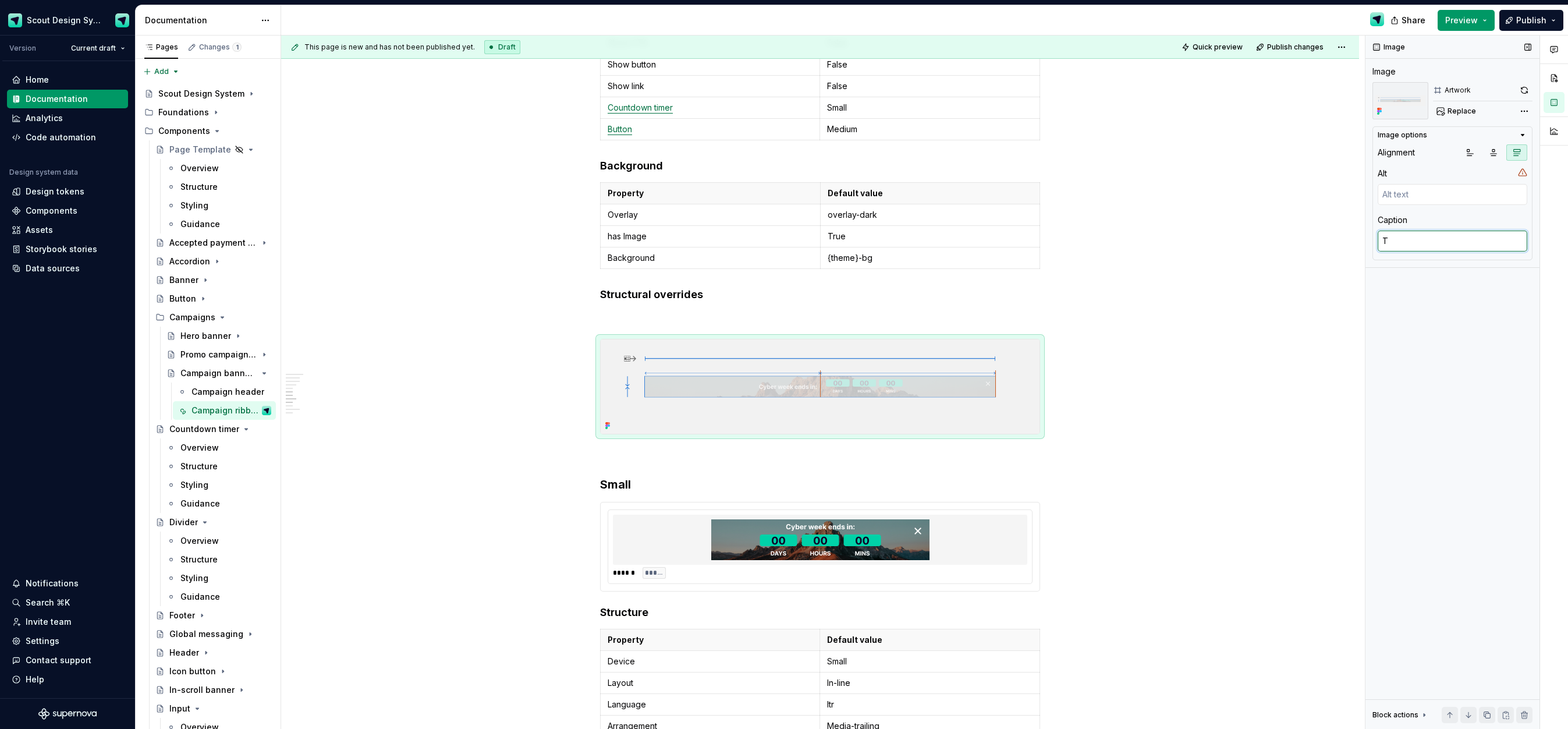
type textarea "Th"
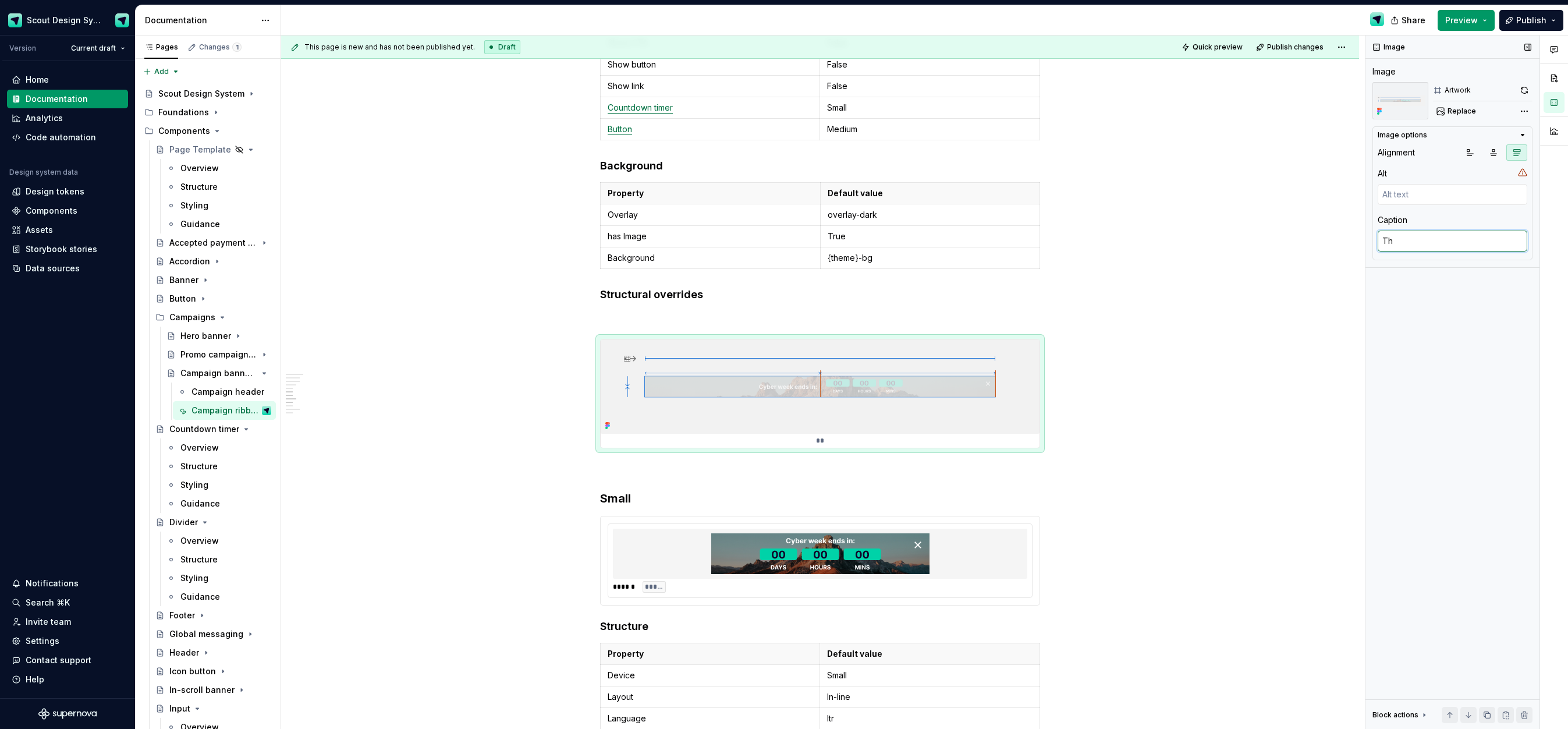
type textarea "*"
type textarea "The"
type textarea "*"
type textarea "The"
type textarea "*"
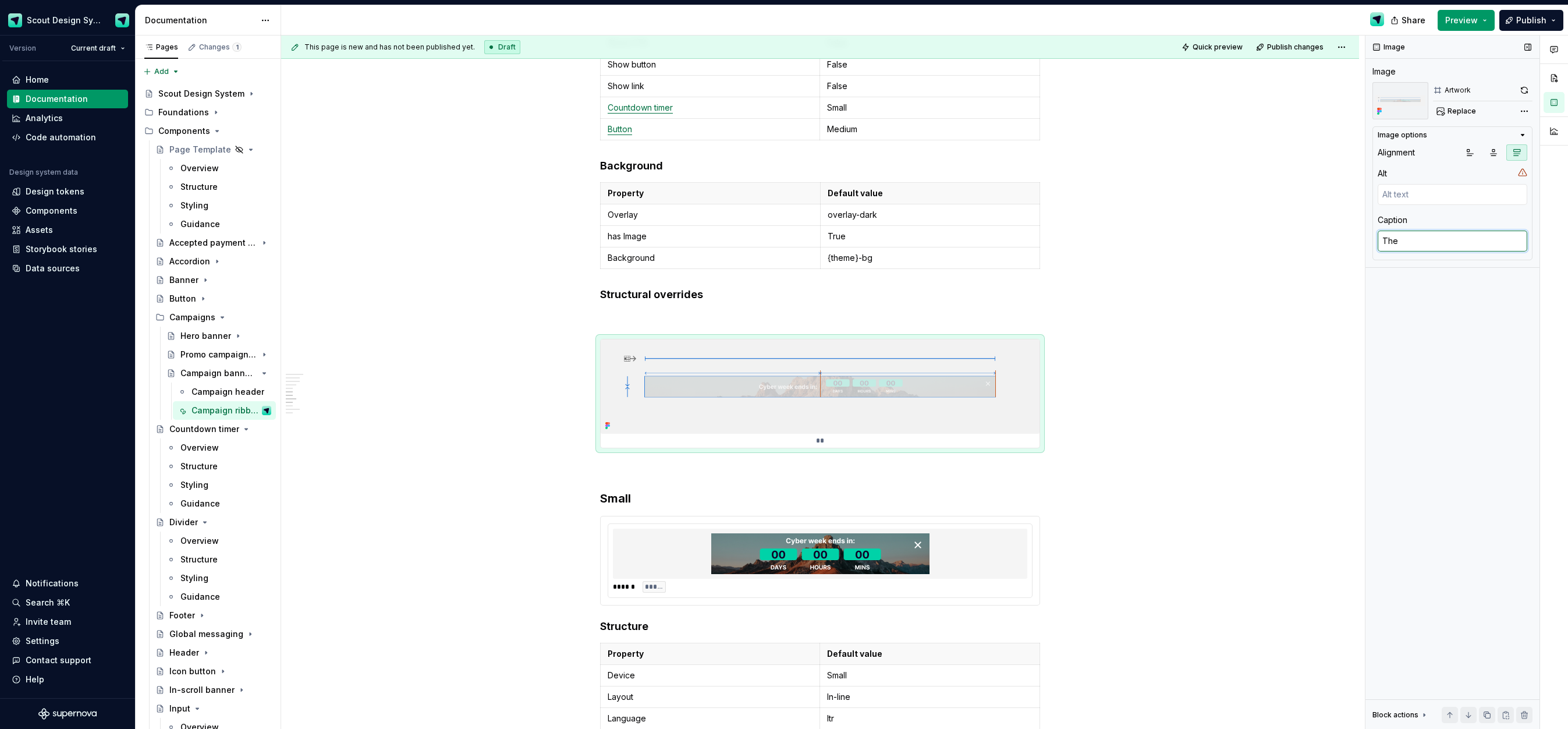
type textarea "The c"
type textarea "*"
type textarea "The co"
type textarea "*"
type textarea "The con"
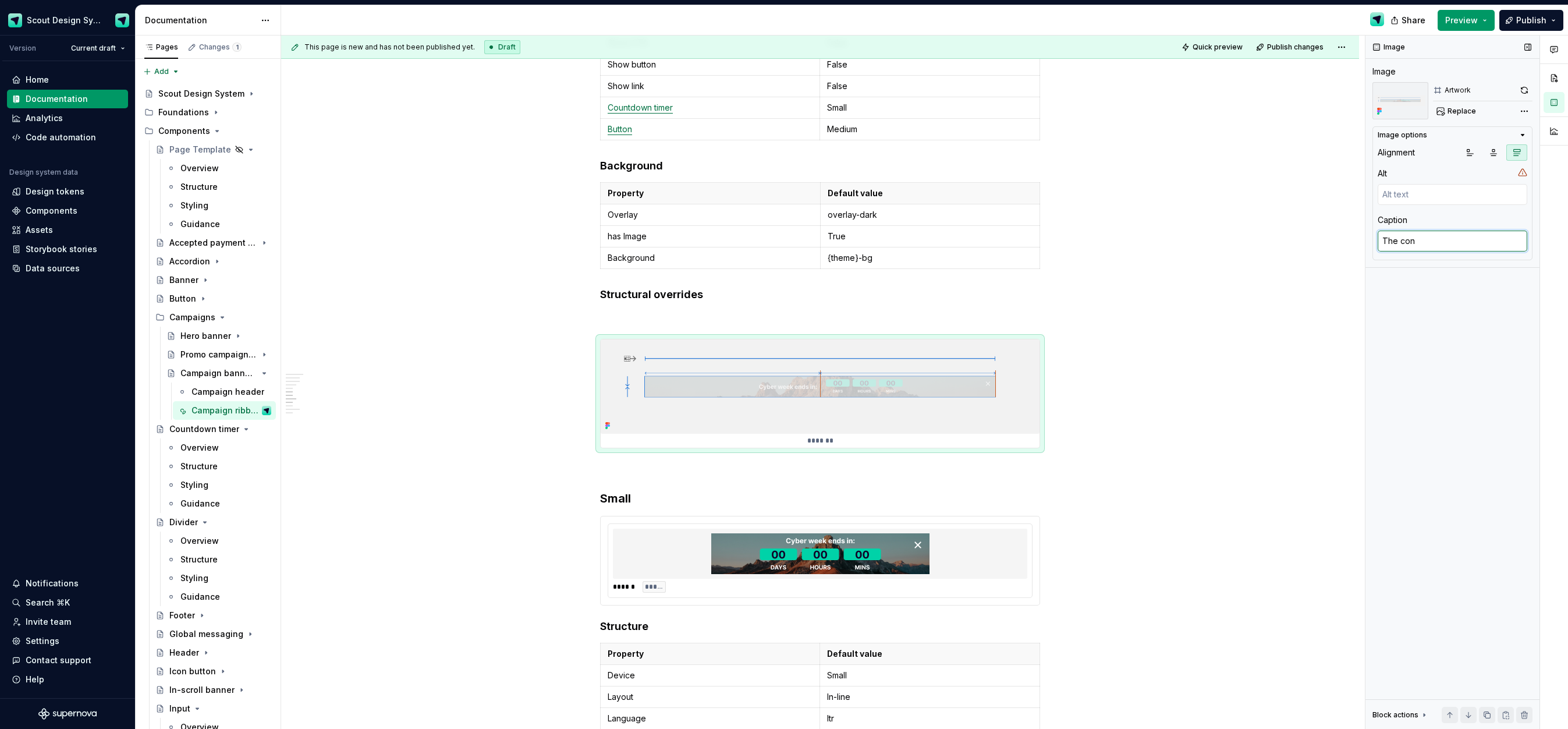
type textarea "*"
type textarea "The cont"
type textarea "*"
type textarea "The [PERSON_NAME]"
type textarea "*"
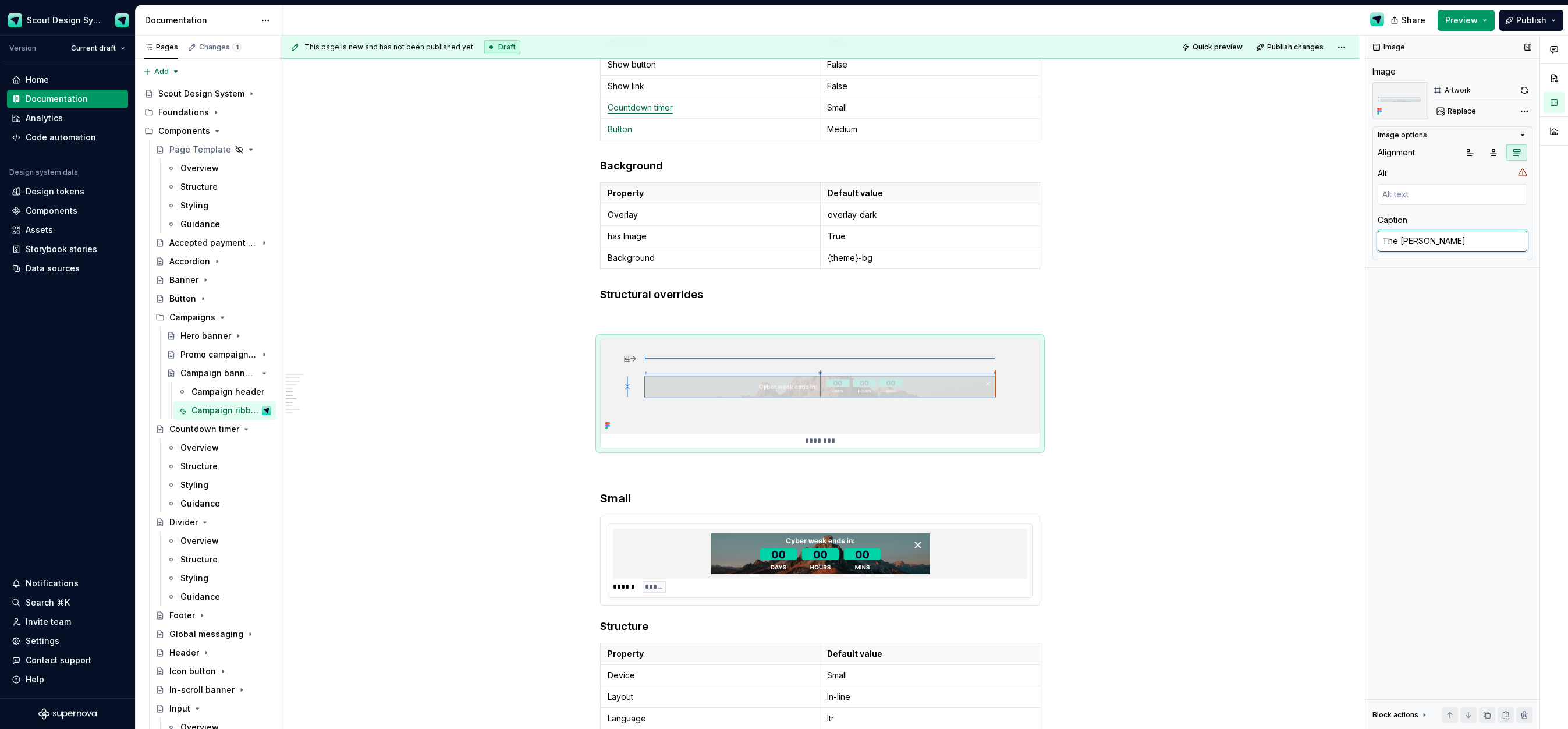
type textarea "The conten"
type textarea "*"
type textarea "The content"
type textarea "*"
type textarea "The content a"
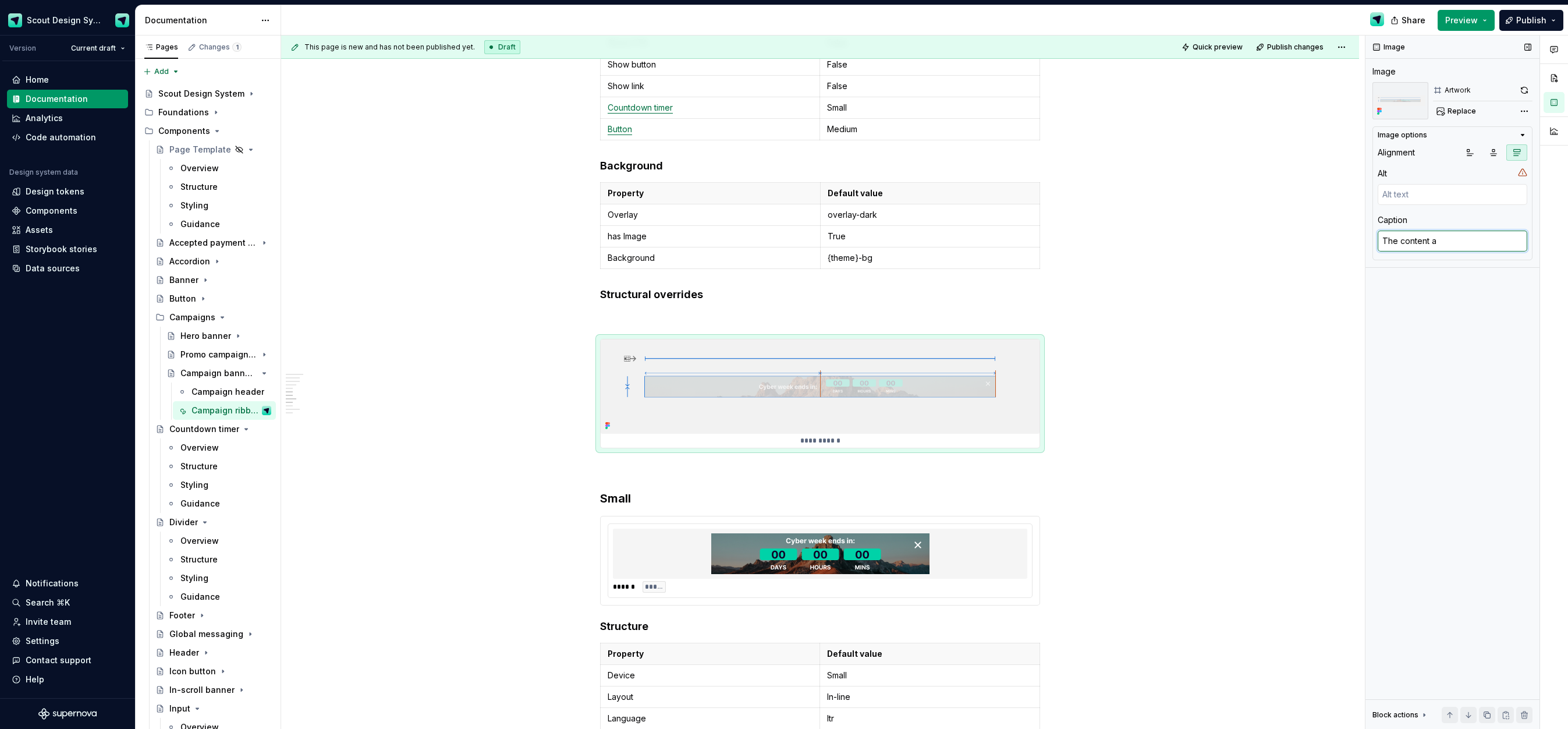
type textarea "*"
type textarea "The content an"
type textarea "*"
type textarea "The content and"
type textarea "*"
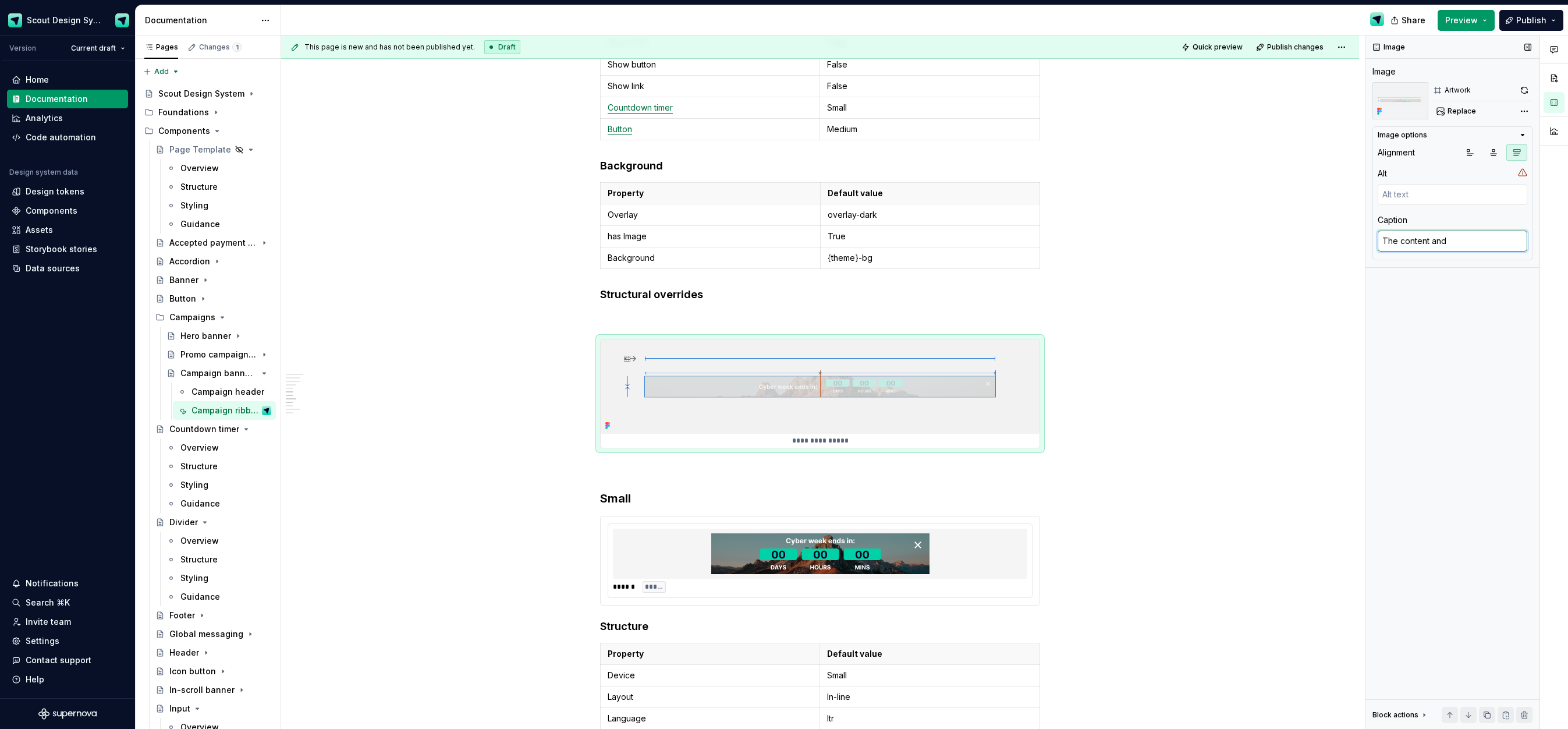
type textarea "The content and"
type textarea "*"
type textarea "The content and m"
type textarea "*"
type textarea "The content and me"
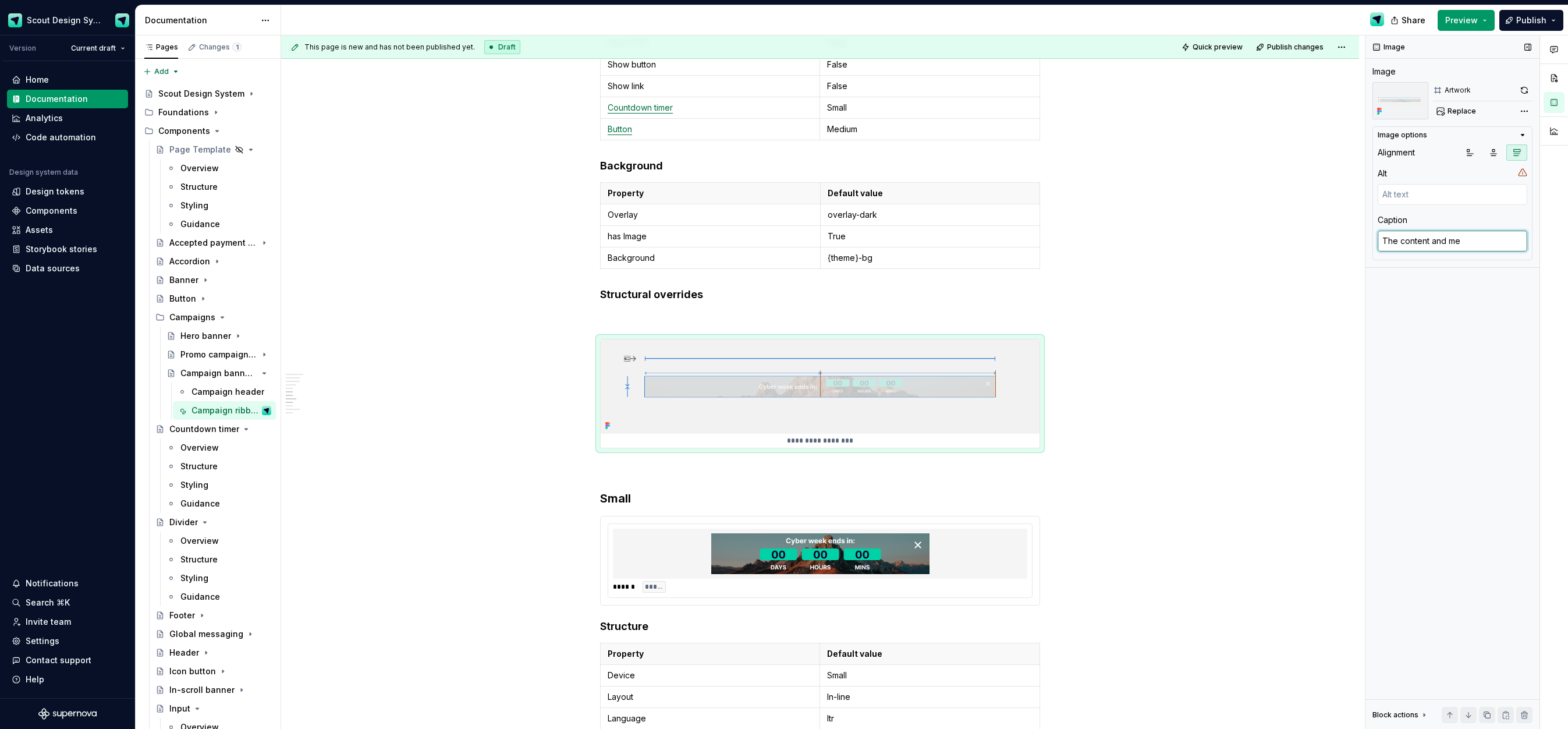
type textarea "*"
type textarea "The content and med"
type textarea "*"
type textarea "The content and medi"
type textarea "*"
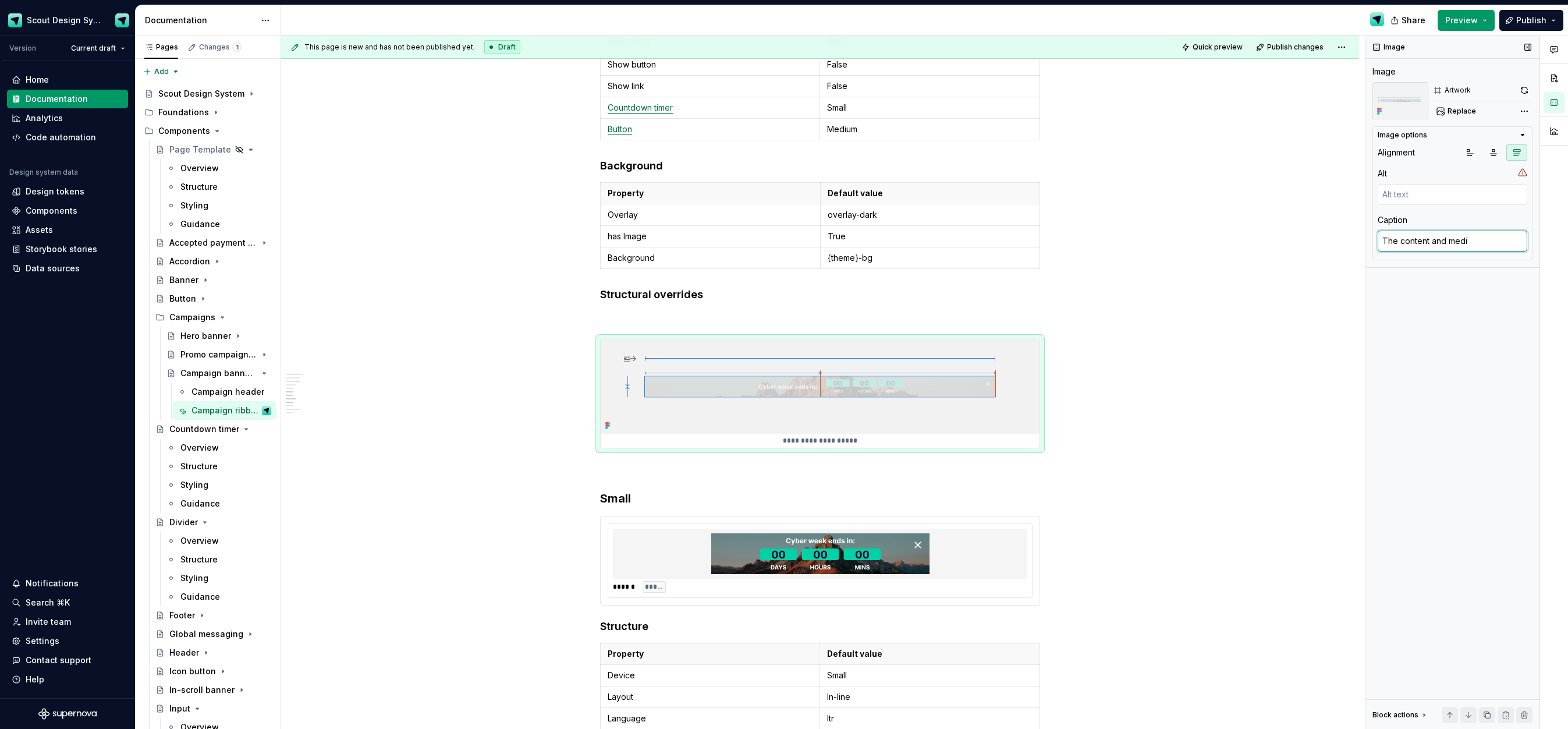
type textarea "The content and media"
type textarea "*"
type textarea "The content and media"
type textarea "*"
type textarea "The content and media l"
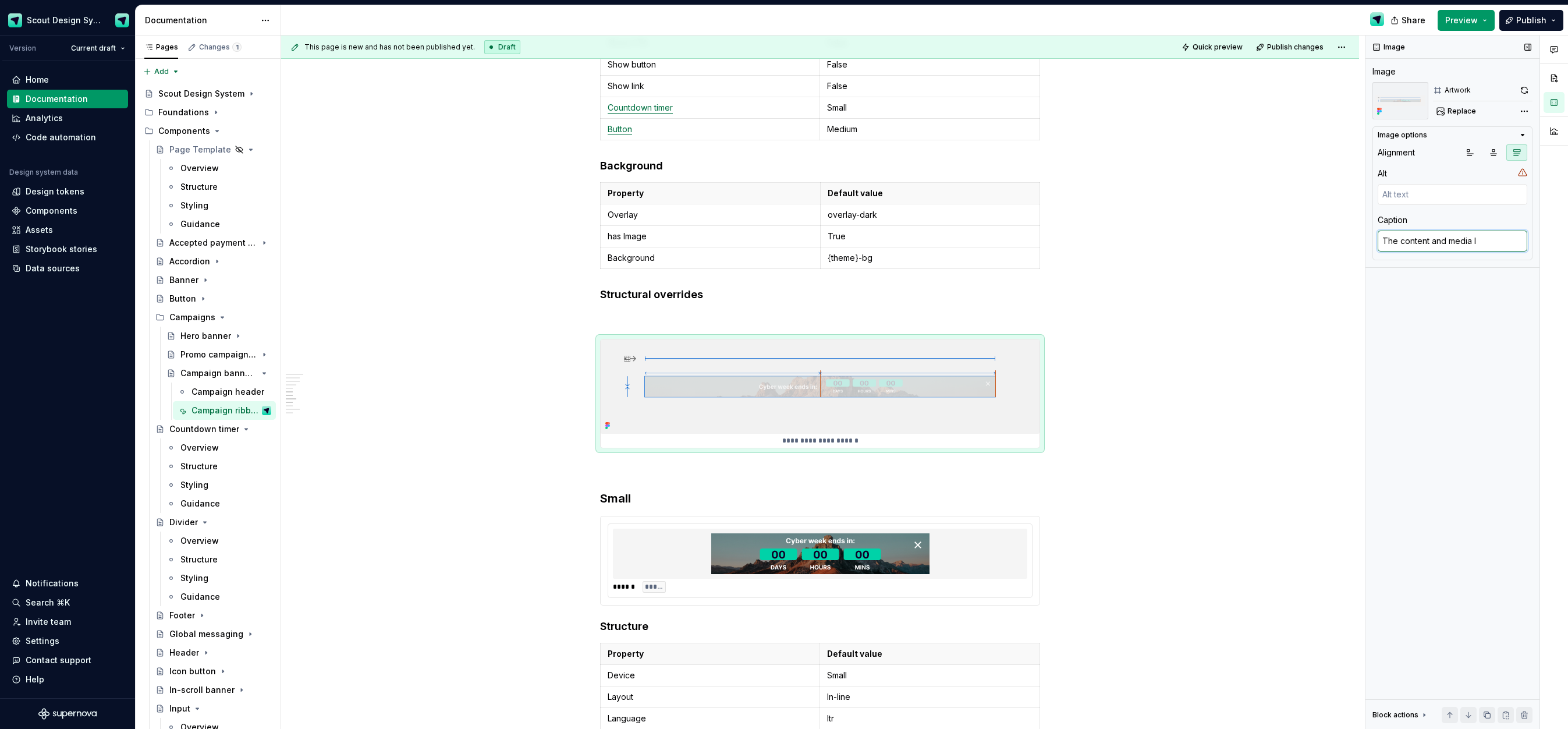
type textarea "*"
type textarea "The content and media la"
type textarea "*"
type textarea "The content and media lat"
type textarea "*"
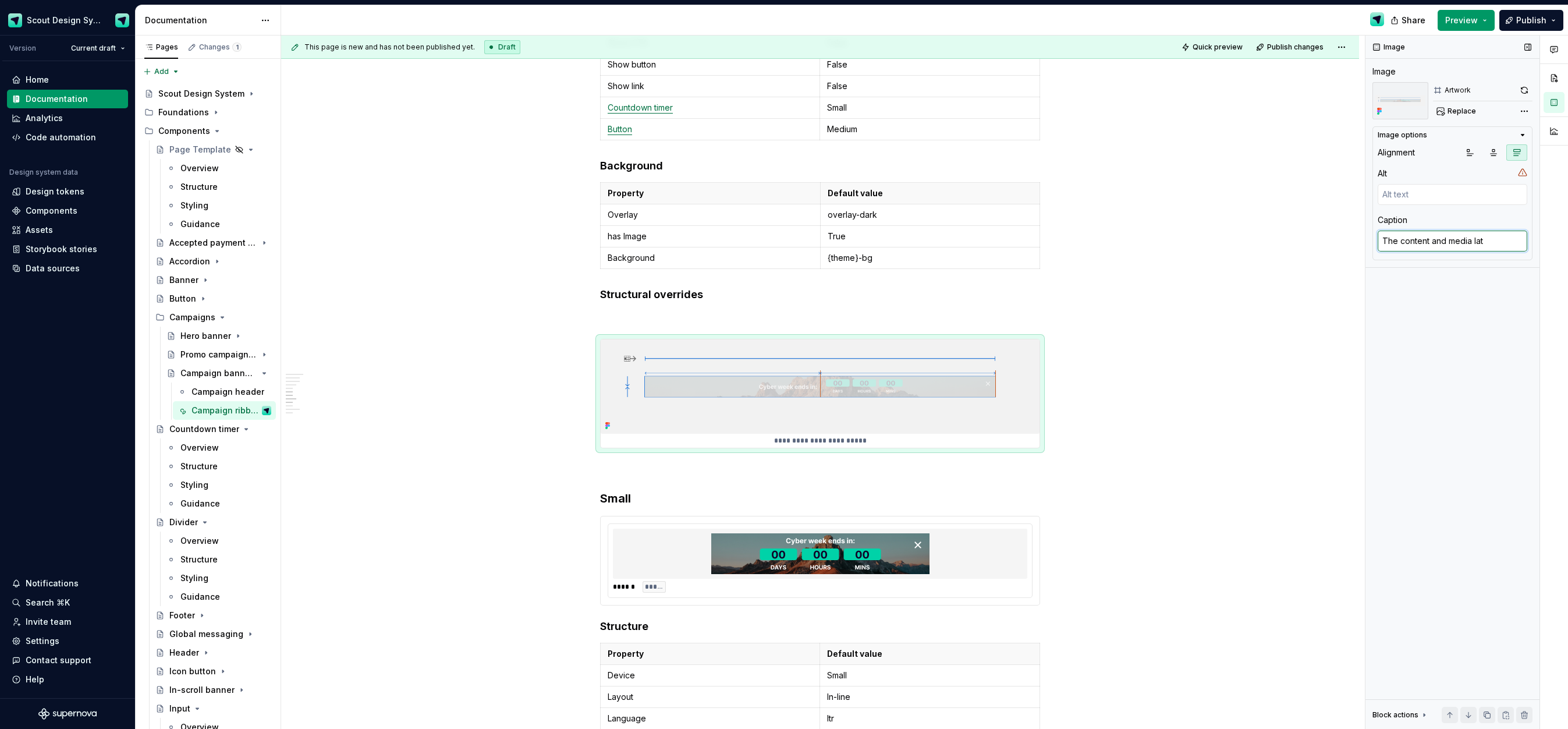
type textarea "The content and media la"
type textarea "*"
type textarea "The content and media l"
type textarea "*"
type textarea "The content and media"
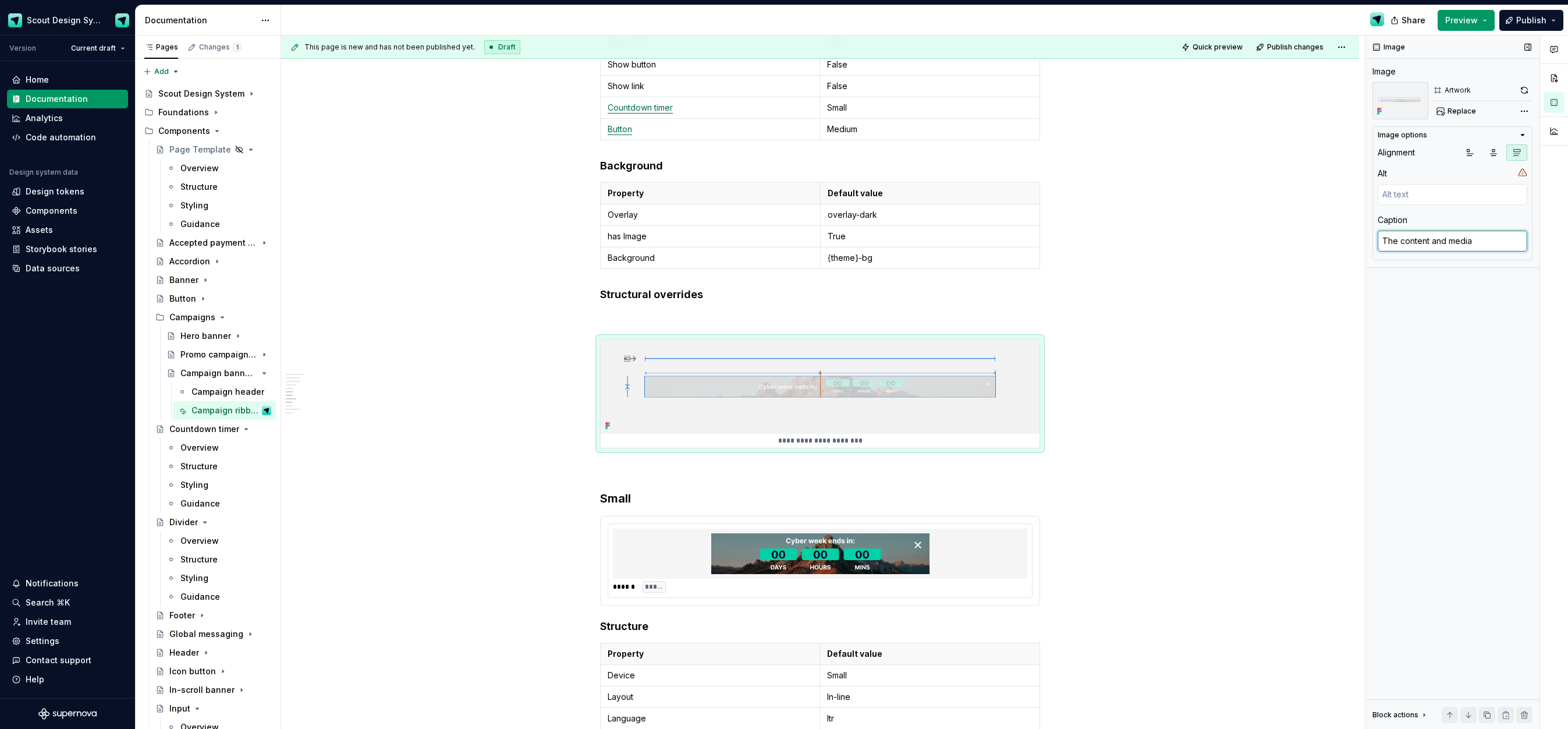
type textarea "*"
type textarea "The content and media c"
type textarea "*"
type textarea "The content and media co"
type textarea "*"
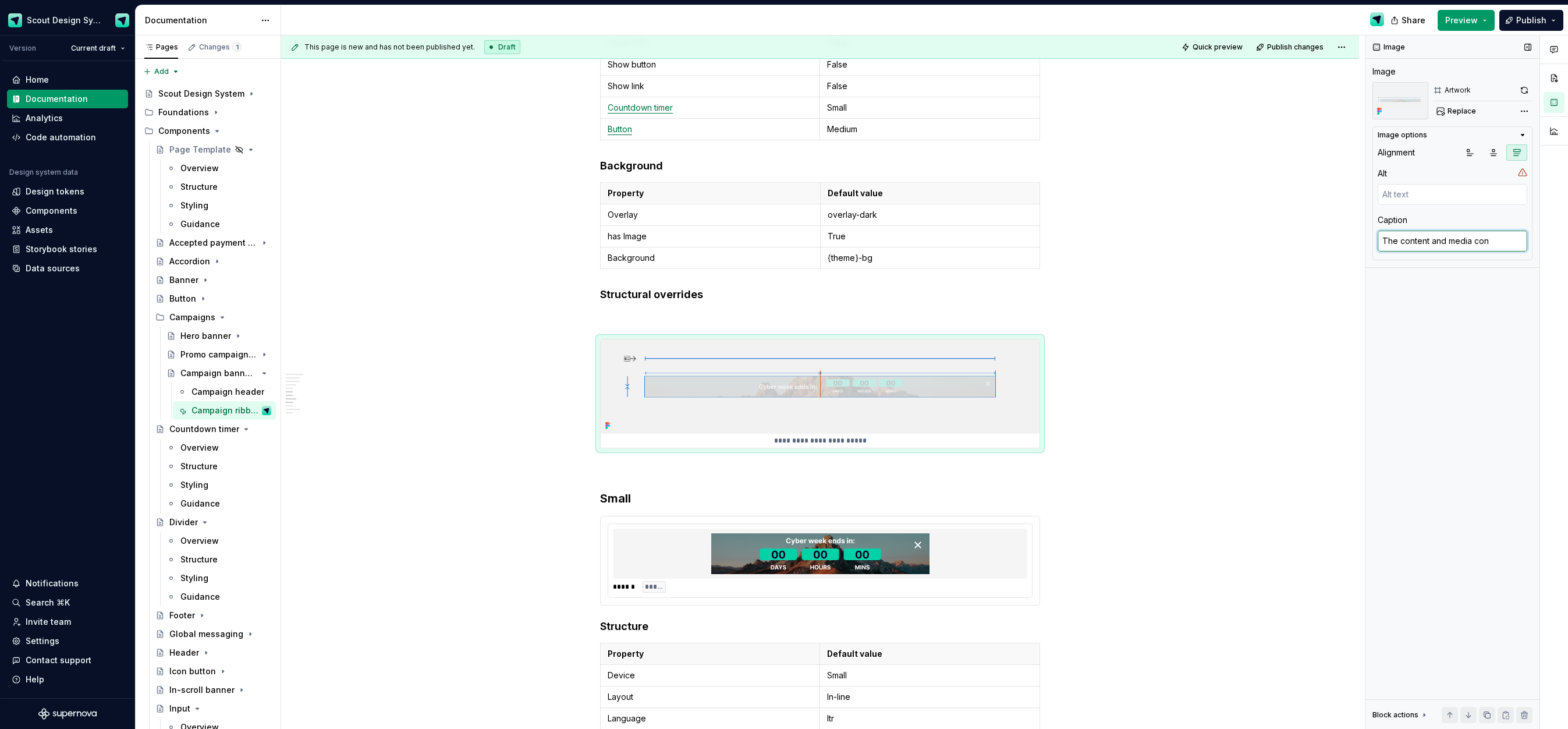
type textarea "The content and media cont"
type textarea "*"
type textarea "The content and media conta"
type textarea "*"
type textarea "The content and media contai"
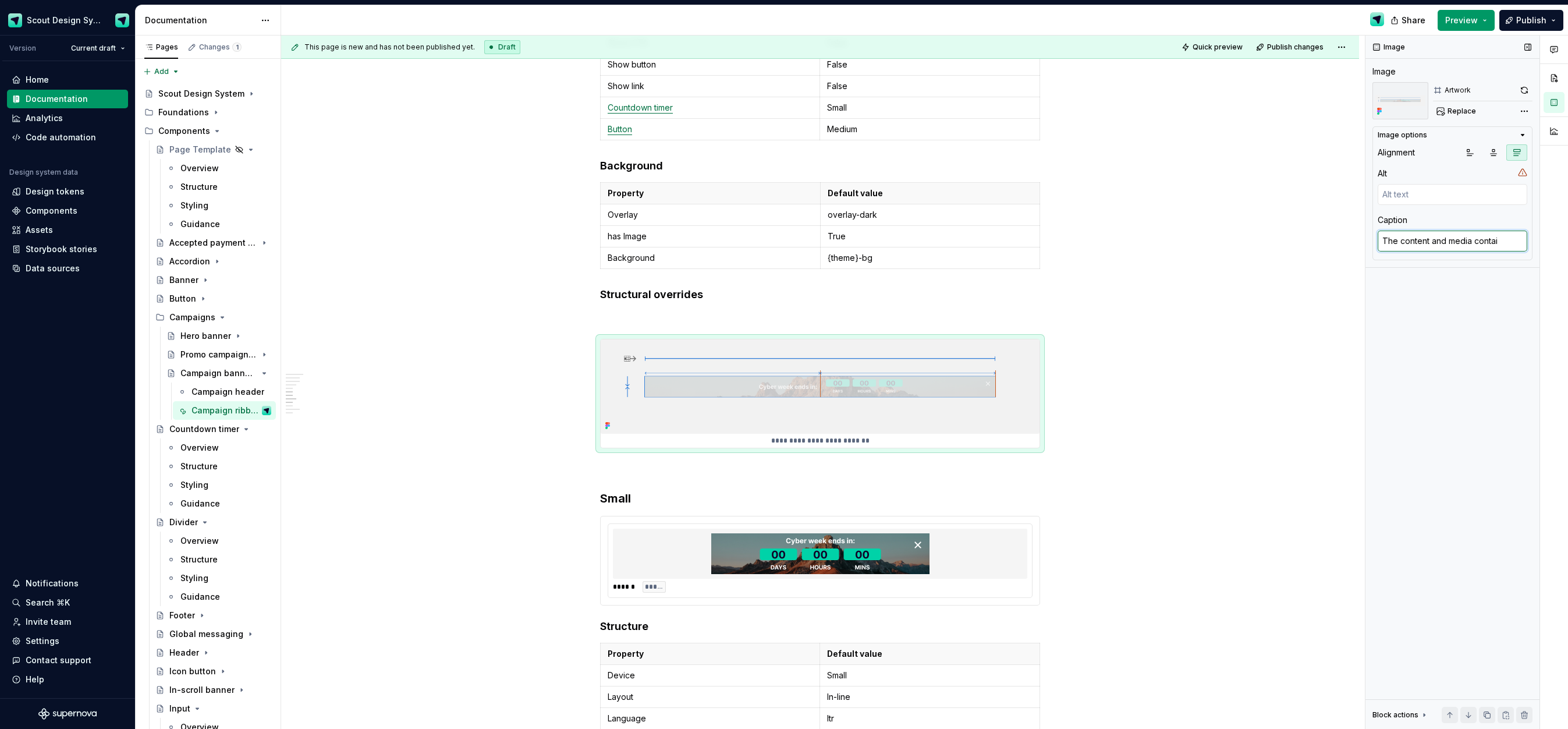
type textarea "*"
type textarea "The content and media containe"
type textarea "*"
type textarea "The content and media container"
type textarea "*"
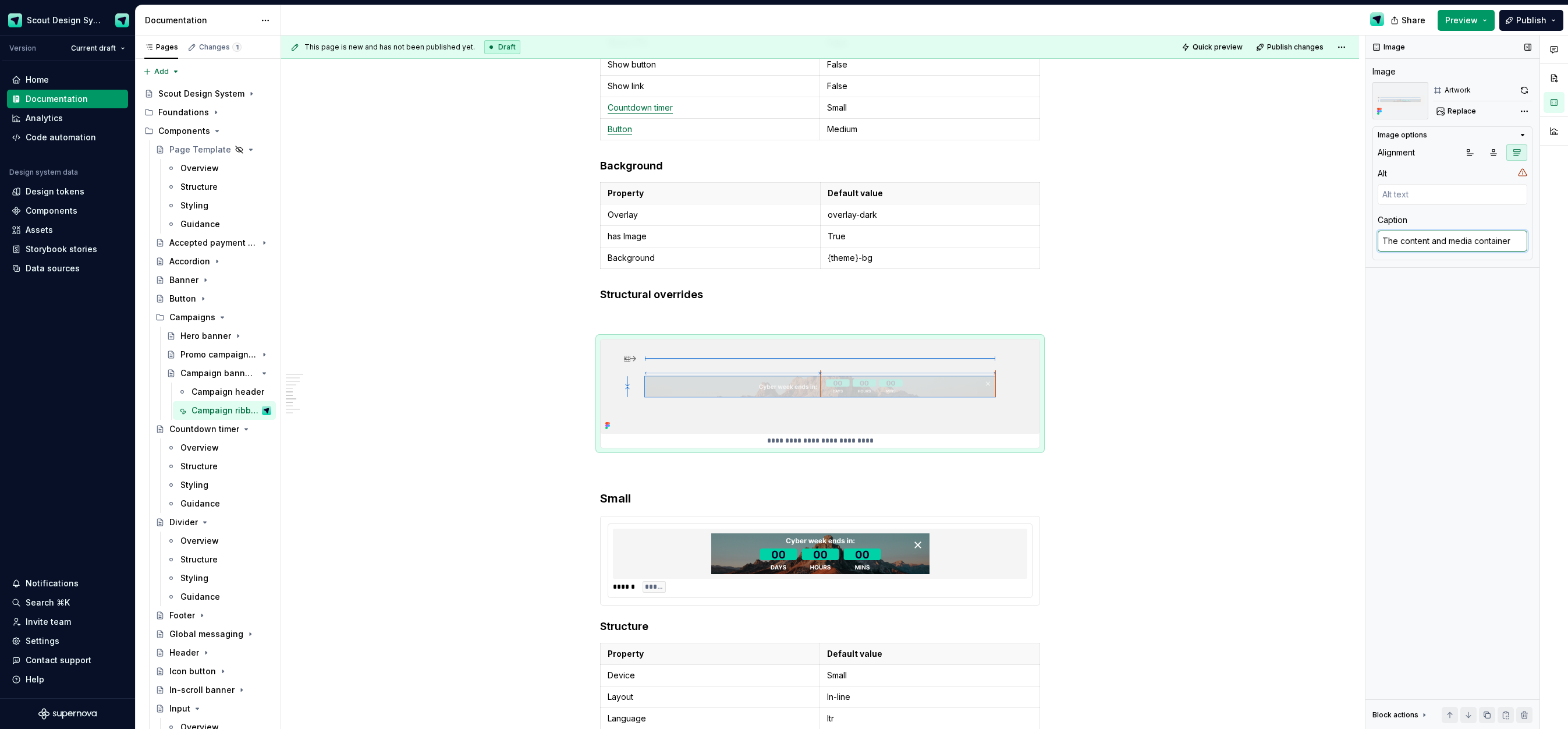
type textarea "The content and media container"
type textarea "*"
type textarea "The content and media container l"
type textarea "*"
type textarea "The content and media container la"
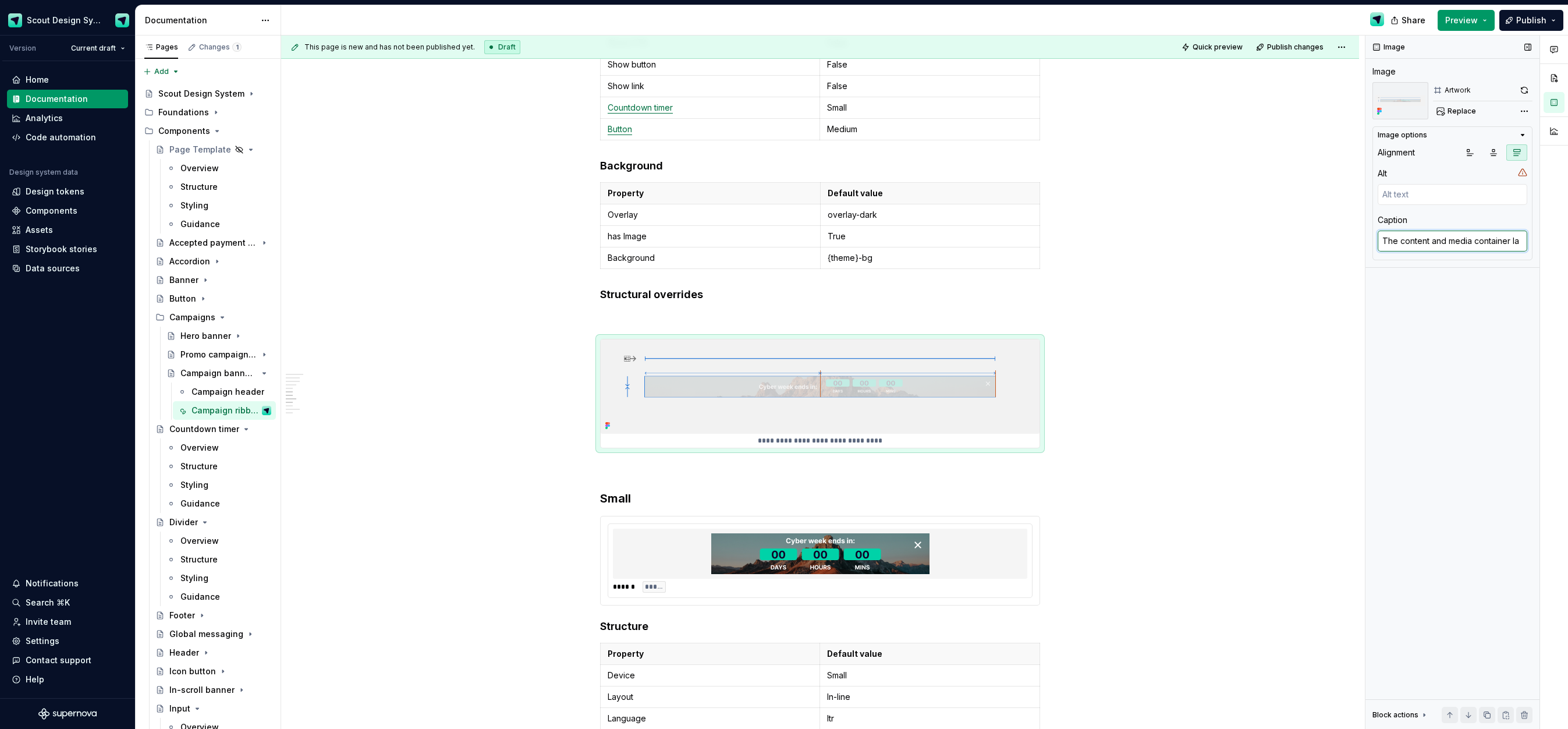
type textarea "*"
type textarea "The content and media container lay"
type textarea "*"
type textarea "The content and media container laye"
type textarea "*"
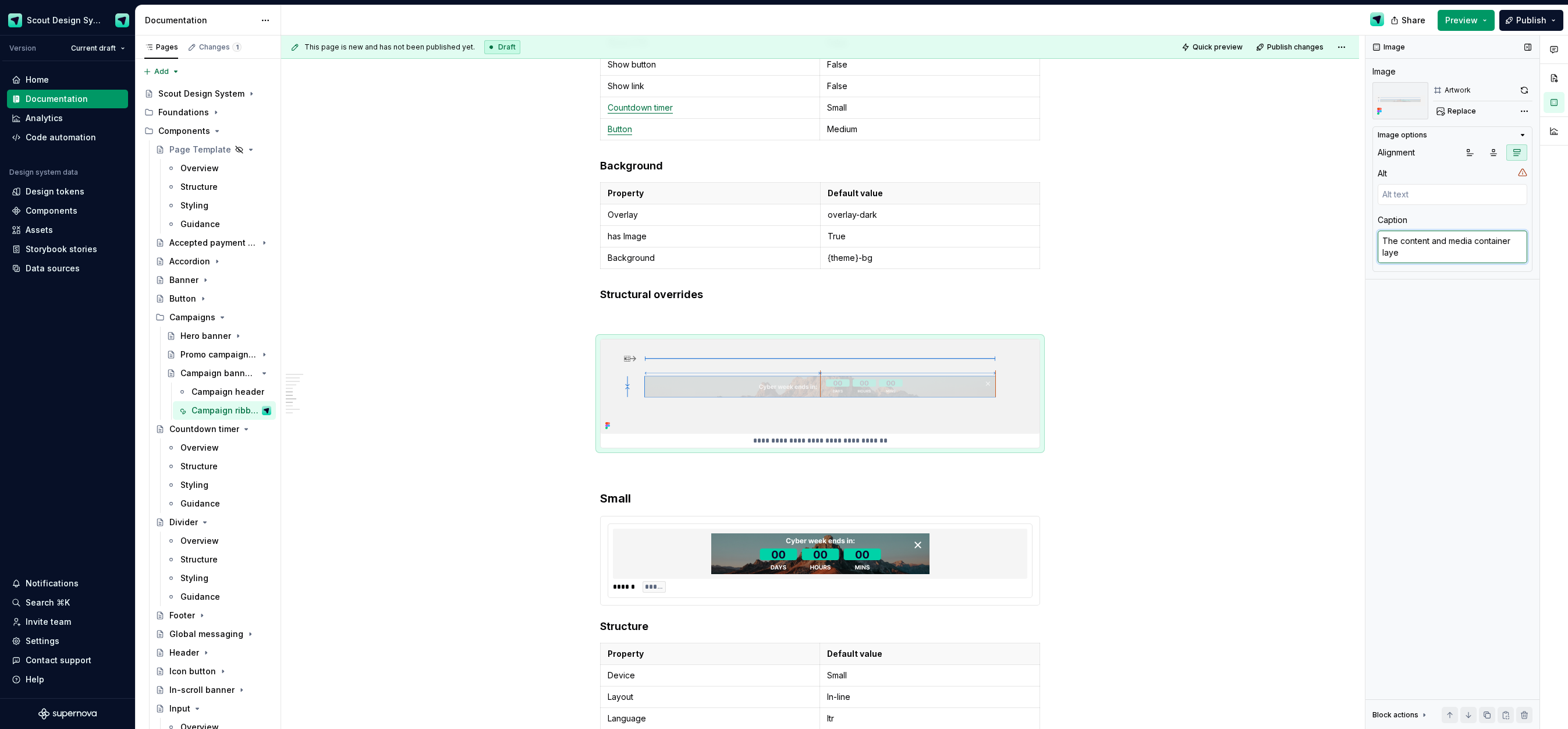
type textarea "The content and media container layer"
type textarea "*"
type textarea "The content and media container layers"
type textarea "*"
type textarea "The content and media container layers"
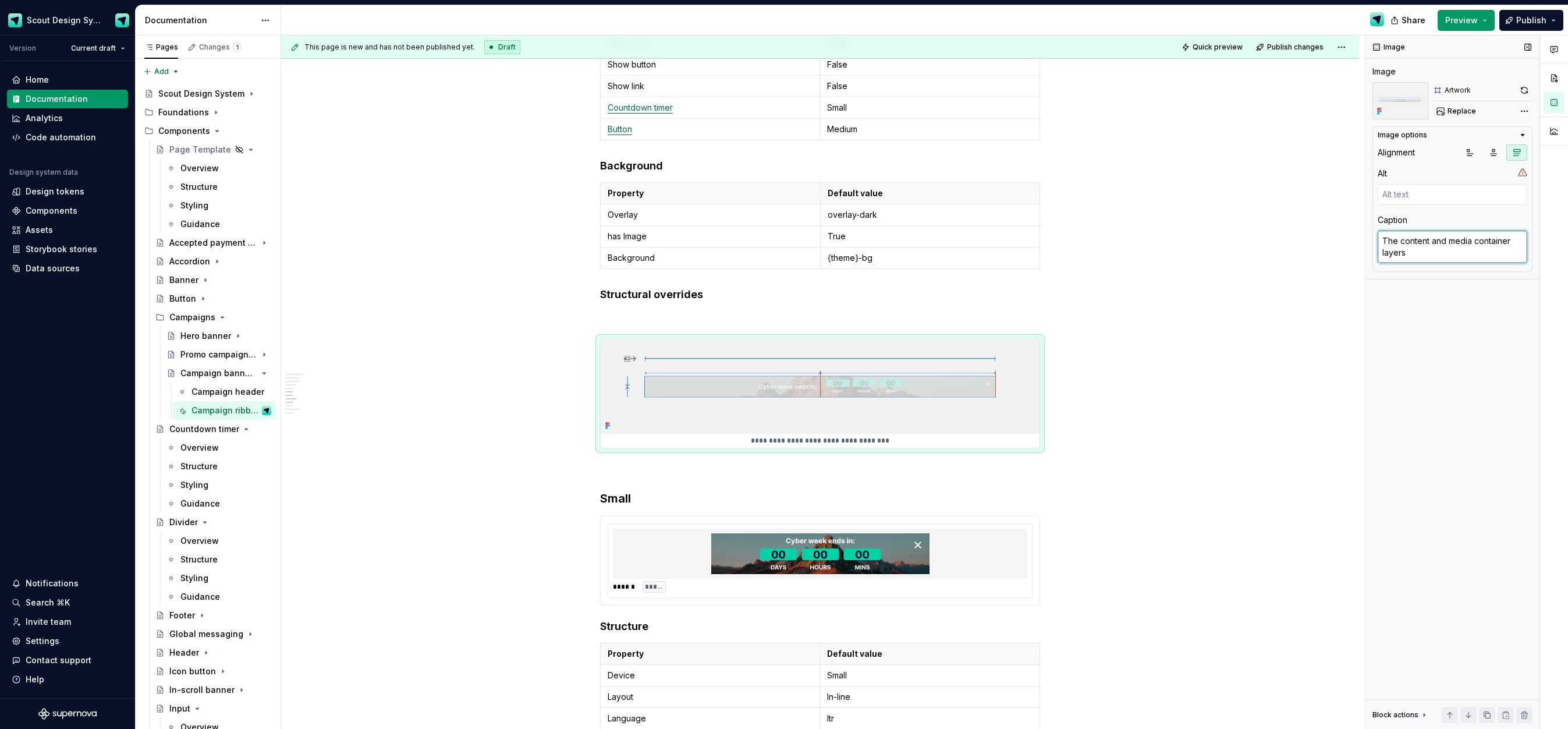
type textarea "*"
type textarea "The content and media container layers a"
type textarea "*"
type textarea "The content and media container layers are"
type textarea "*"
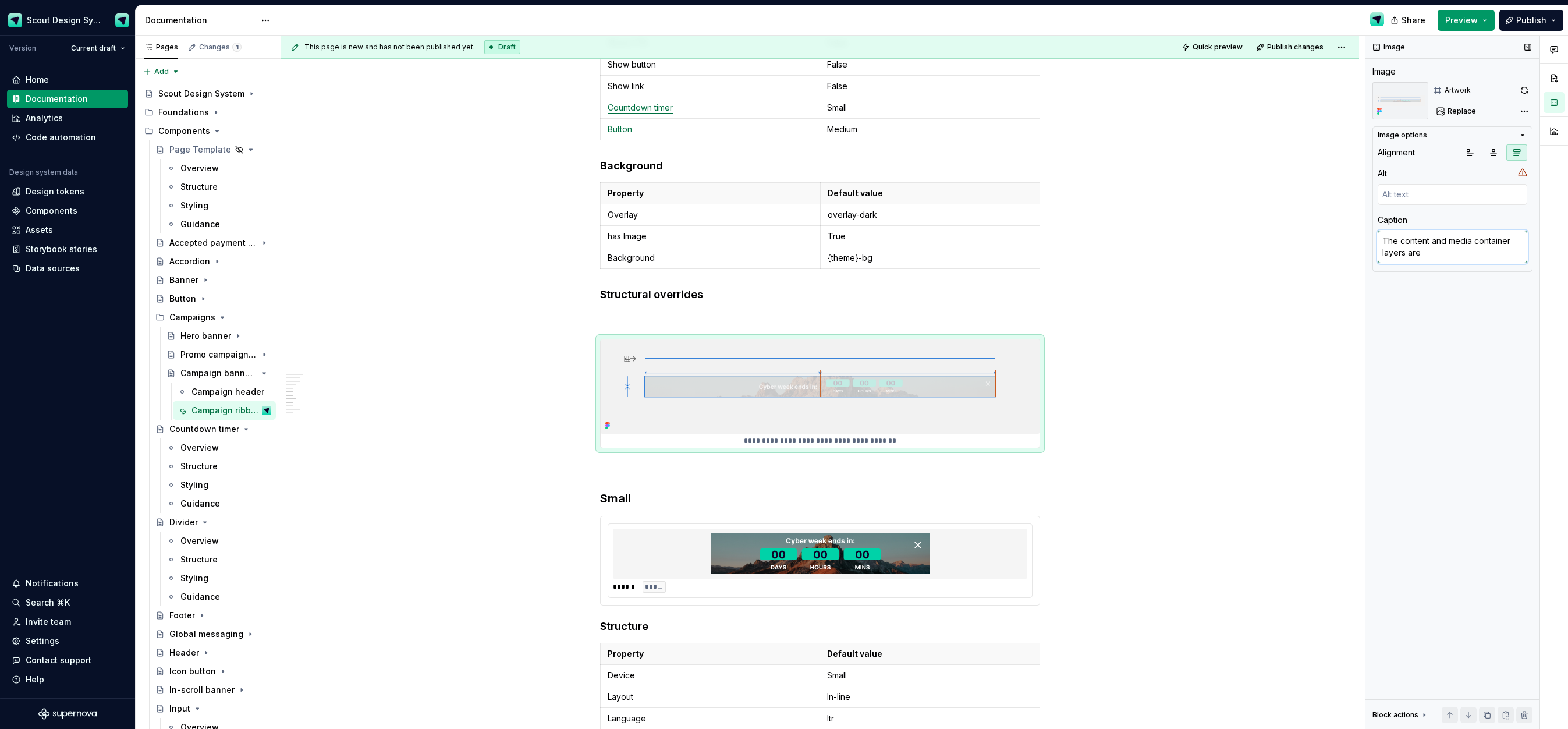
type textarea "The content and media container layers are"
type textarea "*"
type textarea "The content and media container layers are b"
type textarea "*"
type textarea "The content and media container layers are bo"
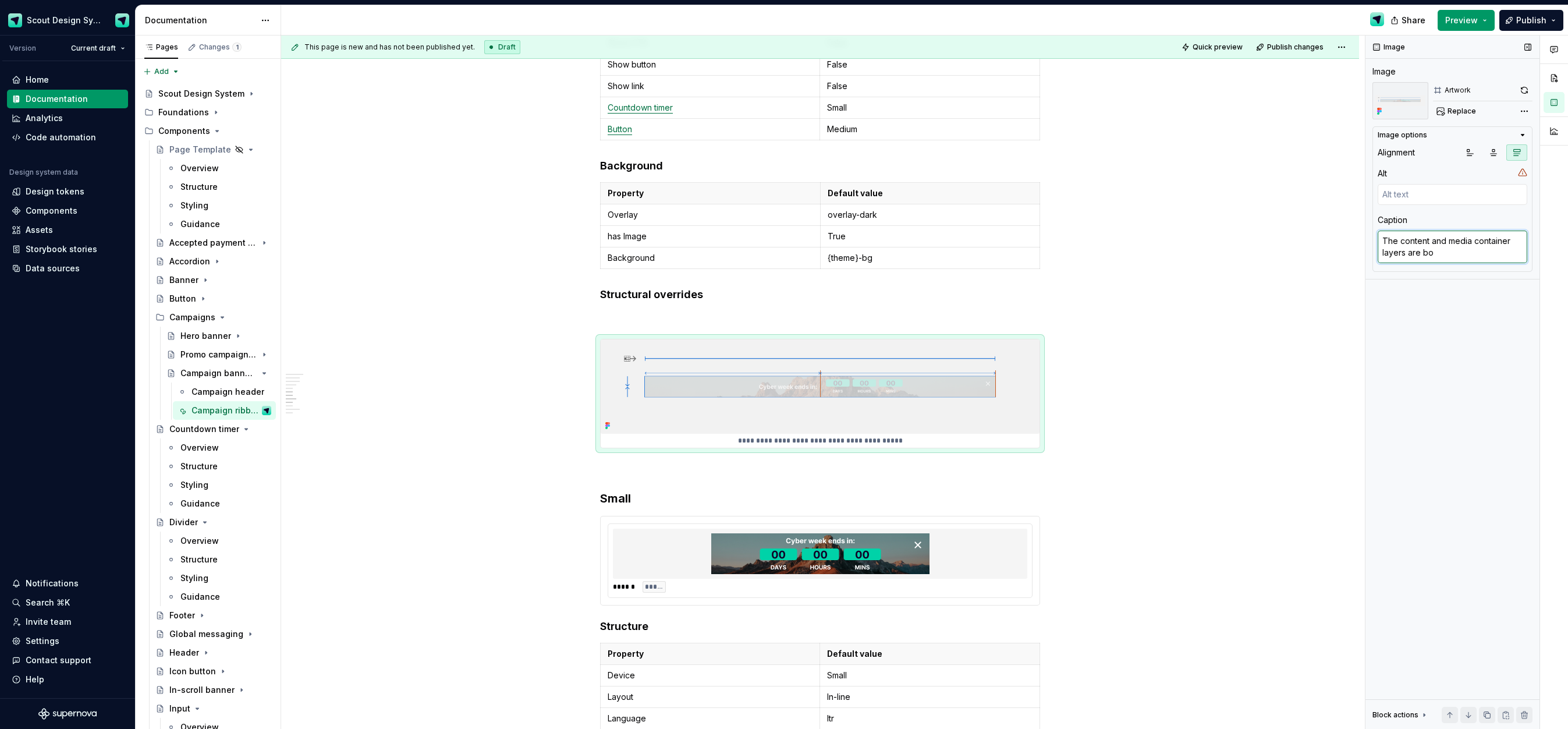
type textarea "*"
type textarea "The content and media container layers are both"
type textarea "*"
type textarea "The content and media container layers are both s"
type textarea "*"
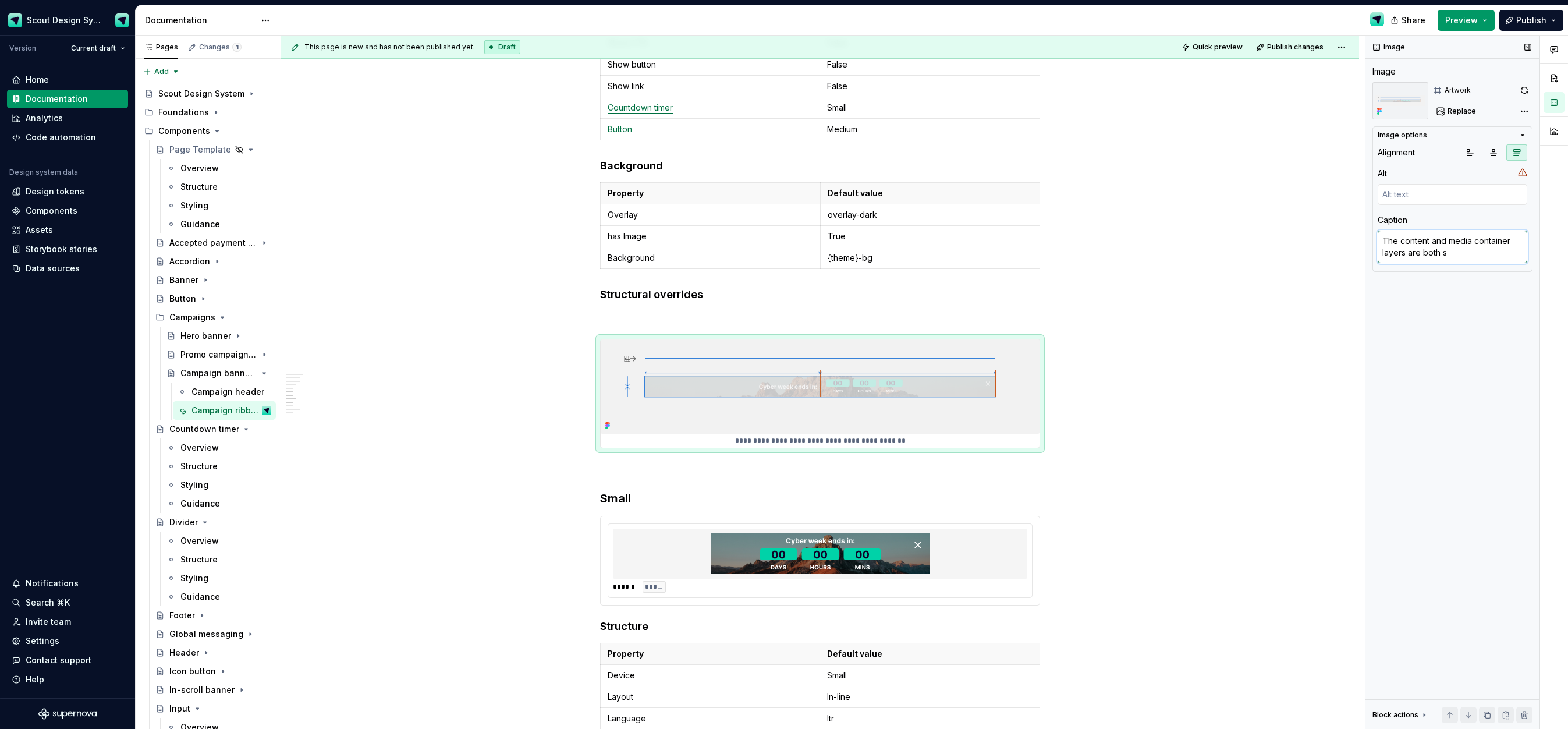
type textarea "The content and media container layers are both se"
type textarea "*"
type textarea "The content and media container layers are both set"
type textarea "*"
type textarea "The content and media container layers are both set"
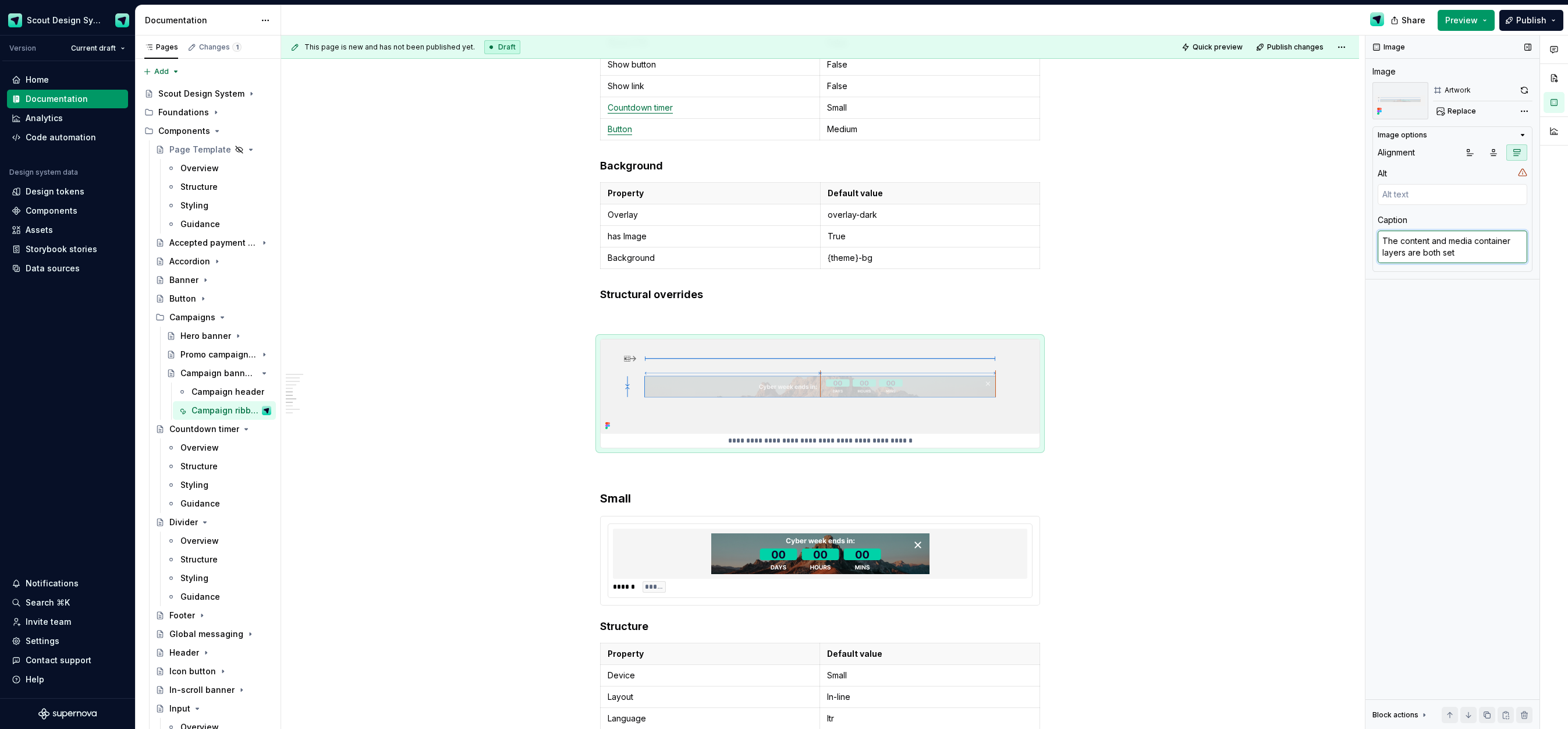
type textarea "*"
type textarea "The content and media container layers are both set t"
type textarea "*"
type textarea "The content and media container layers are both set to"
type textarea "*"
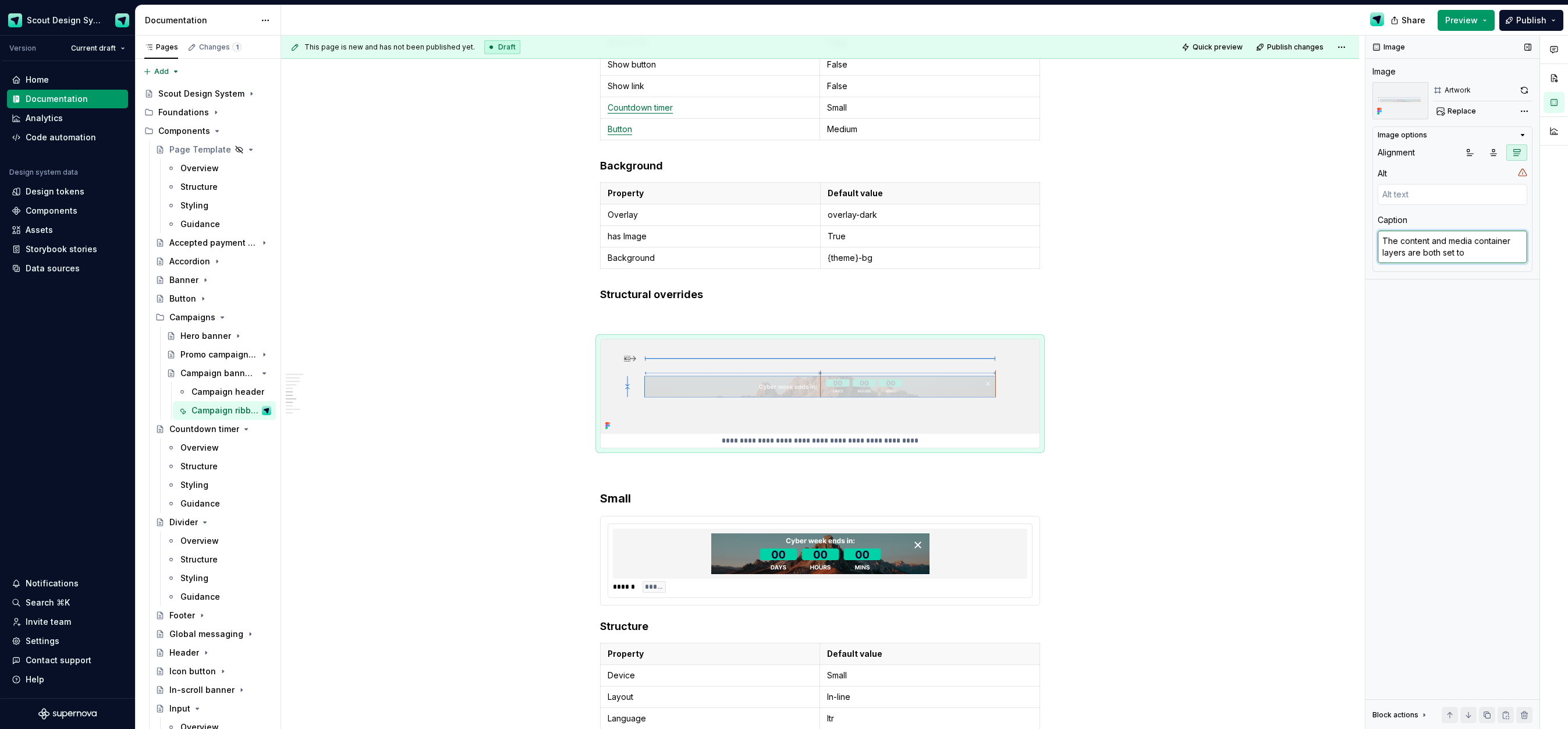
type textarea "The content and media container layers are both set to"
type textarea "*"
type textarea "The content and media container layers are both set to F"
type textarea "*"
type textarea "The content and media container layers are both set to"
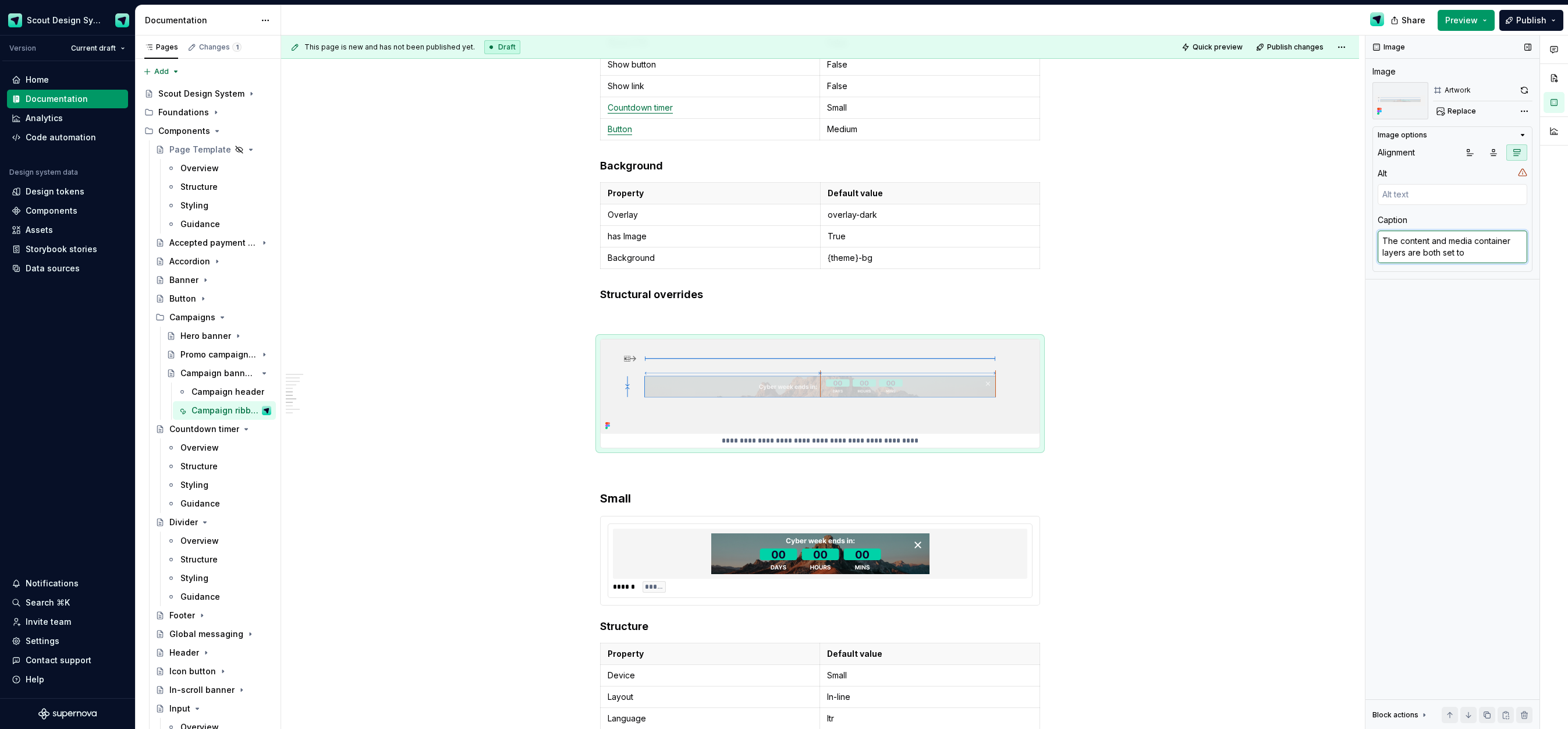
type textarea "*"
type textarea "The content and media container layers are both set to '"
type textarea "*"
type textarea "The content and media container layers are both set to 'f"
type textarea "*"
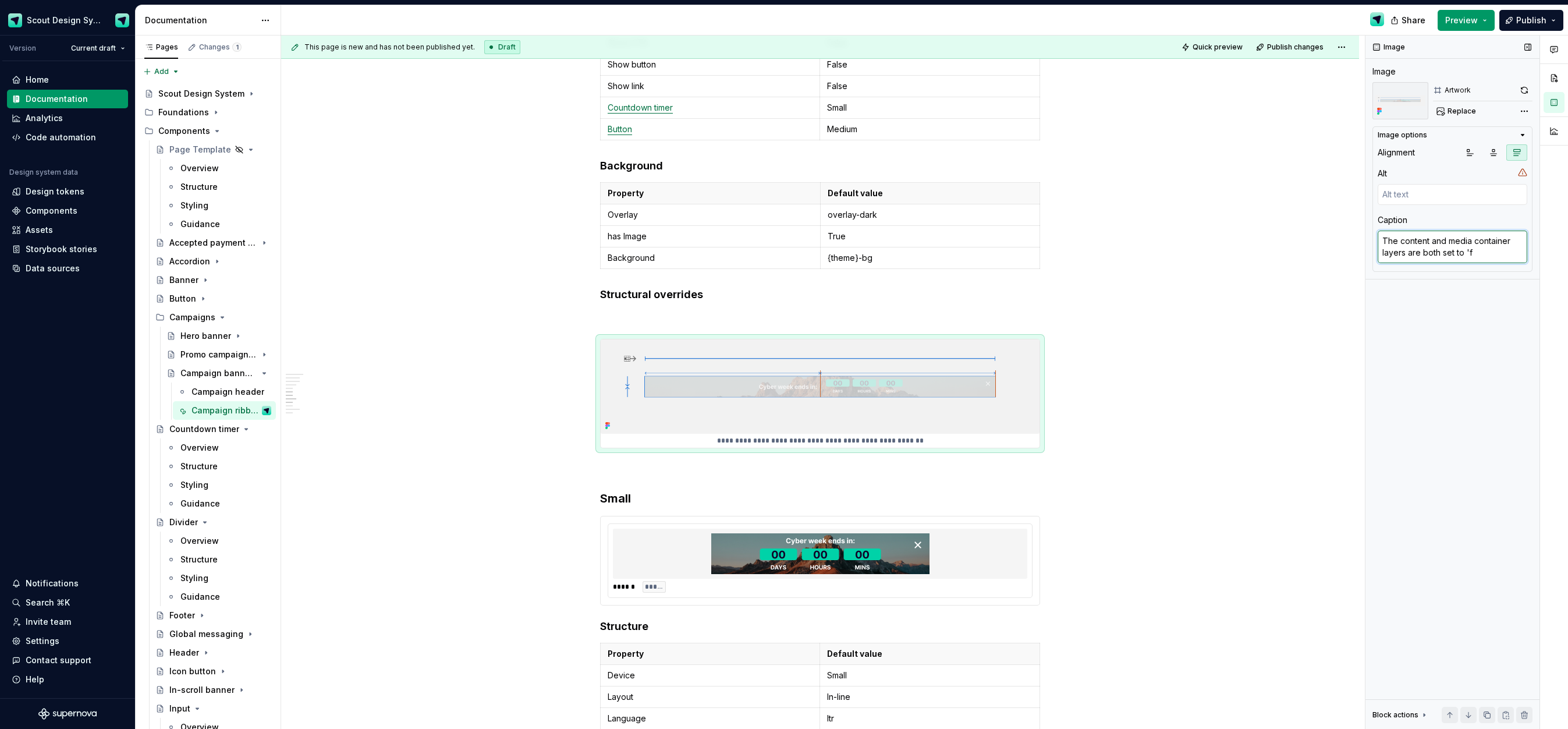
type textarea "The content and media container layers are both set to 'fi"
type textarea "*"
type textarea "The content and media container layers are both set to 'fil"
type textarea "*"
type textarea "The content and media container layers are both set to 'fill"
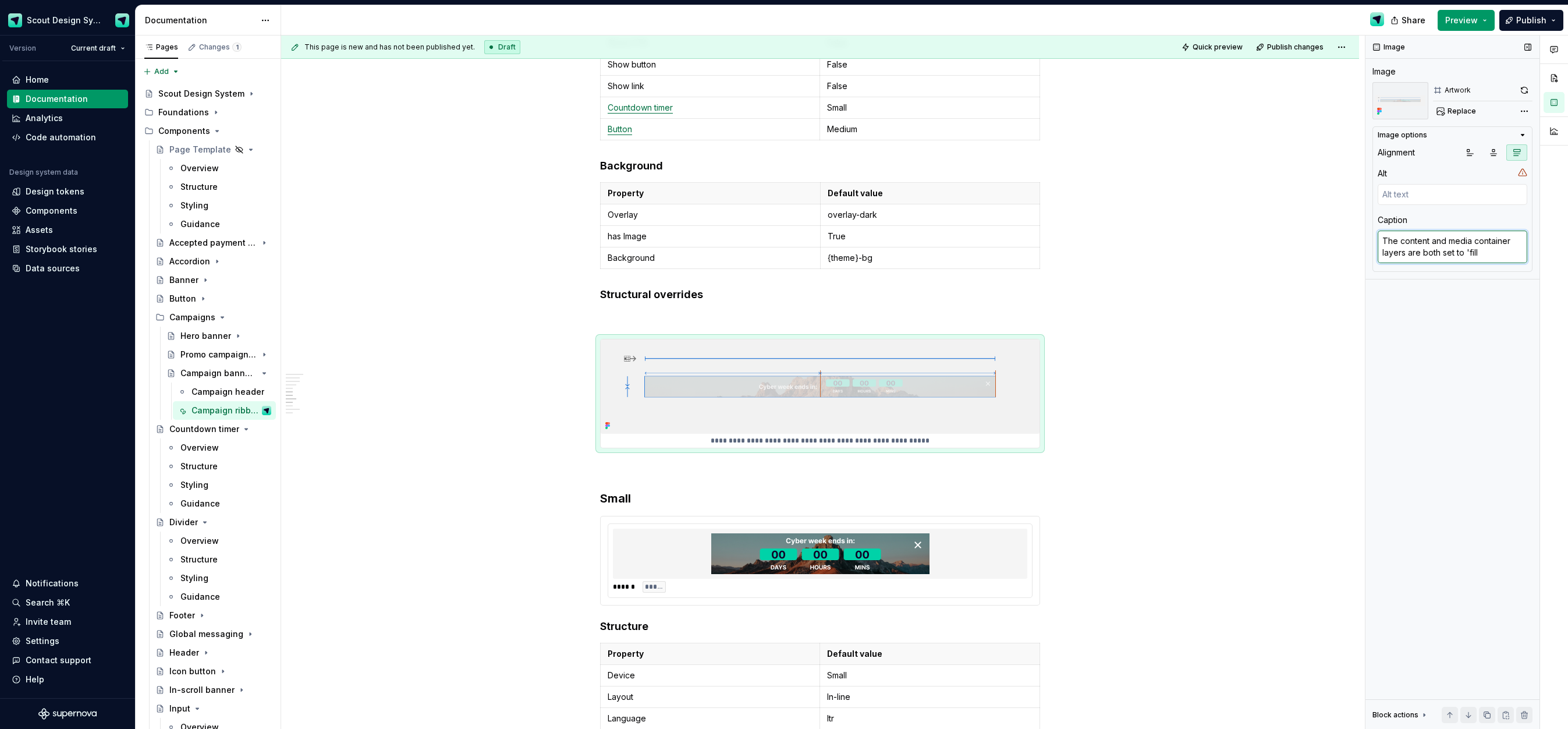
type textarea "*"
type textarea "The content and media container layers are both set to 'fill'"
type textarea "*"
type textarea "The content and media container layers are both set to 'fill'"
type textarea "*"
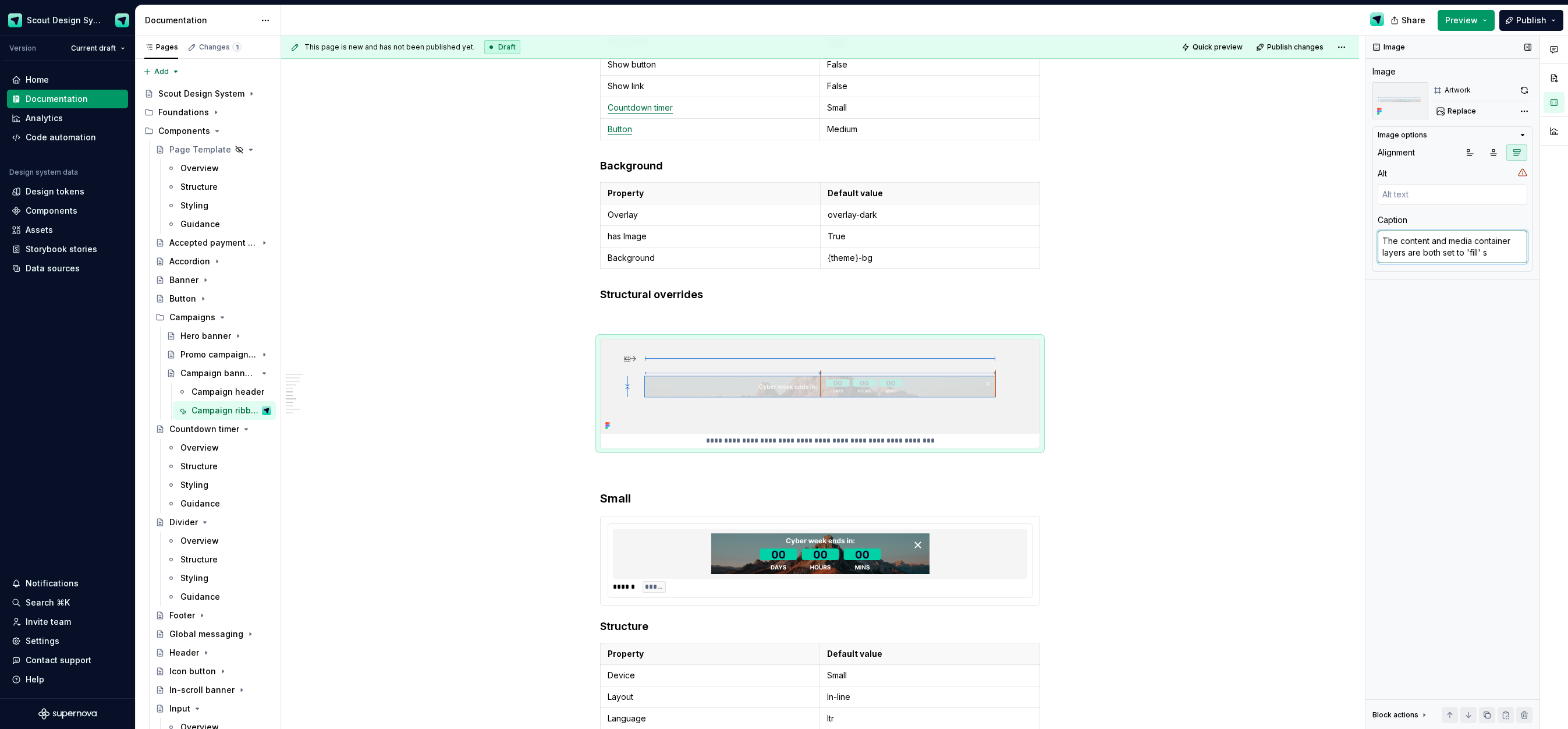
type textarea "The content and media container layers are both set to 'fill' so"
type textarea "*"
type textarea "The content and media container layers are both set to 'fill' so t"
type textarea "*"
type textarea "The content and media container layers are both set to 'fill' so th"
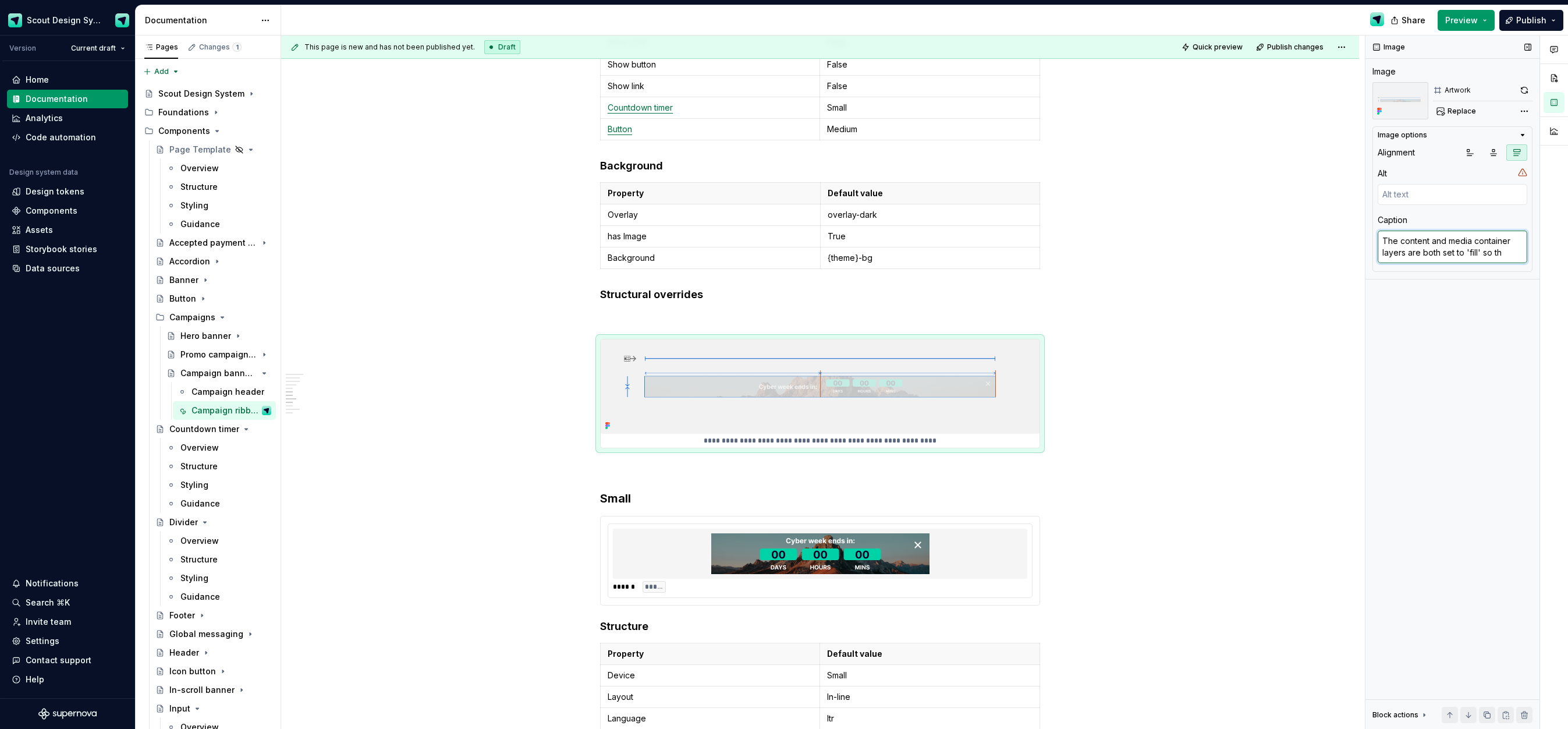
type textarea "*"
type textarea "The content and media container layers are both set to 'fill' so tha"
type textarea "*"
type textarea "The content and media container layers are both set to 'fill' so that"
type textarea "*"
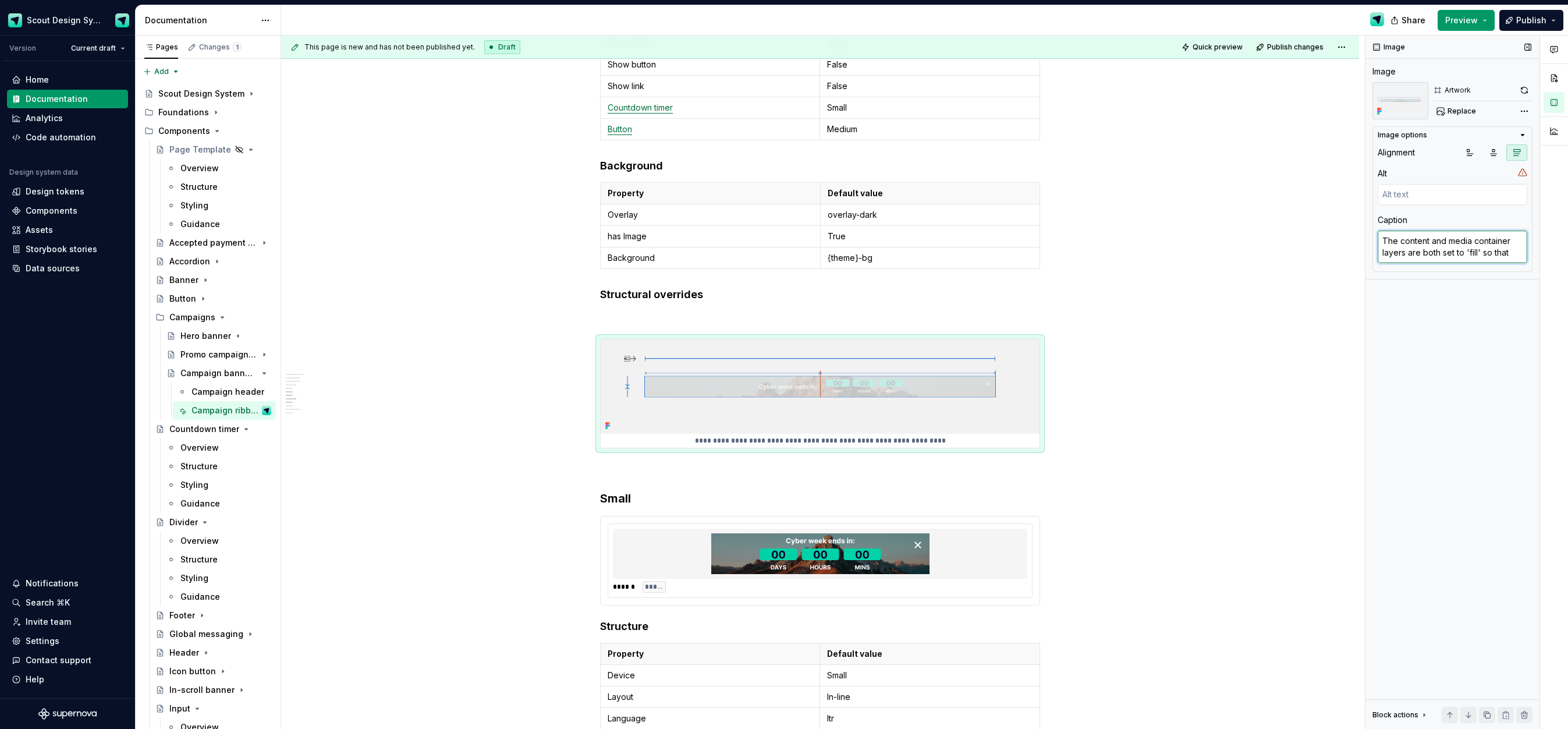
type textarea "The content and media container layers are both set to 'fill' so that"
type textarea "*"
type textarea "The content and media container layers are both set to 'fill' so that t"
type textarea "*"
type textarea "The content and media container layers are both set to 'fill' so that th"
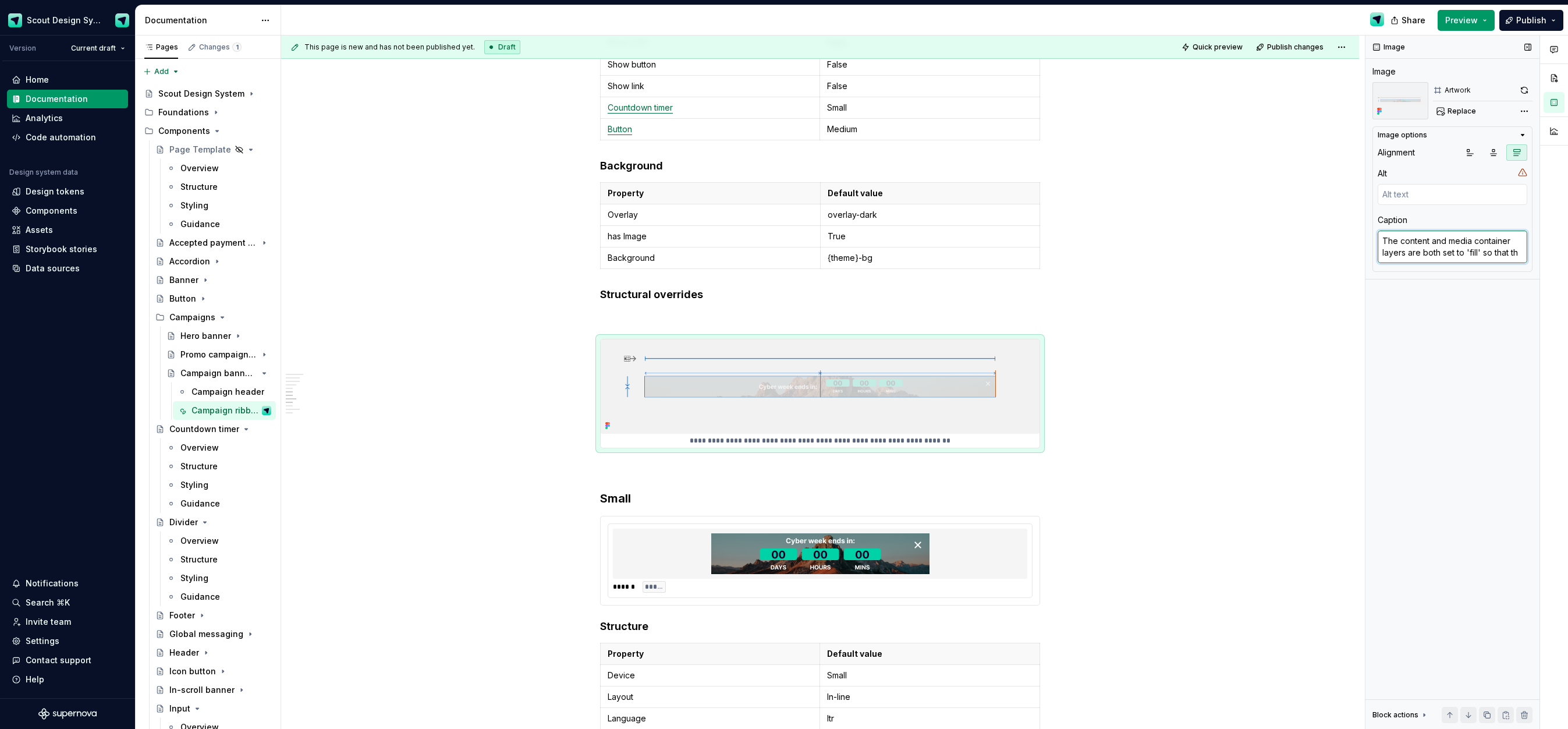
type textarea "*"
type textarea "The content and media container layers are both set to 'fill' so that the"
type textarea "*"
type textarea "The content and media container layers are both set to 'fill' so that the"
type textarea "*"
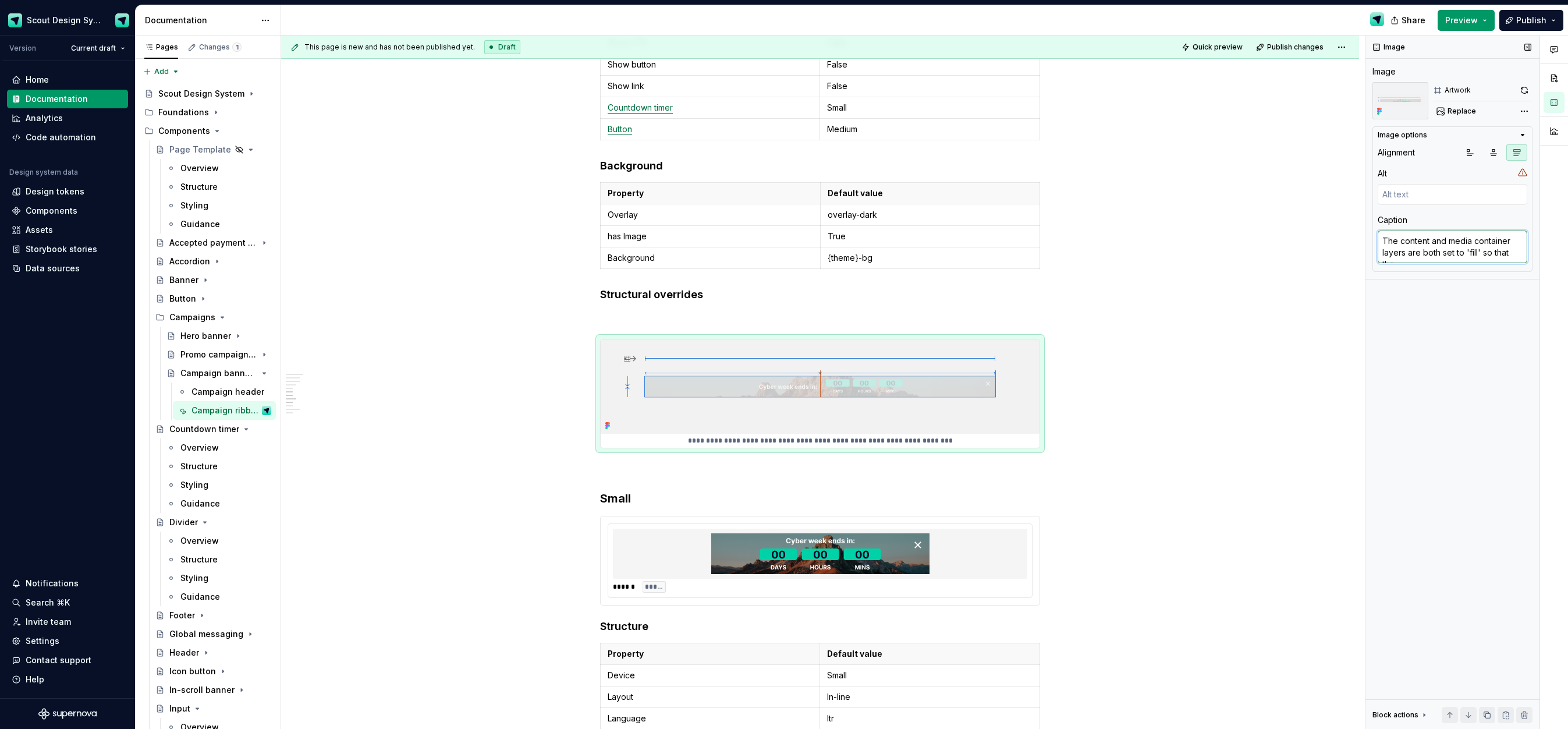
type textarea "The content and media container layers are both set to 'fill' so that the t"
type textarea "*"
type textarea "The content and media container layers are both set to 'fill' so that the ta"
type textarea "*"
type textarea "The content and media container layers are both set to 'fill' so that the tak"
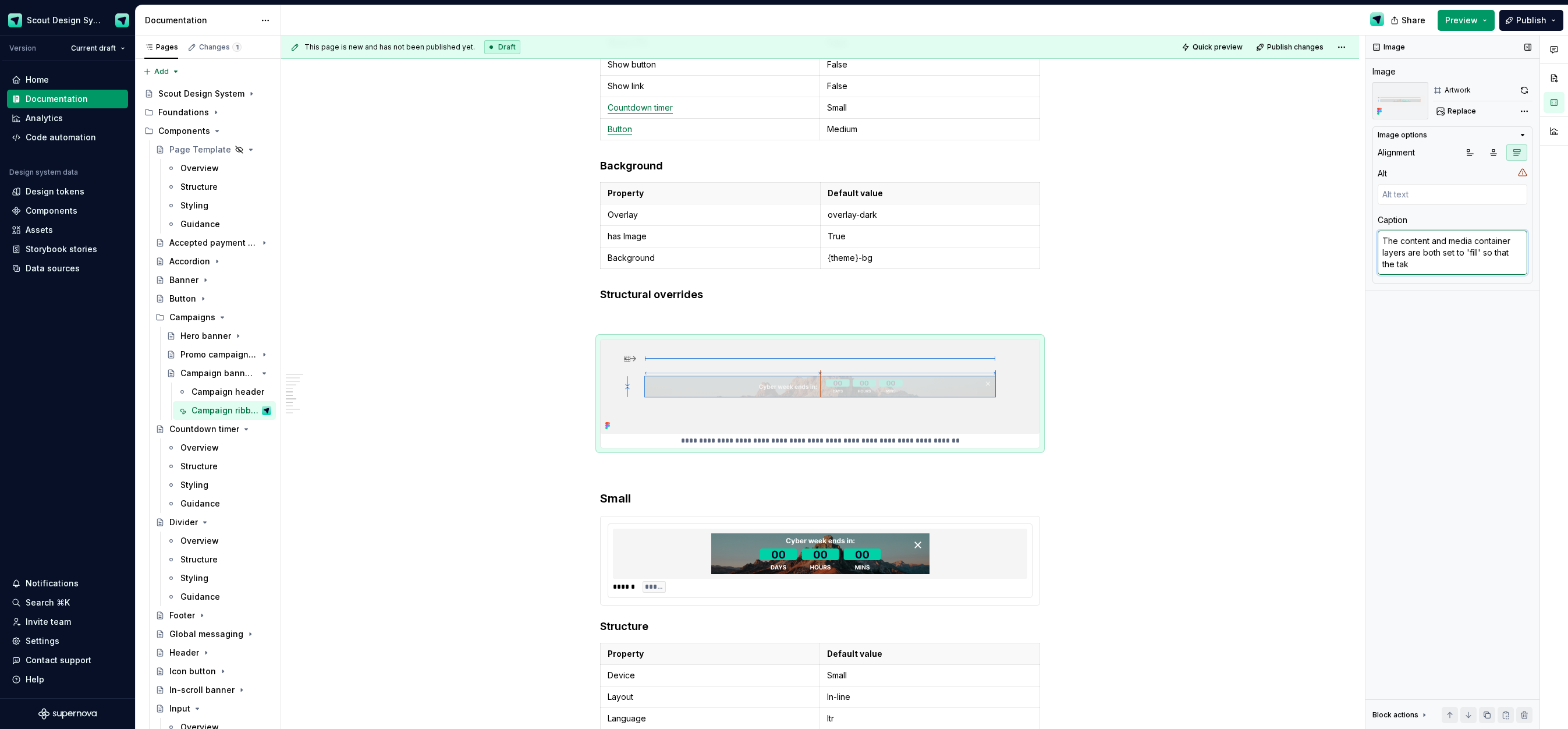
type textarea "*"
type textarea "The content and media container layers are both set to 'fill' so that the take"
type textarea "*"
type textarea "The content and media container layers are both set to 'fill' so that the take"
type textarea "*"
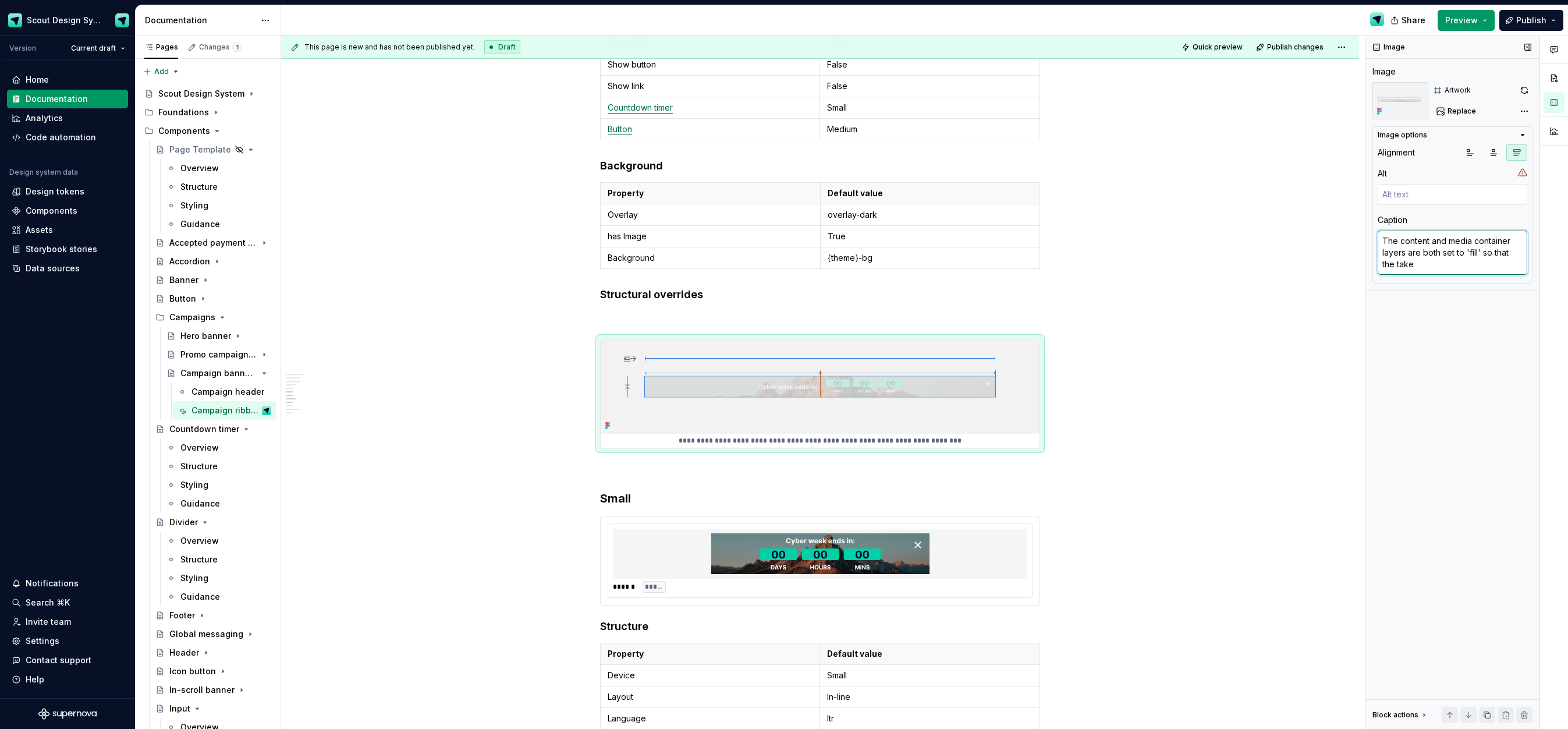
type textarea "The content and media container layers are both set to 'fill' so that the take w"
type textarea "*"
type textarea "The content and media container layers are both set to 'fill' so that the take q"
type textarea "*"
type textarea "The content and media container layers are both set to 'fill' so that the take"
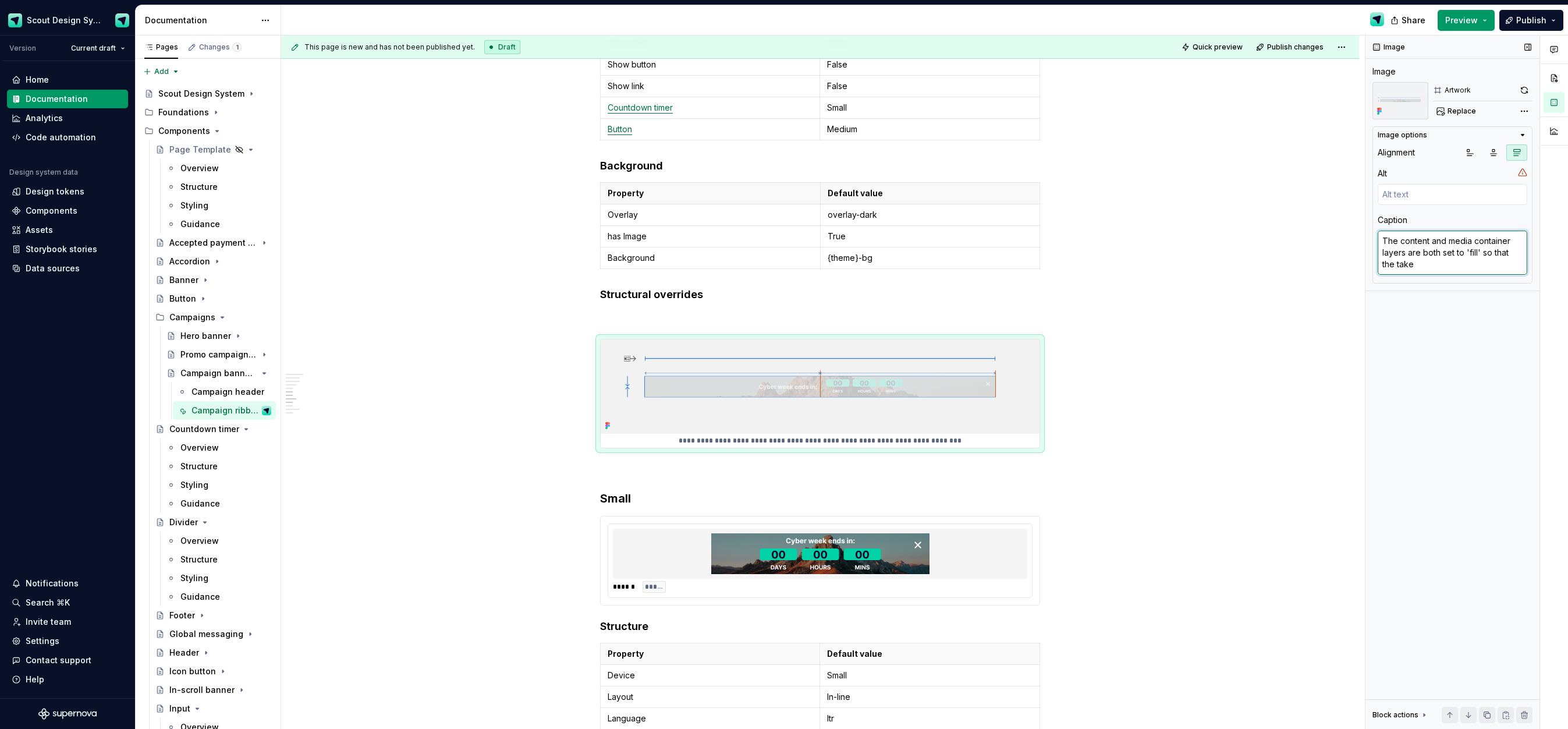
type textarea "*"
type textarea "The content and media container layers are both set to 'fill' so that the take e"
type textarea "*"
type textarea "The content and media container layers are both set to 'fill' so that the take …"
type textarea "*"
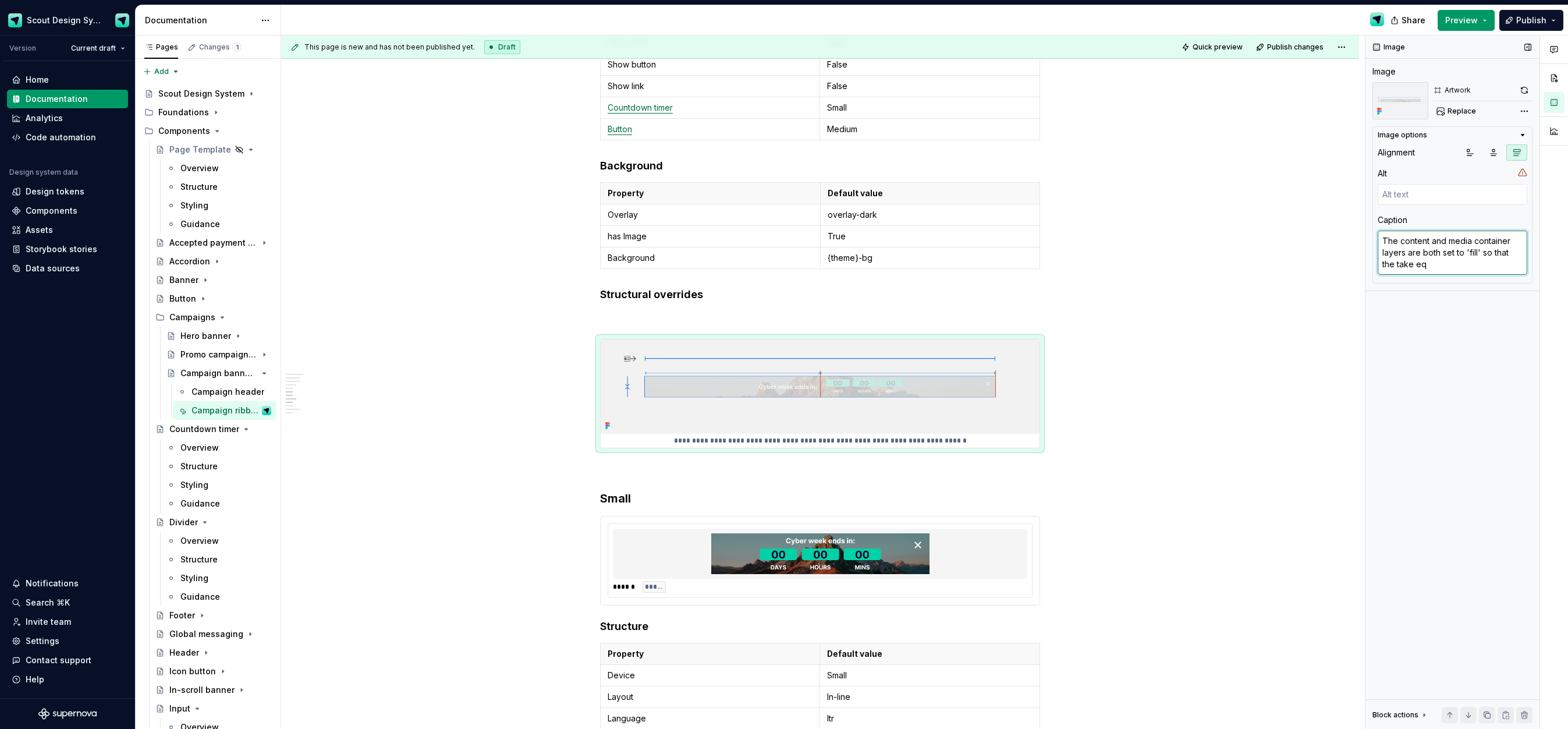
type textarea "The content and media container layers are both set to 'fill' so that the take …"
type textarea "*"
type textarea "The content and media container layers are both set to 'fill' so that the take …"
type textarea "*"
type textarea "The content and media container layers are both set to 'fill' so that the take …"
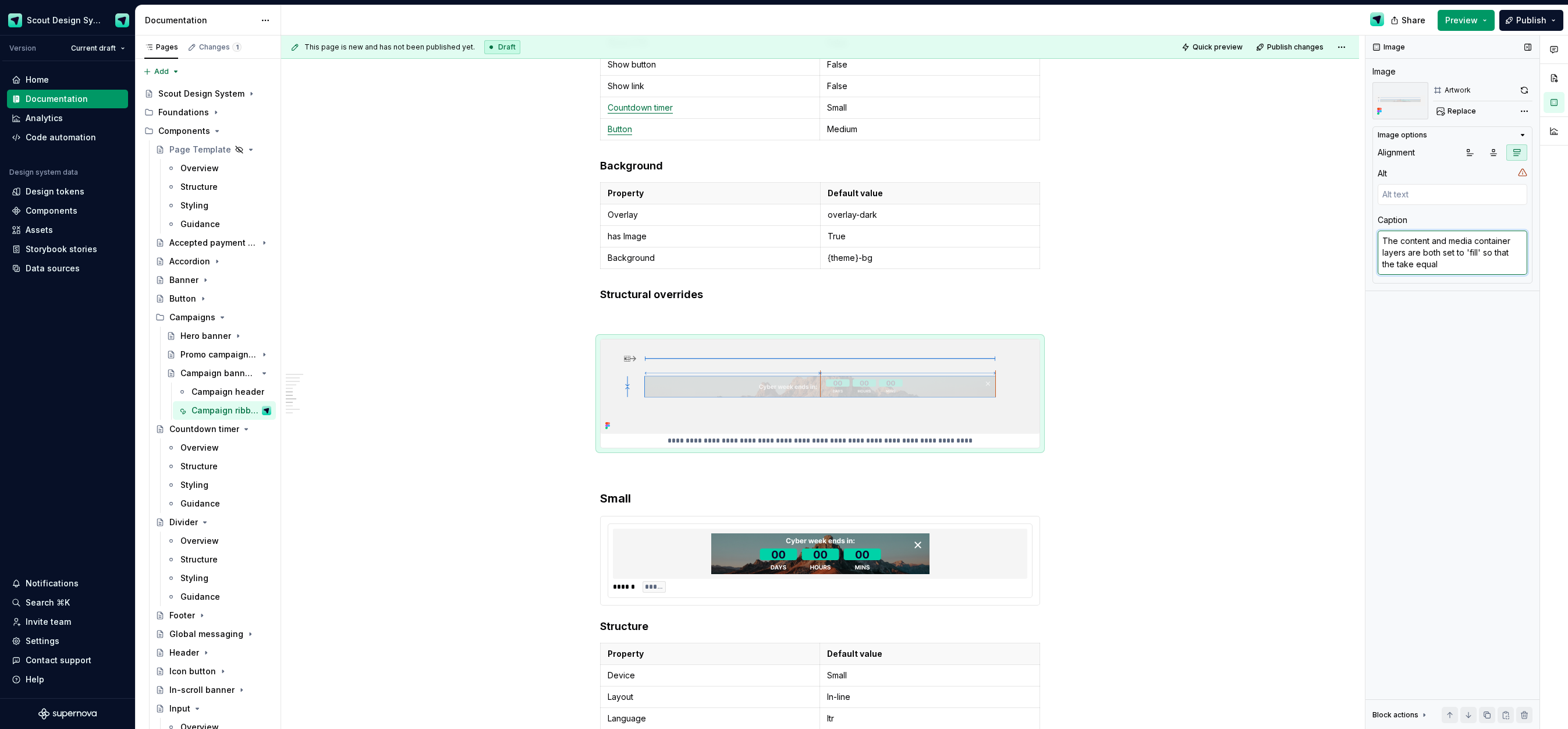
type textarea "*"
type textarea "The content and media container layers are both set to 'fill' so that the take …"
type textarea "*"
click at [660, 317] on p at bounding box center [820, 317] width 440 height 14
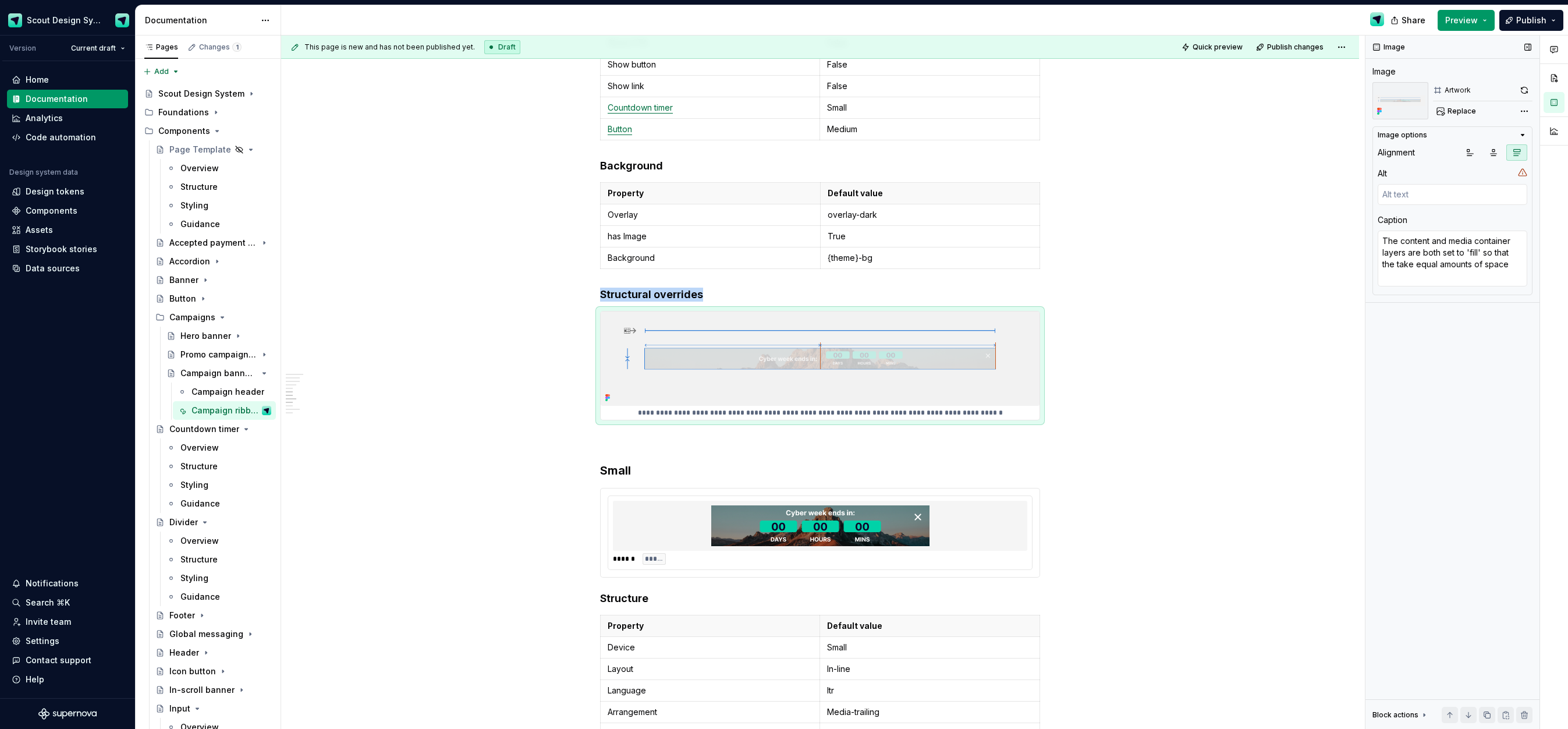
drag, startPoint x: 1487, startPoint y: 711, endPoint x: 1475, endPoint y: 702, distance: 15.0
click at [1487, 711] on button "button" at bounding box center [1487, 715] width 16 height 16
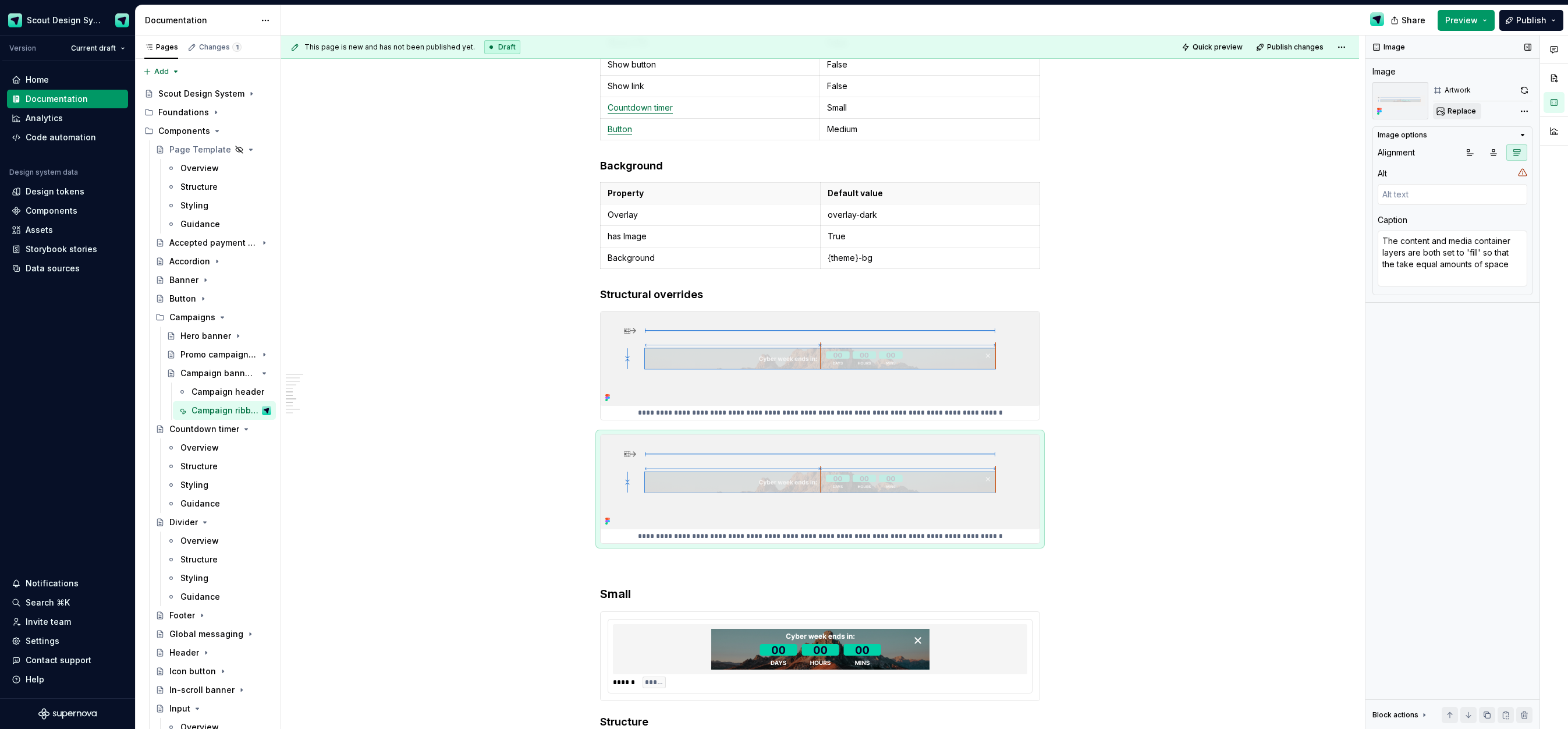
click at [1449, 113] on span "Replace" at bounding box center [1462, 111] width 29 height 9
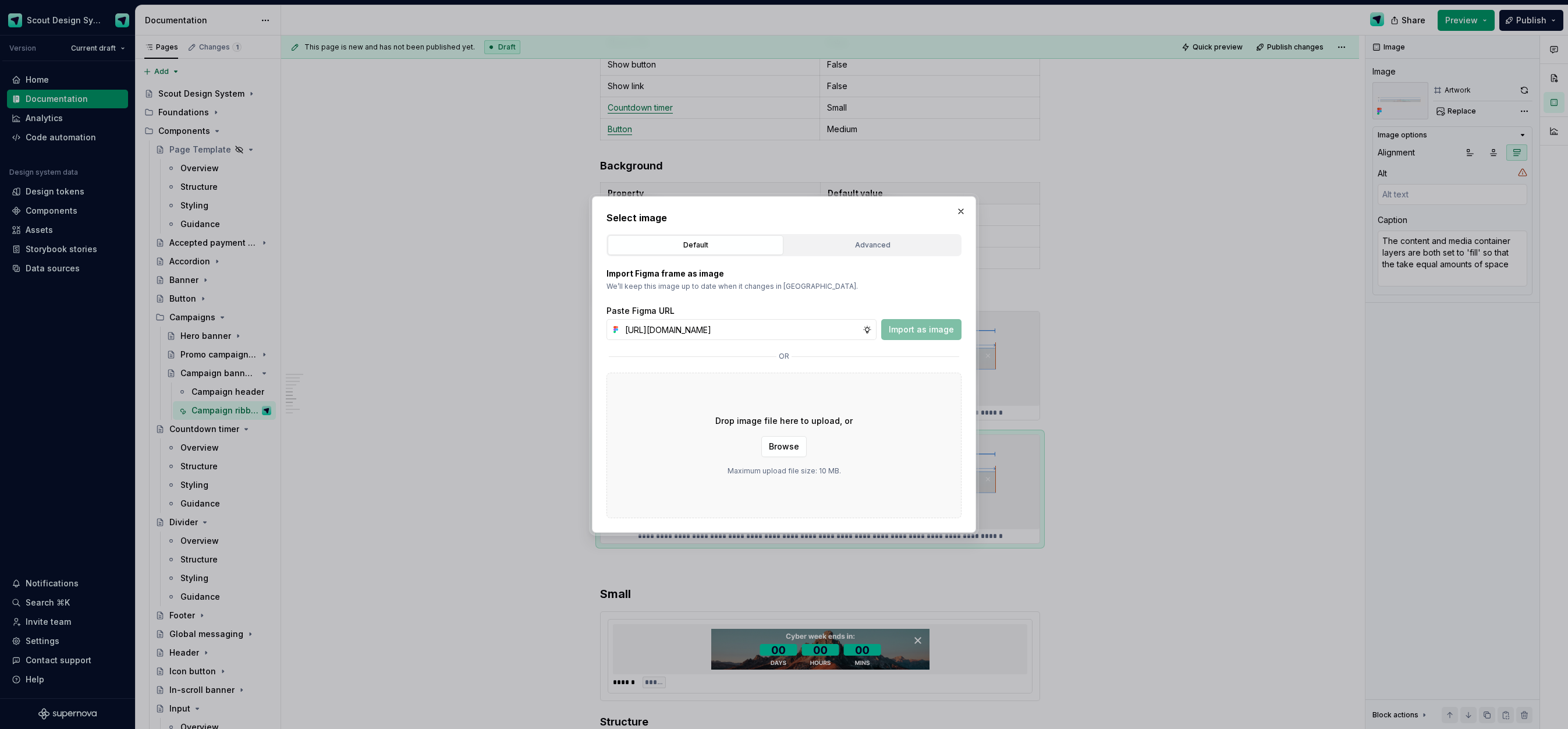
scroll to position [0, 321]
click at [921, 331] on span "Import as image" at bounding box center [921, 330] width 65 height 12
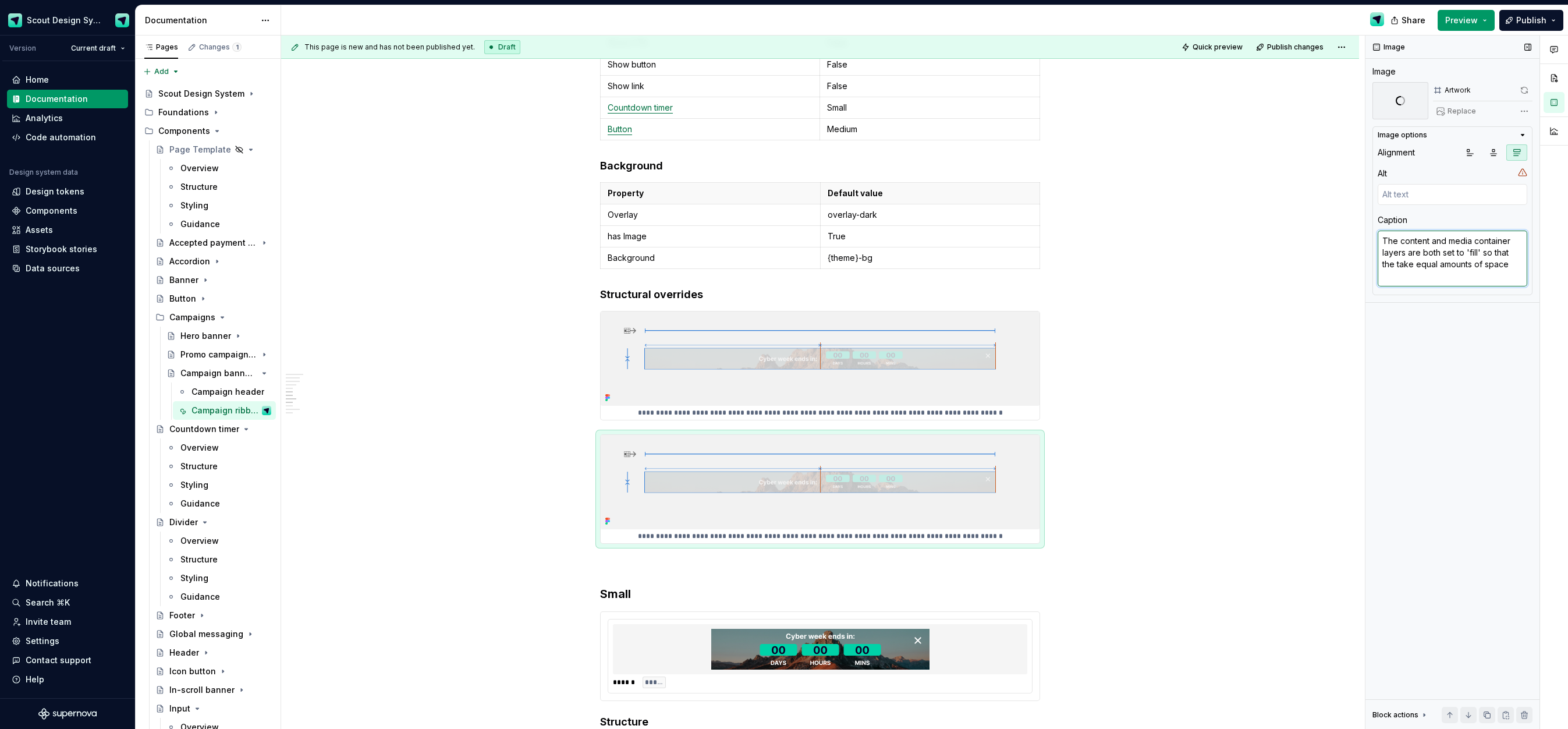
click at [1484, 251] on textarea "The content and media container layers are both set to 'fill' so that the take …" at bounding box center [1453, 258] width 149 height 56
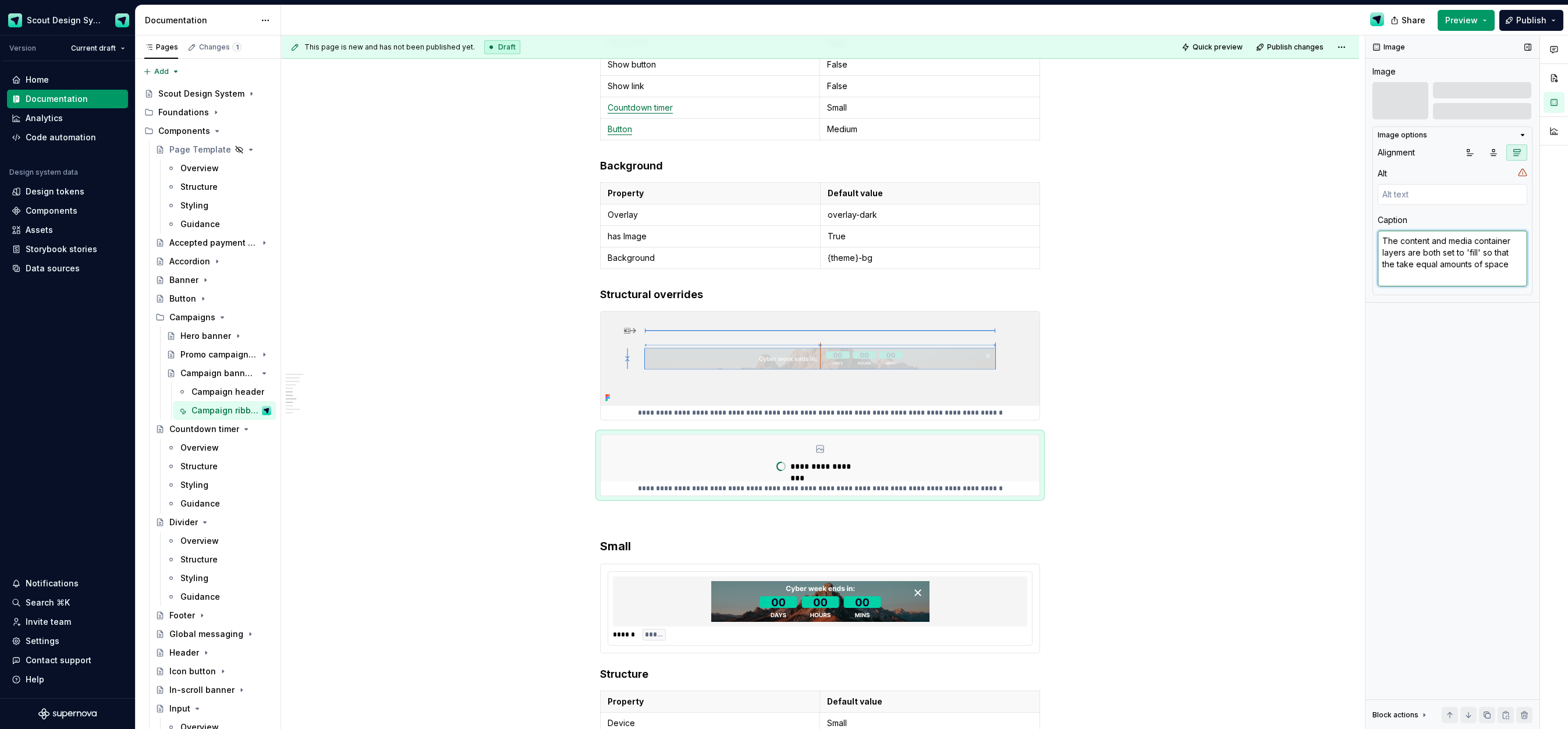
click at [1466, 248] on textarea "The content and media container layers are both set to 'fill' so that the take …" at bounding box center [1453, 258] width 149 height 56
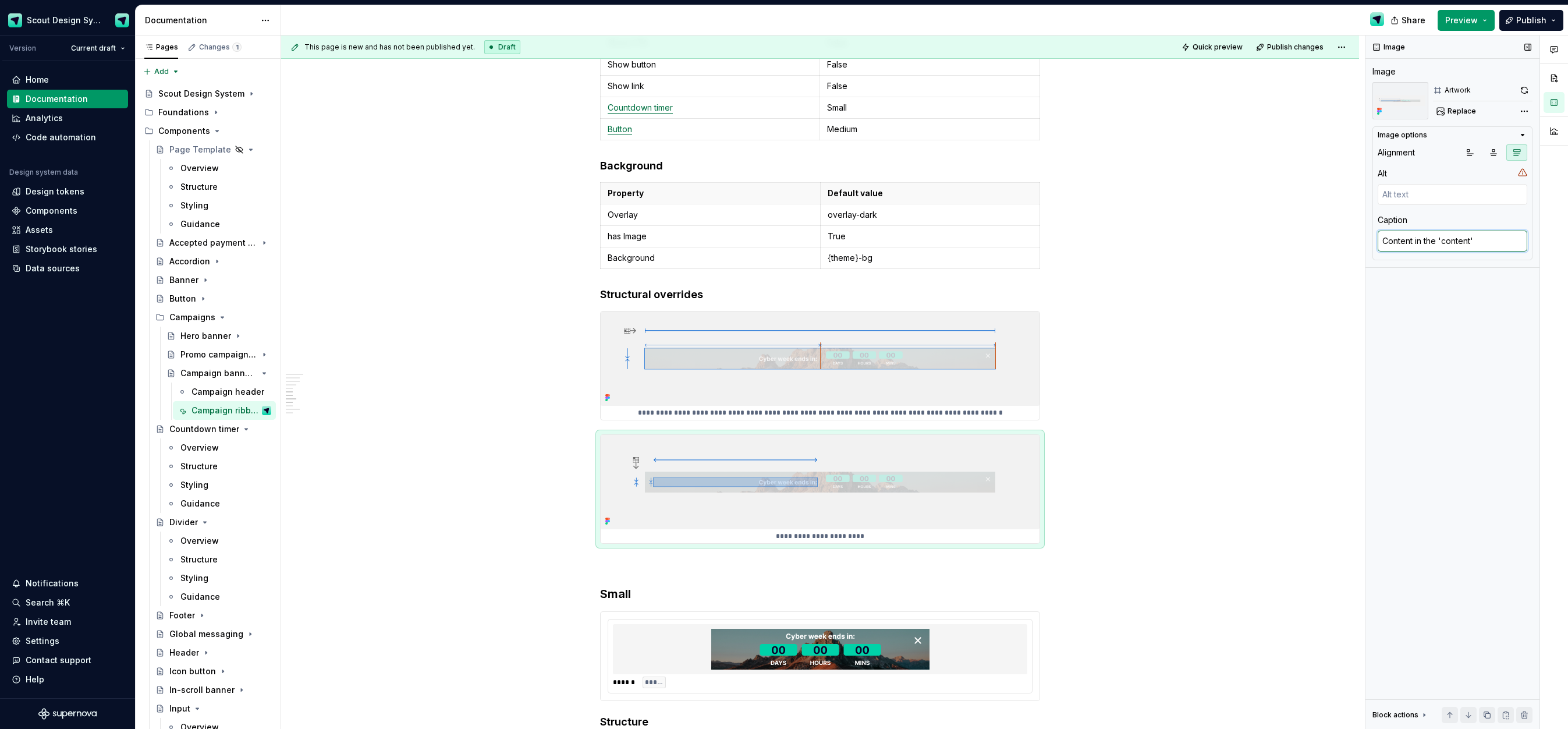
click at [1398, 246] on textarea "Content in the 'content'" at bounding box center [1453, 241] width 149 height 21
click at [1398, 246] on textarea "Content in the 'content'" at bounding box center [1453, 241] width 149 height 21
click at [1491, 241] on textarea "Elements in the 'content'" at bounding box center [1453, 241] width 149 height 21
drag, startPoint x: 1486, startPoint y: 715, endPoint x: 1523, endPoint y: 606, distance: 115.1
click at [1486, 715] on button "button" at bounding box center [1487, 715] width 16 height 16
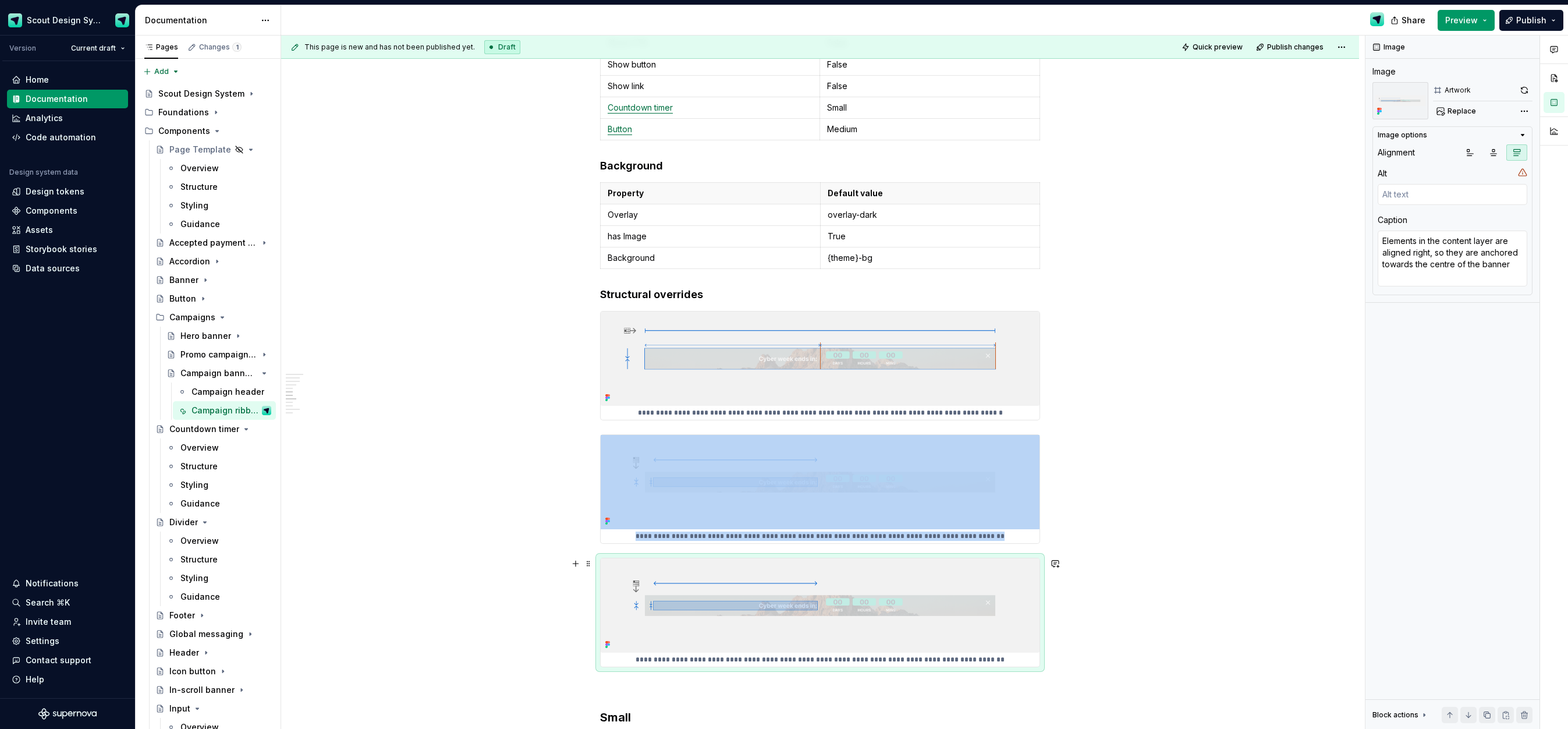
click at [959, 620] on img at bounding box center [820, 606] width 439 height 94
click at [1459, 116] on button "Replace" at bounding box center [1457, 111] width 48 height 16
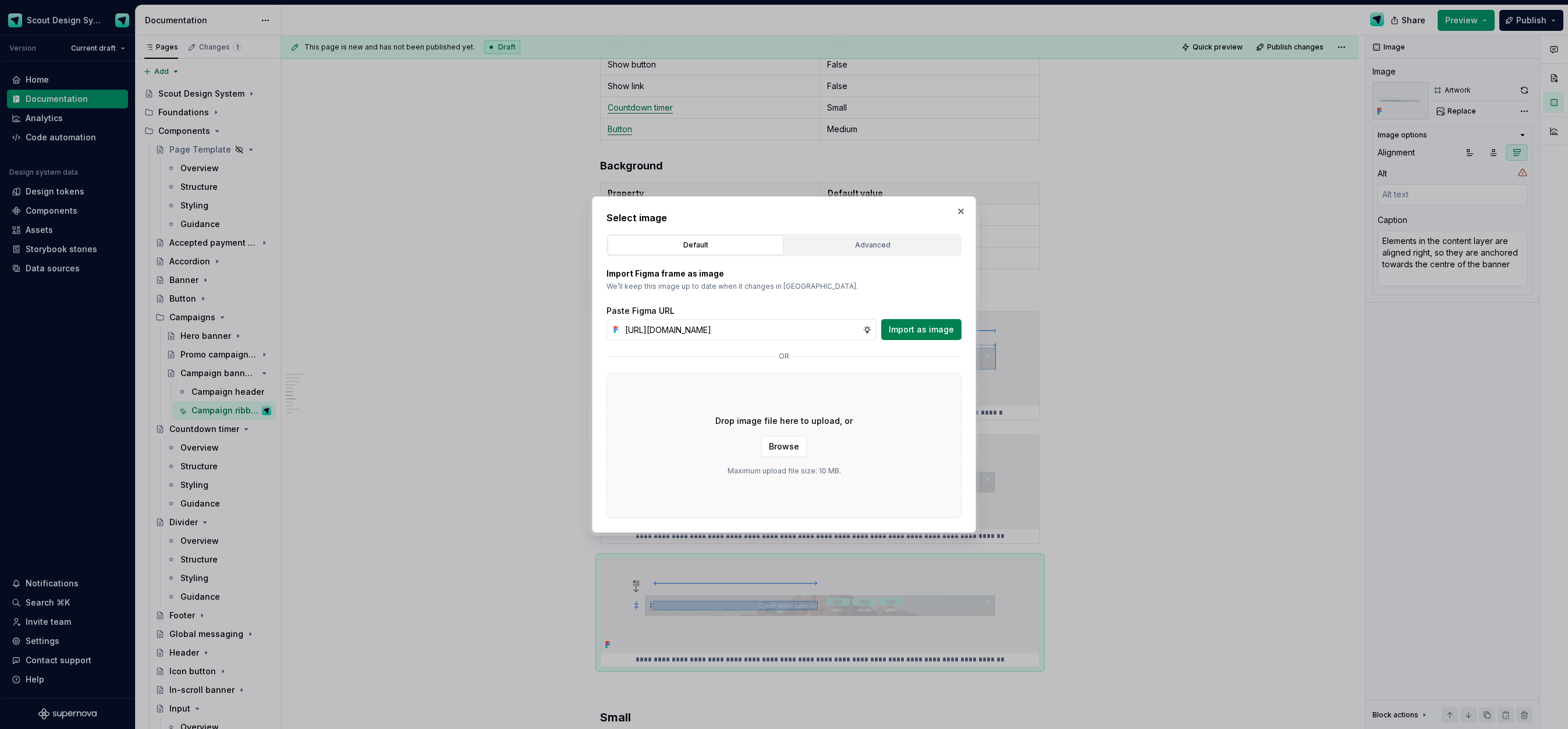
click at [899, 330] on span "Import as image" at bounding box center [921, 330] width 65 height 12
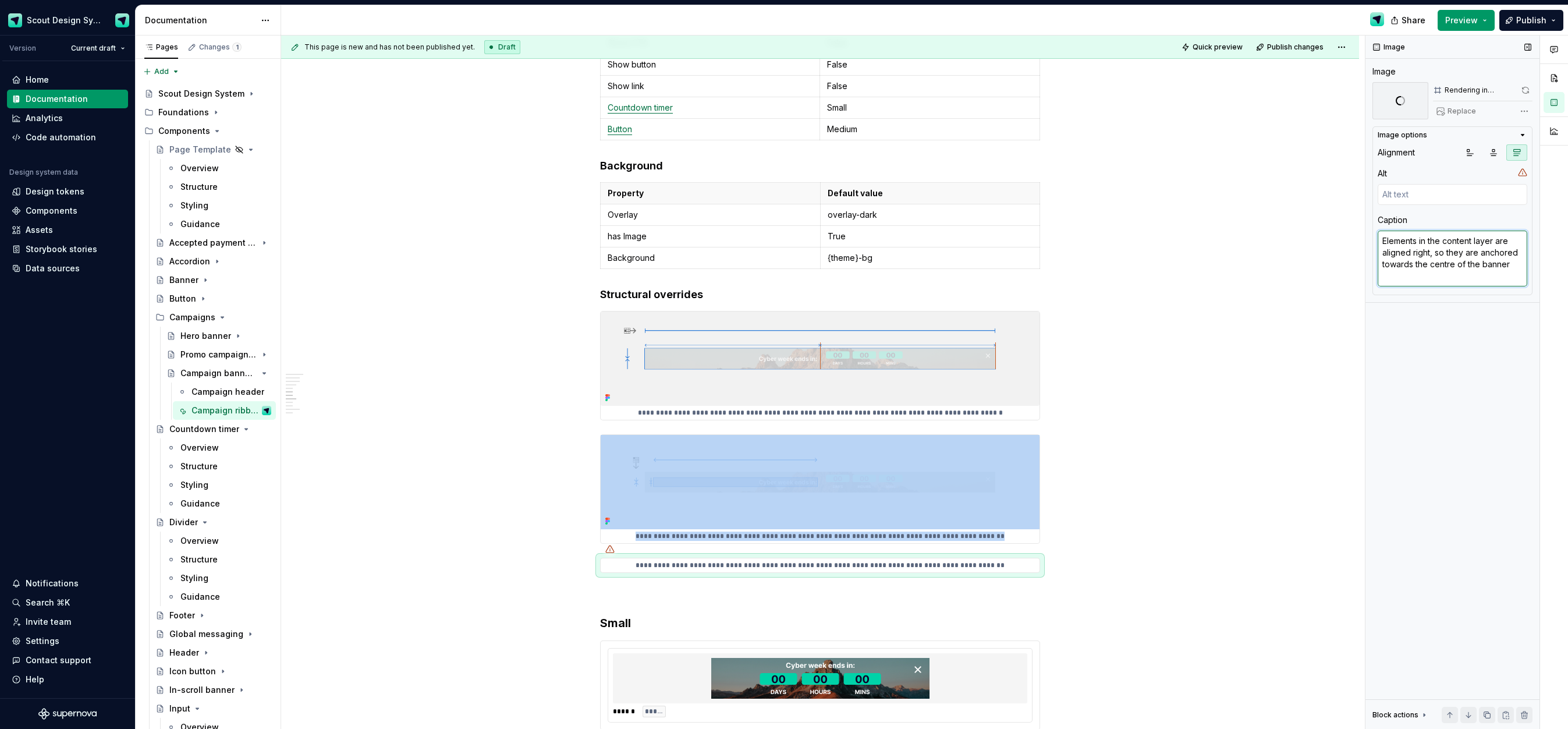
click at [1453, 240] on textarea "Elements in the content layer are aligned right, so they are anchored towards t…" at bounding box center [1453, 258] width 149 height 56
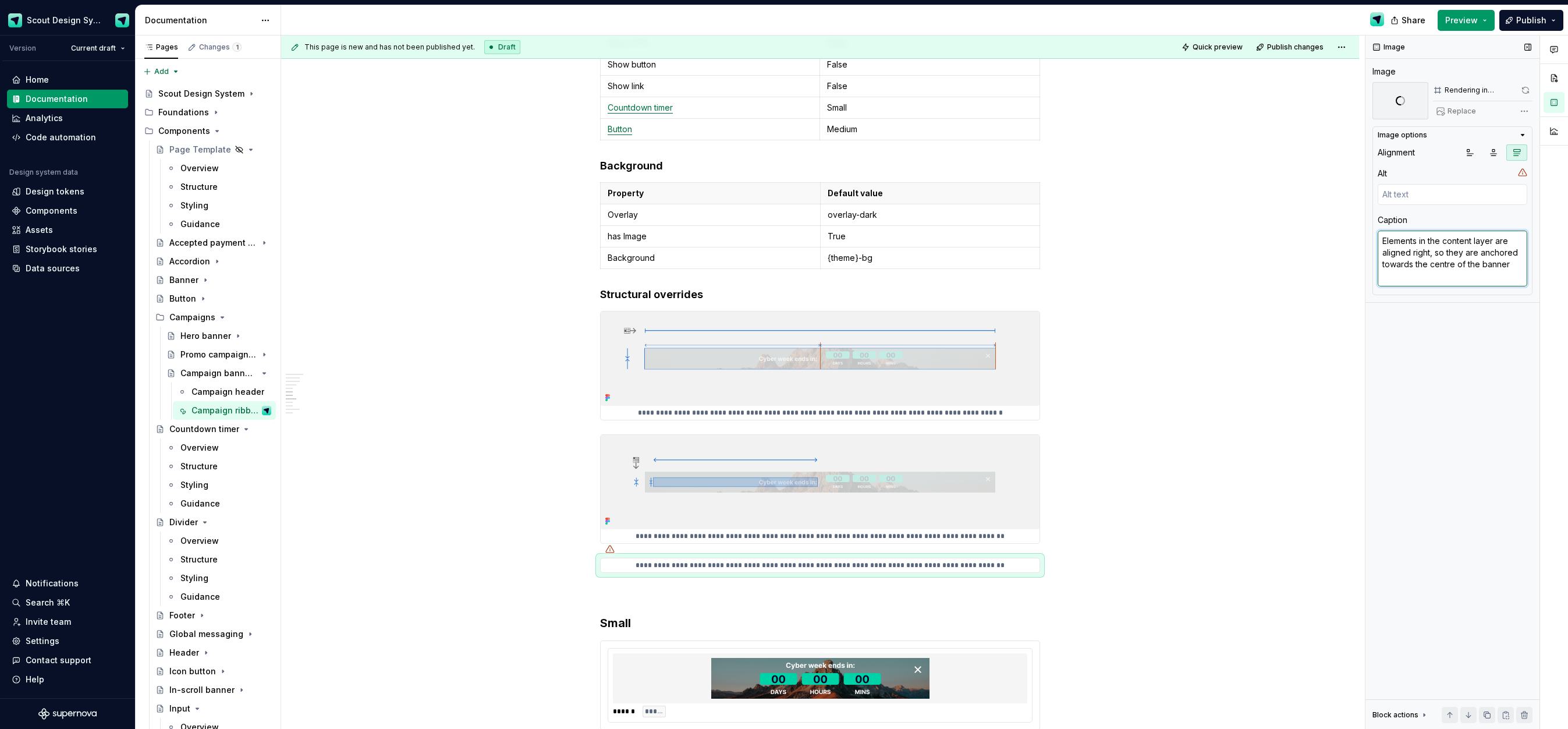
click at [1453, 240] on textarea "Elements in the content layer are aligned right, so they are anchored towards t…" at bounding box center [1453, 258] width 149 height 56
click at [1459, 243] on textarea "Elements in the content layer are aligned right, so they are anchored towards t…" at bounding box center [1453, 258] width 149 height 56
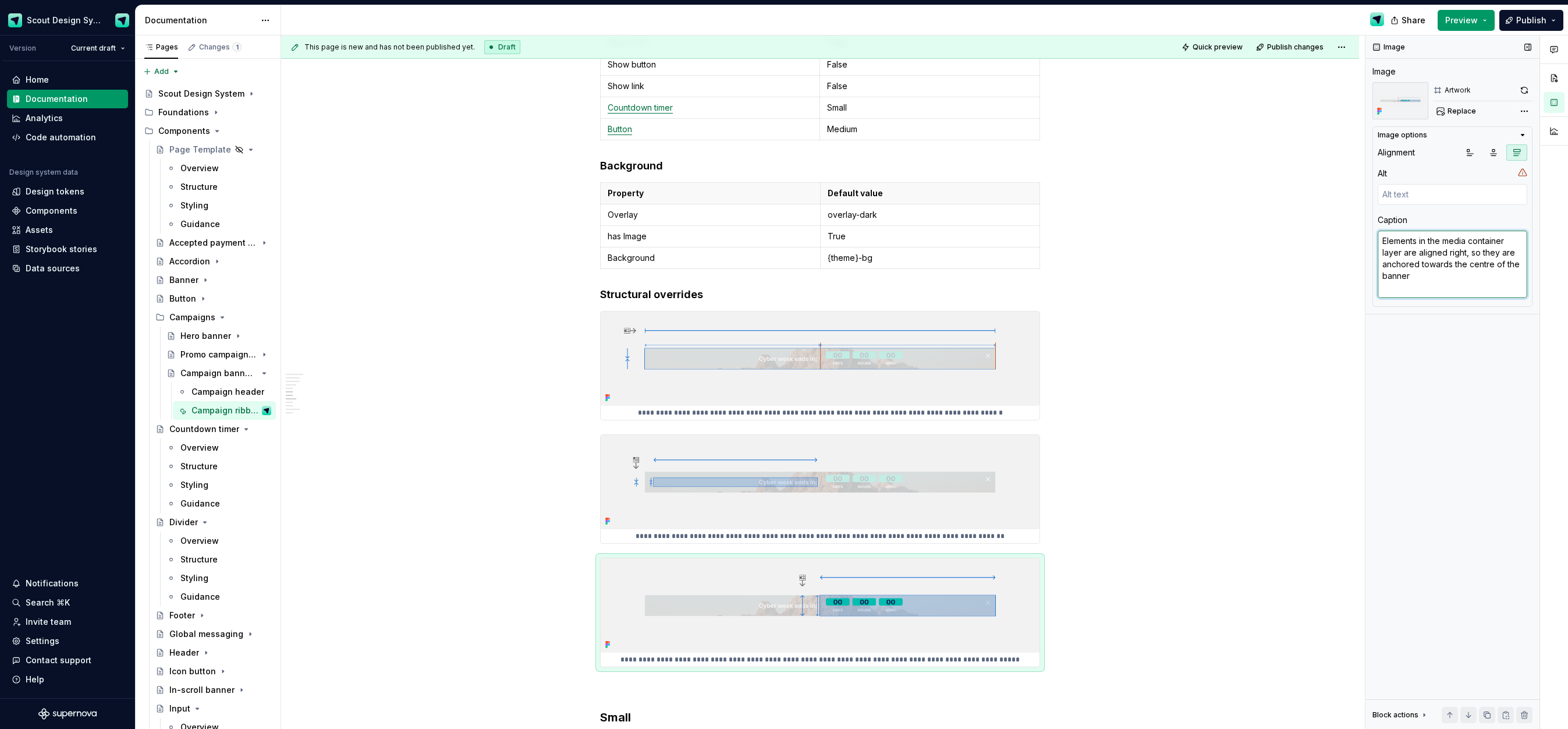
click at [1454, 250] on textarea "Elements in the media container layer are aligned right, so they are anchored t…" at bounding box center [1453, 264] width 149 height 68
click at [1035, 569] on img at bounding box center [820, 606] width 439 height 94
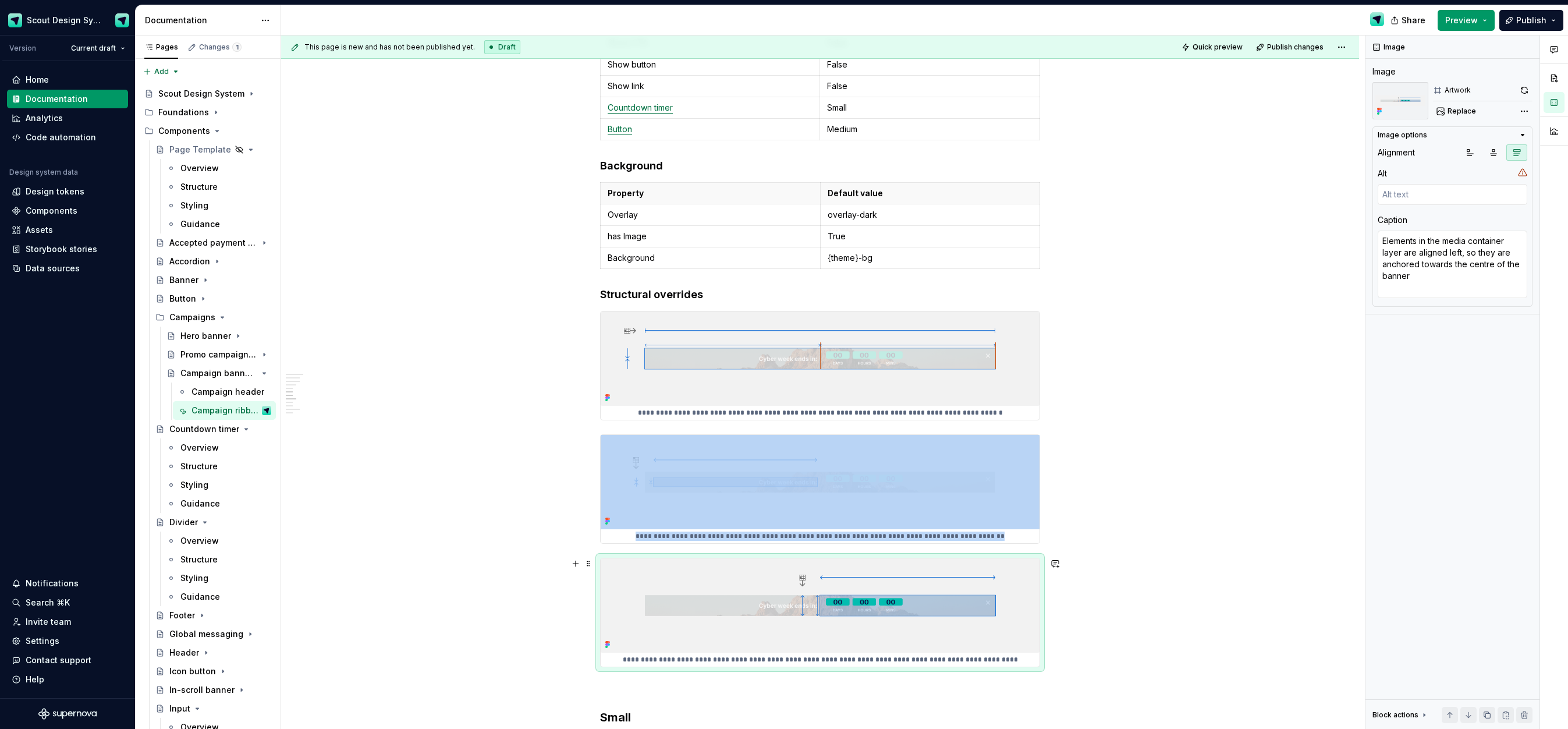
click at [1003, 619] on img at bounding box center [820, 606] width 439 height 94
click at [1487, 717] on button "button" at bounding box center [1487, 715] width 16 height 16
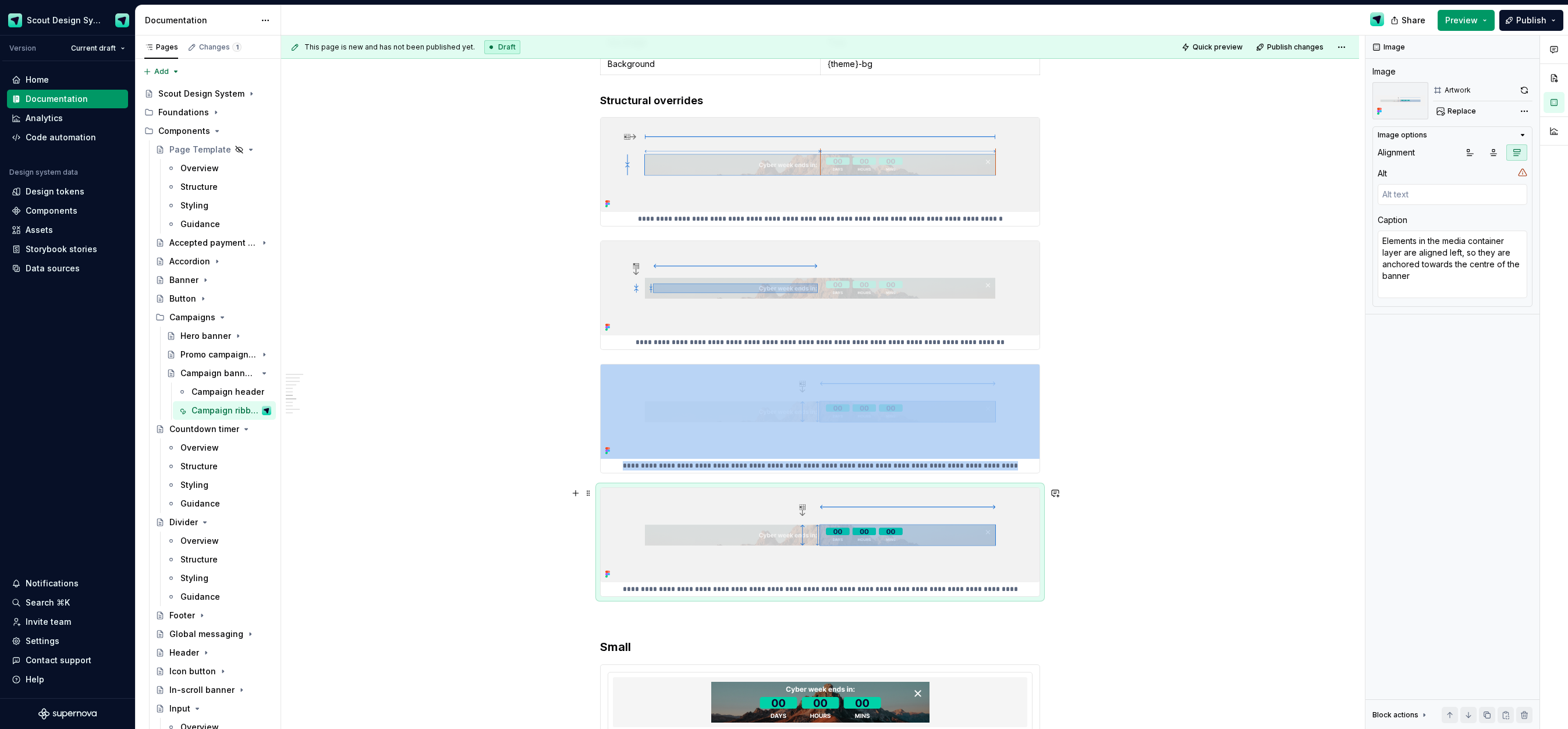
scroll to position [1737, 0]
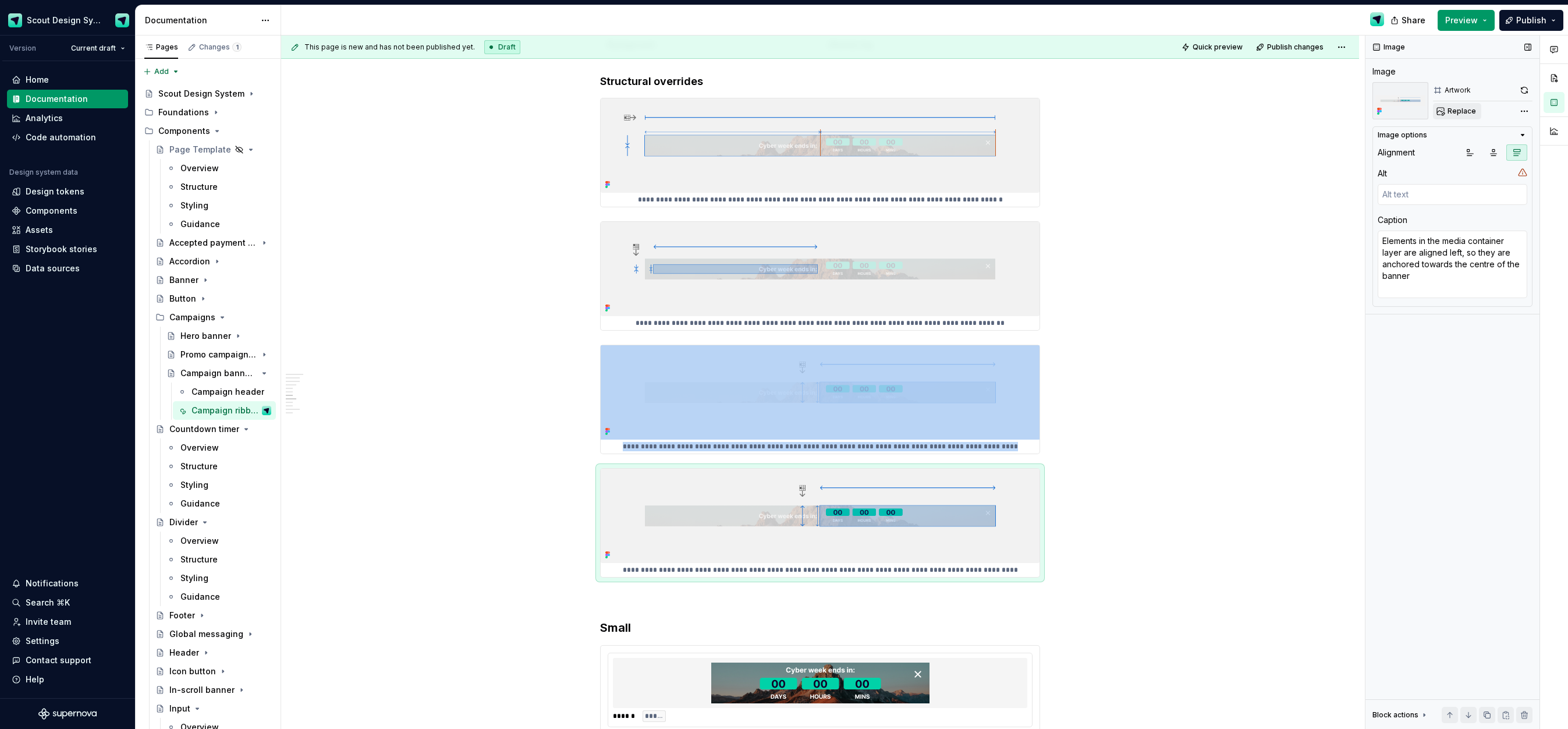
click at [1466, 115] on span "Replace" at bounding box center [1462, 111] width 29 height 9
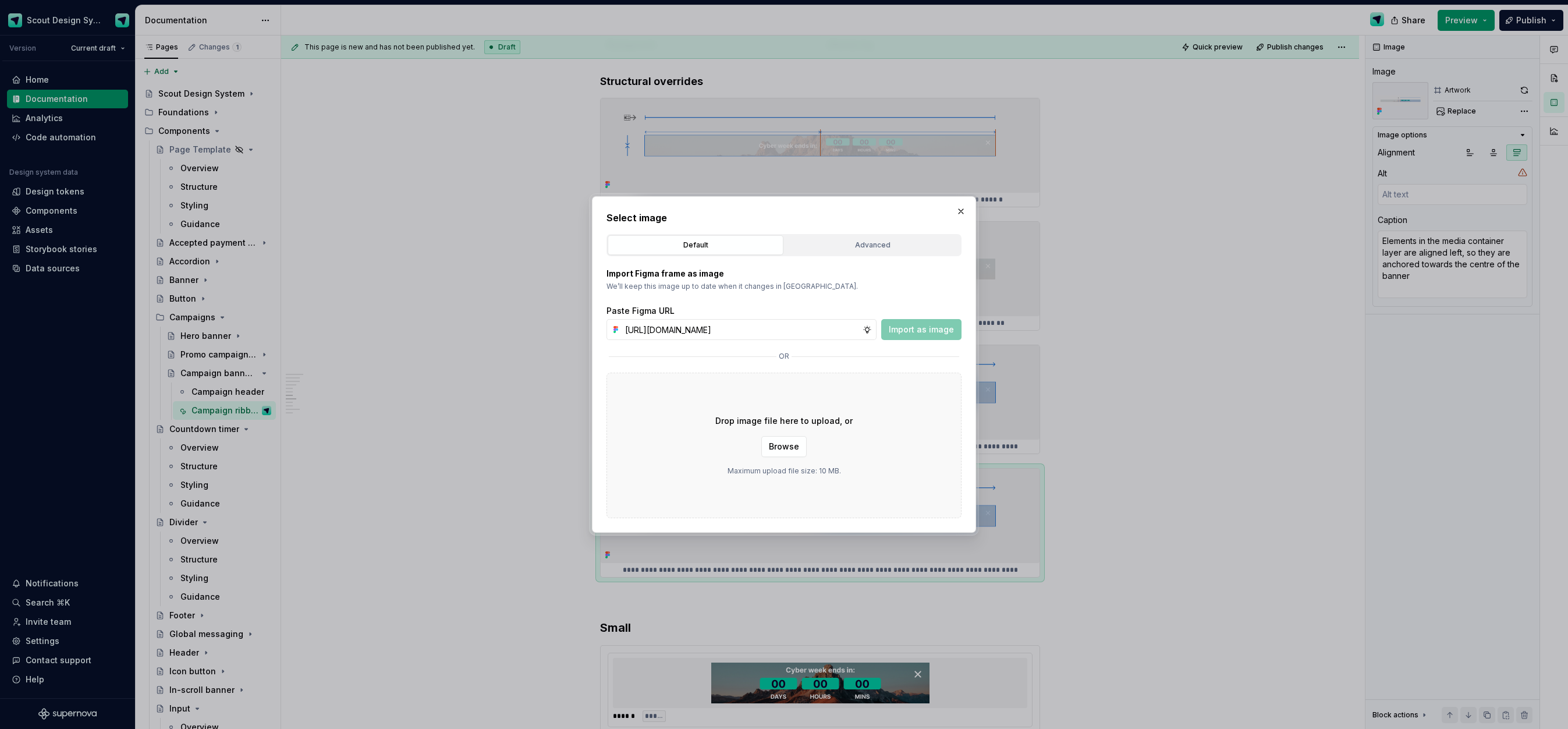
scroll to position [0, 320]
drag, startPoint x: 917, startPoint y: 330, endPoint x: 1139, endPoint y: 329, distance: 222.0
click at [917, 330] on span "Import as image" at bounding box center [921, 330] width 65 height 12
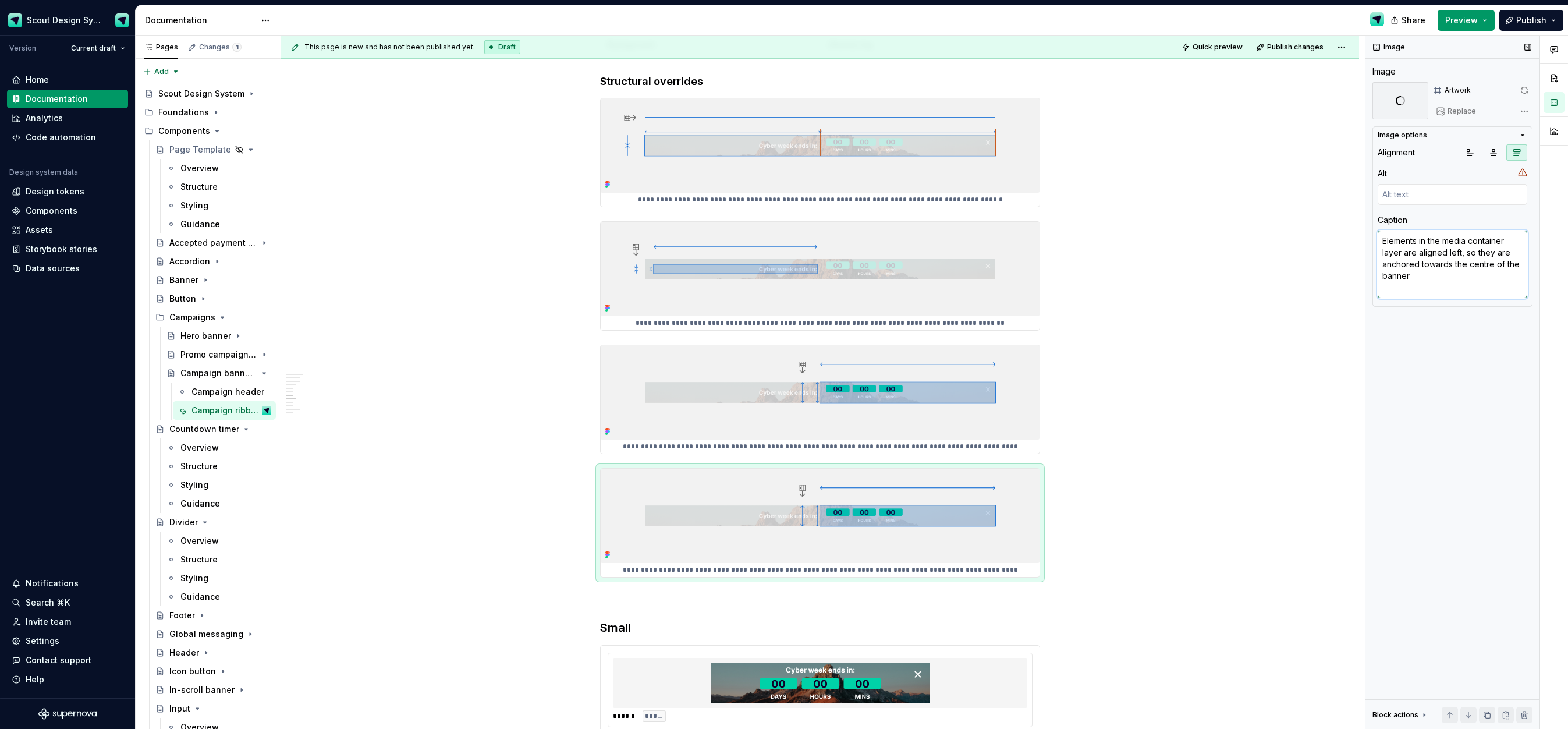
click at [1435, 278] on textarea "Elements in the media container layer are aligned left, so they are anchored to…" at bounding box center [1453, 264] width 149 height 68
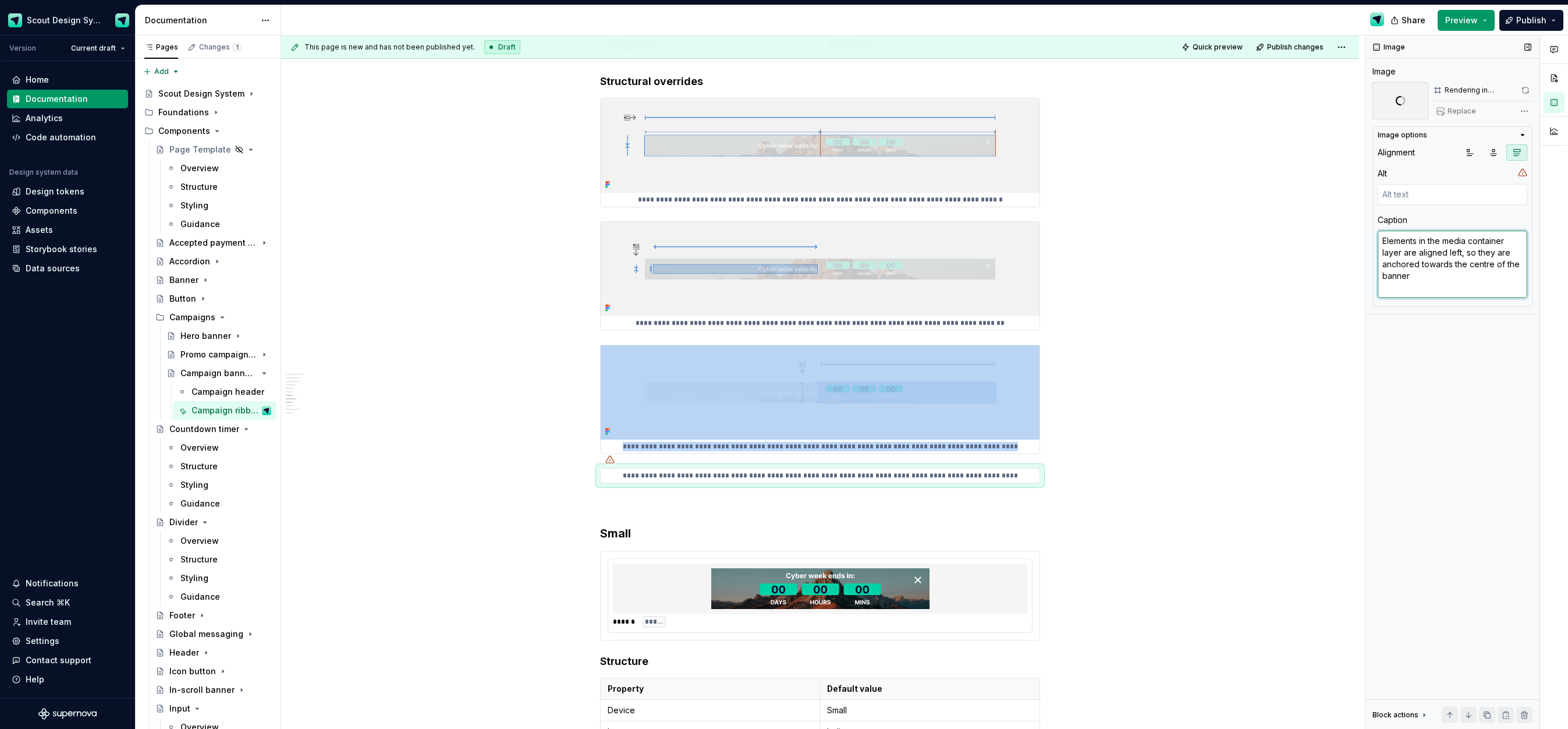
click at [1461, 258] on textarea "Elements in the media container layer are aligned left, so they are anchored to…" at bounding box center [1453, 264] width 149 height 68
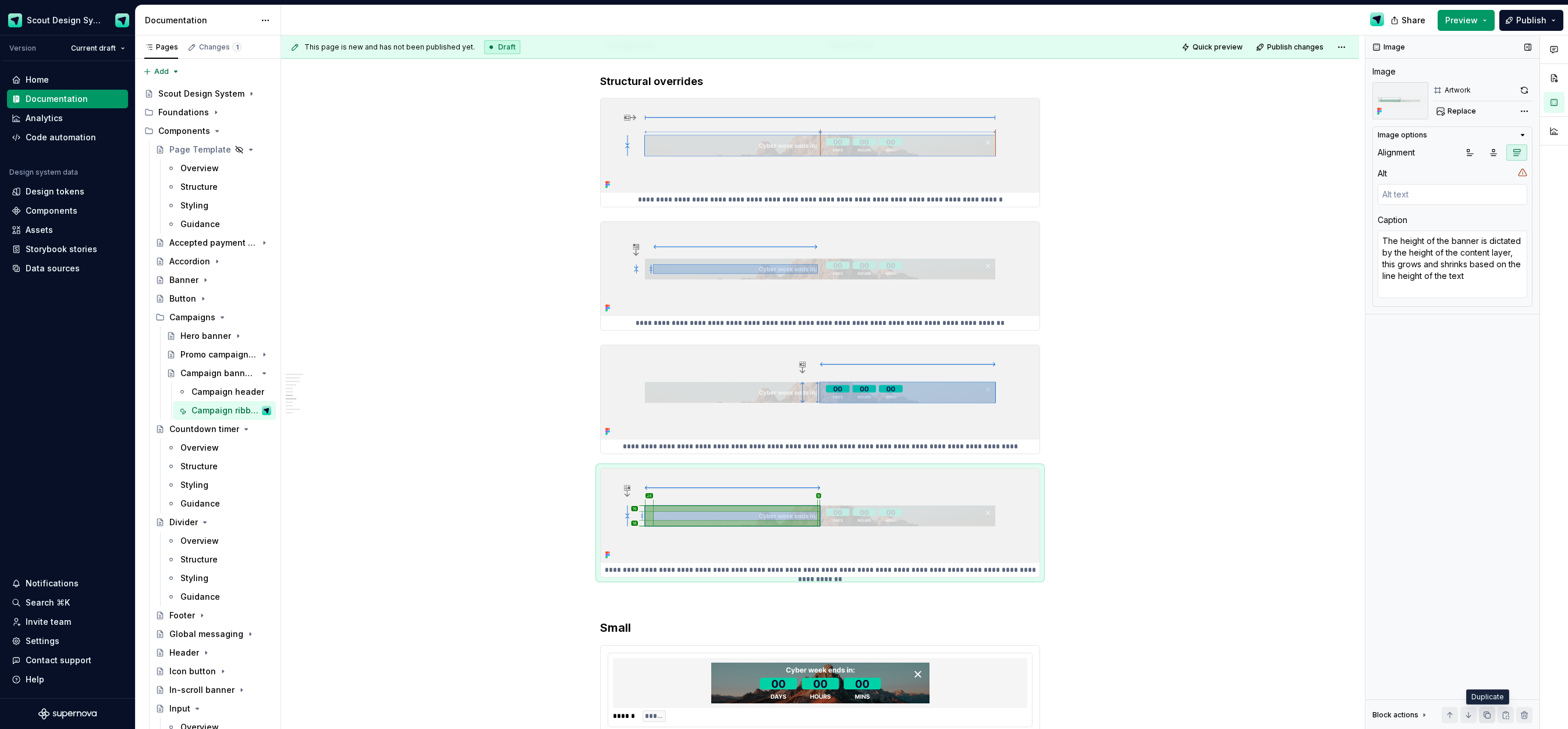
click at [1487, 711] on button "button" at bounding box center [1487, 715] width 16 height 16
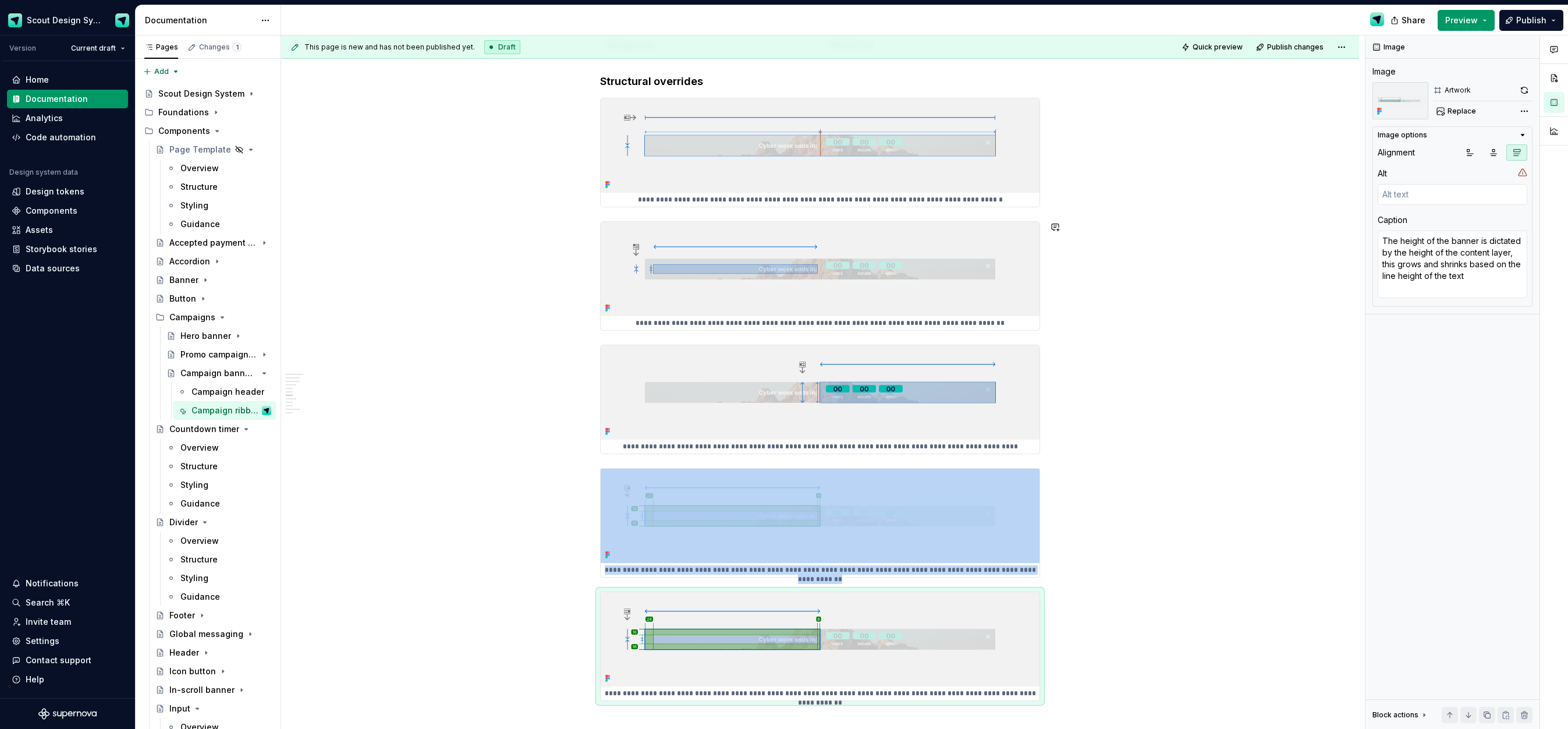
scroll to position [1811, 0]
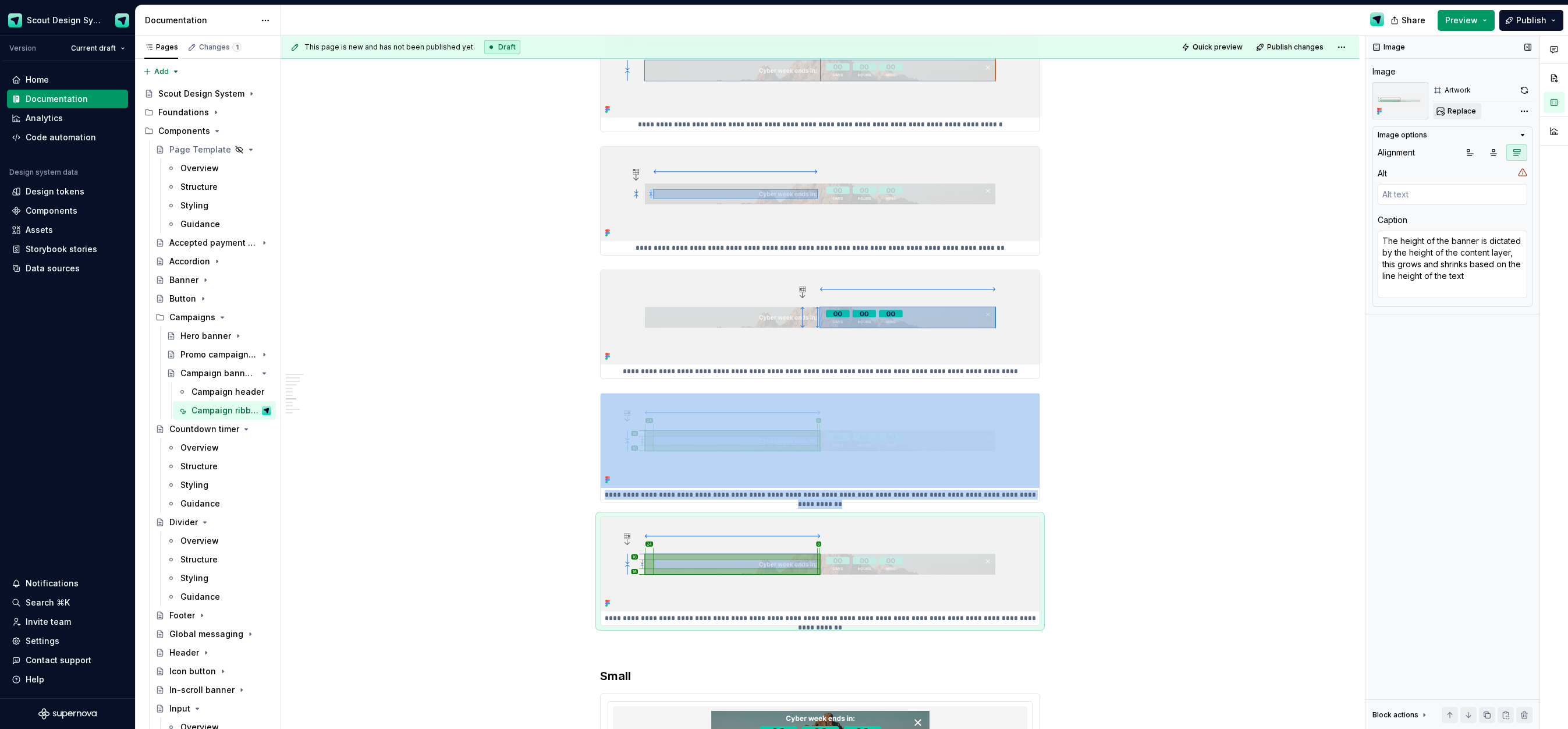
click at [1462, 116] on button "Replace" at bounding box center [1457, 111] width 48 height 16
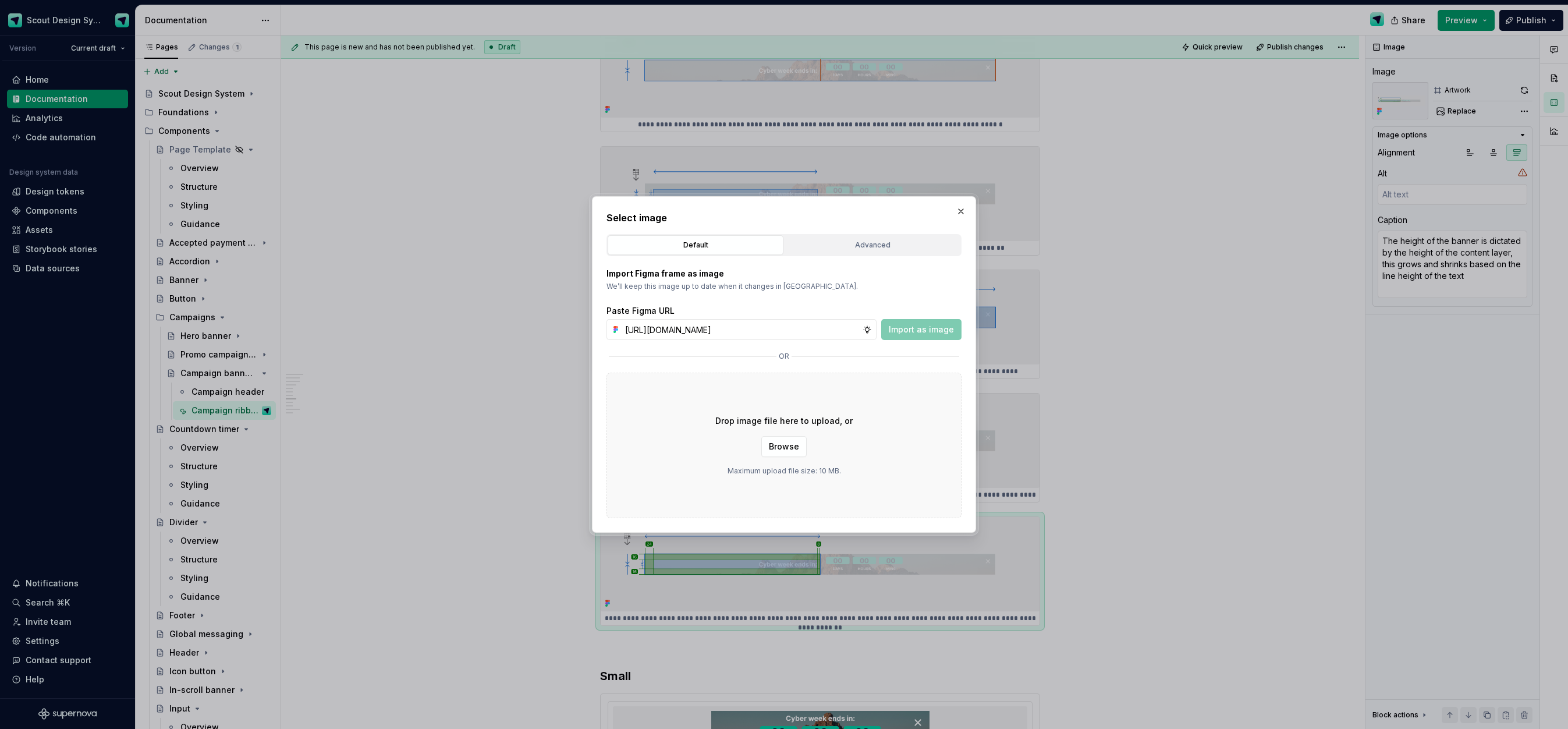
scroll to position [0, 320]
click at [937, 331] on span "Import as image" at bounding box center [921, 330] width 65 height 12
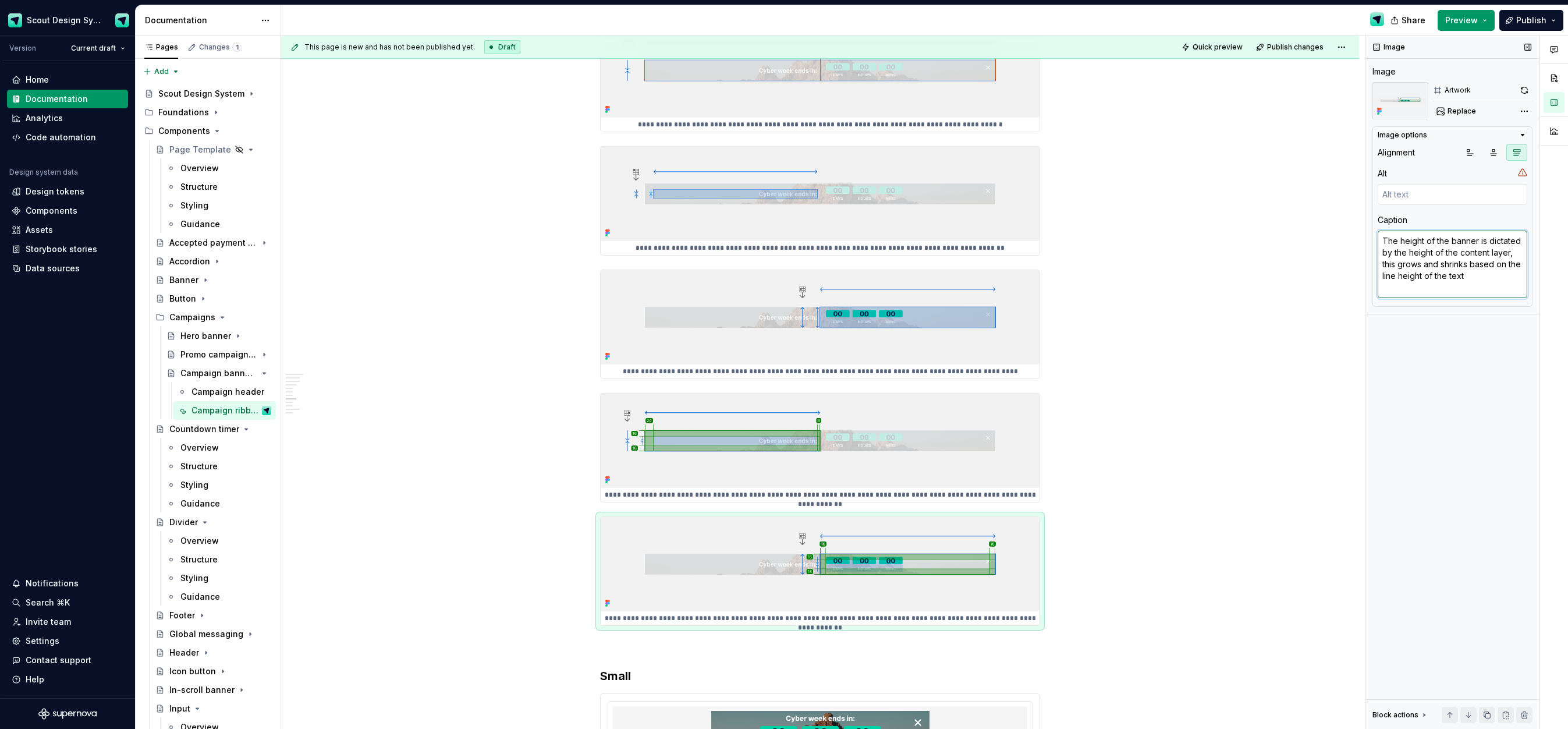
click at [1428, 258] on textarea "The height of the banner is dictated by the height of the content layer, this g…" at bounding box center [1453, 264] width 149 height 68
paste textarea "conversely"
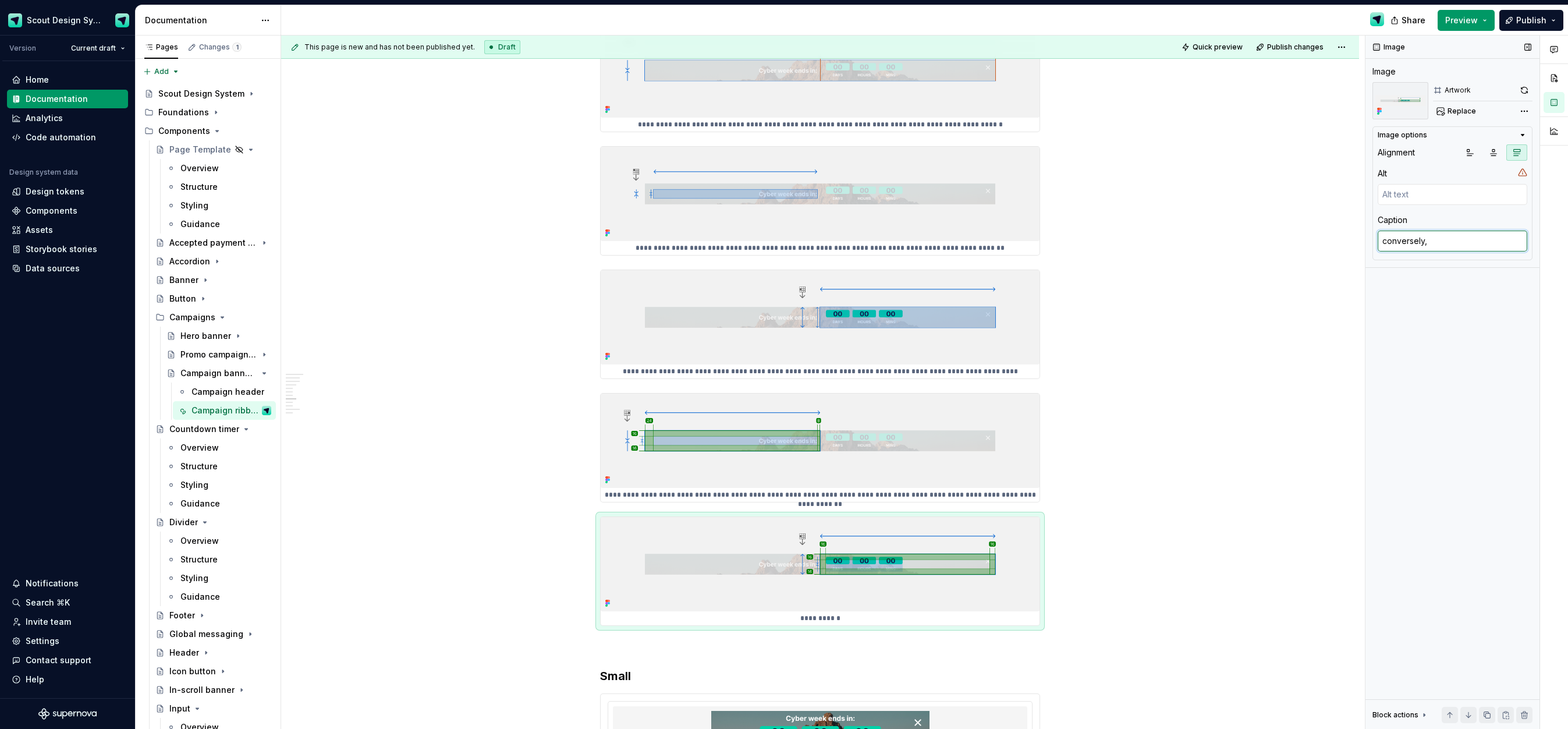
click at [1383, 243] on textarea "conversely," at bounding box center [1453, 241] width 149 height 21
click at [1442, 243] on textarea "Conversely," at bounding box center [1453, 241] width 149 height 21
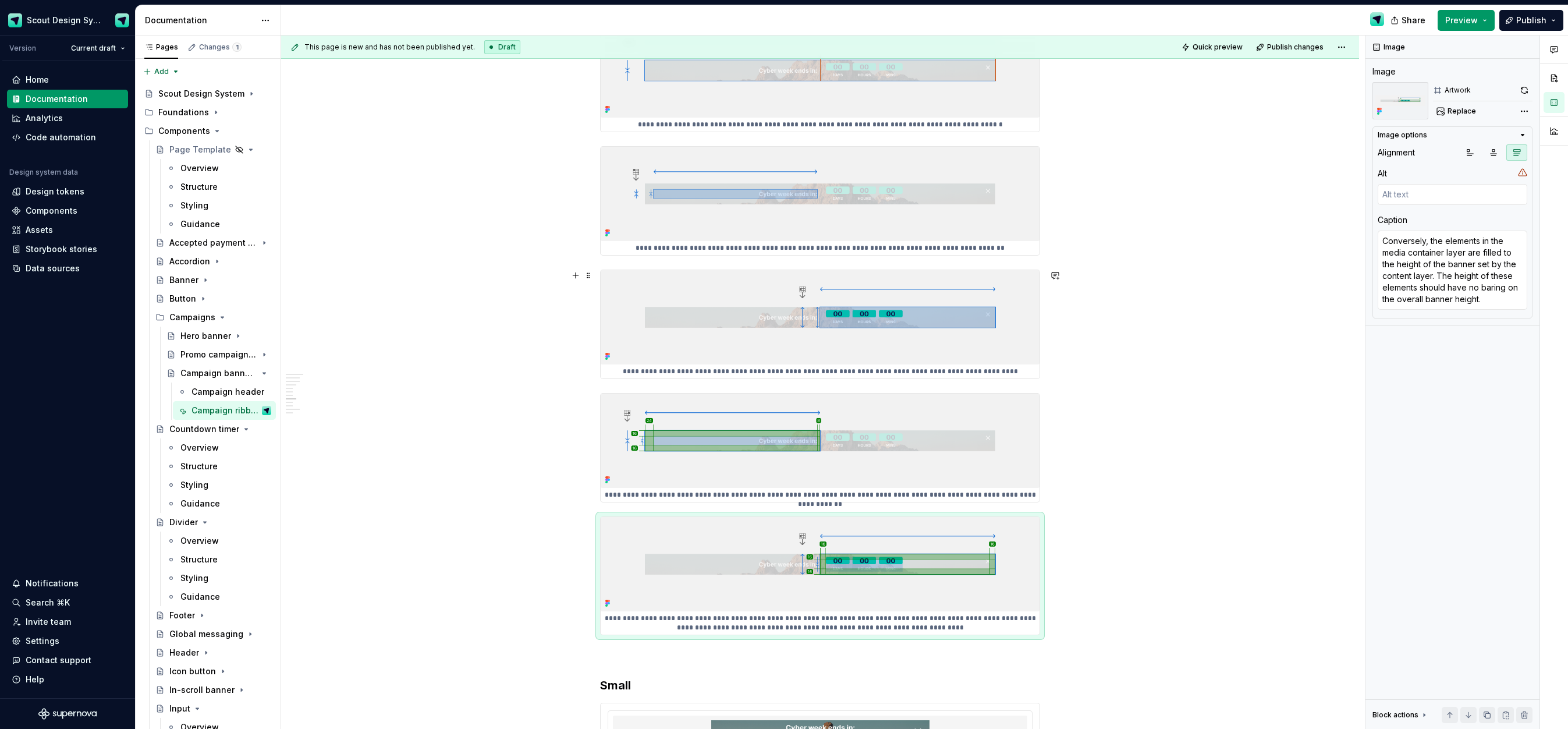
click at [1265, 366] on div "**********" at bounding box center [820, 181] width 1078 height 3581
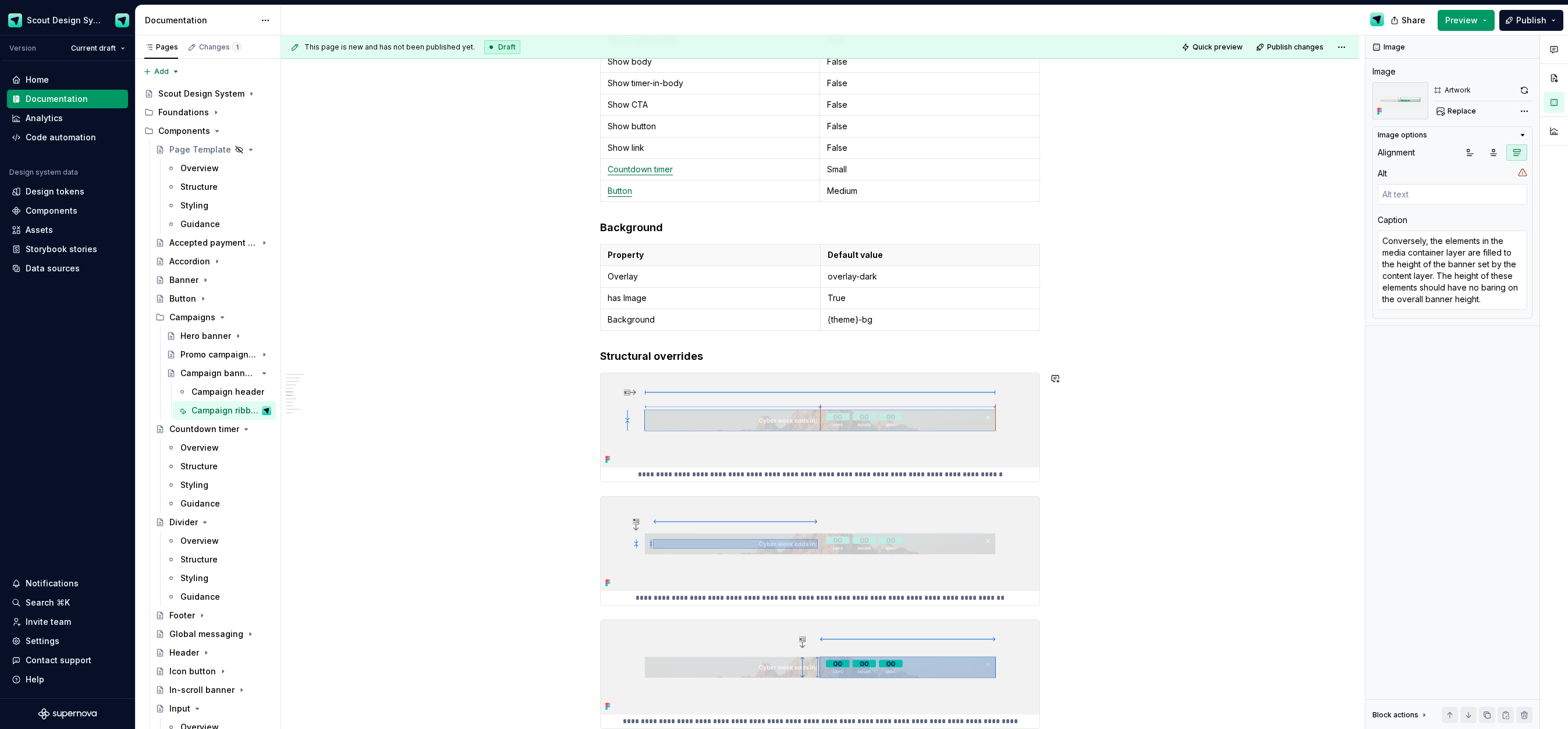
scroll to position [1466, 0]
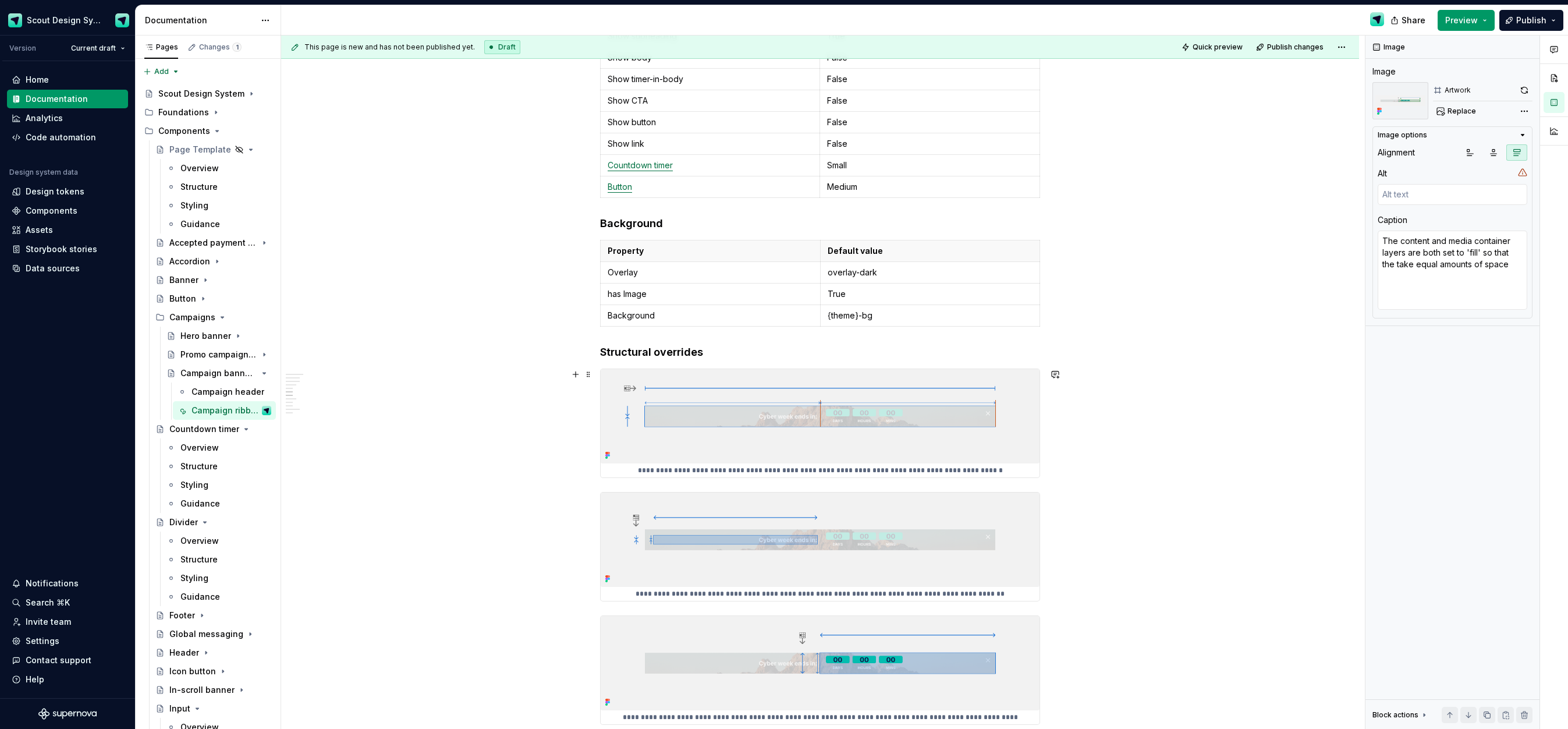
click at [864, 426] on img at bounding box center [820, 416] width 439 height 94
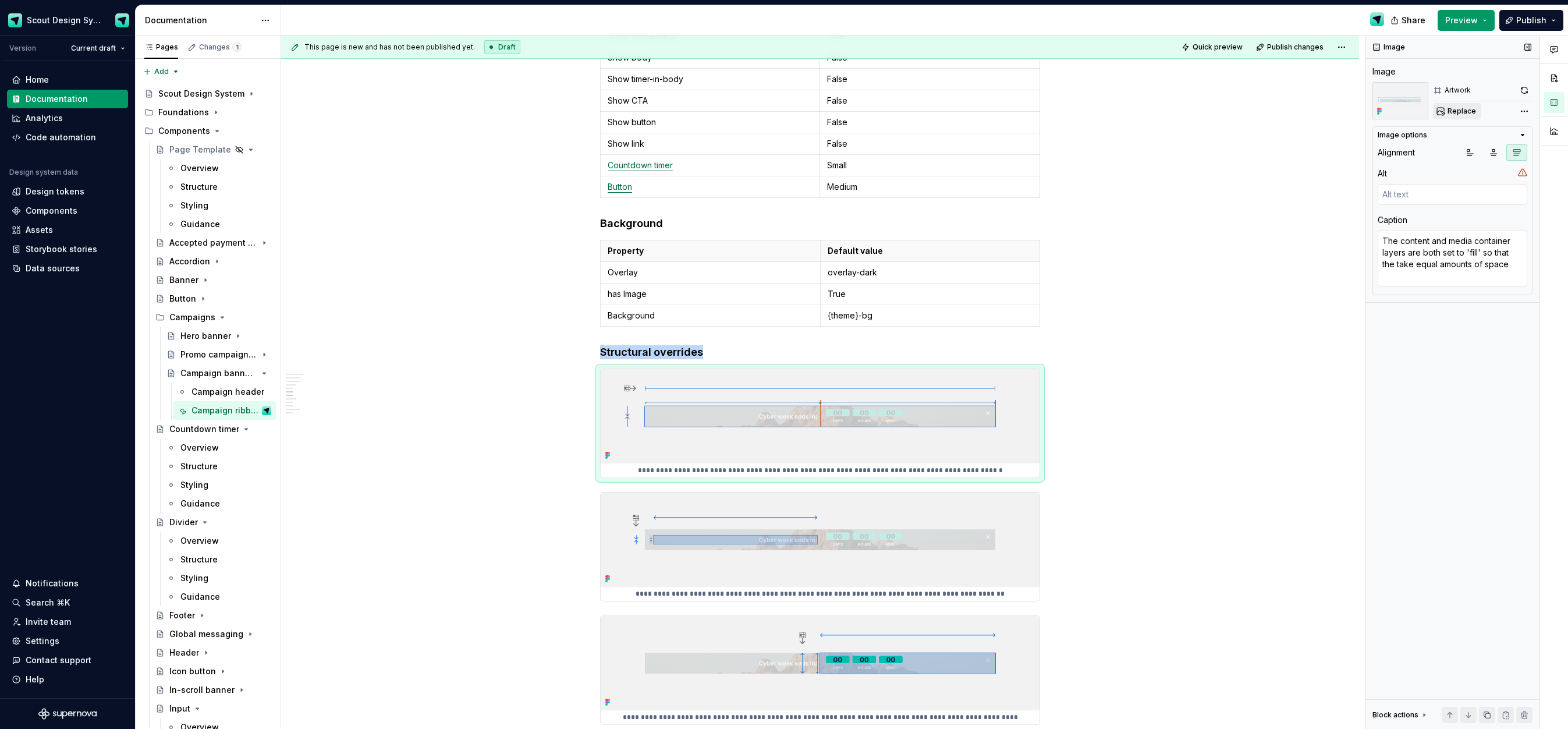
click at [1463, 108] on span "Replace" at bounding box center [1462, 111] width 29 height 9
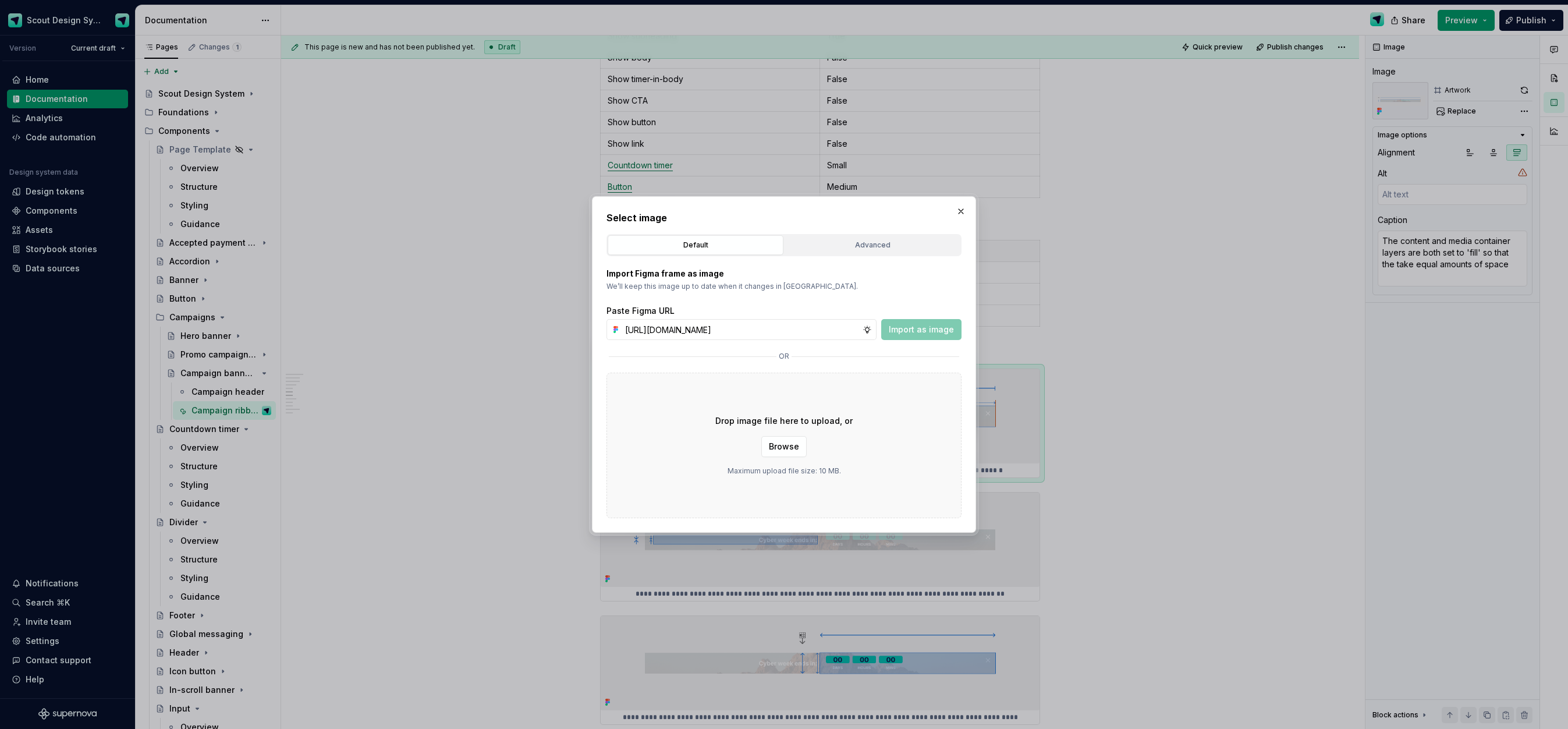
scroll to position [0, 320]
click at [932, 332] on span "Import as image" at bounding box center [921, 330] width 65 height 12
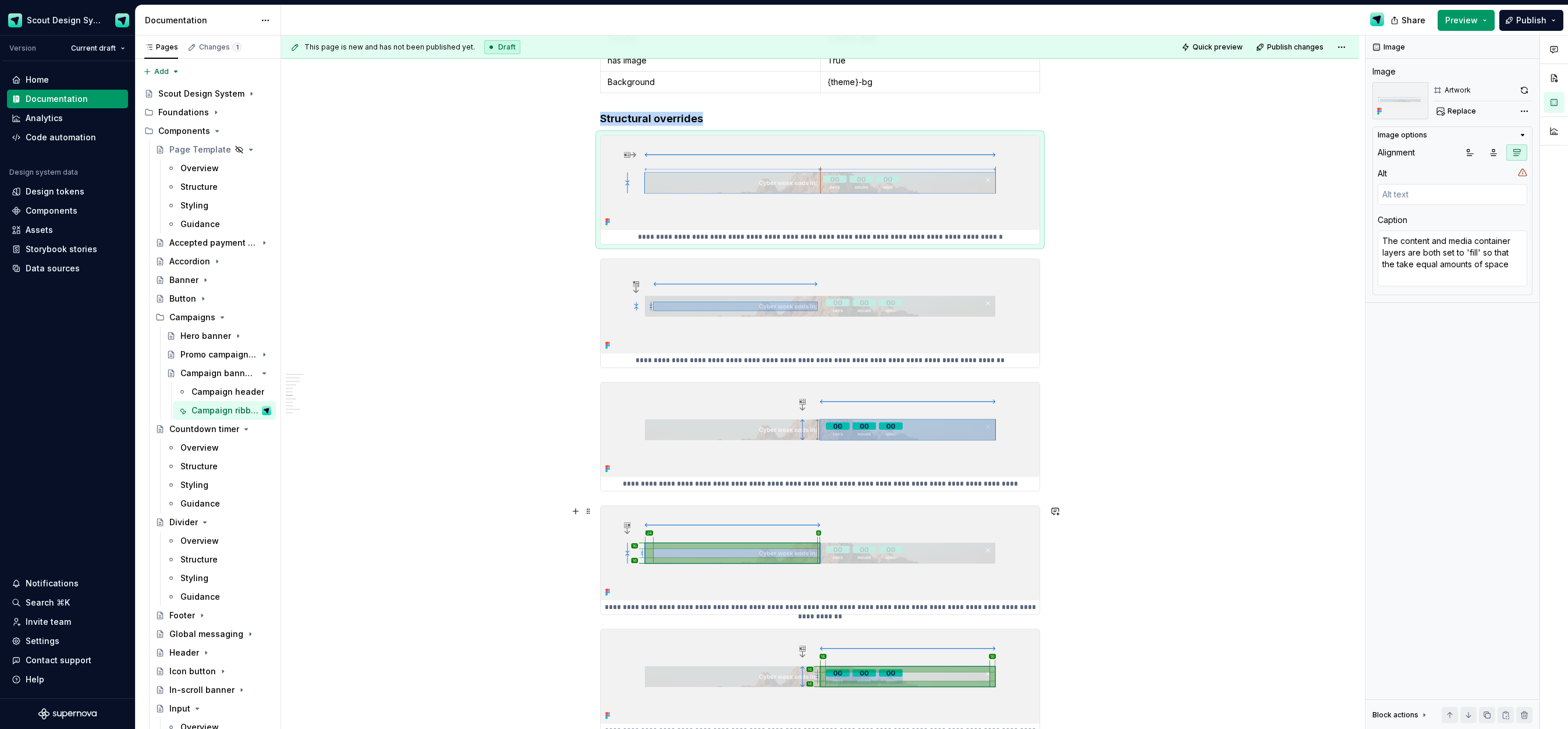
scroll to position [1724, 0]
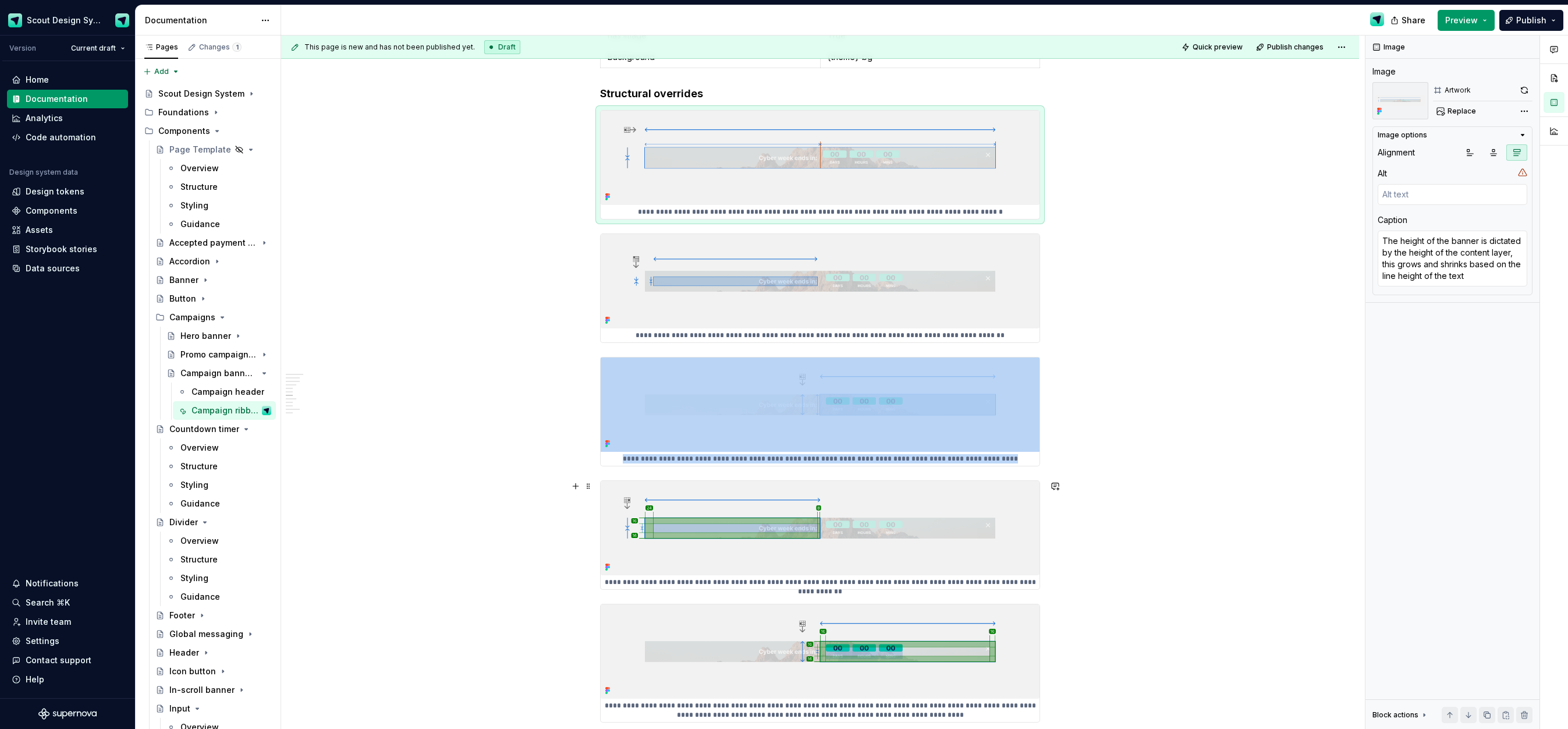
click at [700, 546] on img at bounding box center [820, 528] width 439 height 94
click at [1466, 107] on span "Replace" at bounding box center [1462, 111] width 29 height 9
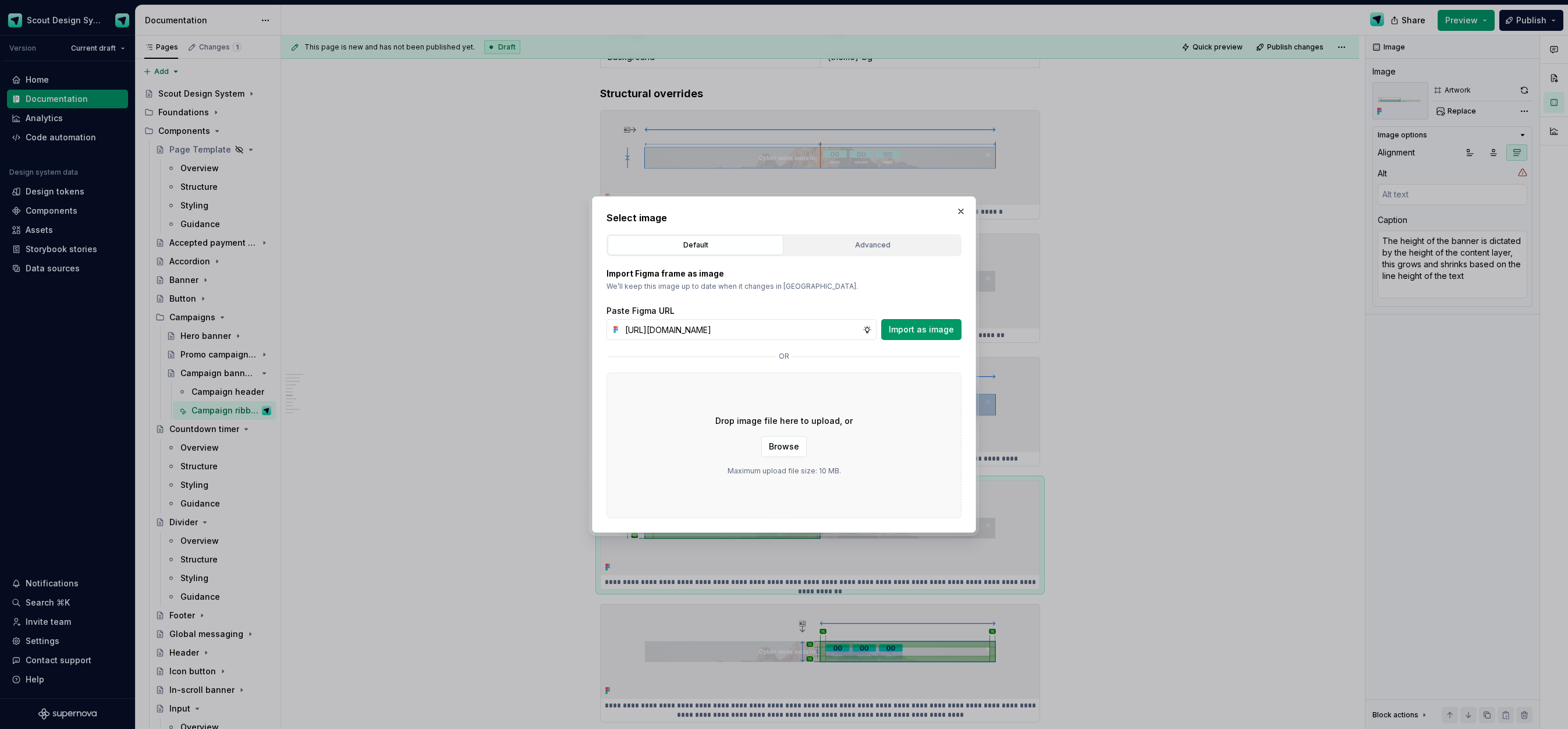
scroll to position [0, 321]
click at [946, 342] on div "Import Figma frame as image We’ll keep this image up to date when it changes in…" at bounding box center [784, 387] width 355 height 262
click at [945, 336] on button "Import as image" at bounding box center [921, 330] width 81 height 21
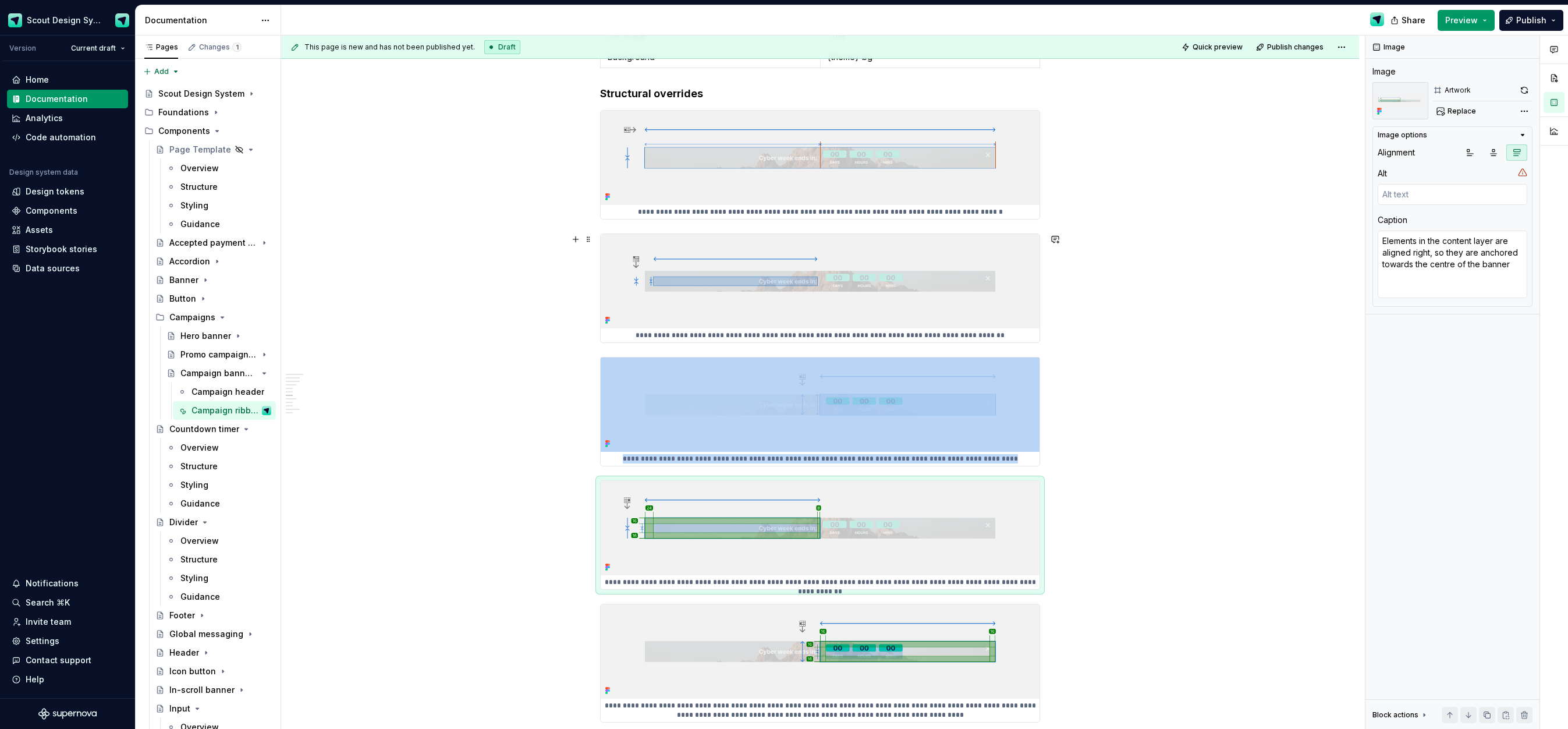
click at [740, 306] on img at bounding box center [820, 281] width 439 height 94
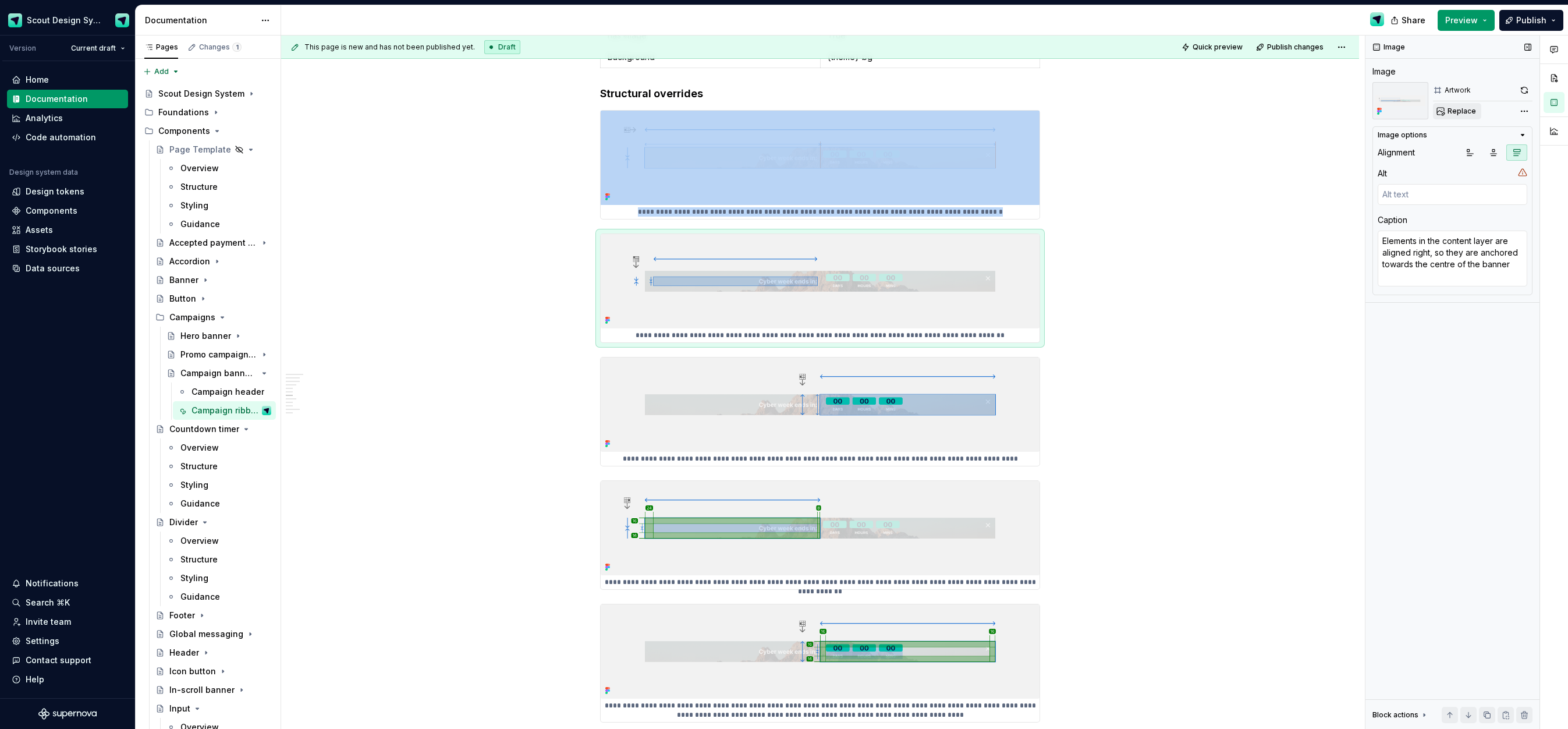
click at [1461, 107] on span "Replace" at bounding box center [1462, 111] width 29 height 9
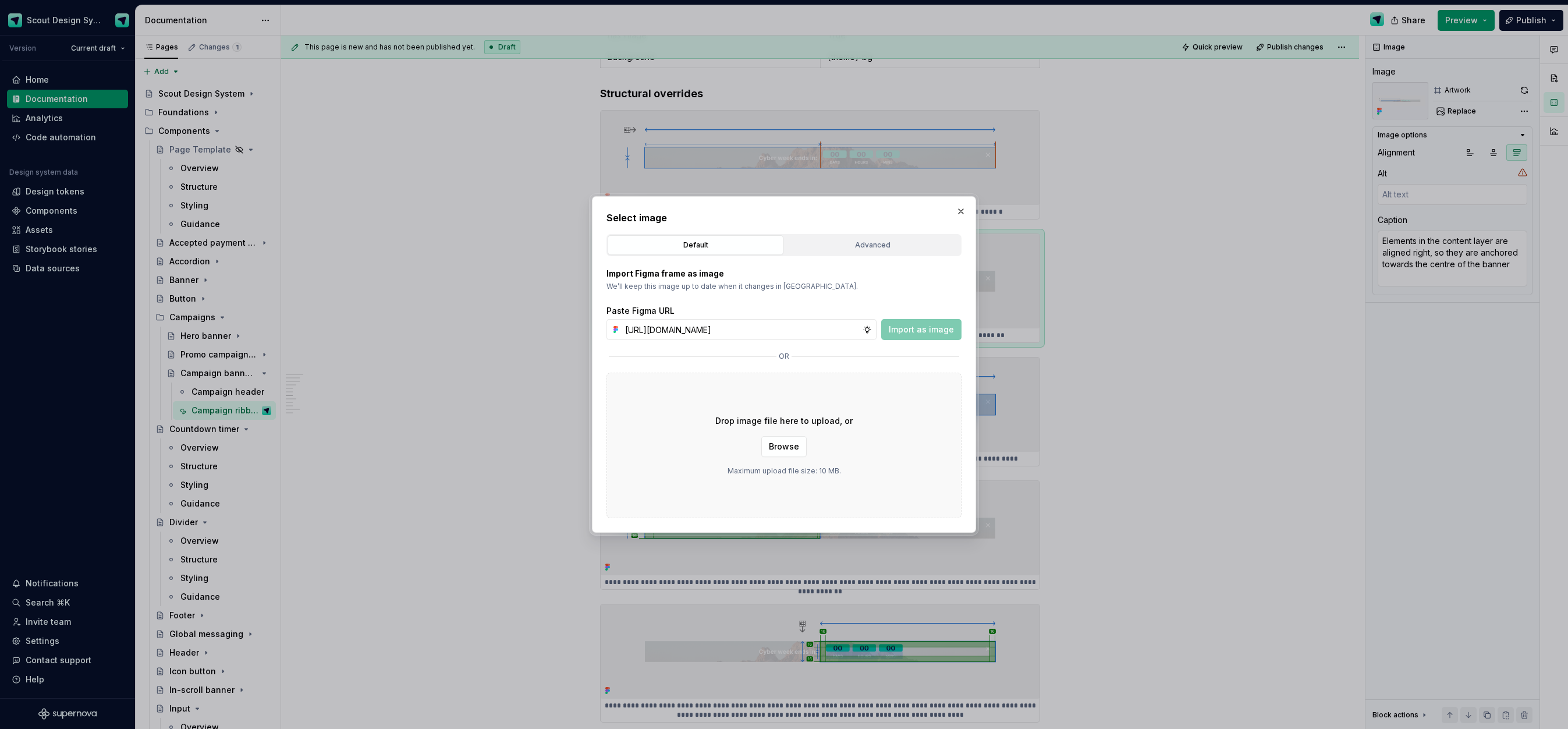
scroll to position [0, 321]
drag, startPoint x: 952, startPoint y: 327, endPoint x: 972, endPoint y: 324, distance: 20.2
click at [952, 326] on span "Import as image" at bounding box center [921, 330] width 65 height 12
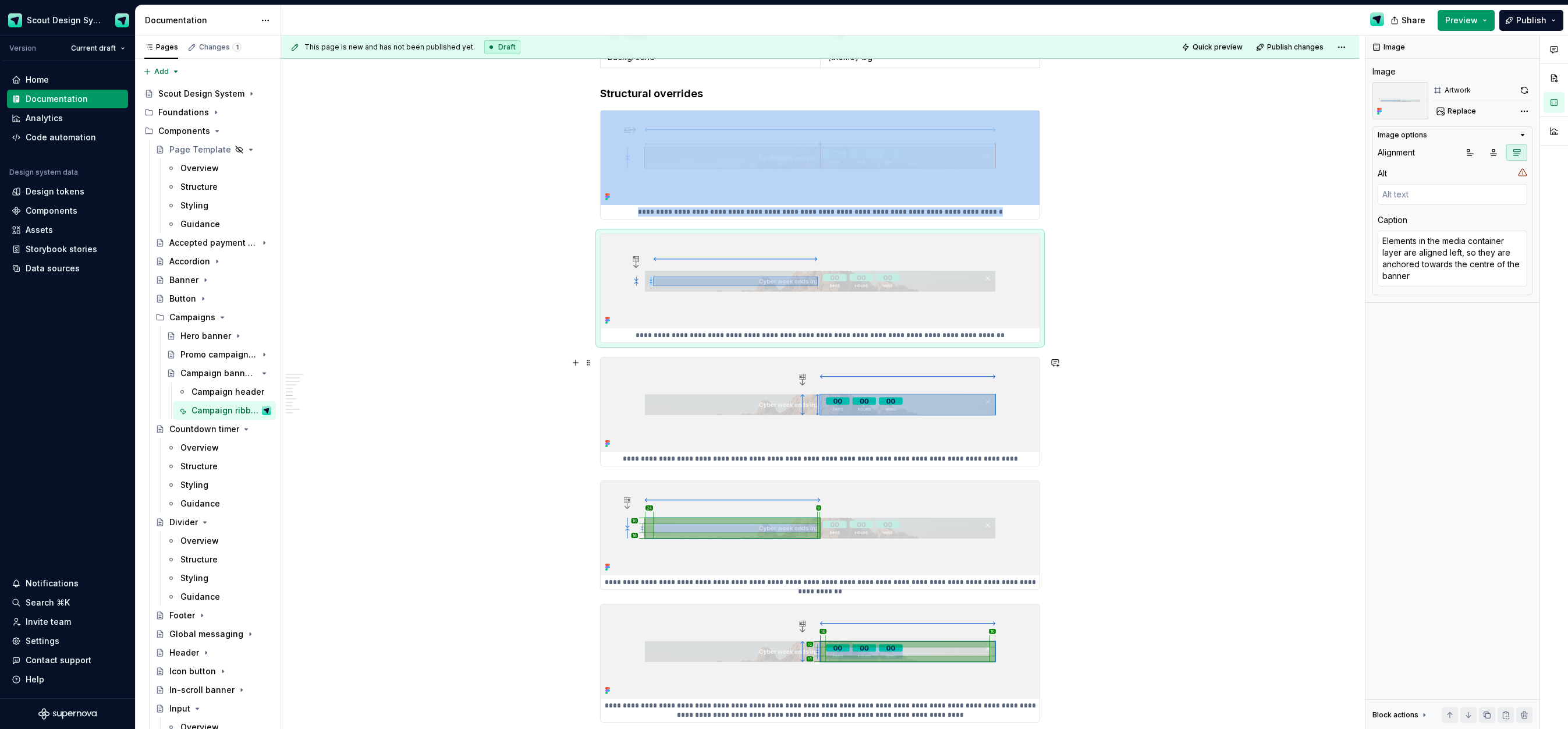
click at [782, 440] on img at bounding box center [820, 404] width 439 height 94
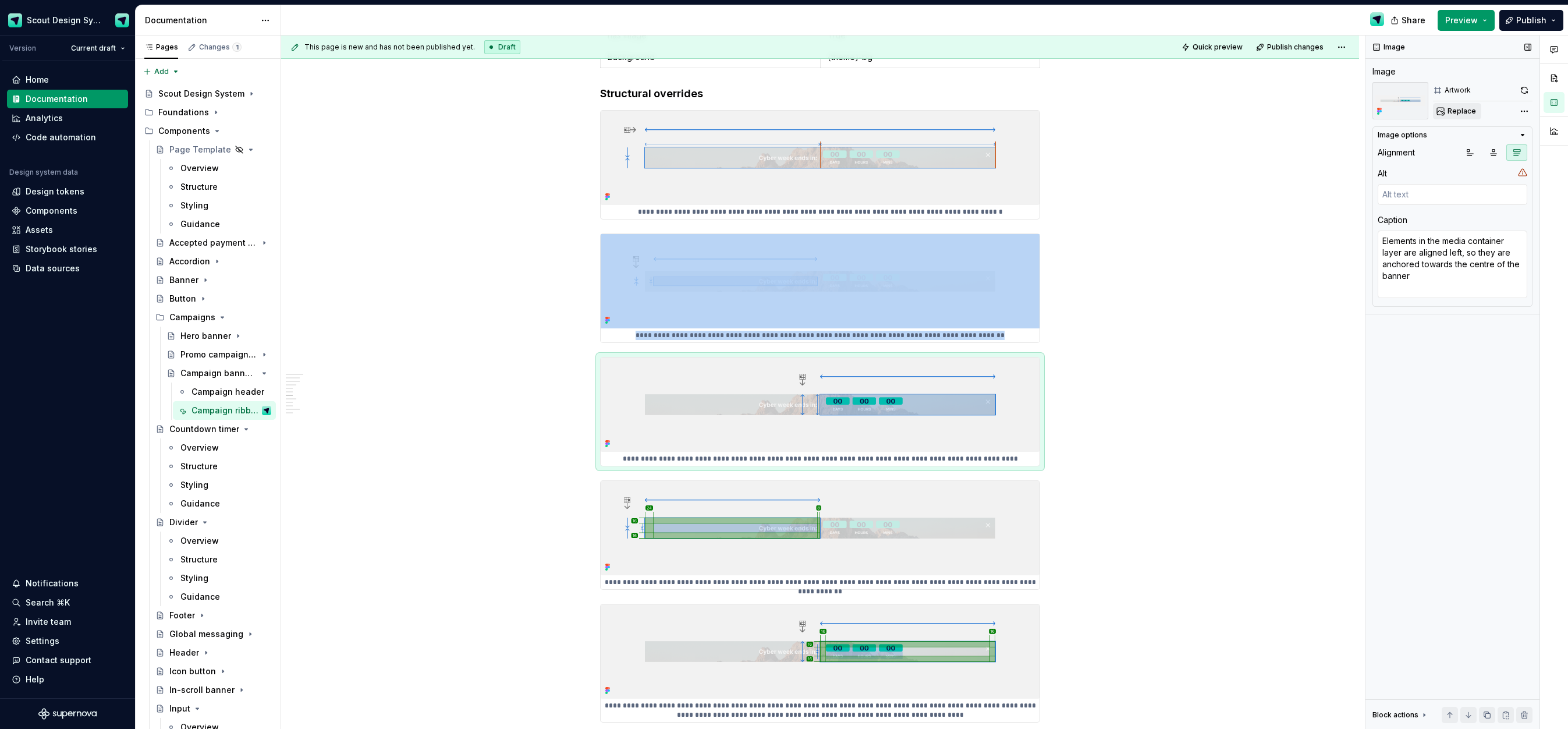
click at [1459, 115] on button "Replace" at bounding box center [1457, 111] width 48 height 16
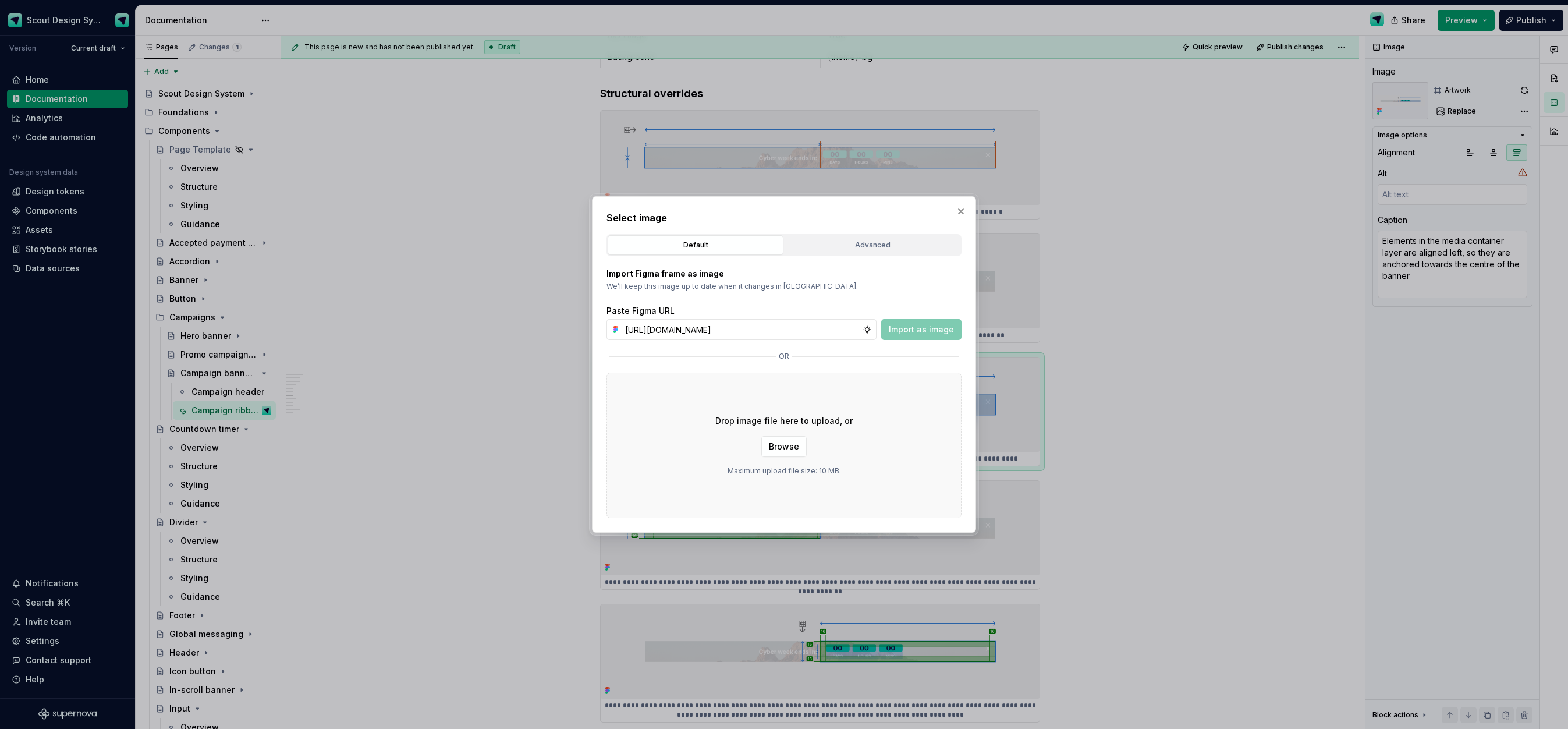
scroll to position [0, 322]
click at [937, 334] on span "Import as image" at bounding box center [921, 330] width 65 height 12
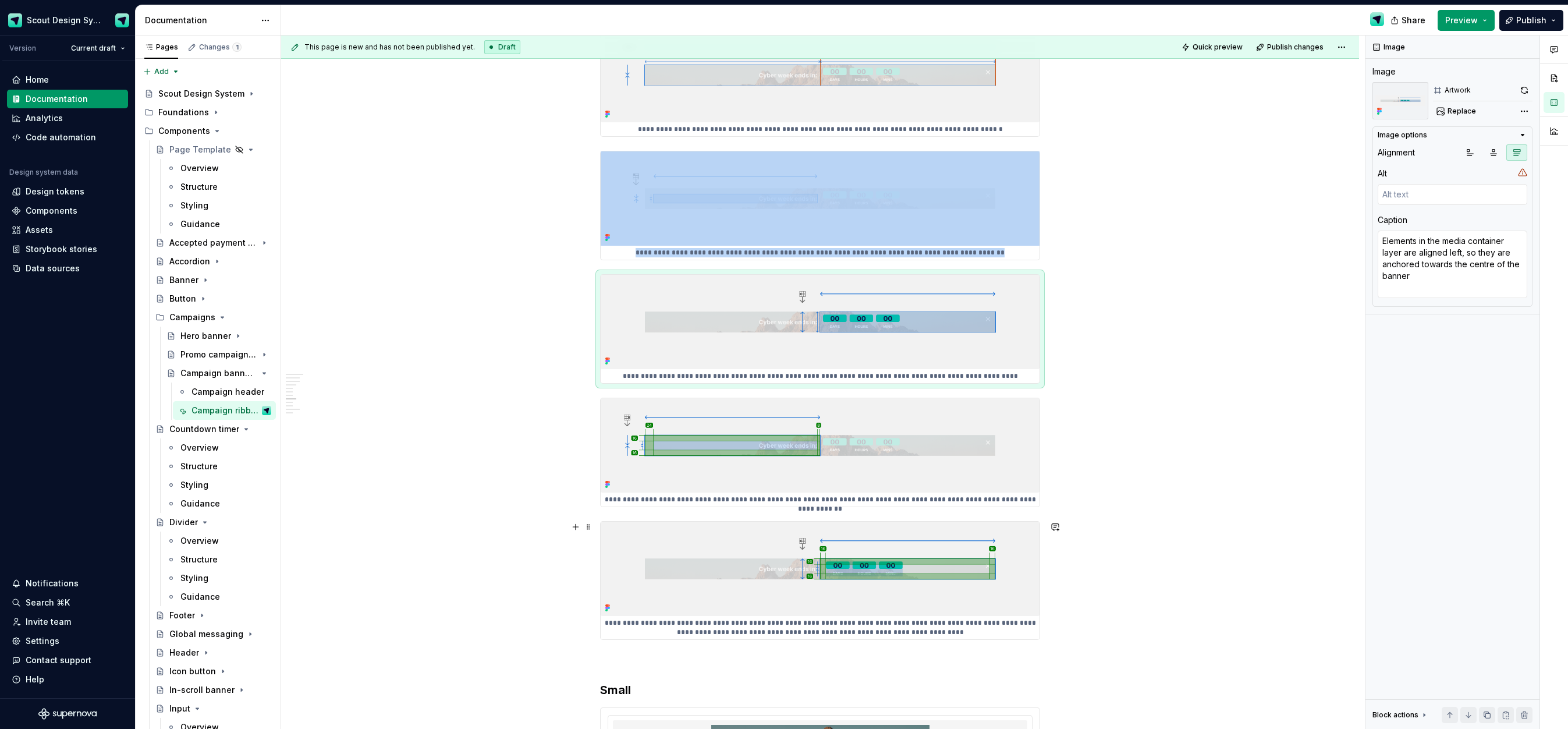
scroll to position [1813, 0]
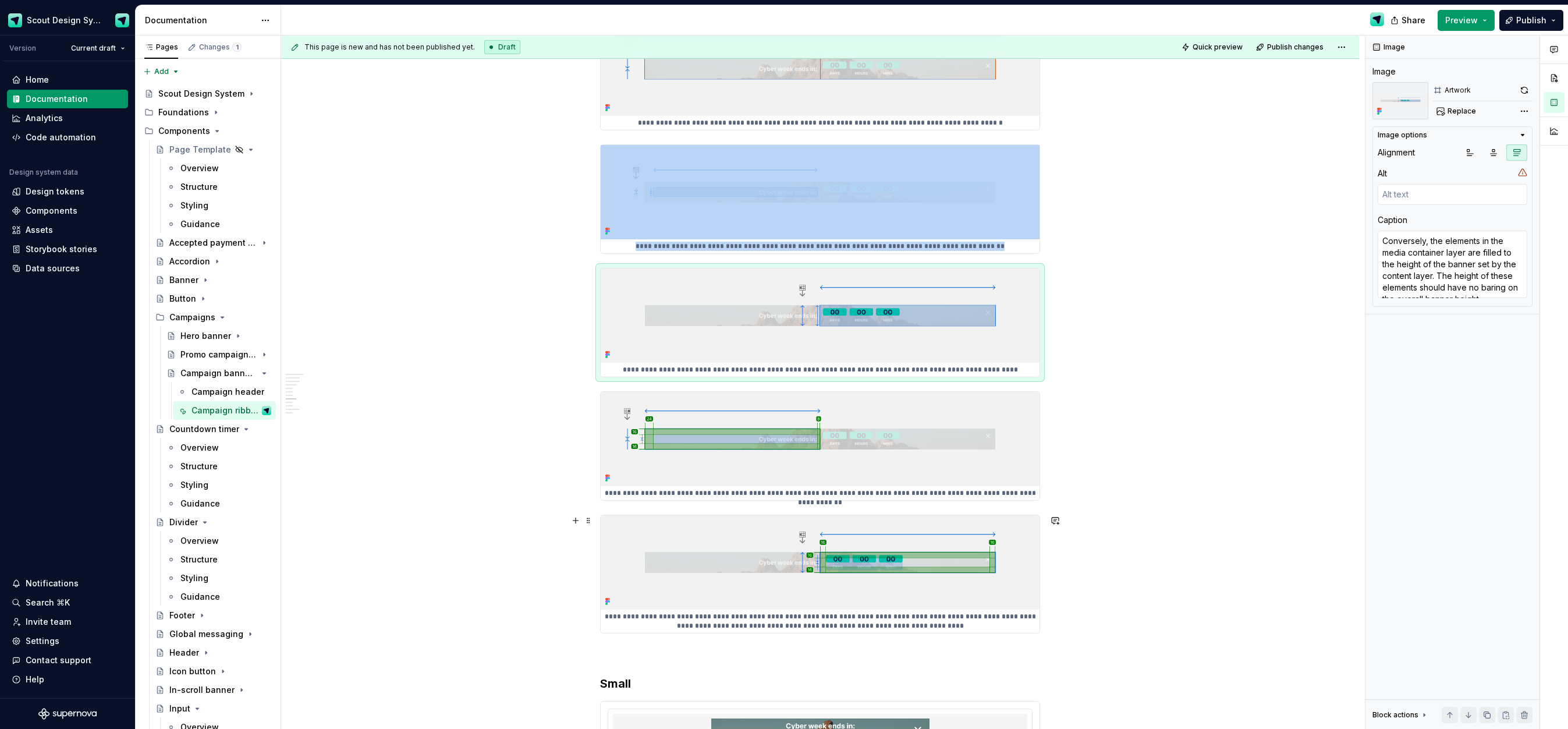
click at [831, 557] on img at bounding box center [820, 562] width 439 height 94
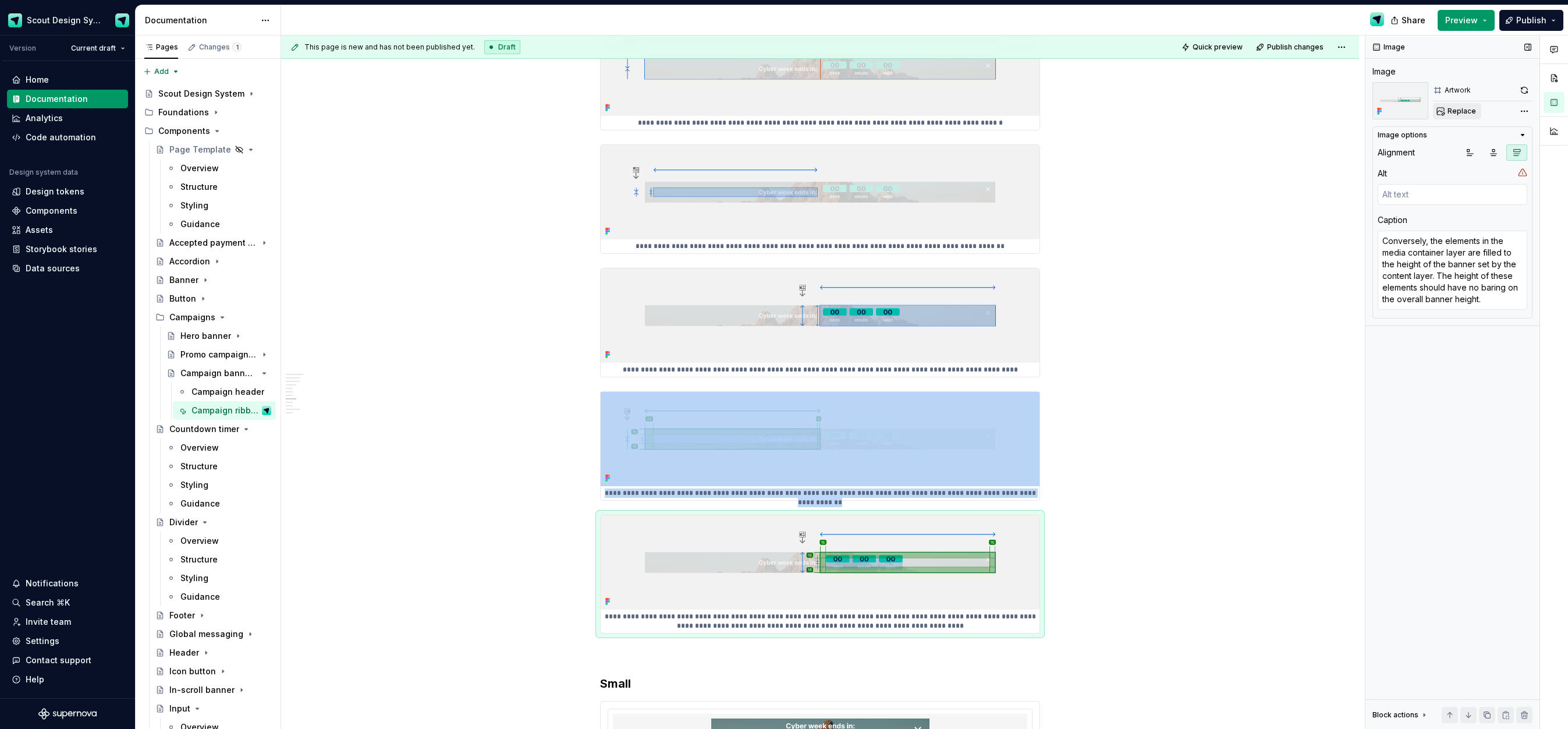
click at [1463, 109] on span "Replace" at bounding box center [1462, 111] width 29 height 9
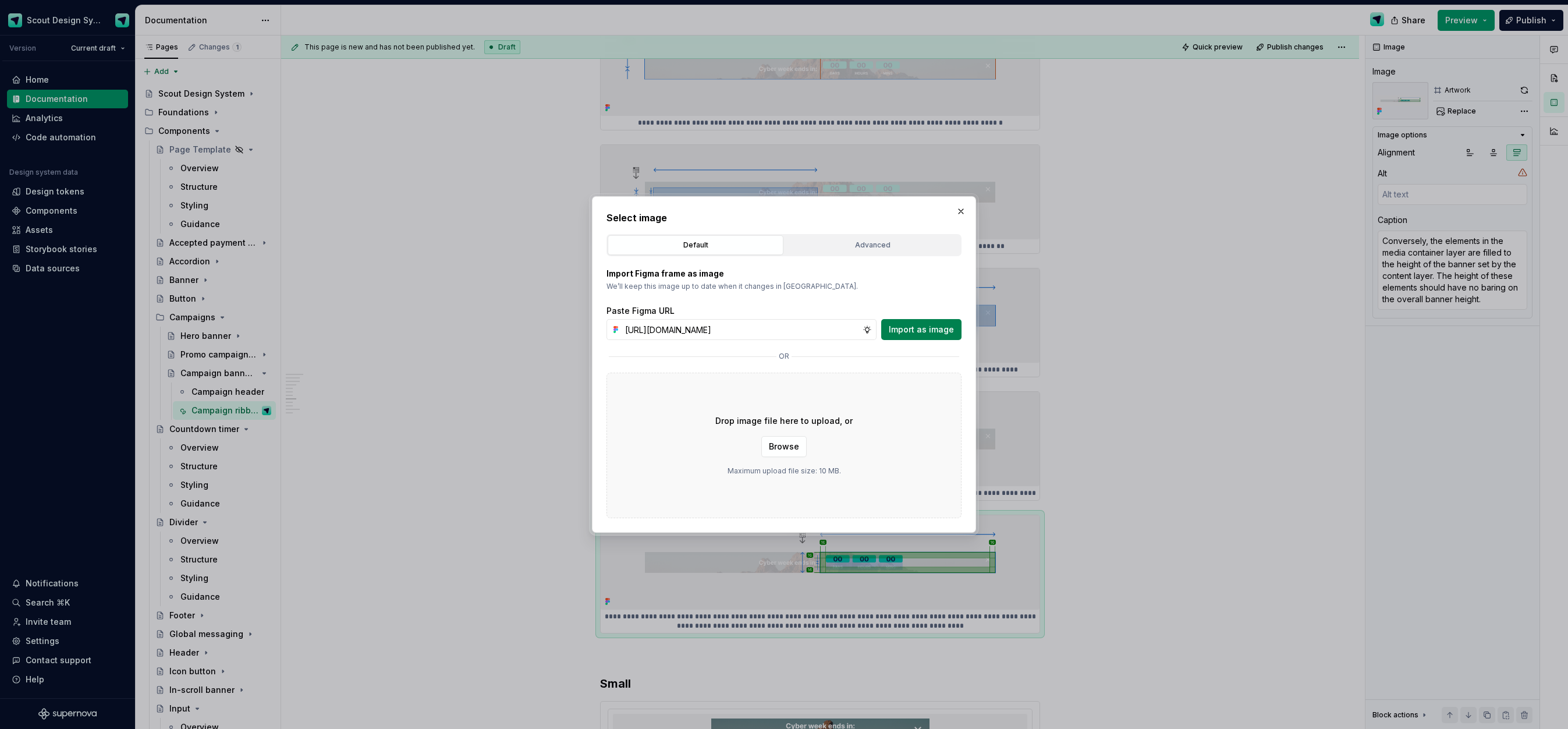
scroll to position [0, 323]
click at [930, 334] on span "Import as image" at bounding box center [921, 330] width 65 height 12
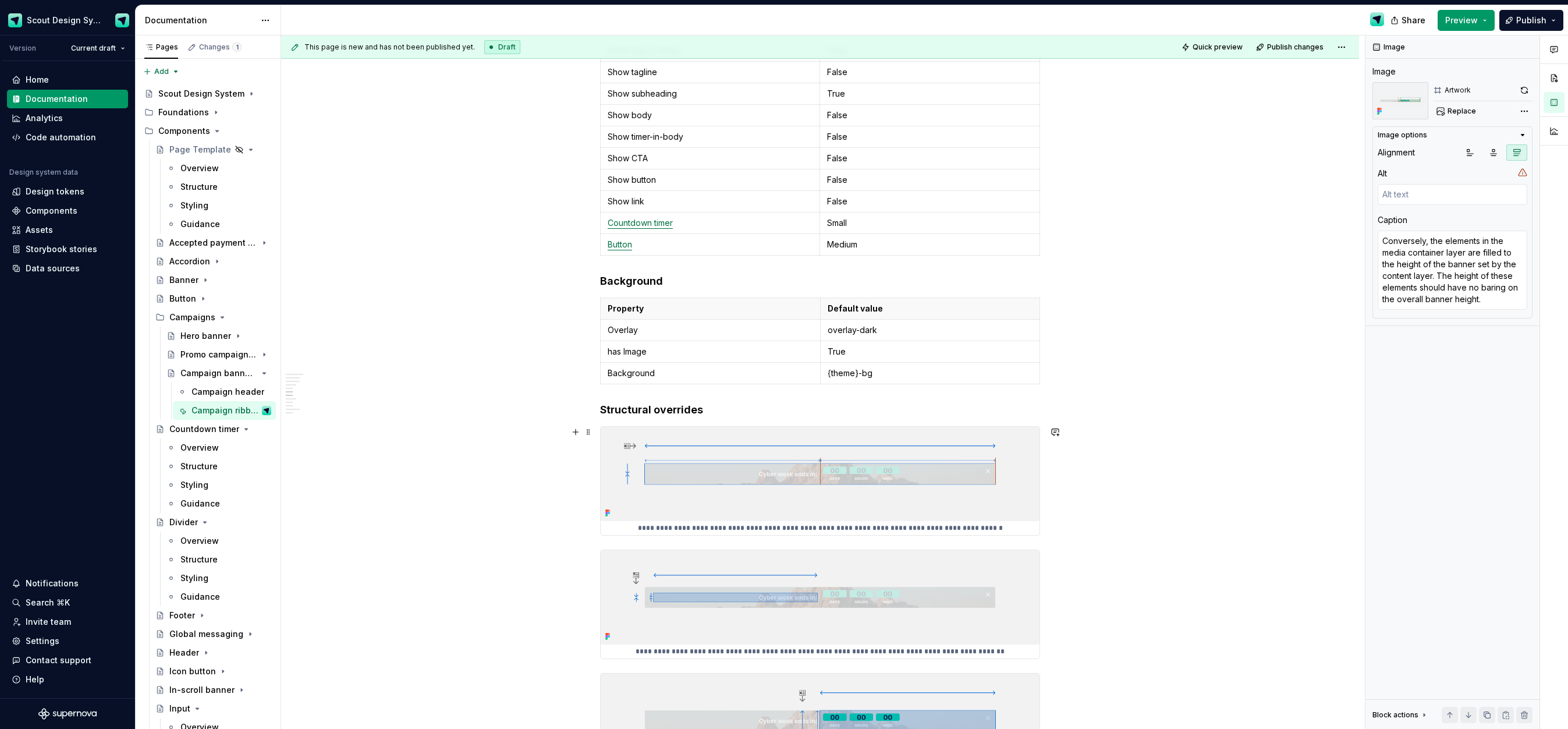
scroll to position [1634, 0]
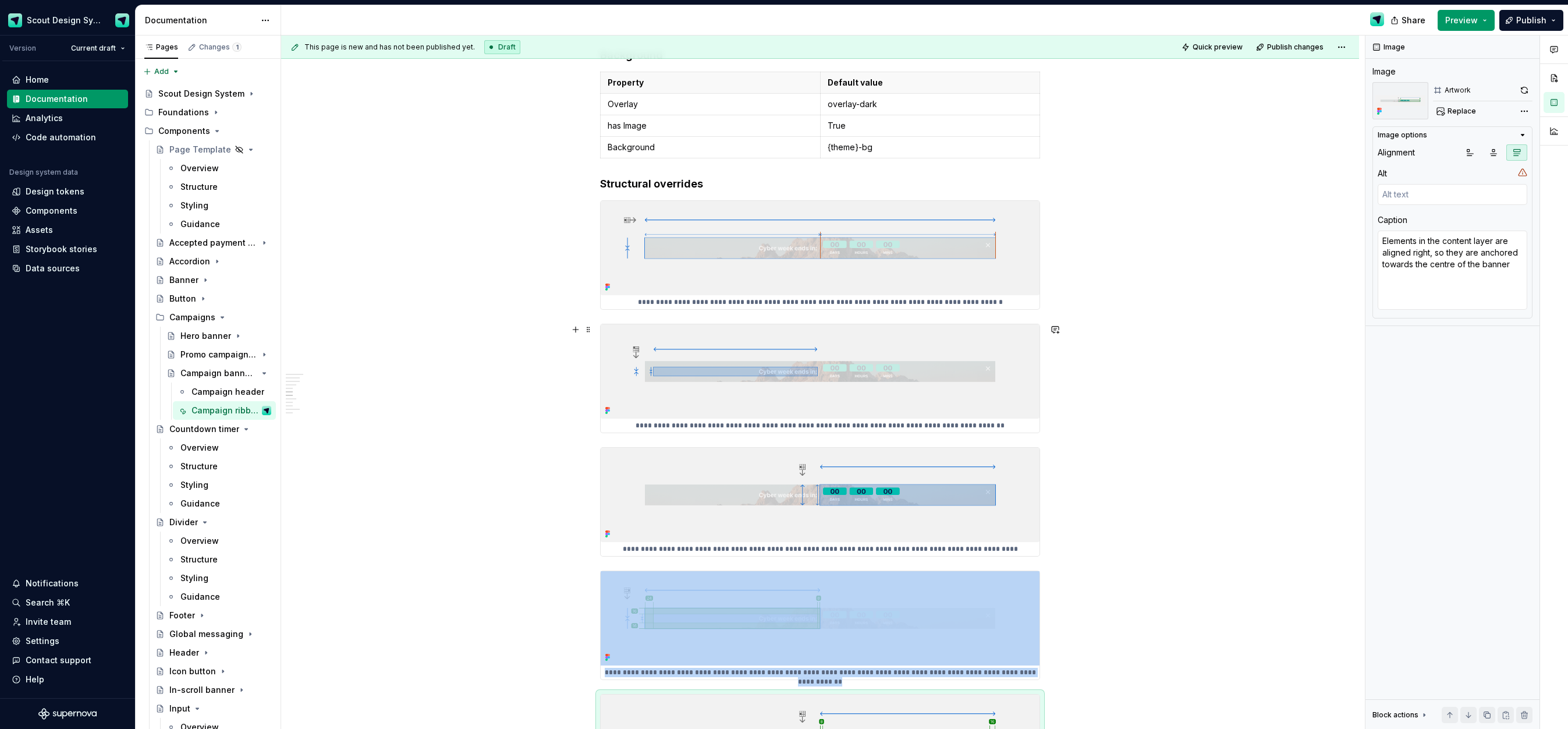
click at [988, 410] on img at bounding box center [820, 372] width 439 height 94
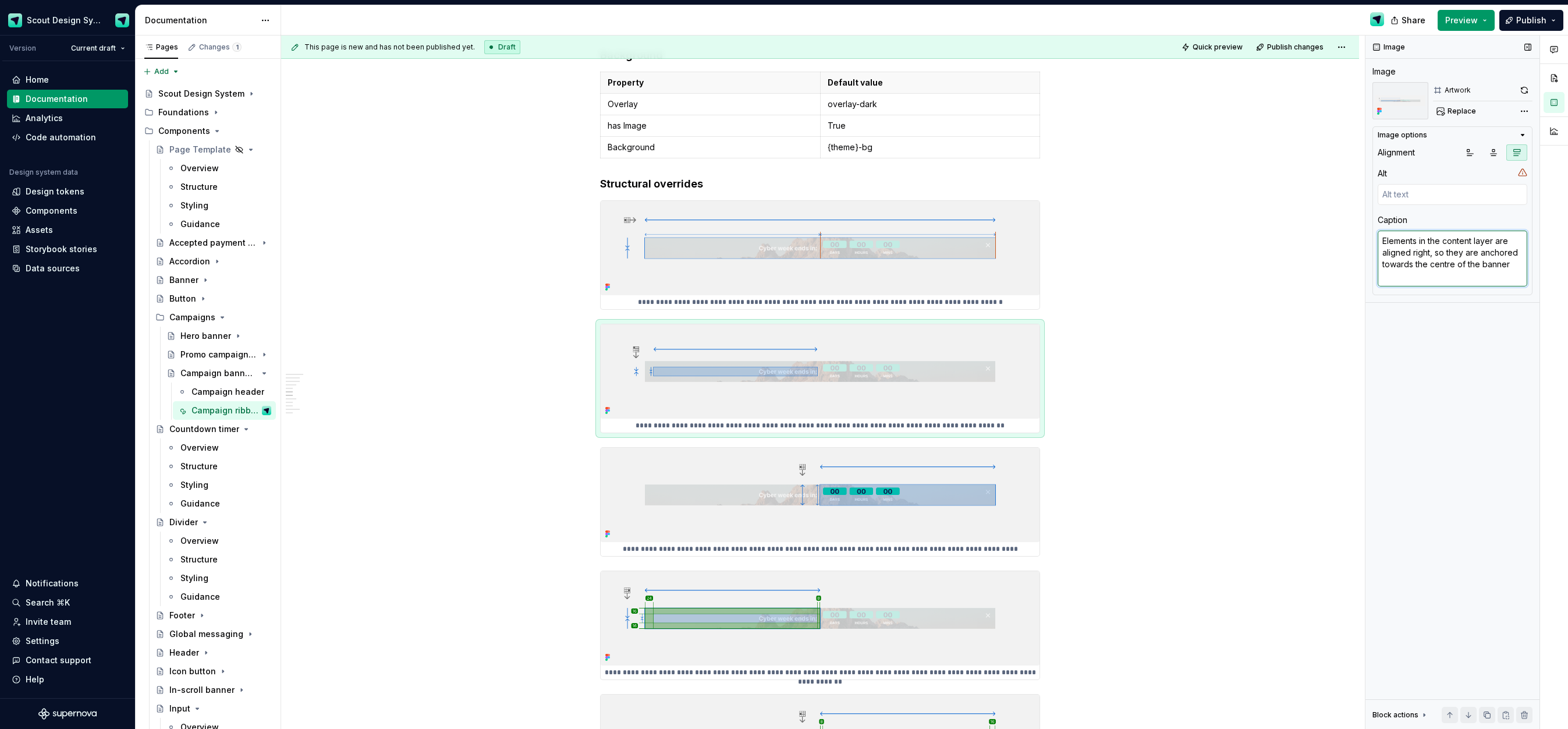
click at [1511, 263] on textarea "Elements in the content layer are aligned right, so they are anchored towards t…" at bounding box center [1453, 258] width 149 height 56
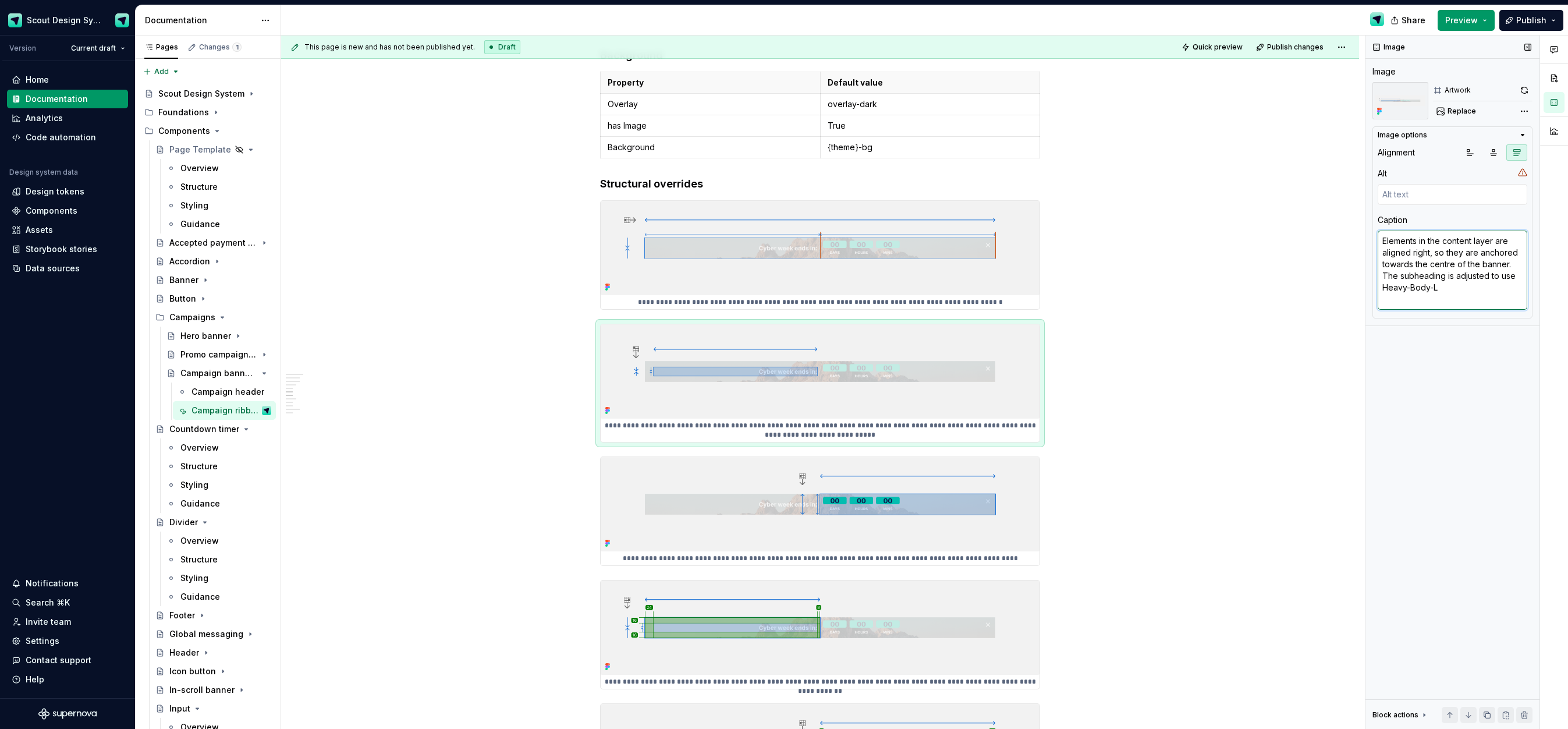
click at [1485, 289] on textarea "Elements in the content layer are aligned right, so they are anchored towards t…" at bounding box center [1453, 270] width 149 height 79
drag, startPoint x: 1425, startPoint y: 290, endPoint x: 1381, endPoint y: 291, distance: 44.0
click at [1383, 291] on textarea "Elements in the content layer are aligned right, so they are anchored towards t…" at bounding box center [1453, 270] width 149 height 79
click at [1451, 296] on textarea "Elements in the content layer are aligned right, so they are anchored towards t…" at bounding box center [1453, 270] width 149 height 79
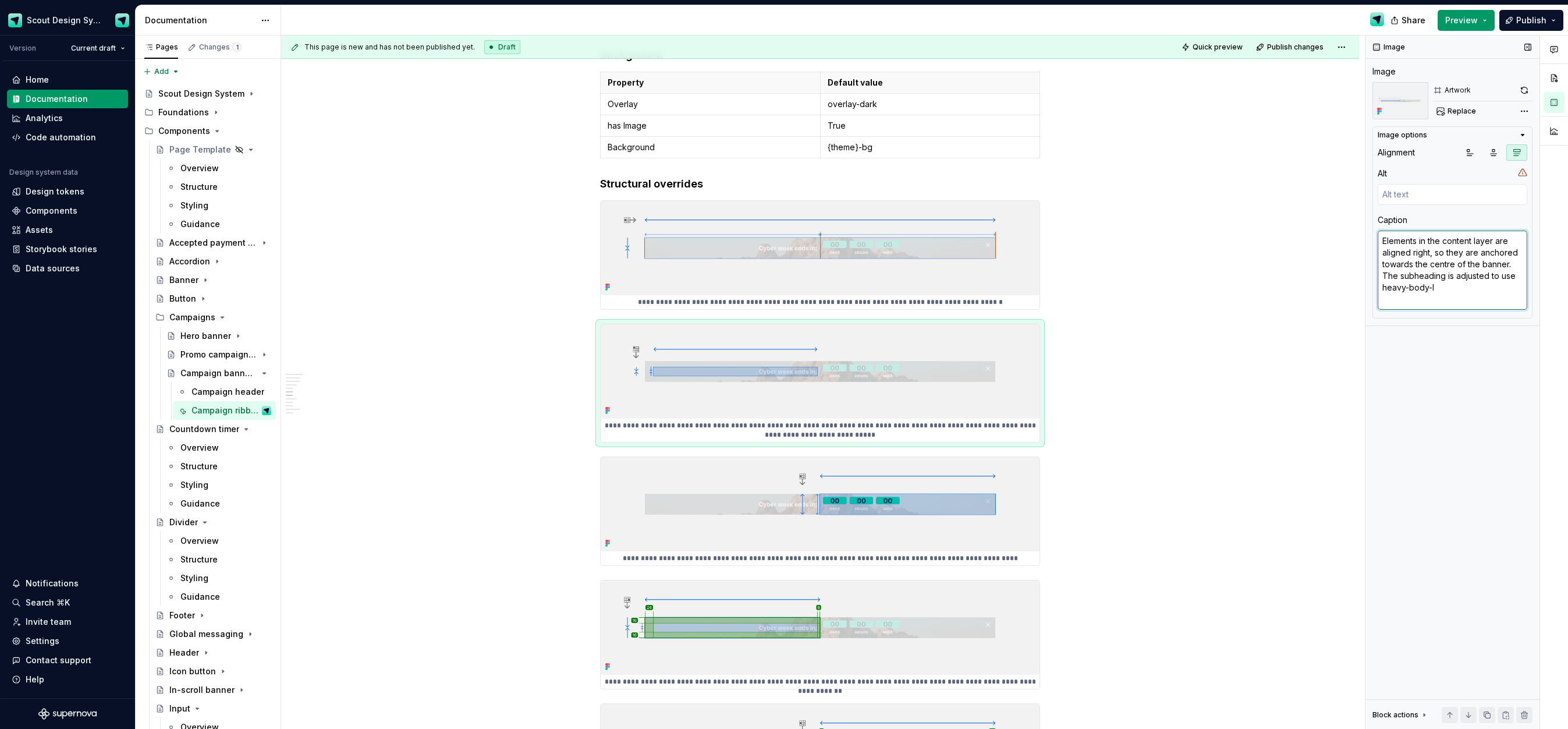
drag, startPoint x: 1383, startPoint y: 269, endPoint x: 1445, endPoint y: 286, distance: 64.3
click at [1445, 286] on textarea "Elements in the content layer are aligned right, so they are anchored towards t…" at bounding box center [1453, 270] width 149 height 79
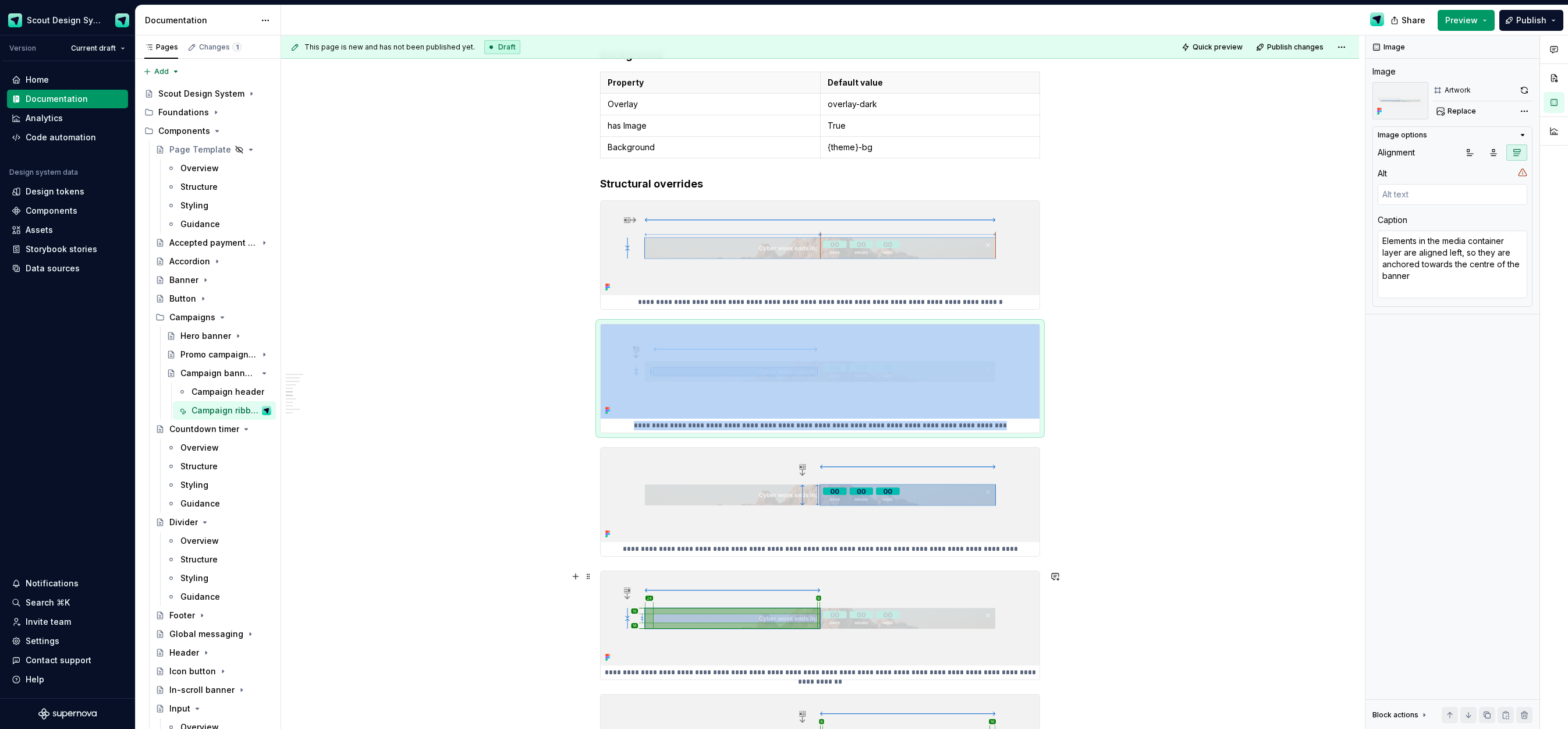
click at [886, 533] on img at bounding box center [820, 495] width 439 height 94
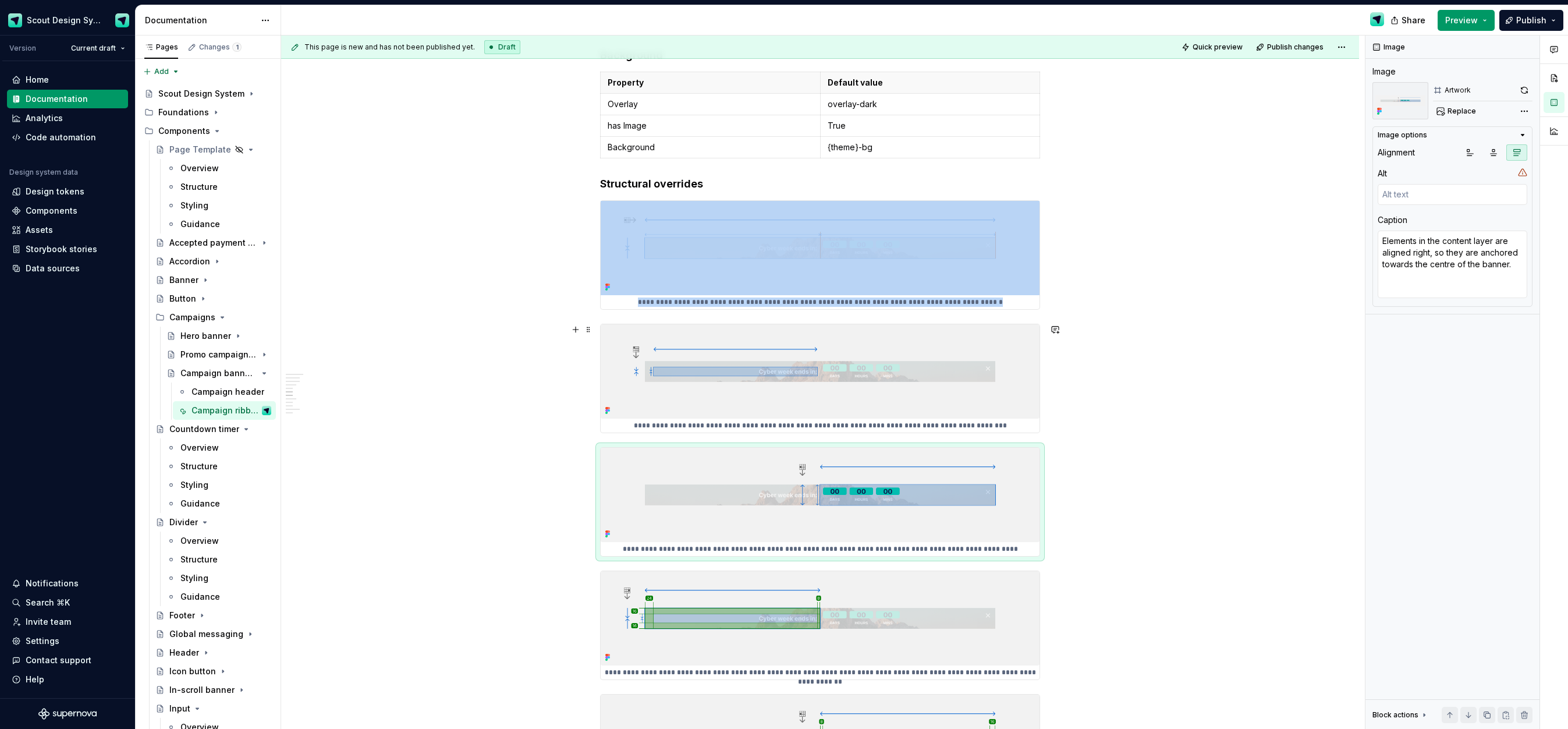
click at [965, 417] on img at bounding box center [820, 372] width 439 height 94
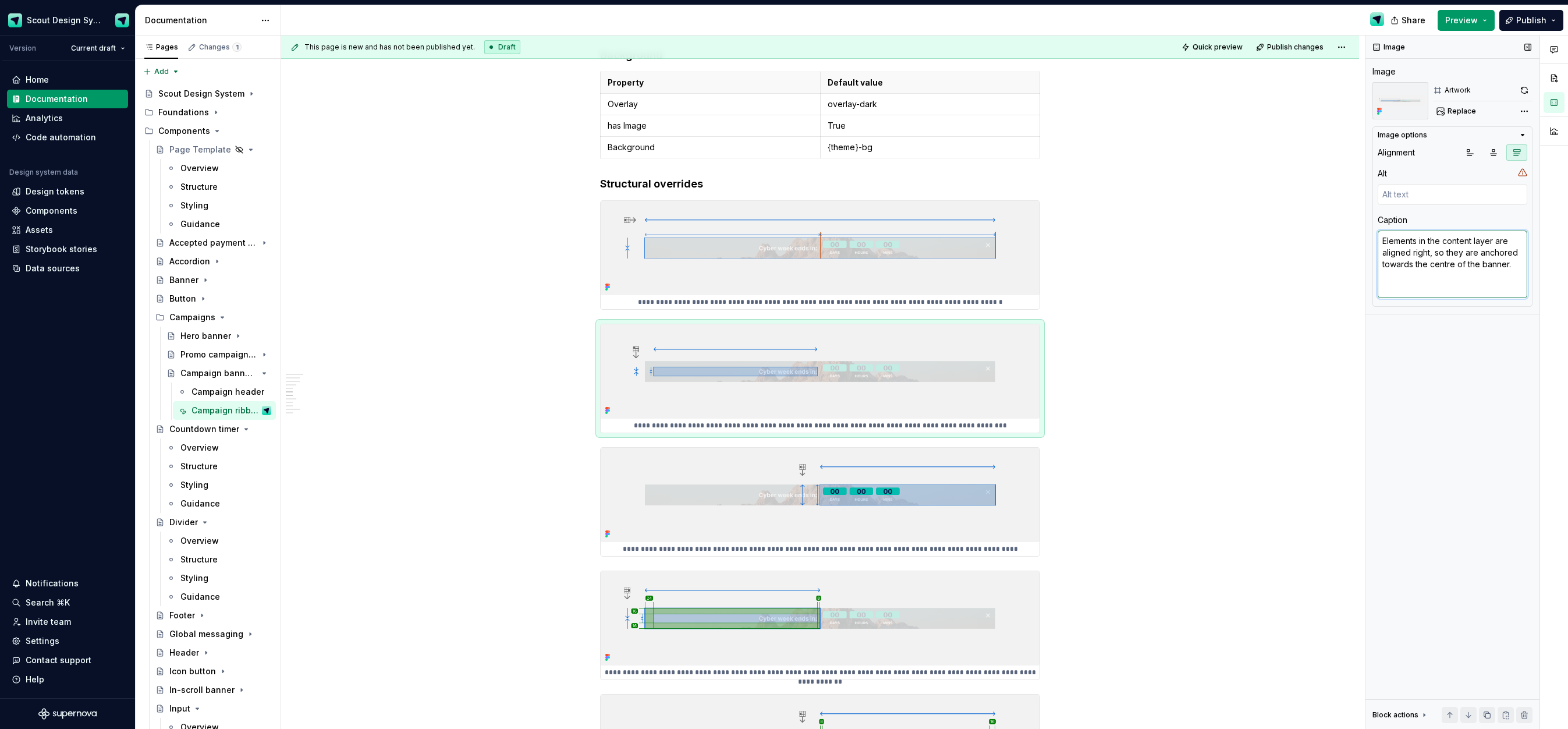
click at [1516, 266] on textarea "Elements in the content layer are aligned right, so they are anchored towards t…" at bounding box center [1453, 264] width 149 height 68
click at [1519, 267] on textarea "Elements in the content layer are aligned right, so they are anchored towards t…" at bounding box center [1453, 264] width 149 height 68
paste textarea "The subheading is adjusted to use heavy-body-l"
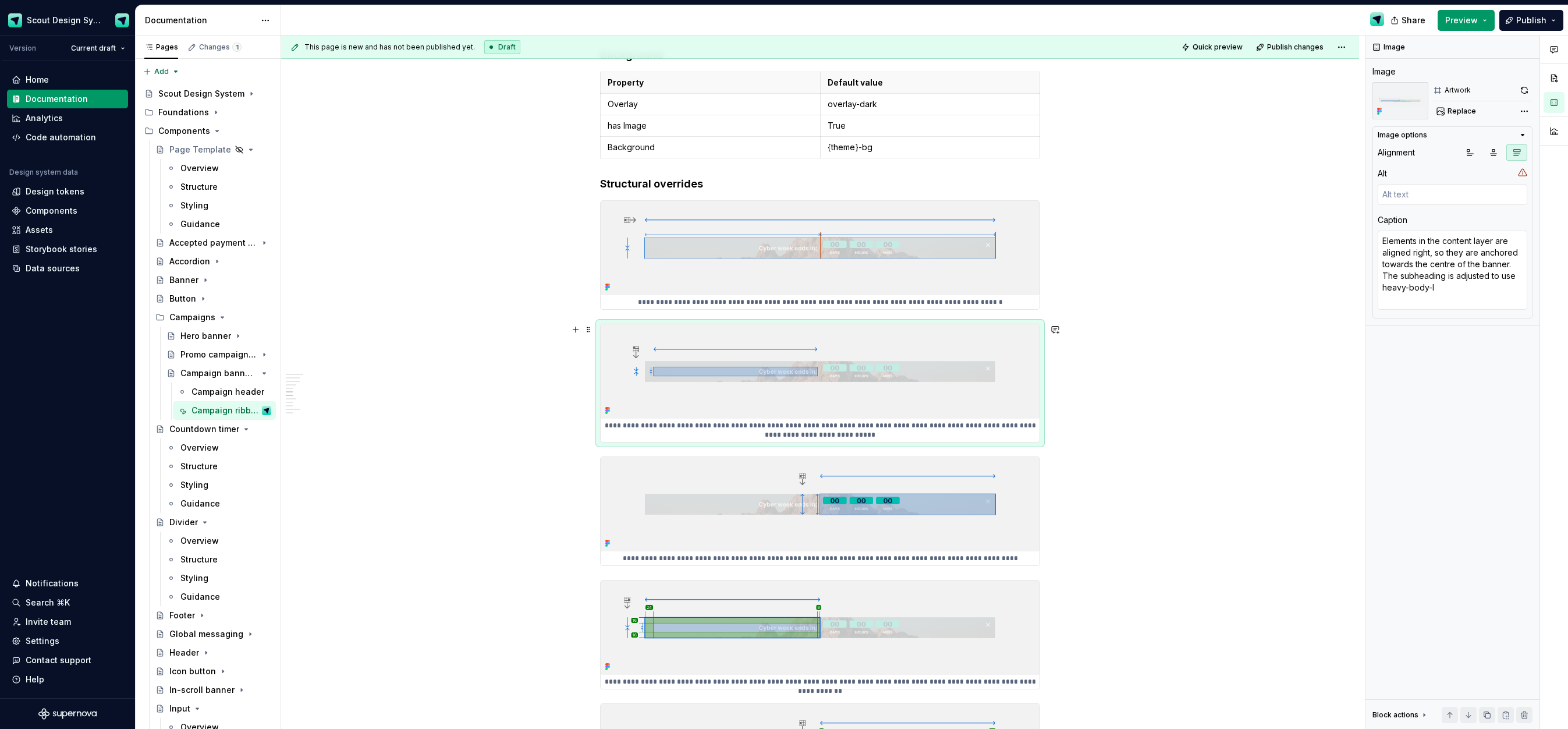
drag, startPoint x: 1299, startPoint y: 417, endPoint x: 1268, endPoint y: 418, distance: 31.0
click at [1299, 417] on div "**********" at bounding box center [820, 363] width 1078 height 3590
click at [1249, 414] on div "**********" at bounding box center [820, 363] width 1078 height 3590
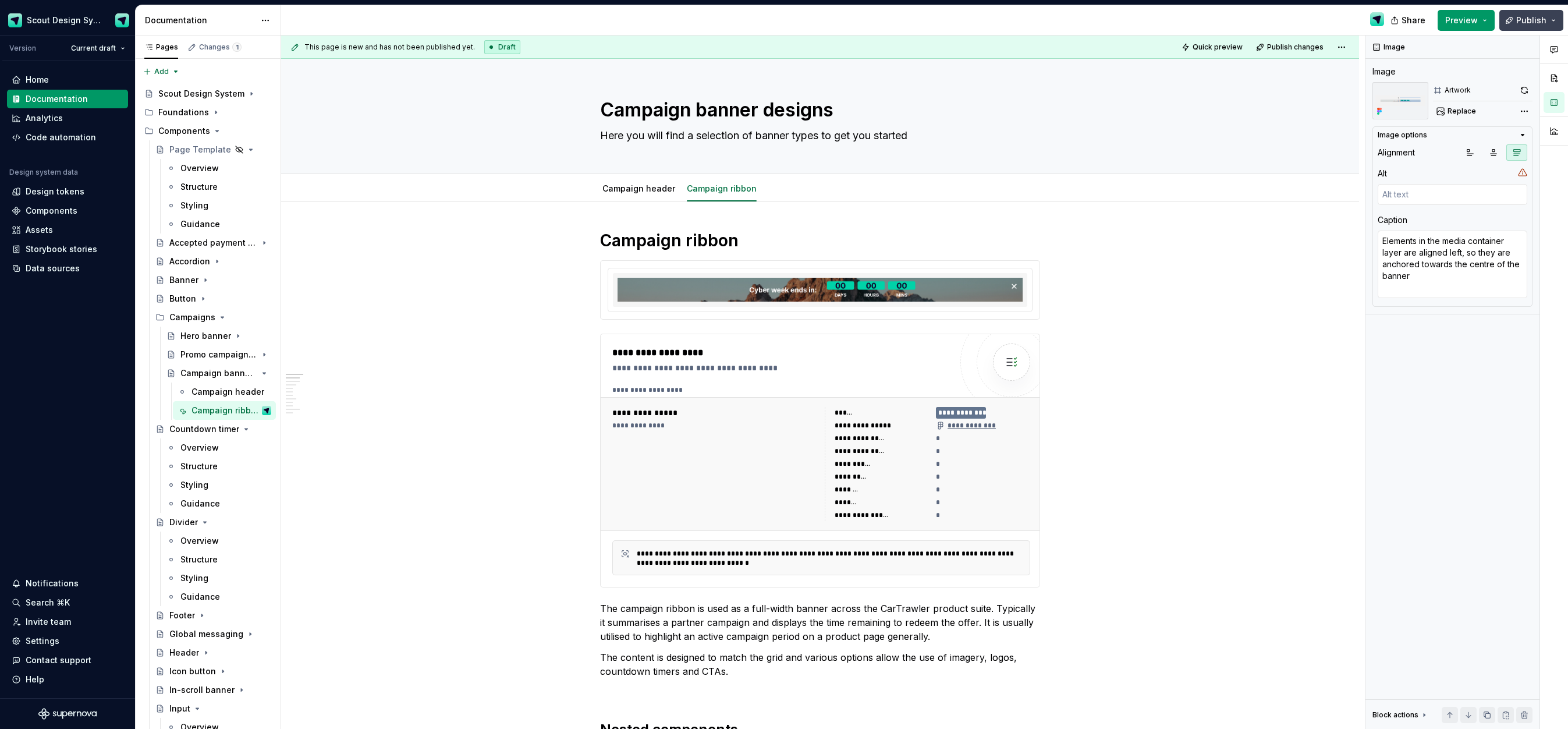
click at [1512, 18] on button "Publish" at bounding box center [1531, 20] width 64 height 21
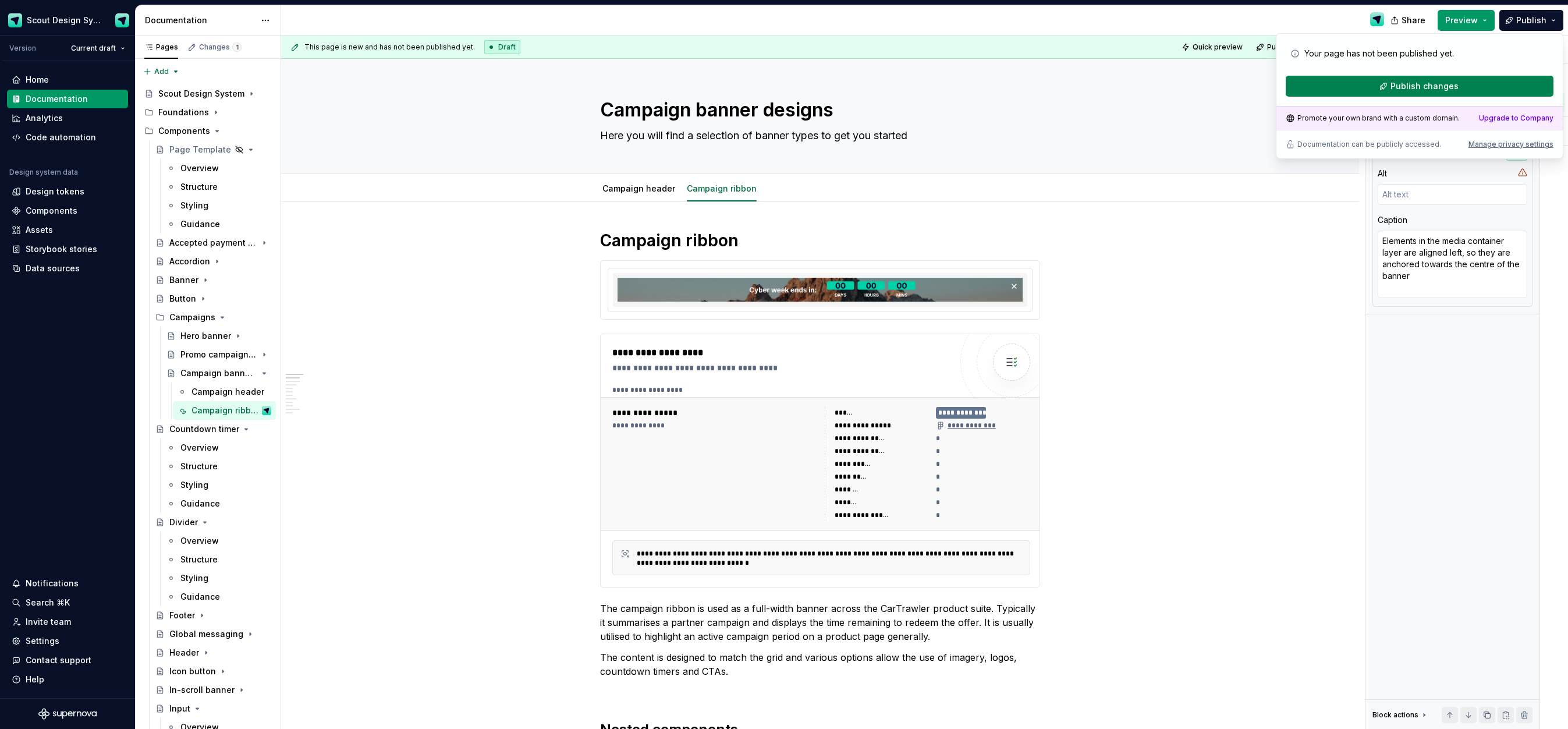
click at [1391, 82] on button "Publish changes" at bounding box center [1419, 86] width 268 height 21
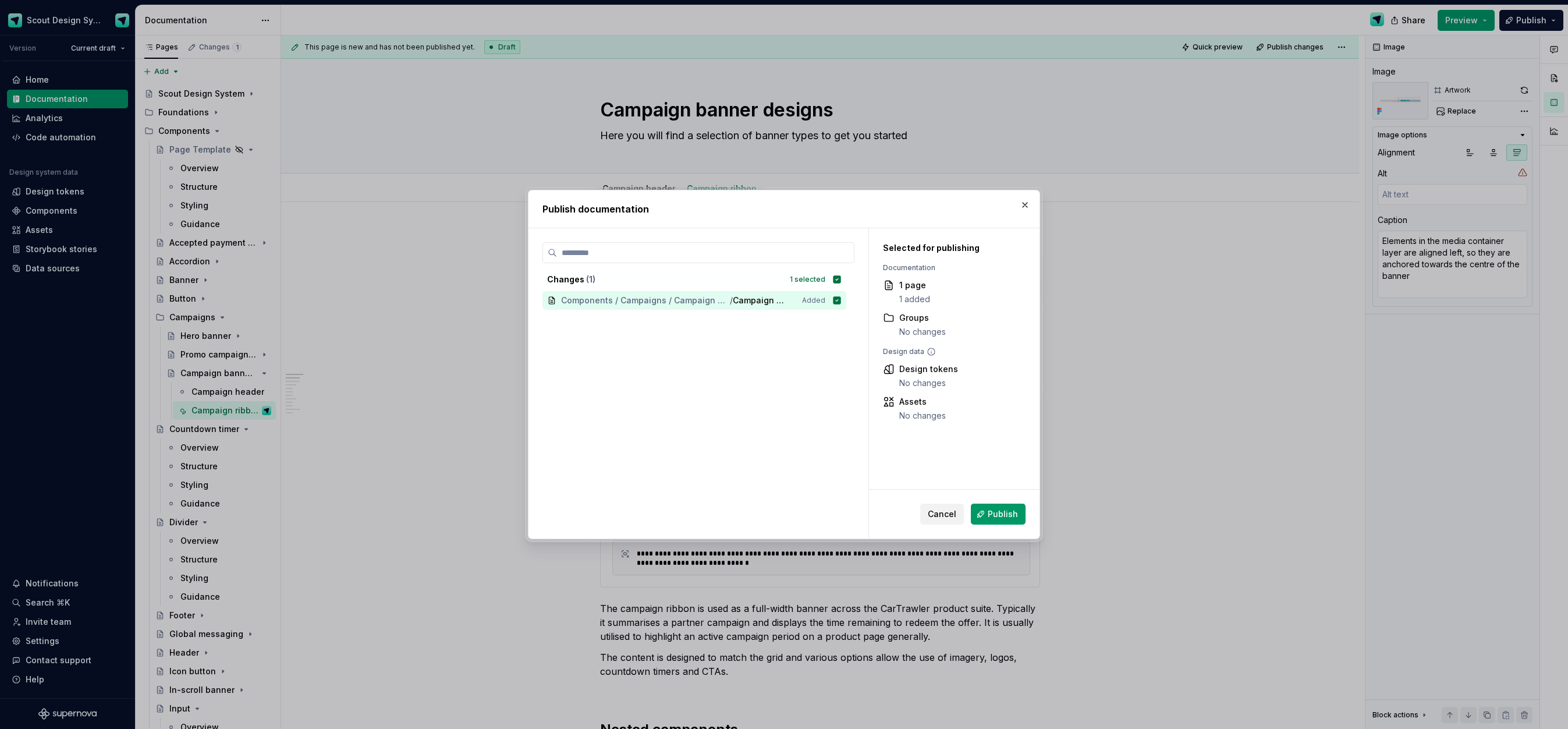
click at [997, 508] on span "Publish" at bounding box center [1003, 514] width 30 height 12
